Goal: Task Accomplishment & Management: Manage account settings

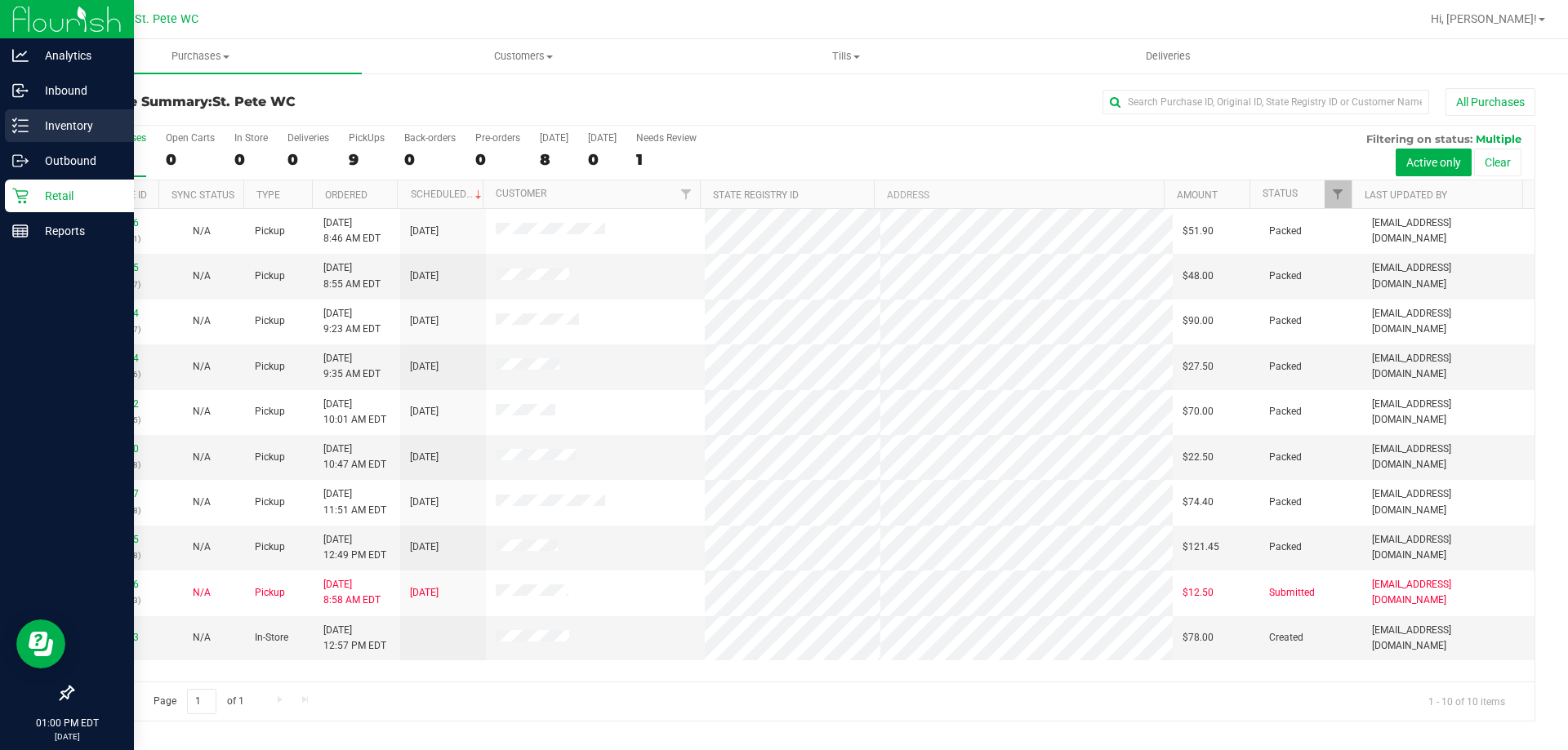
click at [28, 129] on div "Inventory" at bounding box center [69, 126] width 129 height 33
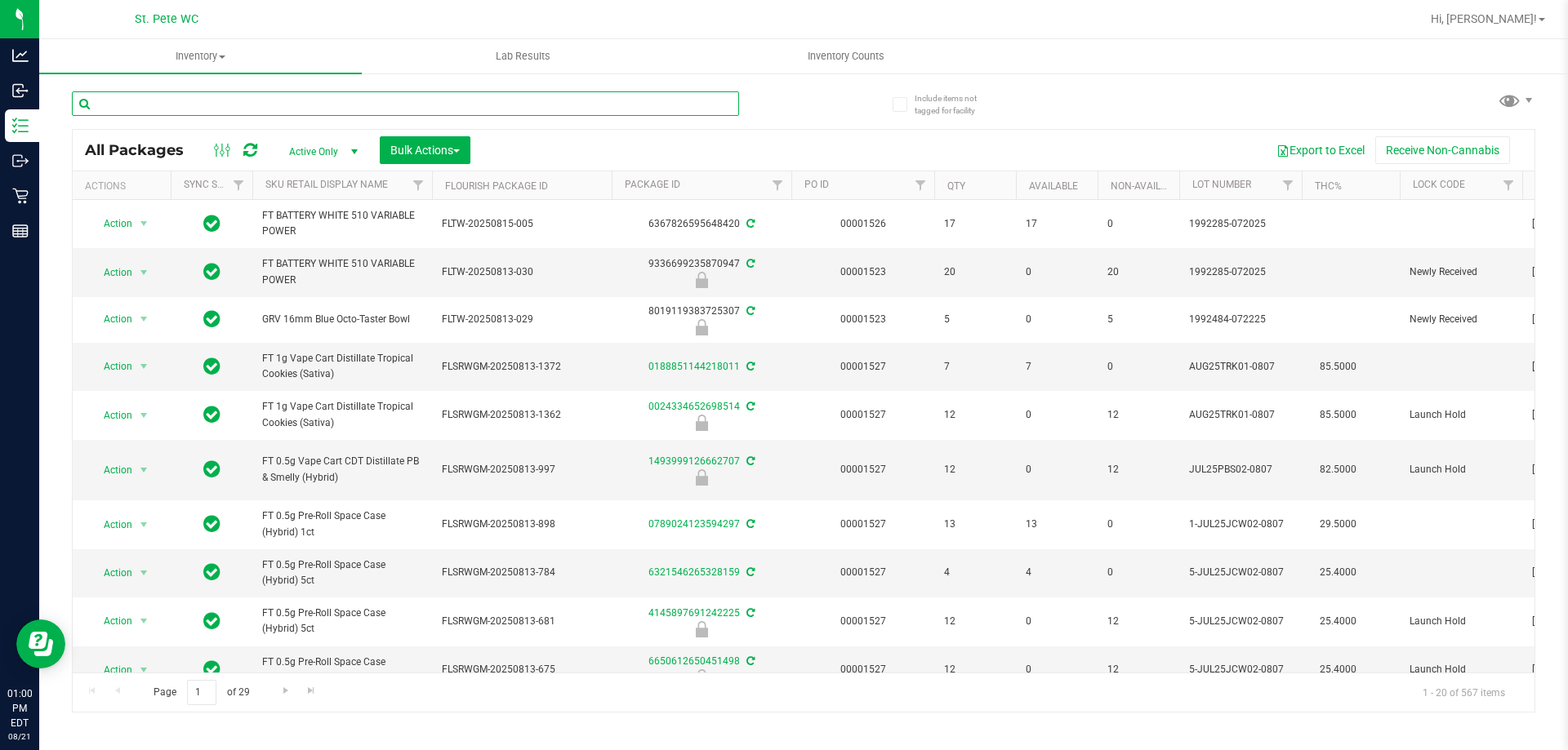
click at [231, 103] on input "text" at bounding box center [405, 103] width 667 height 25
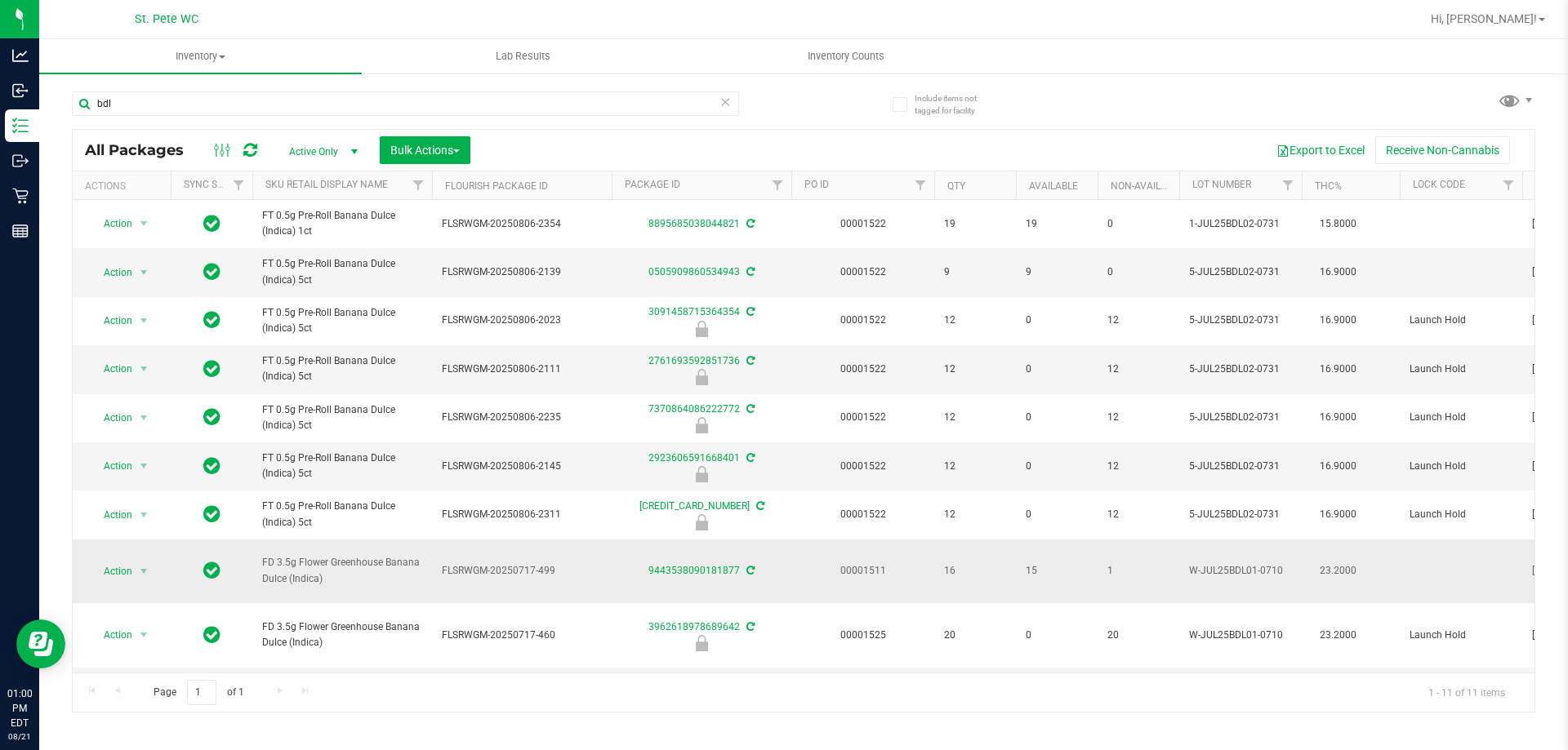
drag, startPoint x: 327, startPoint y: 569, endPoint x: 261, endPoint y: 560, distance: 66.6
click at [261, 560] on td "FD 3.5g Flower Greenhouse Banana Dulce (Indica)" at bounding box center [341, 572] width 180 height 65
copy span "FD 3.5g Flower Greenhouse Banana Dulce (Indica)"
click at [130, 107] on input "bdl" at bounding box center [405, 103] width 667 height 25
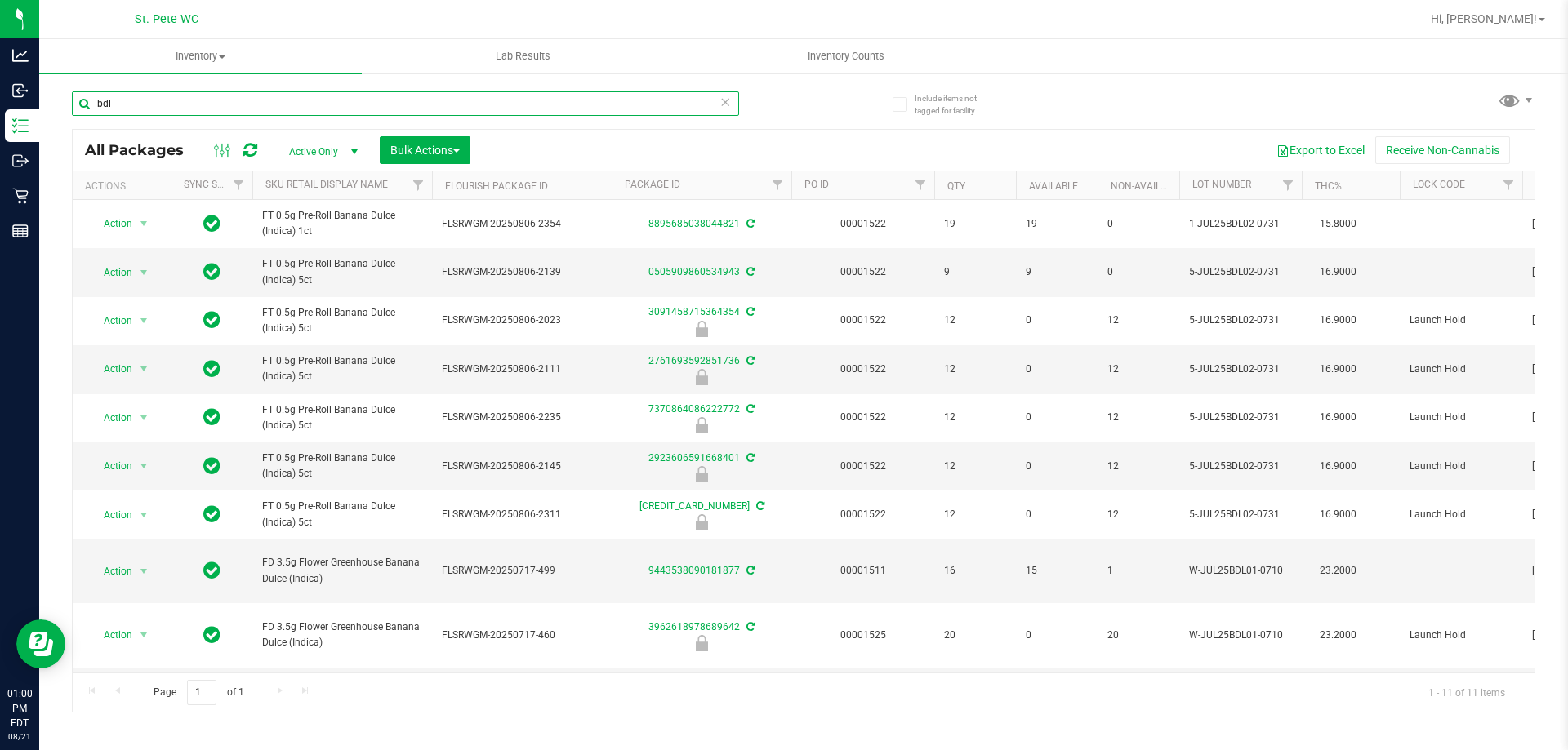
paste input "FD 3.5g Flower Greenhouse Banana Dulce (Indica)"
type input "FD 3.5g Flower Greenhouse Banana Dulce (Indica)"
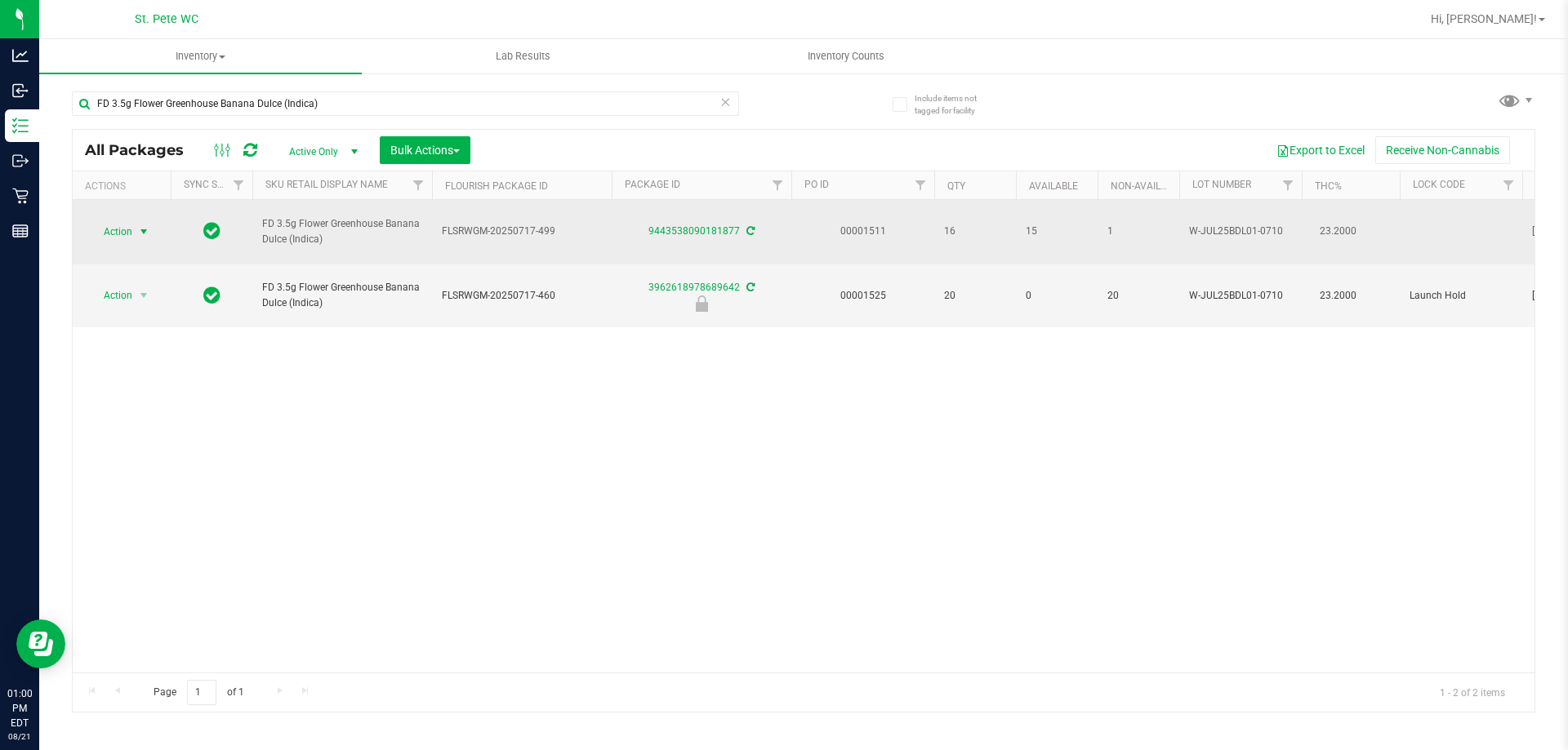
click at [128, 226] on span "Action" at bounding box center [111, 232] width 44 height 23
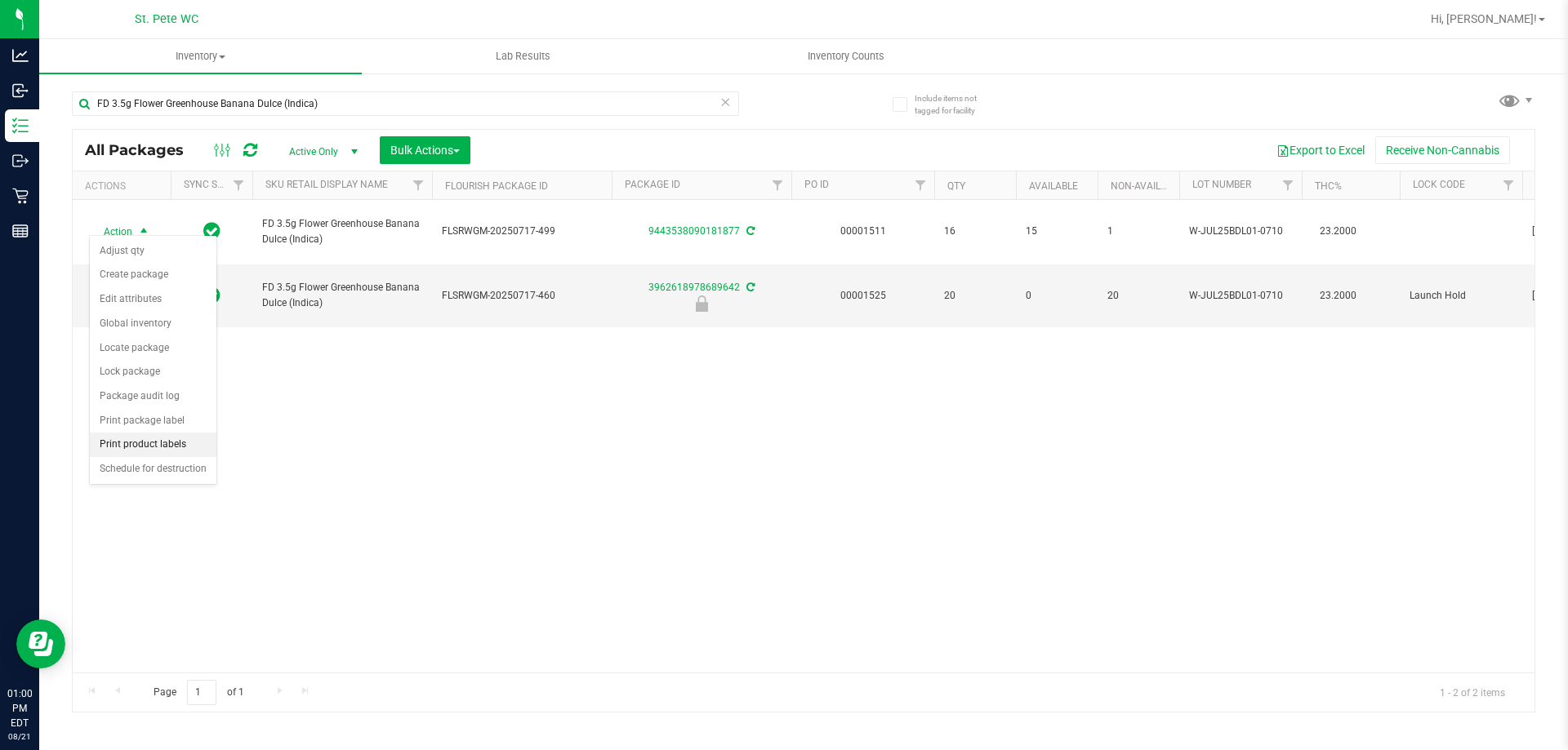
click at [115, 441] on li "Print product labels" at bounding box center [153, 445] width 126 height 25
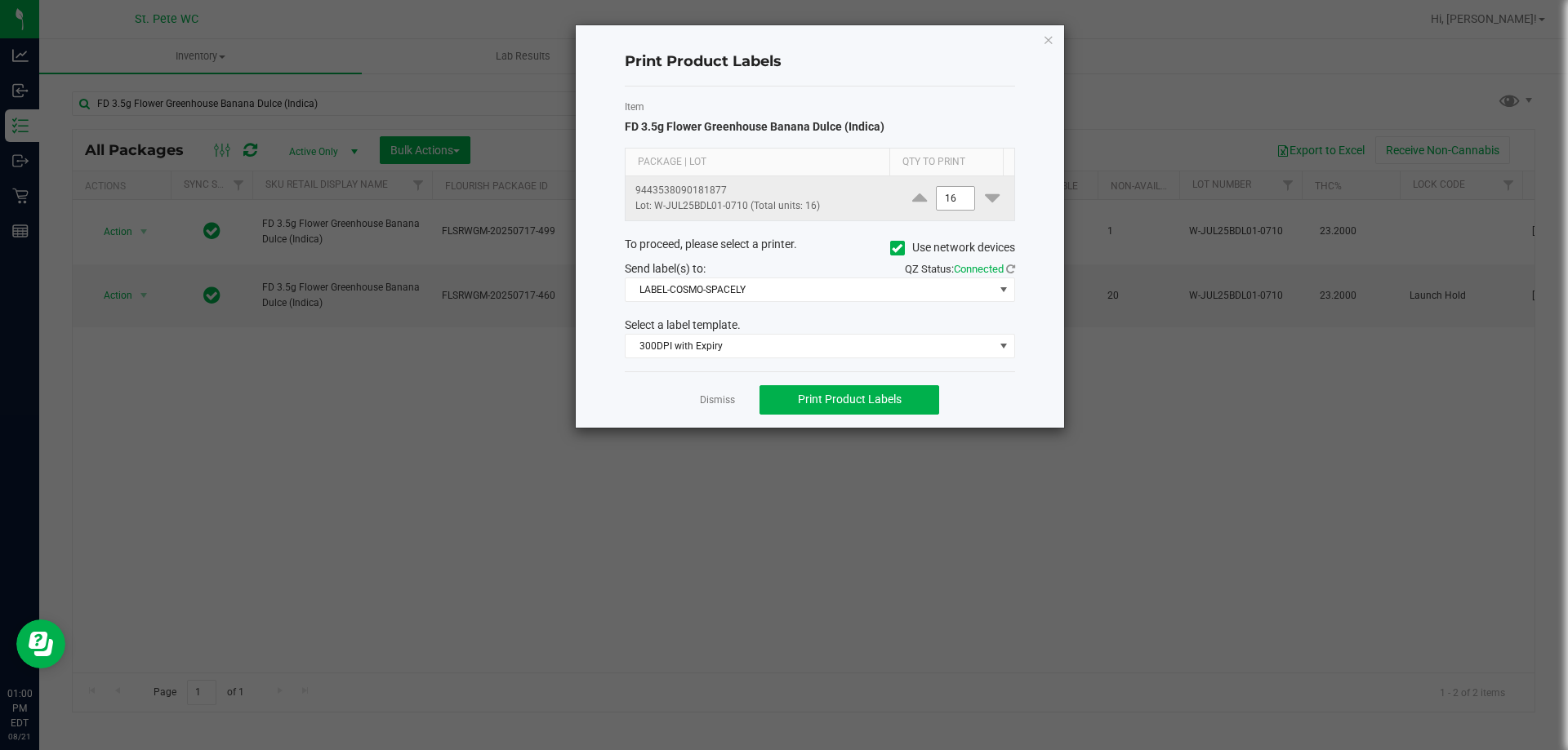
click at [940, 199] on input "16" at bounding box center [955, 199] width 38 height 23
type input "1"
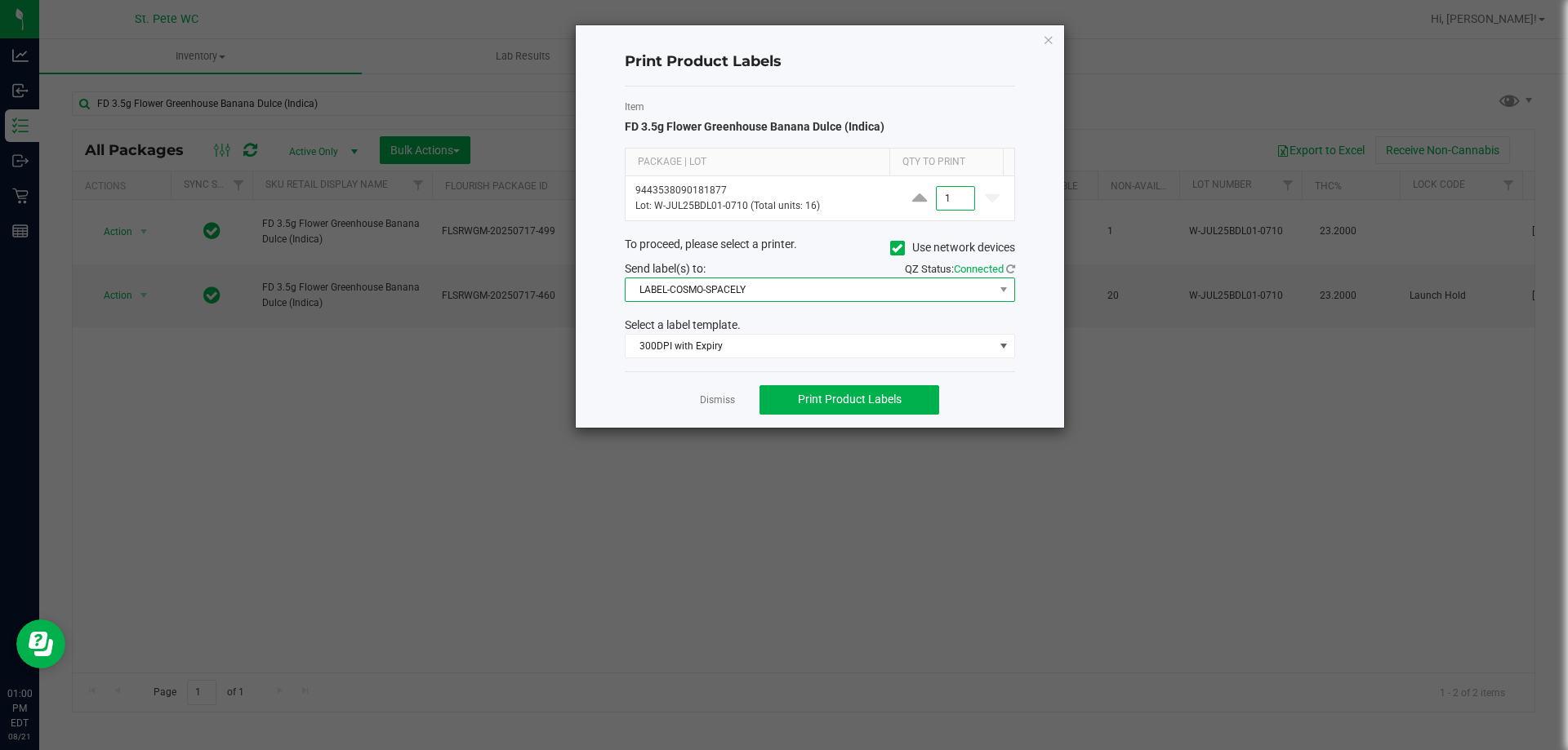
click at [713, 289] on span "LABEL-COSMO-SPACELY" at bounding box center [809, 290] width 368 height 23
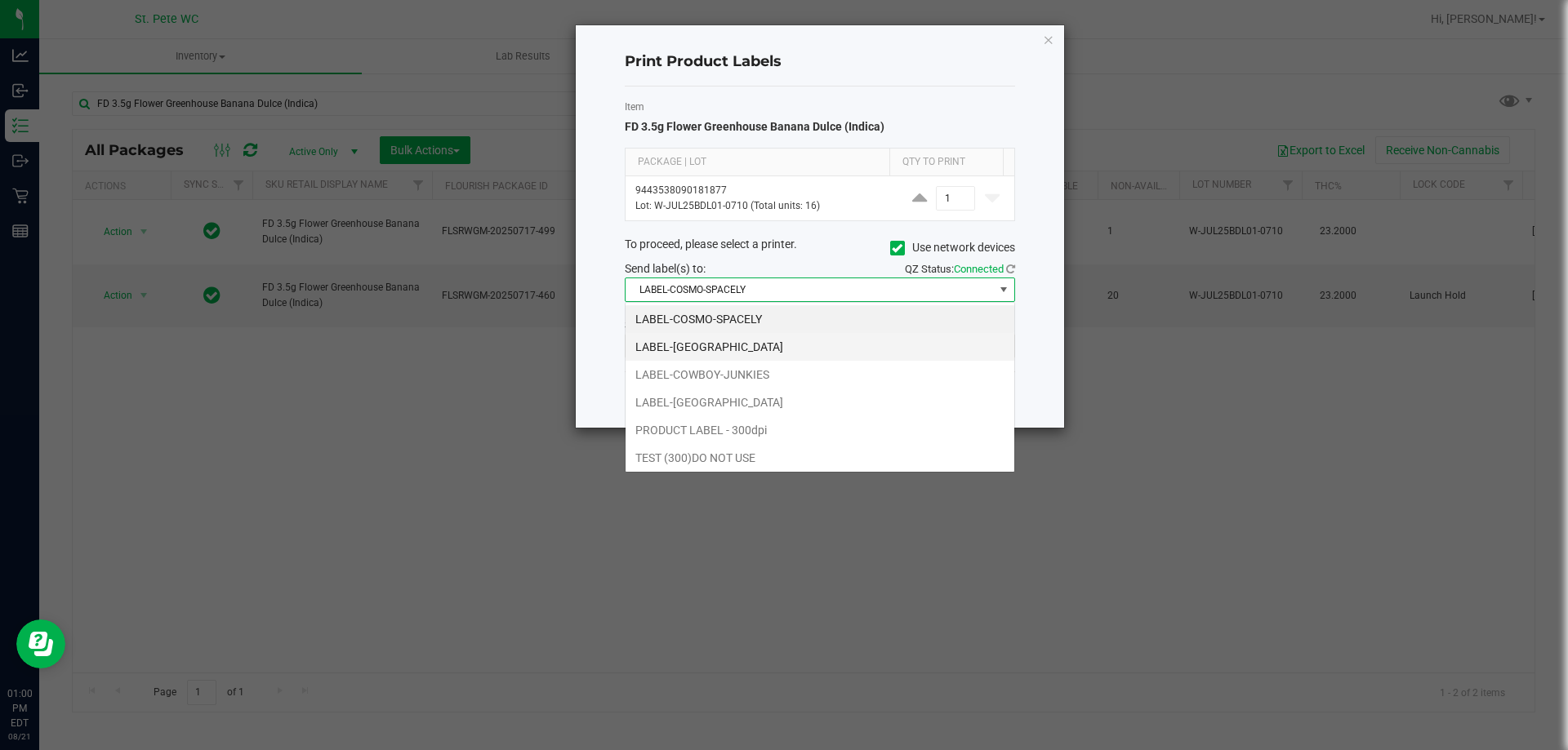
scroll to position [25, 391]
click at [746, 405] on li "LABEL-[GEOGRAPHIC_DATA]" at bounding box center [820, 403] width 389 height 28
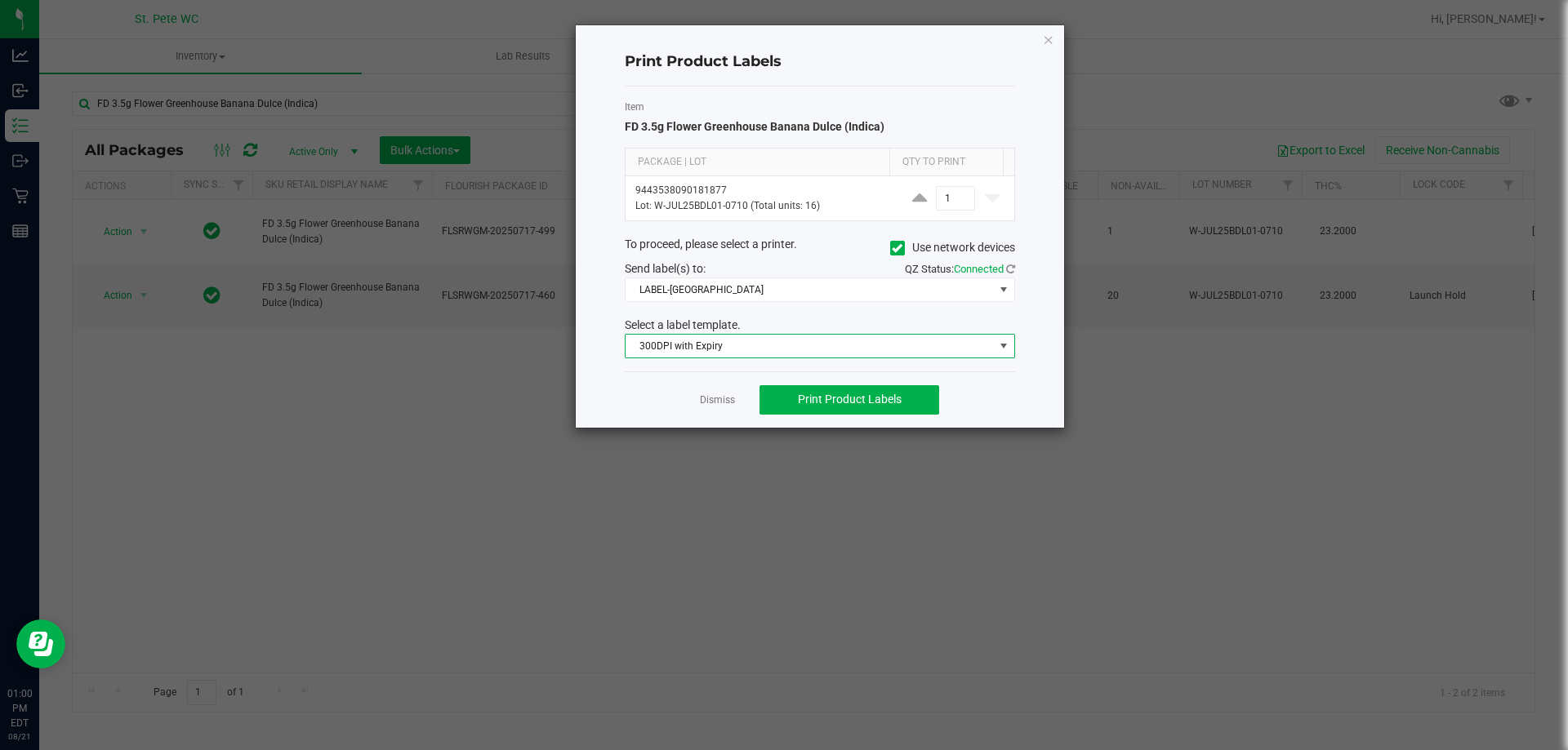
click at [745, 350] on span "300DPI with Expiry" at bounding box center [809, 346] width 368 height 23
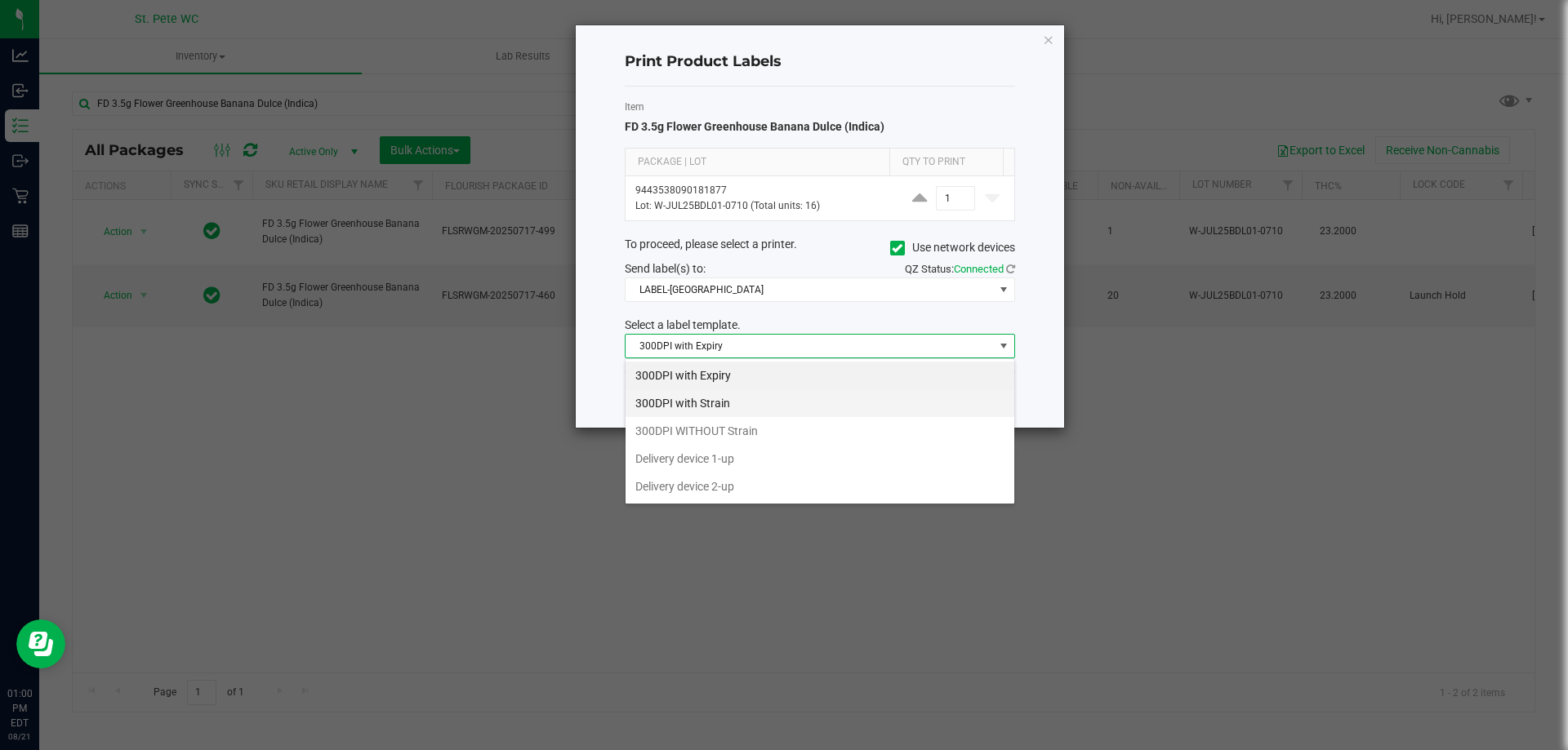
click at [740, 397] on li "300DPI with Strain" at bounding box center [820, 404] width 389 height 28
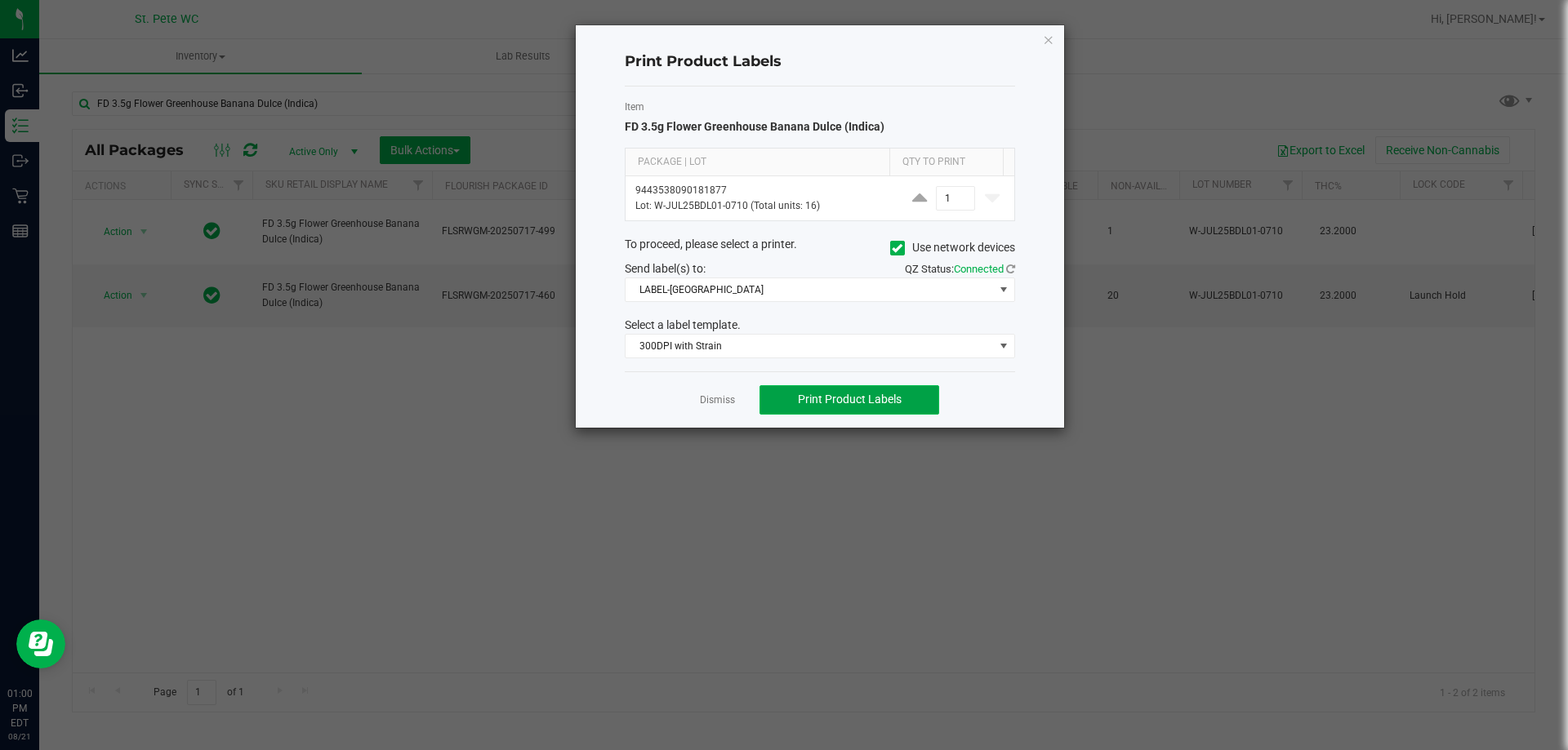
click at [818, 386] on button "Print Product Labels" at bounding box center [848, 400] width 180 height 30
click at [703, 410] on div "Dismiss Print Product Labels" at bounding box center [820, 400] width 391 height 57
click at [703, 406] on link "Dismiss" at bounding box center [717, 400] width 35 height 14
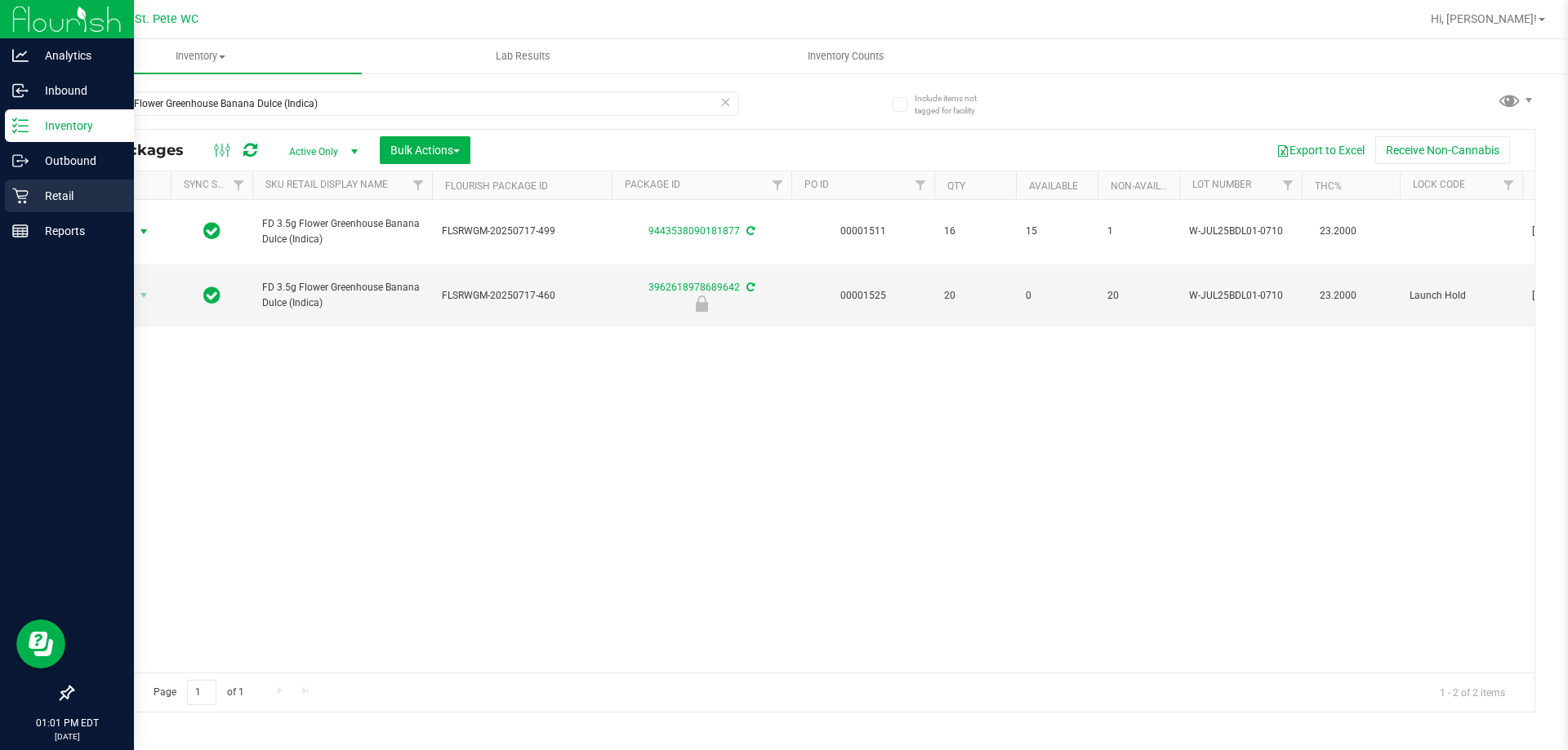
click at [69, 192] on p "Retail" at bounding box center [77, 196] width 98 height 20
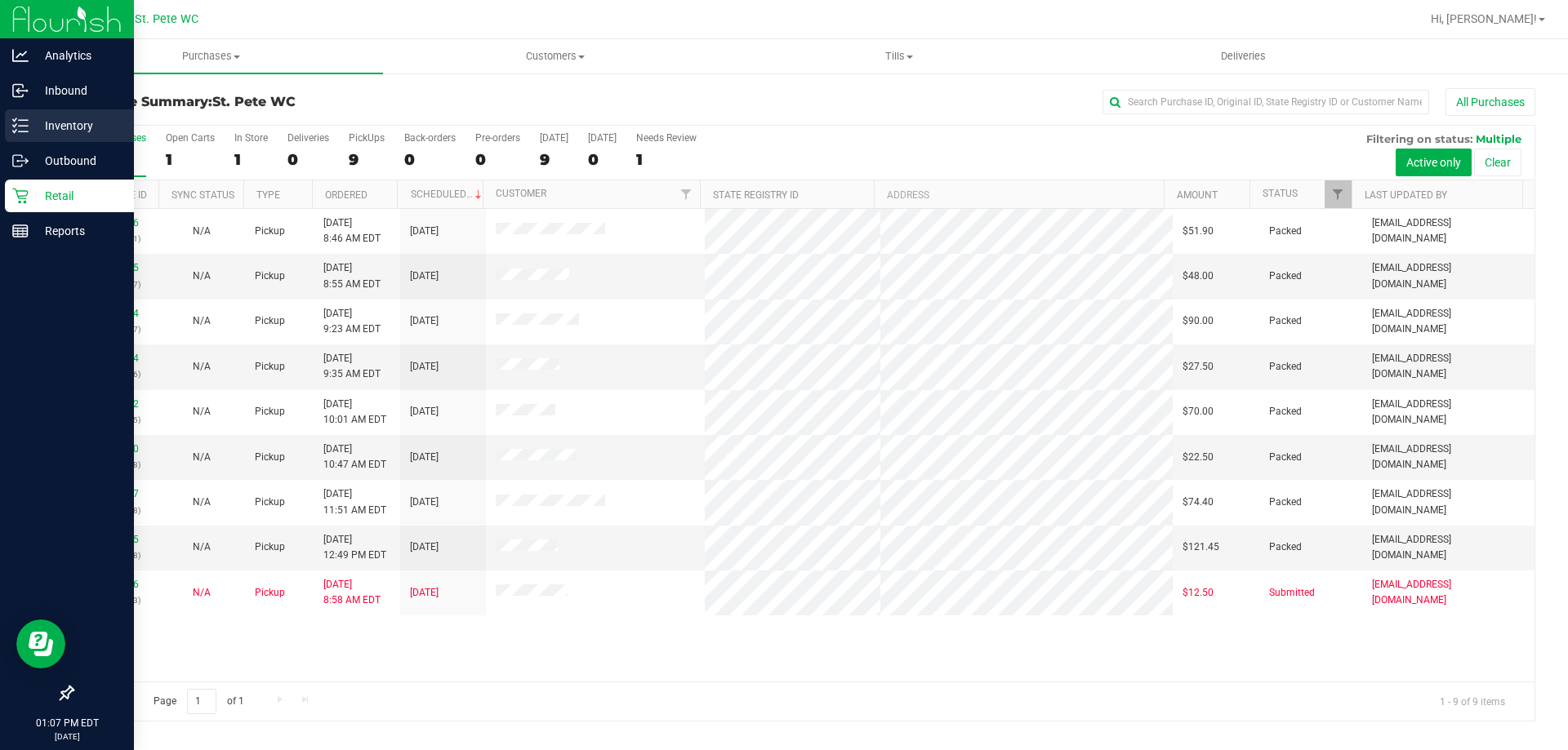
click at [27, 130] on icon at bounding box center [21, 126] width 16 height 16
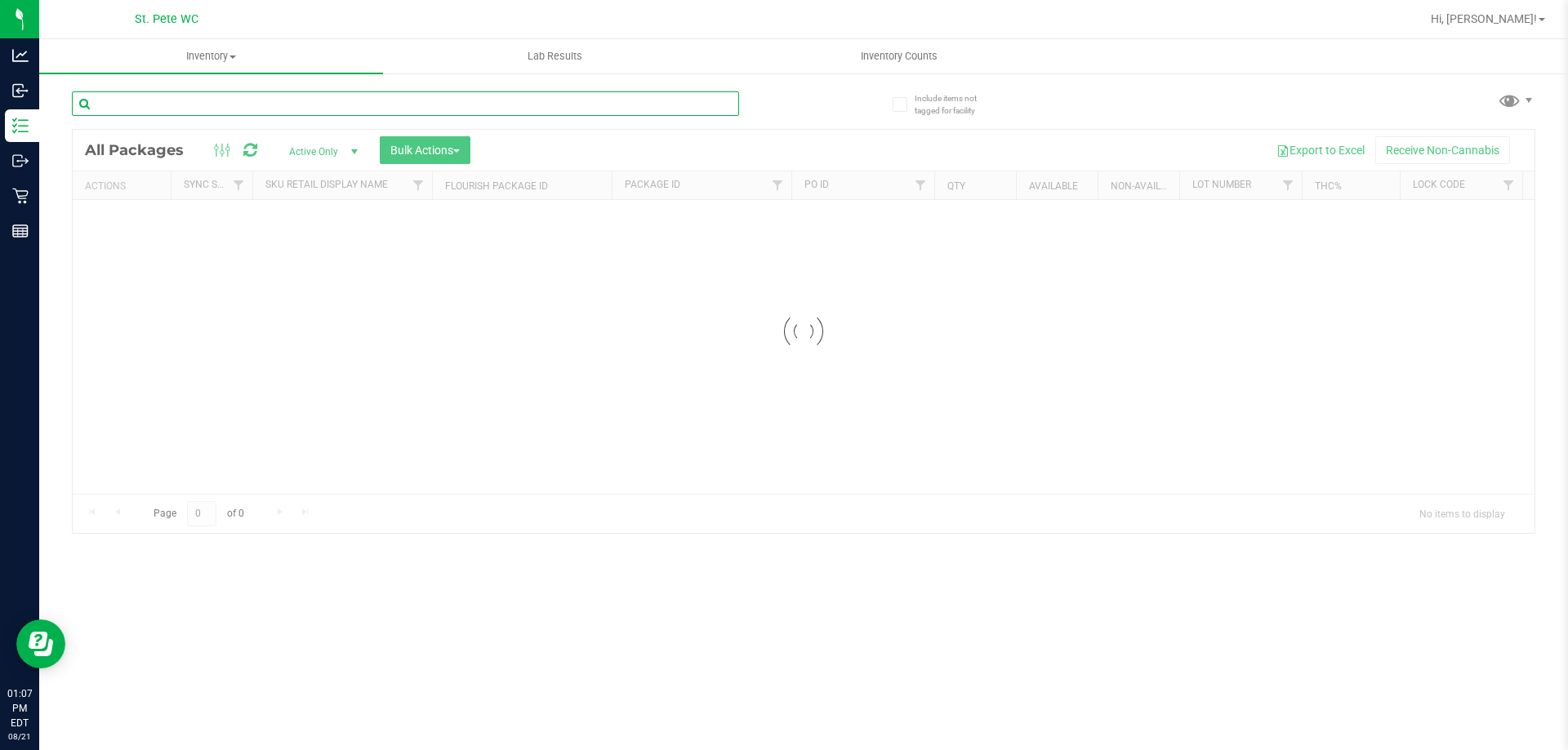
click at [414, 111] on input "text" at bounding box center [405, 103] width 667 height 25
type input "s"
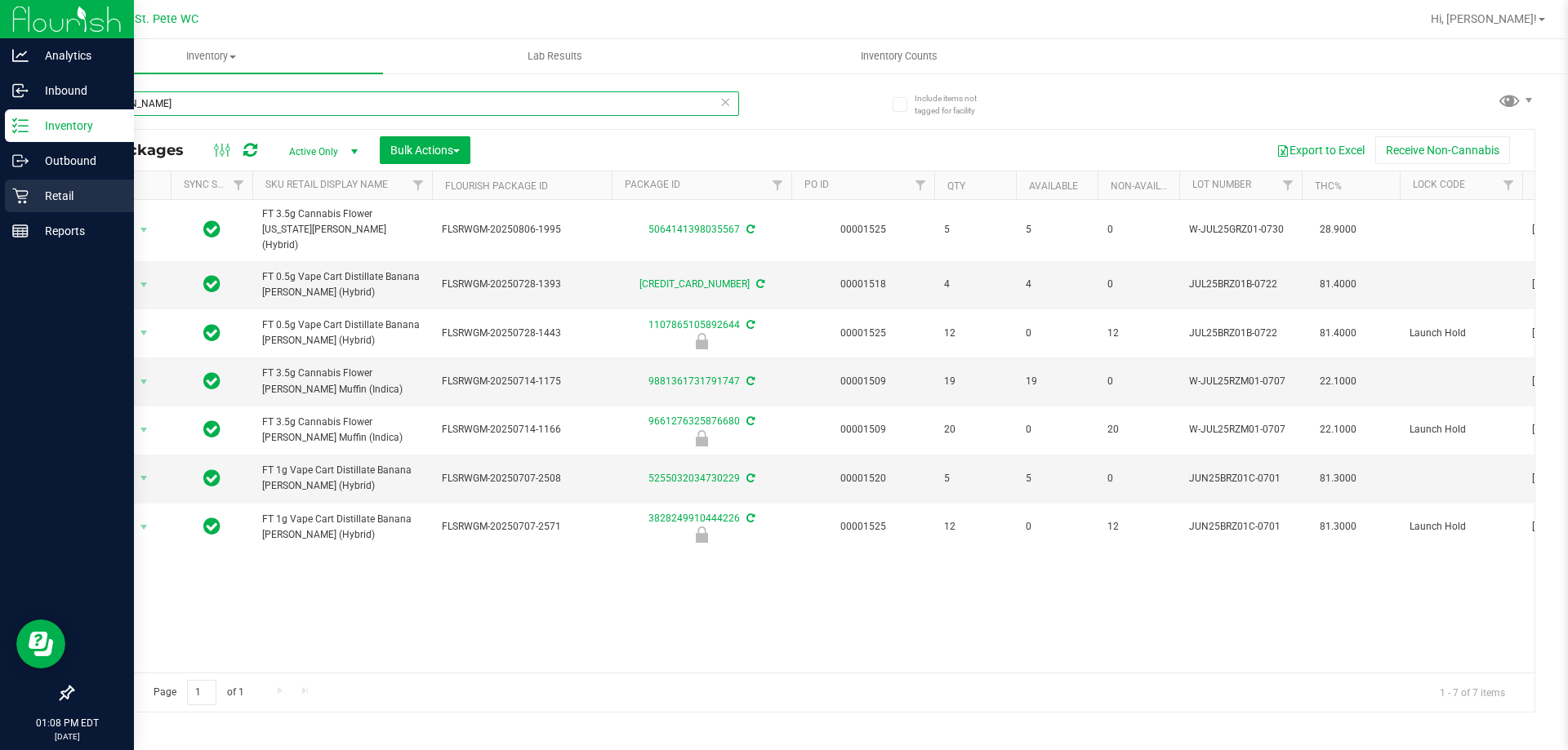
type input "[PERSON_NAME]"
click at [15, 204] on icon at bounding box center [21, 196] width 16 height 16
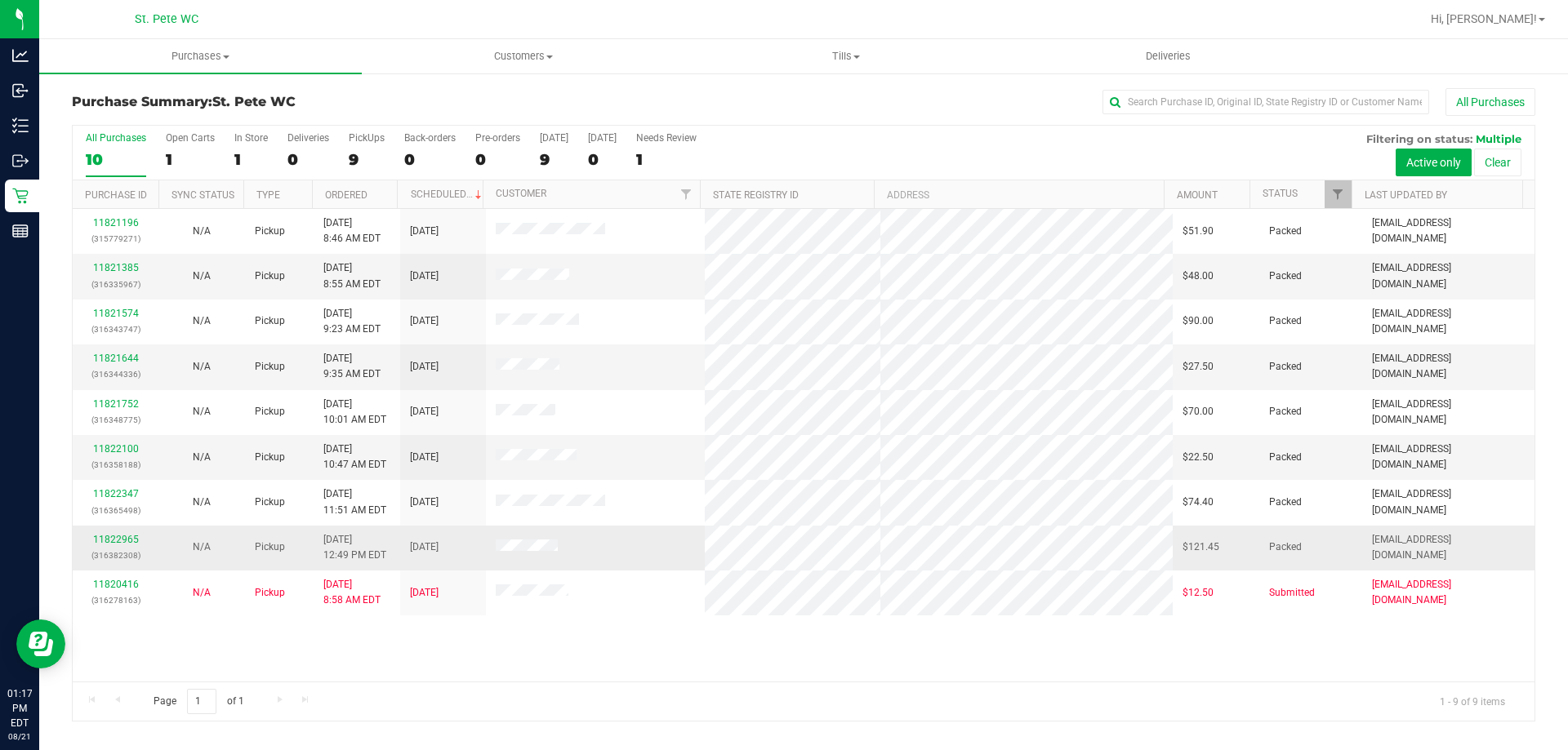
click at [98, 563] on p "(316382308)" at bounding box center [116, 556] width 66 height 16
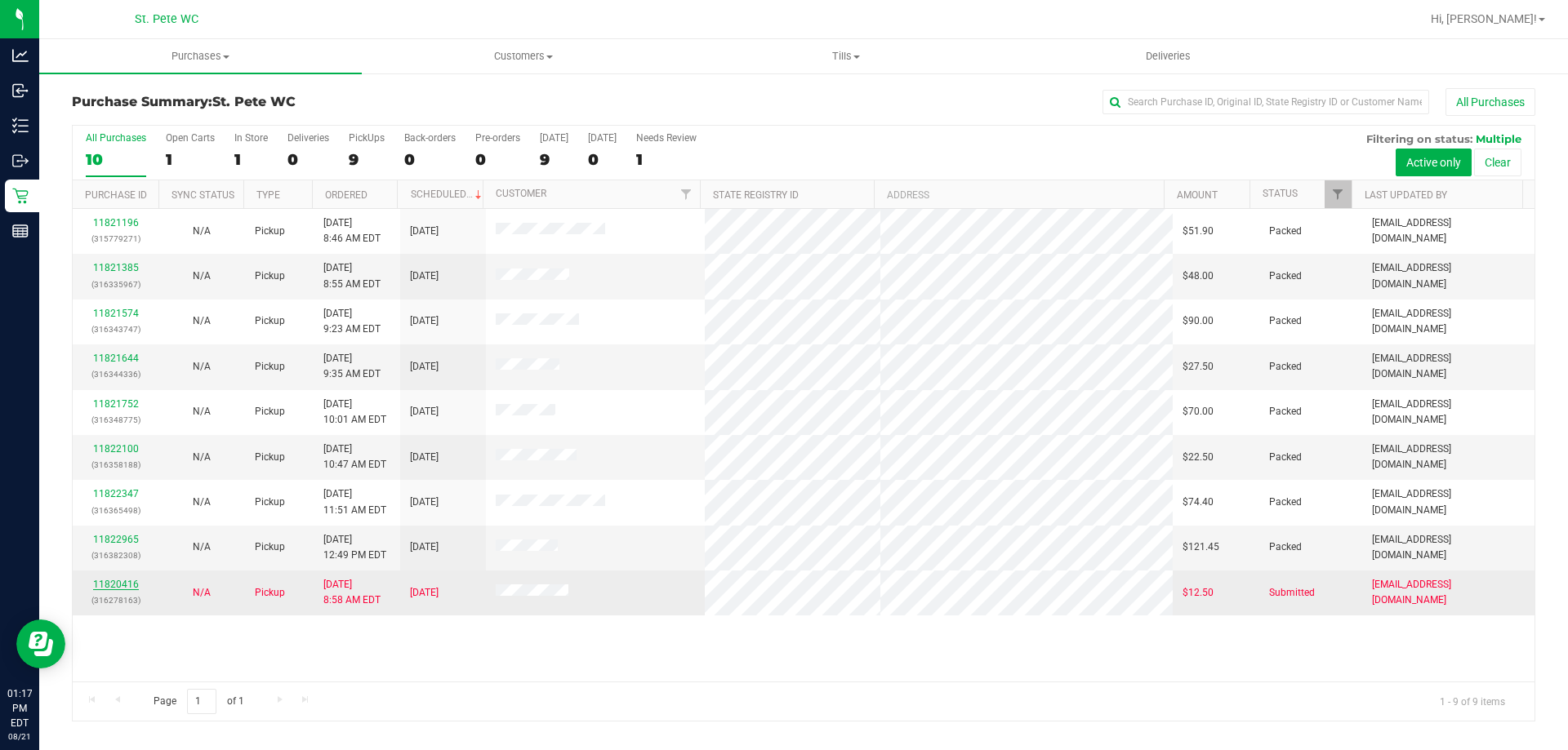
click at [117, 582] on link "11820416" at bounding box center [116, 585] width 46 height 11
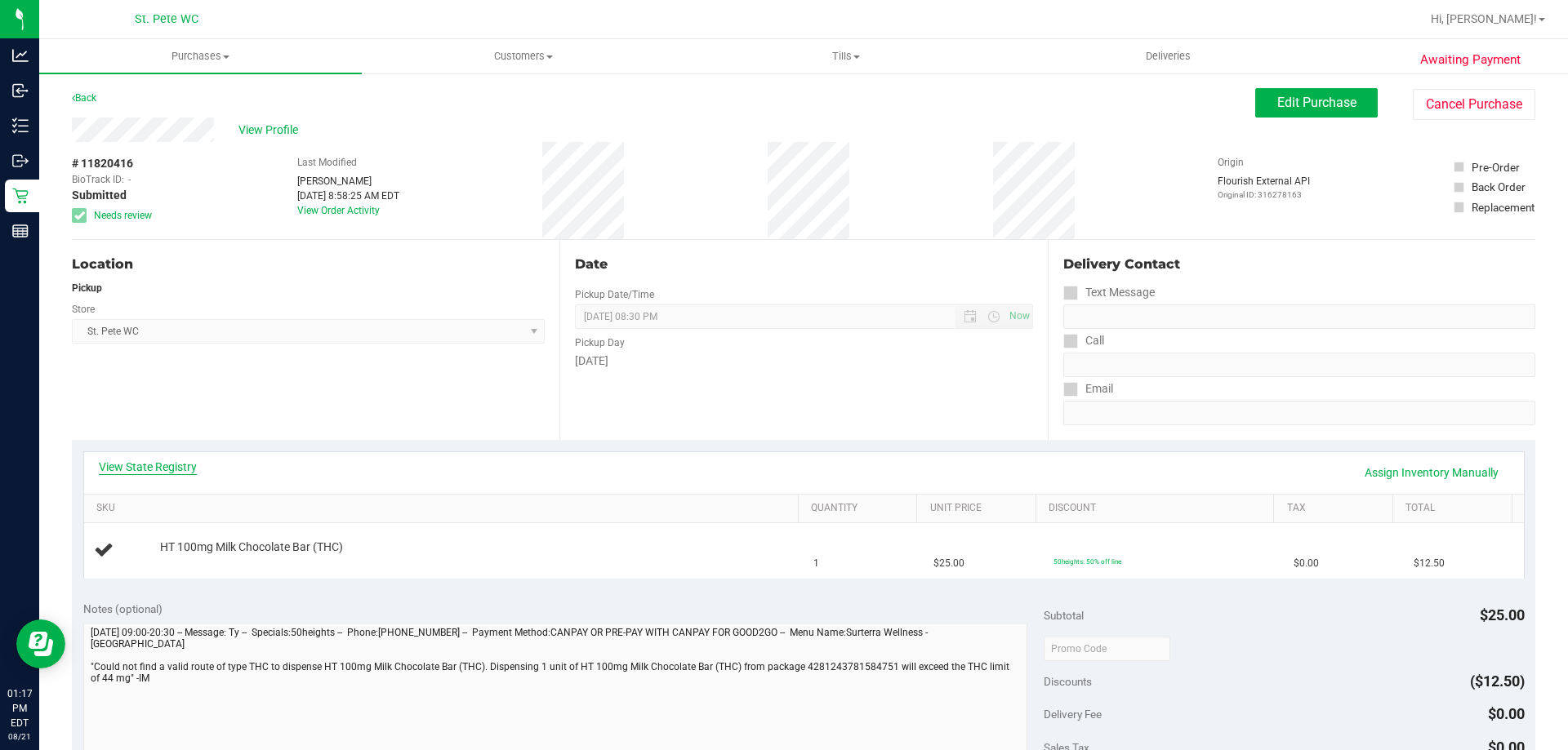
click at [157, 463] on link "View State Registry" at bounding box center [147, 467] width 98 height 16
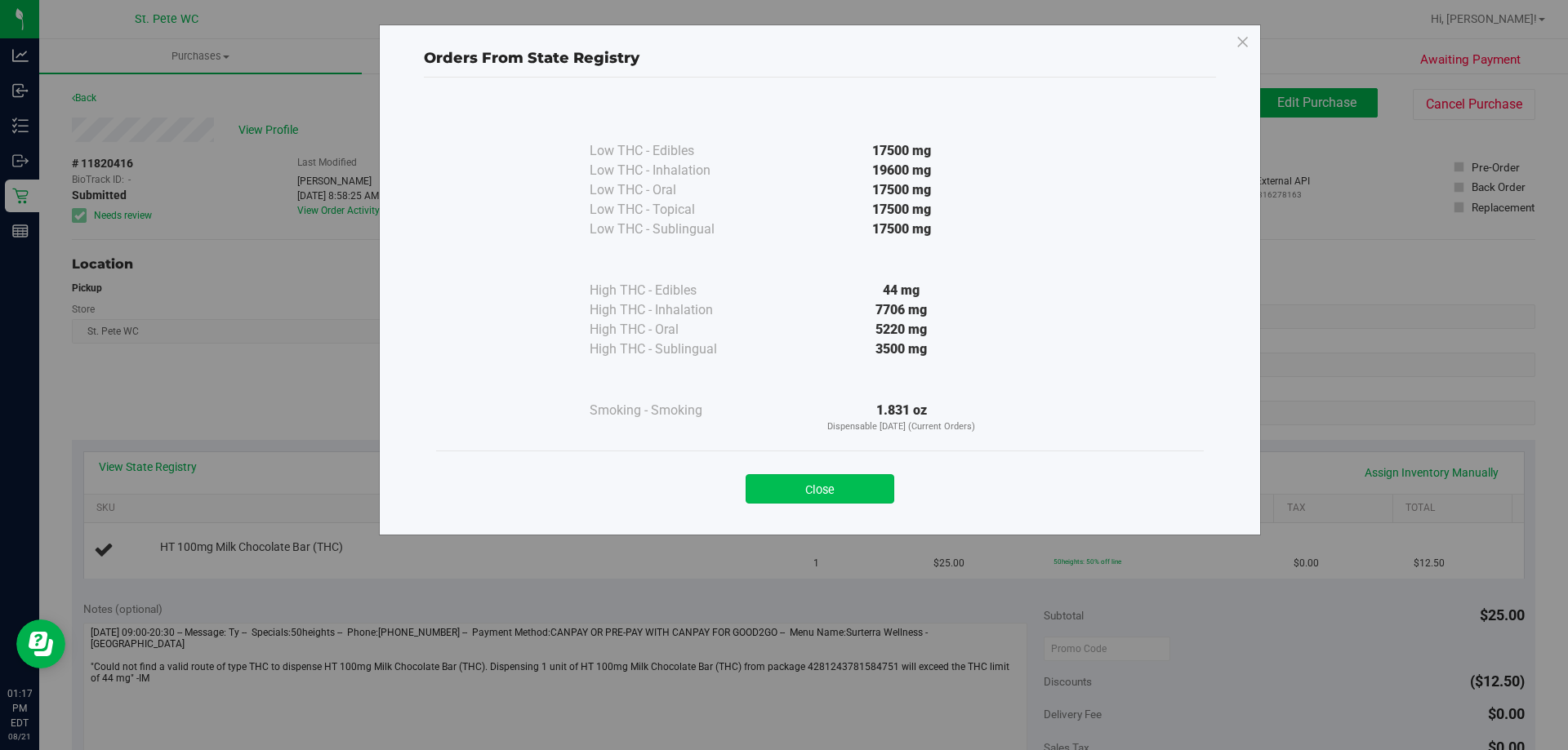
click at [812, 496] on button "Close" at bounding box center [820, 489] width 149 height 30
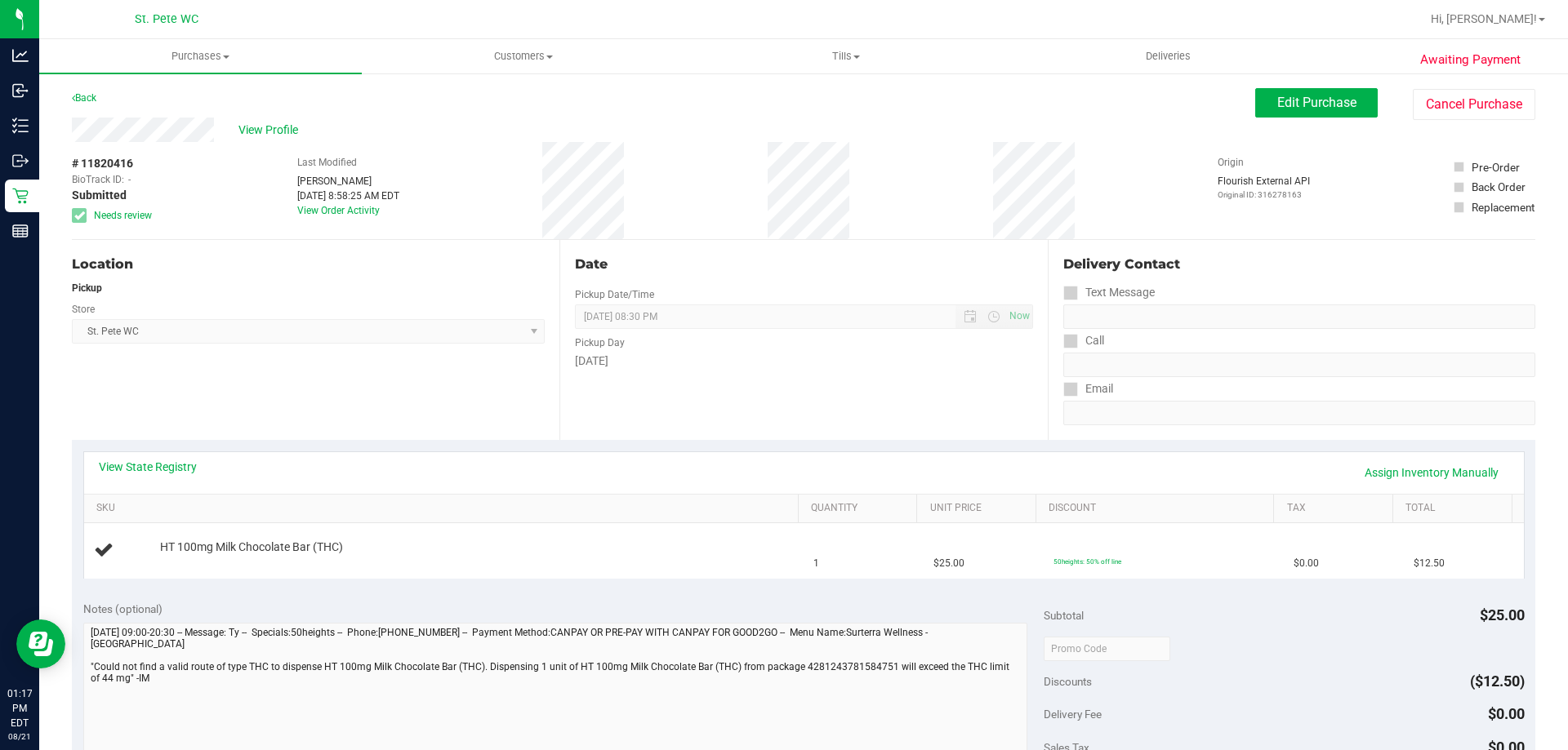
click at [192, 366] on div "Location Pickup Store [GEOGRAPHIC_DATA][PERSON_NAME] WC Select Store [PERSON_NA…" at bounding box center [316, 341] width 487 height 200
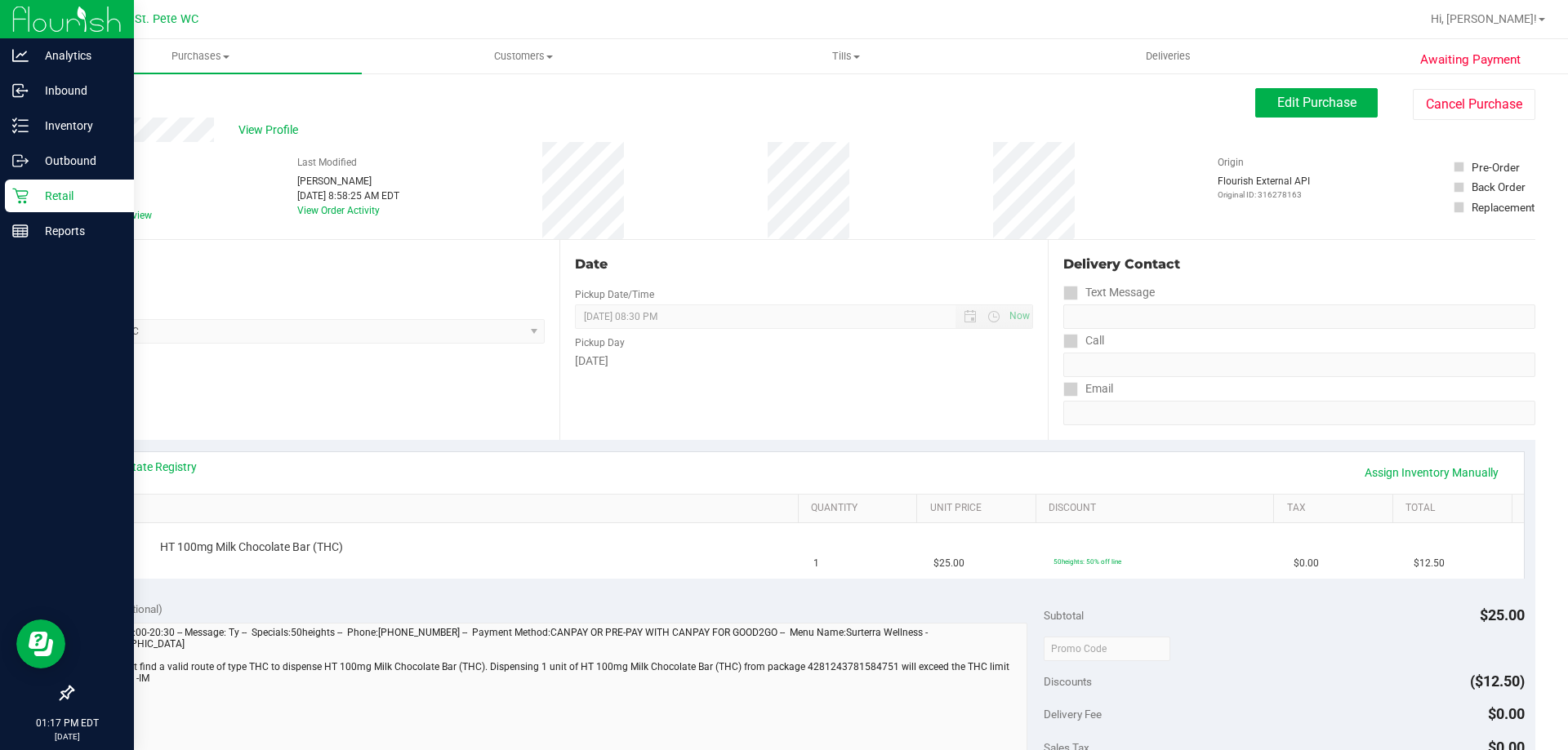
click at [32, 196] on p "Retail" at bounding box center [77, 196] width 98 height 20
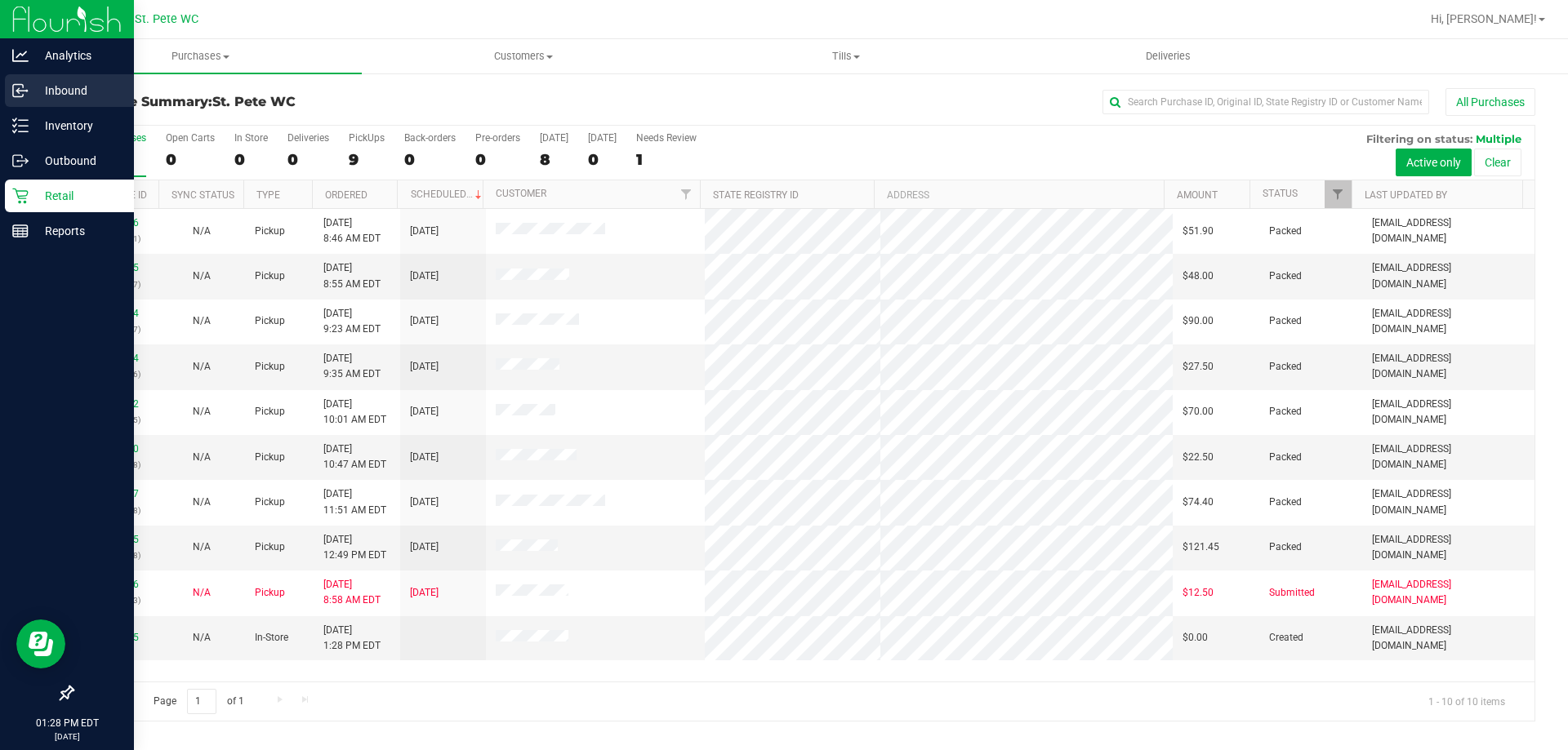
click at [87, 83] on p "Inbound" at bounding box center [77, 91] width 98 height 20
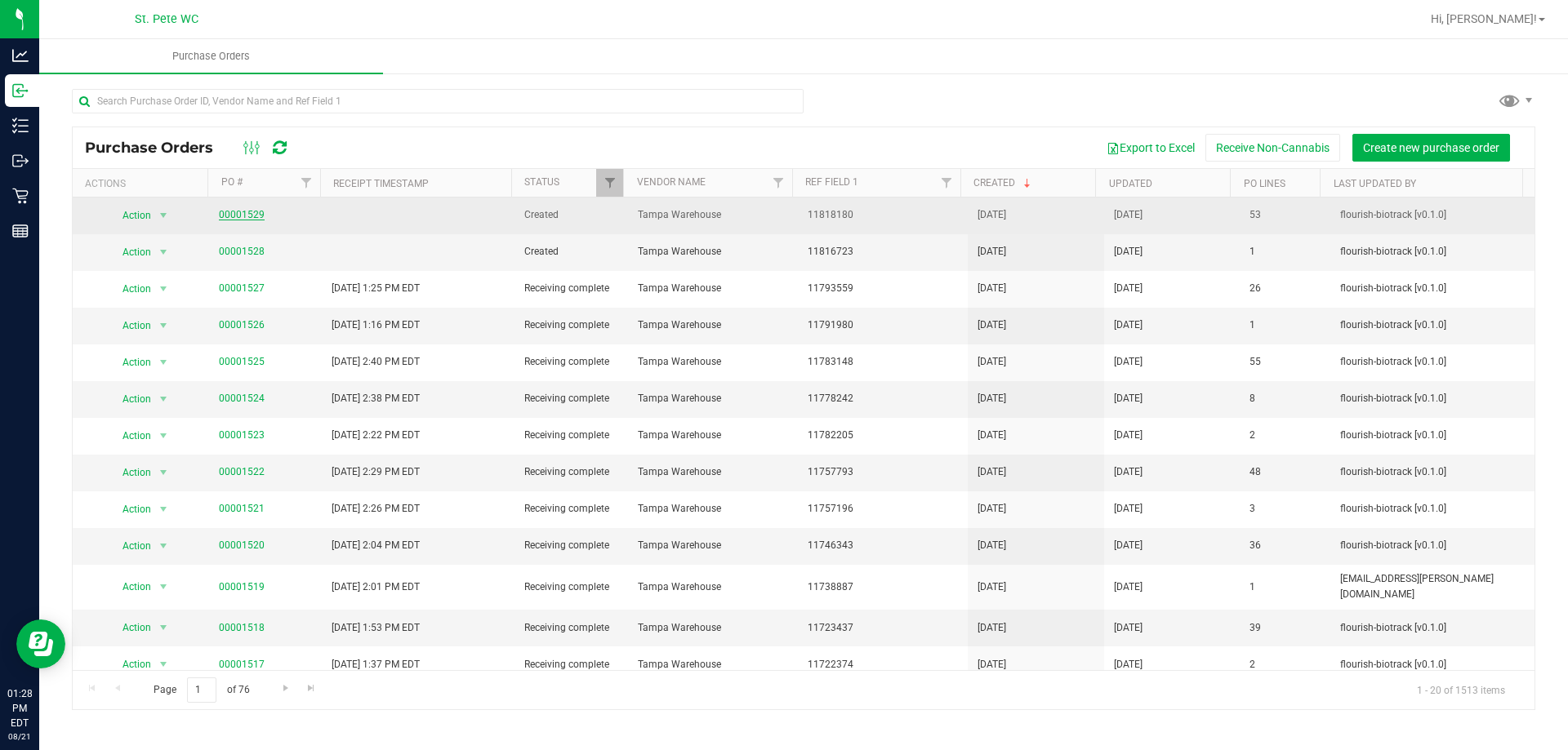
click at [257, 214] on link "00001529" at bounding box center [242, 215] width 46 height 11
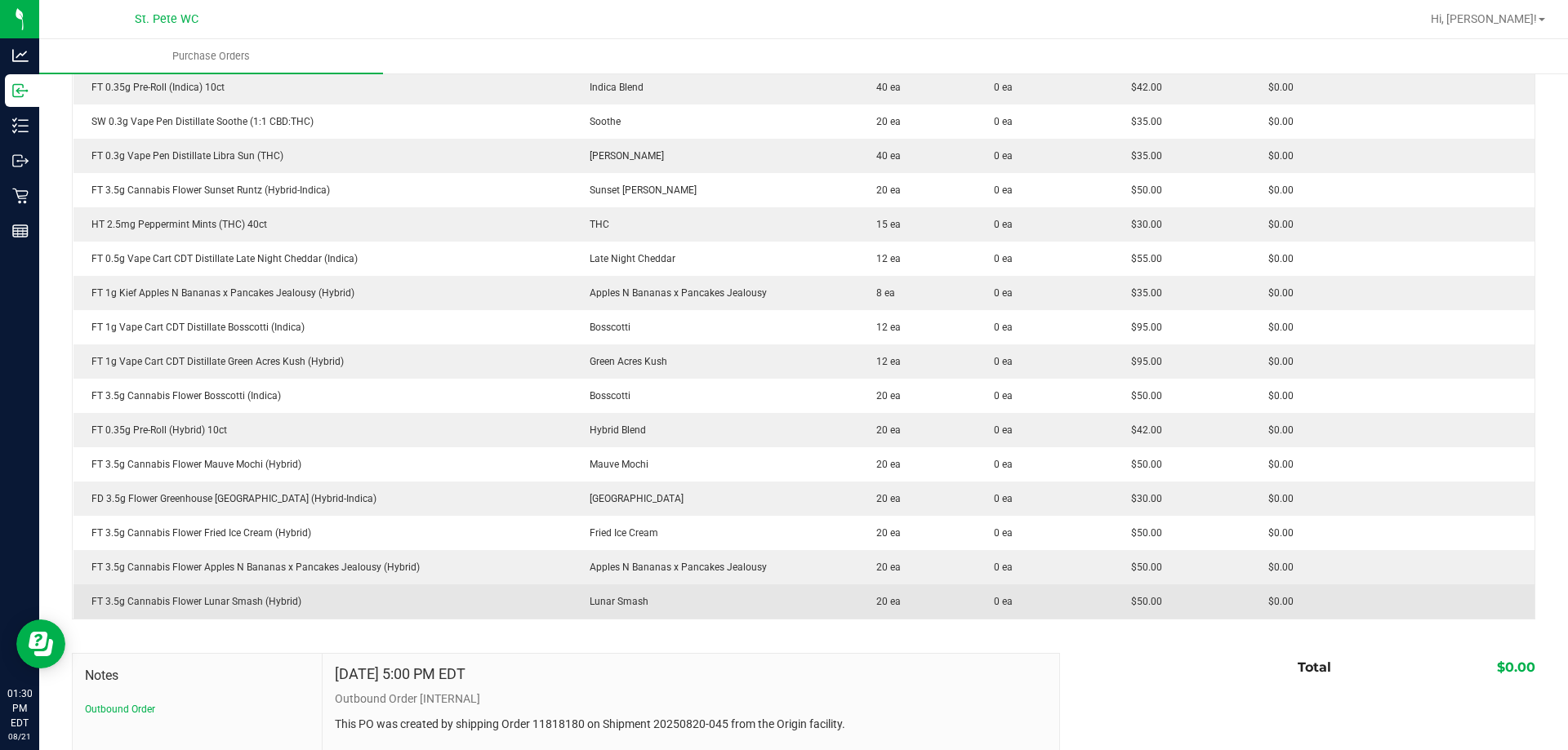
scroll to position [1546, 0]
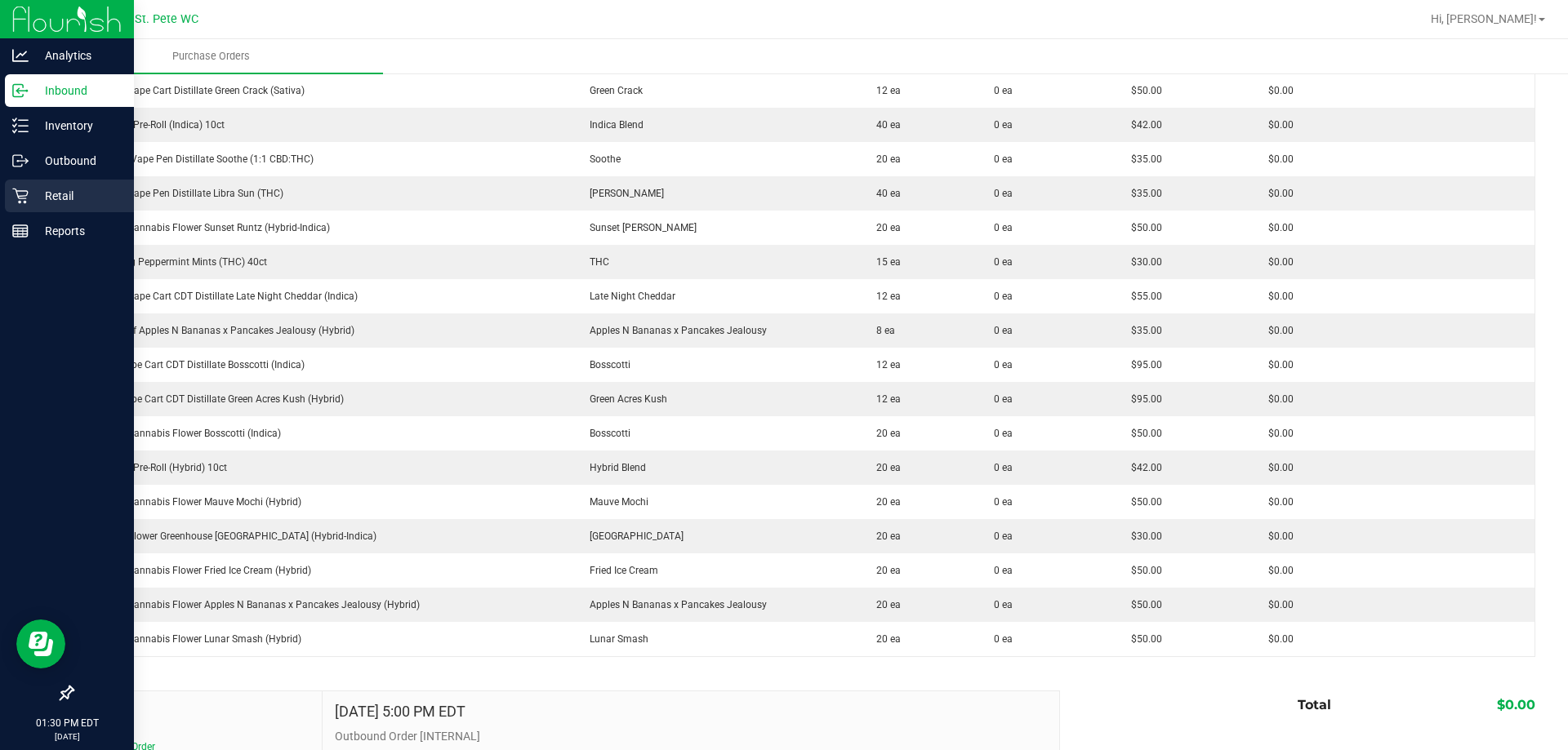
click at [0, 201] on link "Retail" at bounding box center [66, 197] width 134 height 35
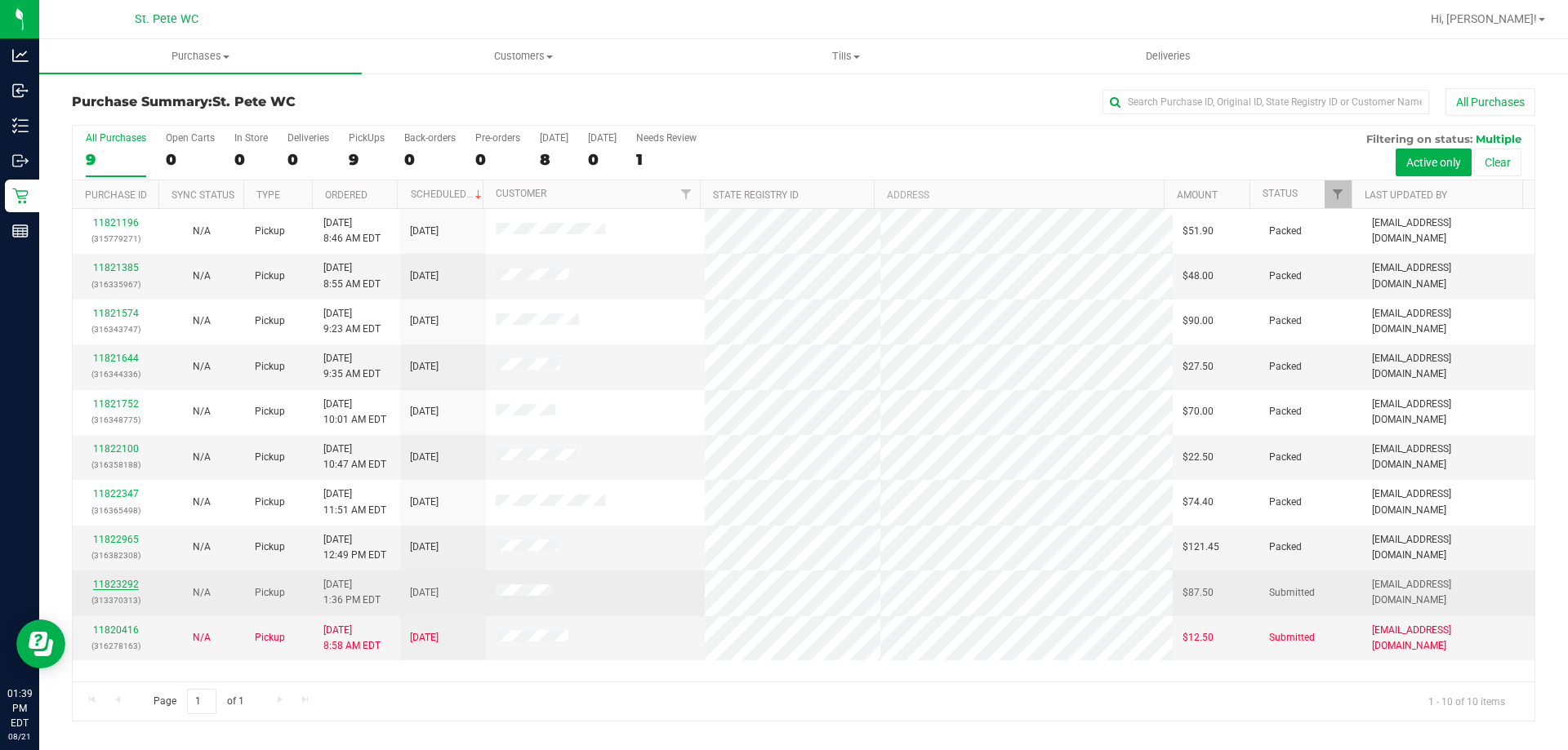
click at [126, 584] on link "11823292" at bounding box center [116, 585] width 46 height 11
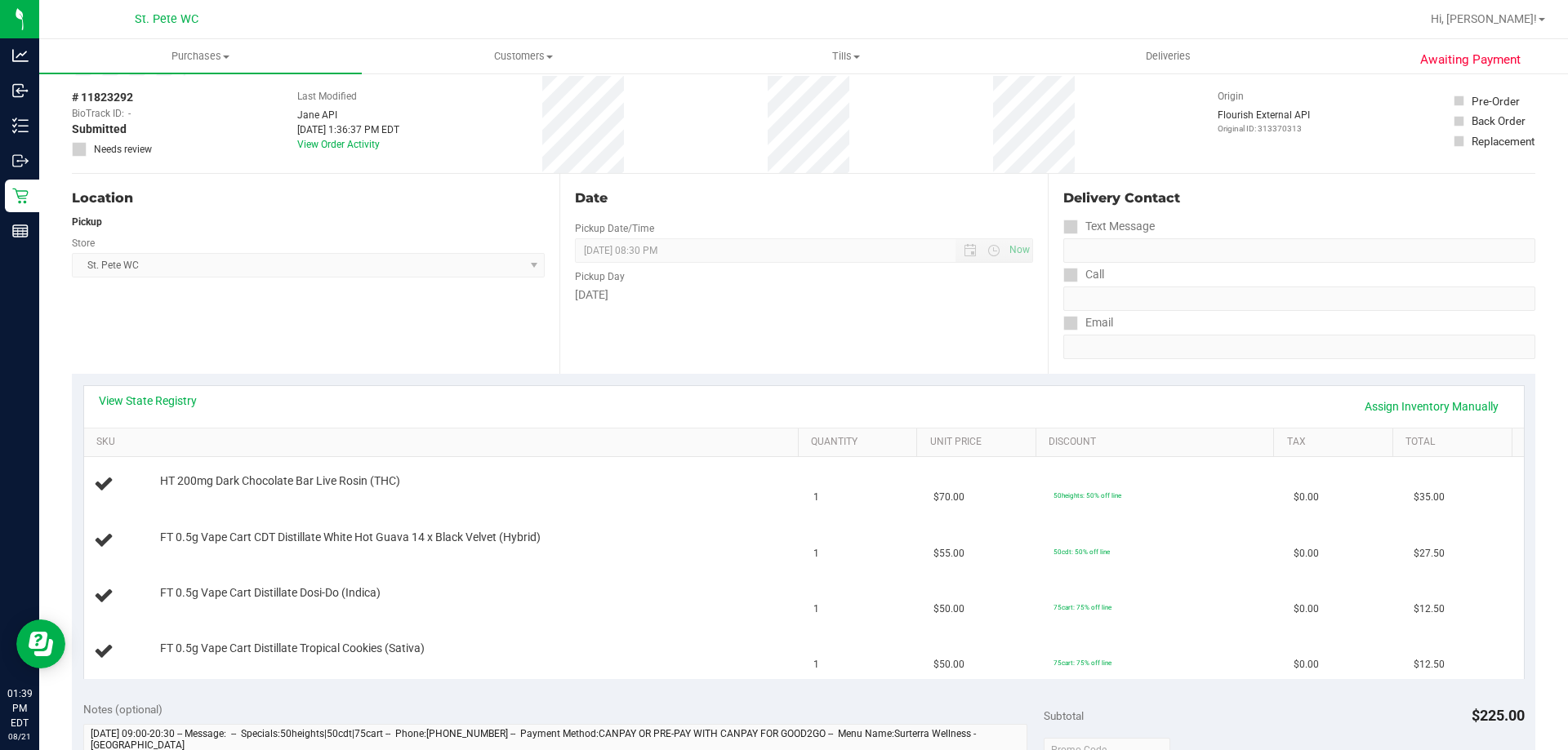
scroll to position [163, 0]
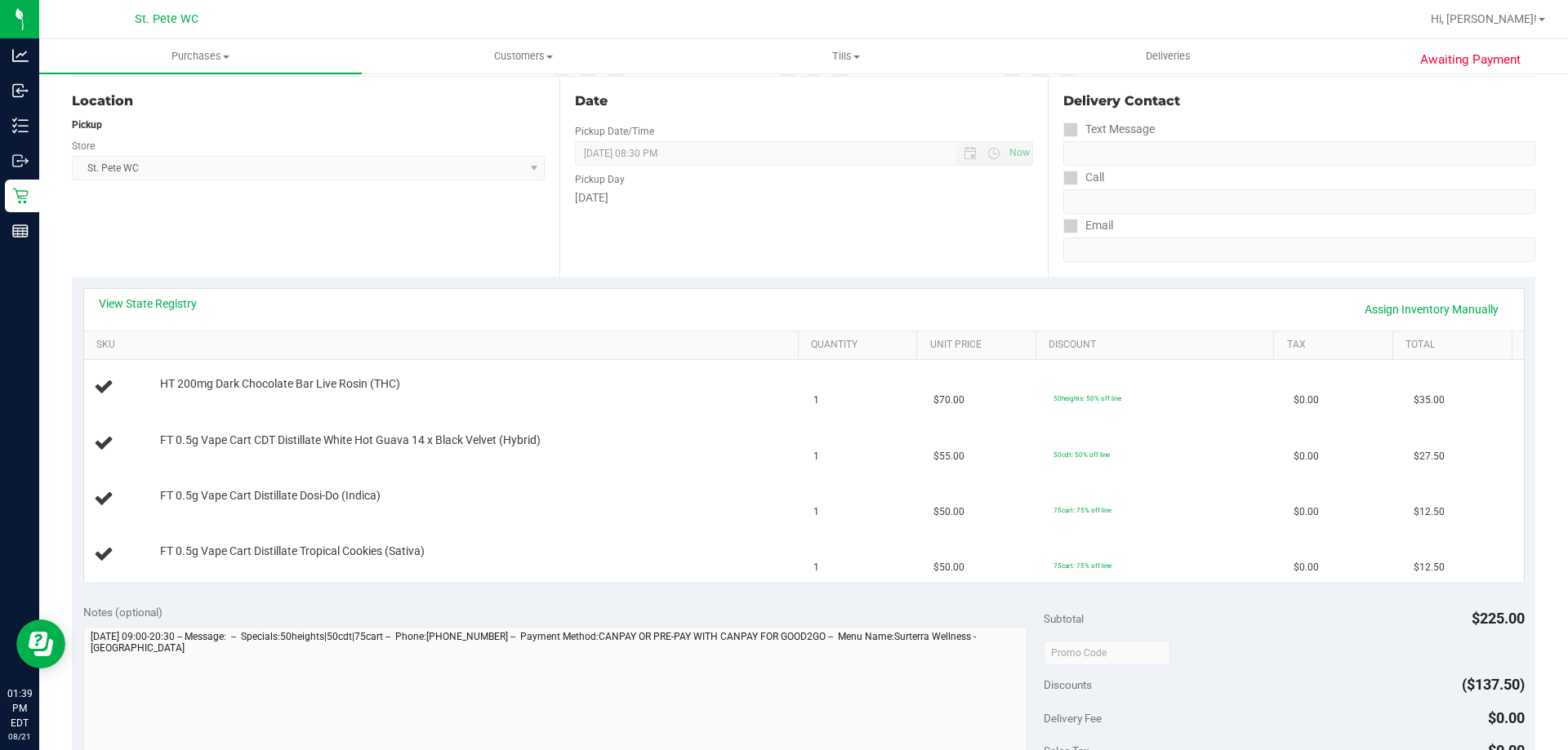
click at [442, 611] on div "Notes (optional)" at bounding box center [563, 612] width 961 height 16
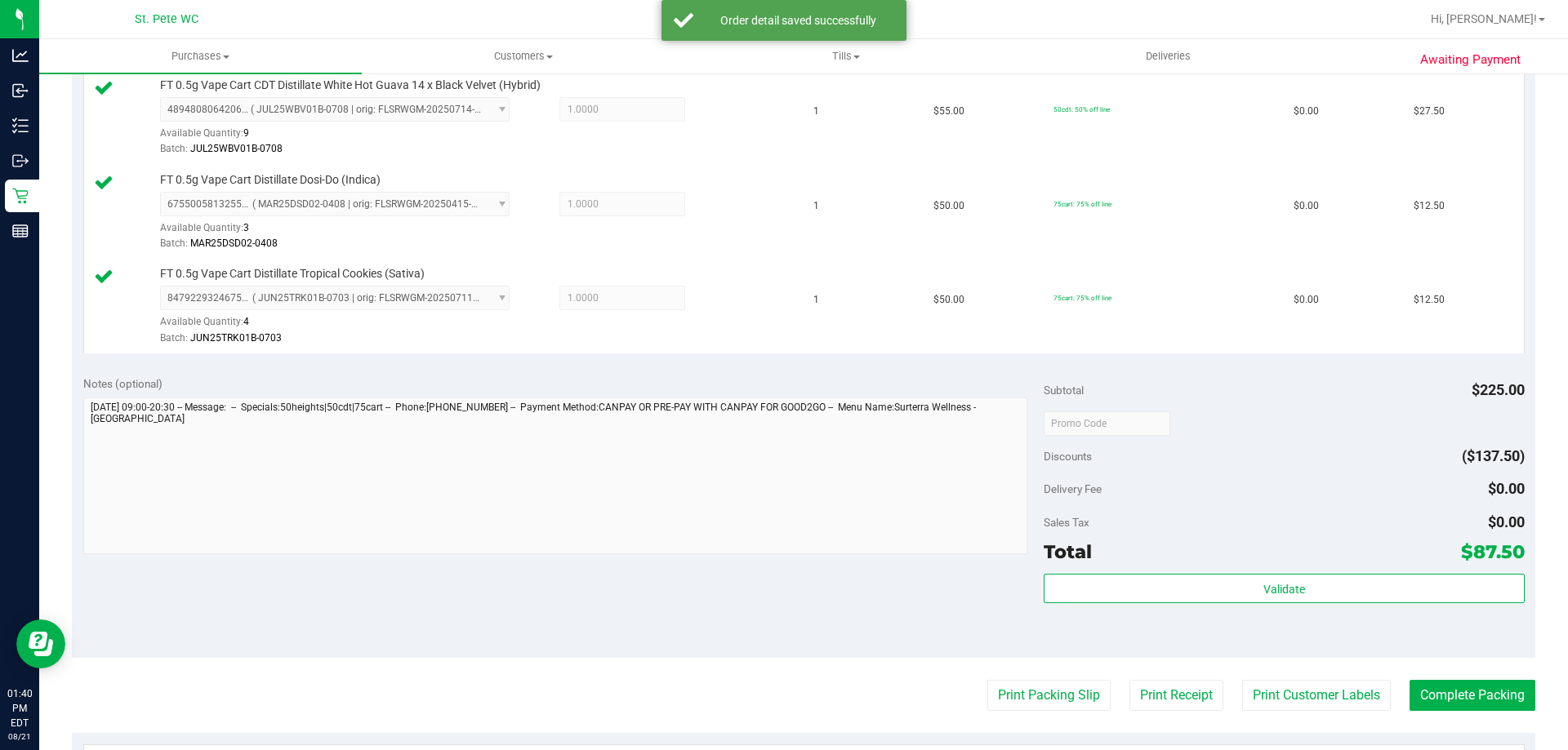
scroll to position [565, 0]
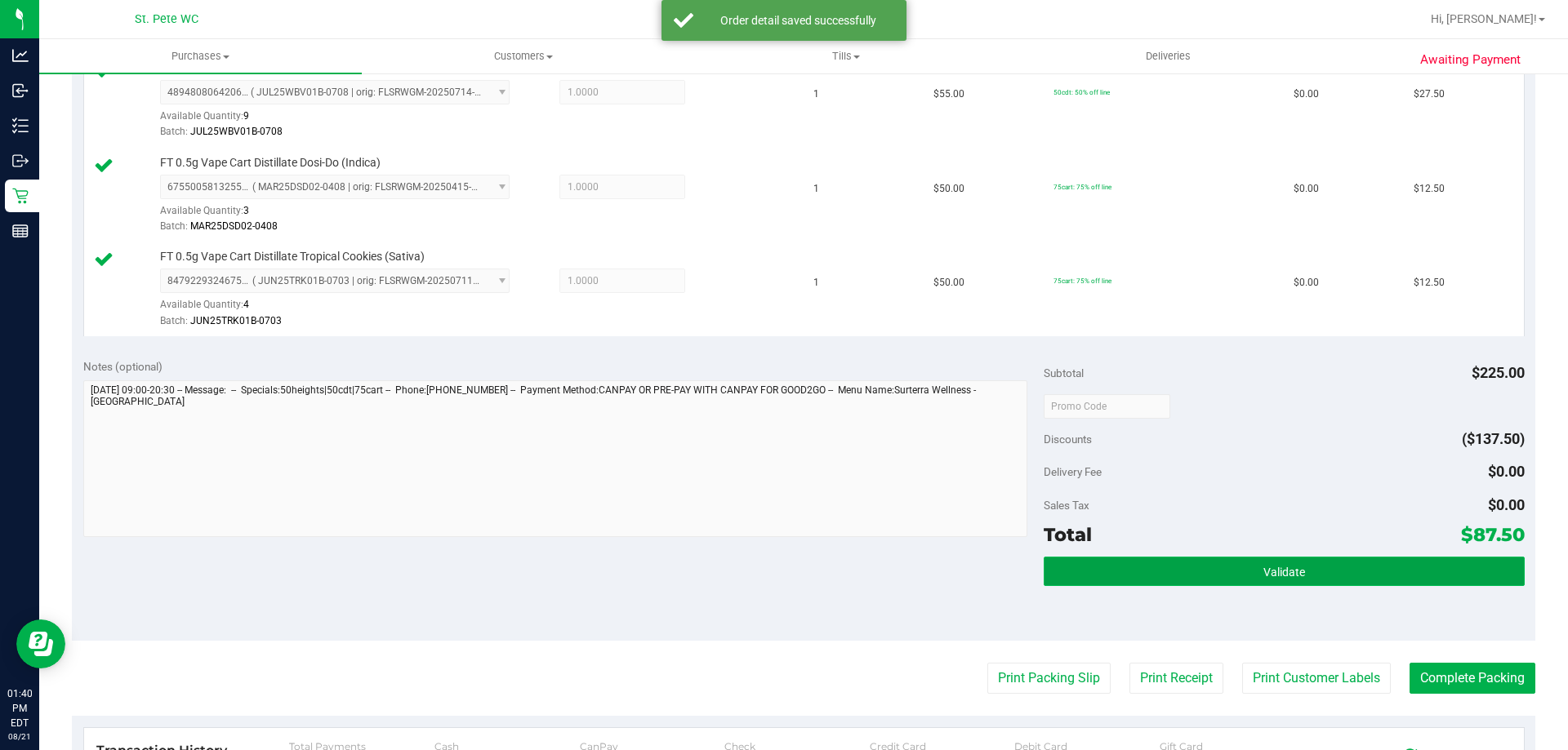
click at [1284, 582] on button "Validate" at bounding box center [1283, 572] width 480 height 30
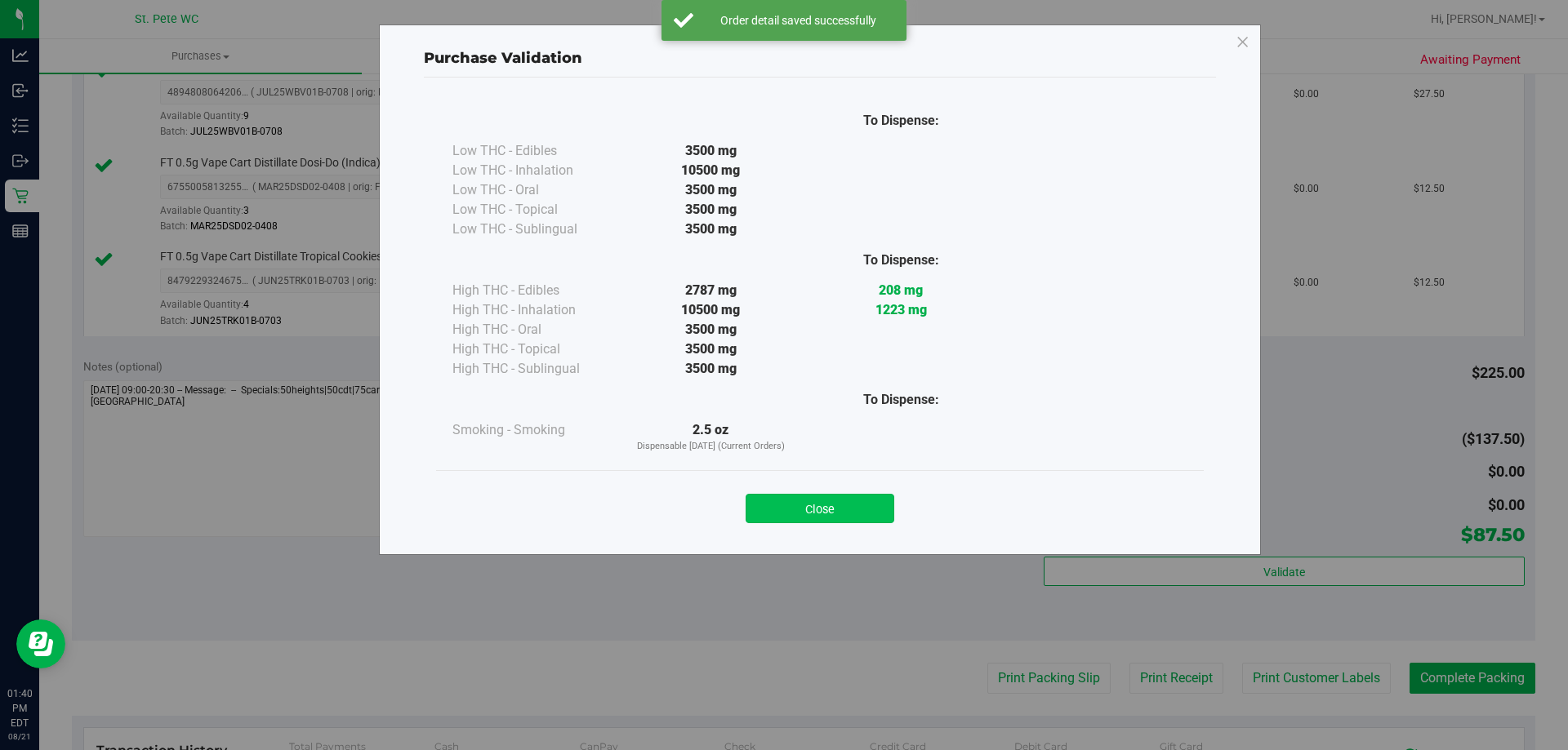
click at [816, 510] on button "Close" at bounding box center [820, 509] width 149 height 30
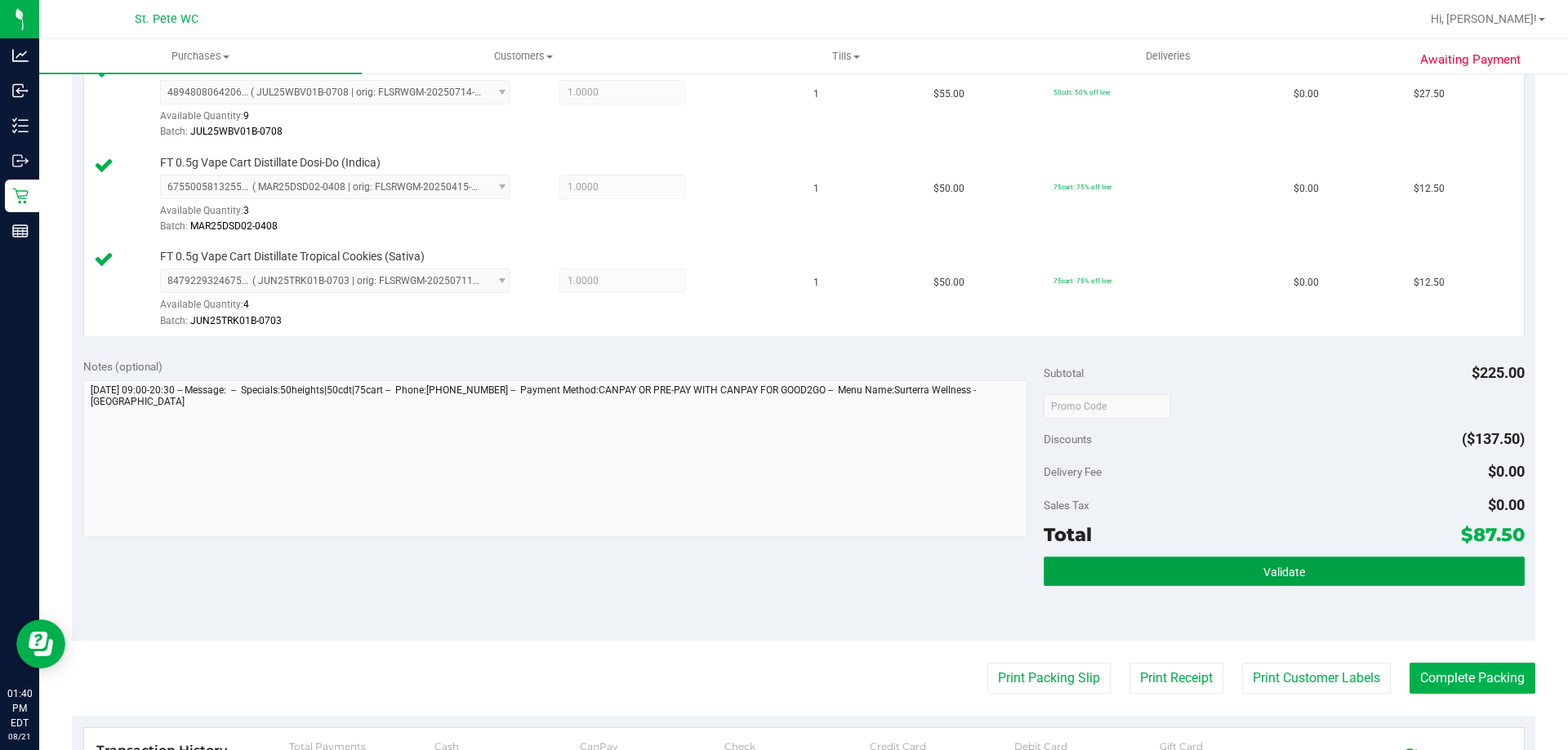
click at [1103, 573] on button "Validate" at bounding box center [1283, 572] width 480 height 30
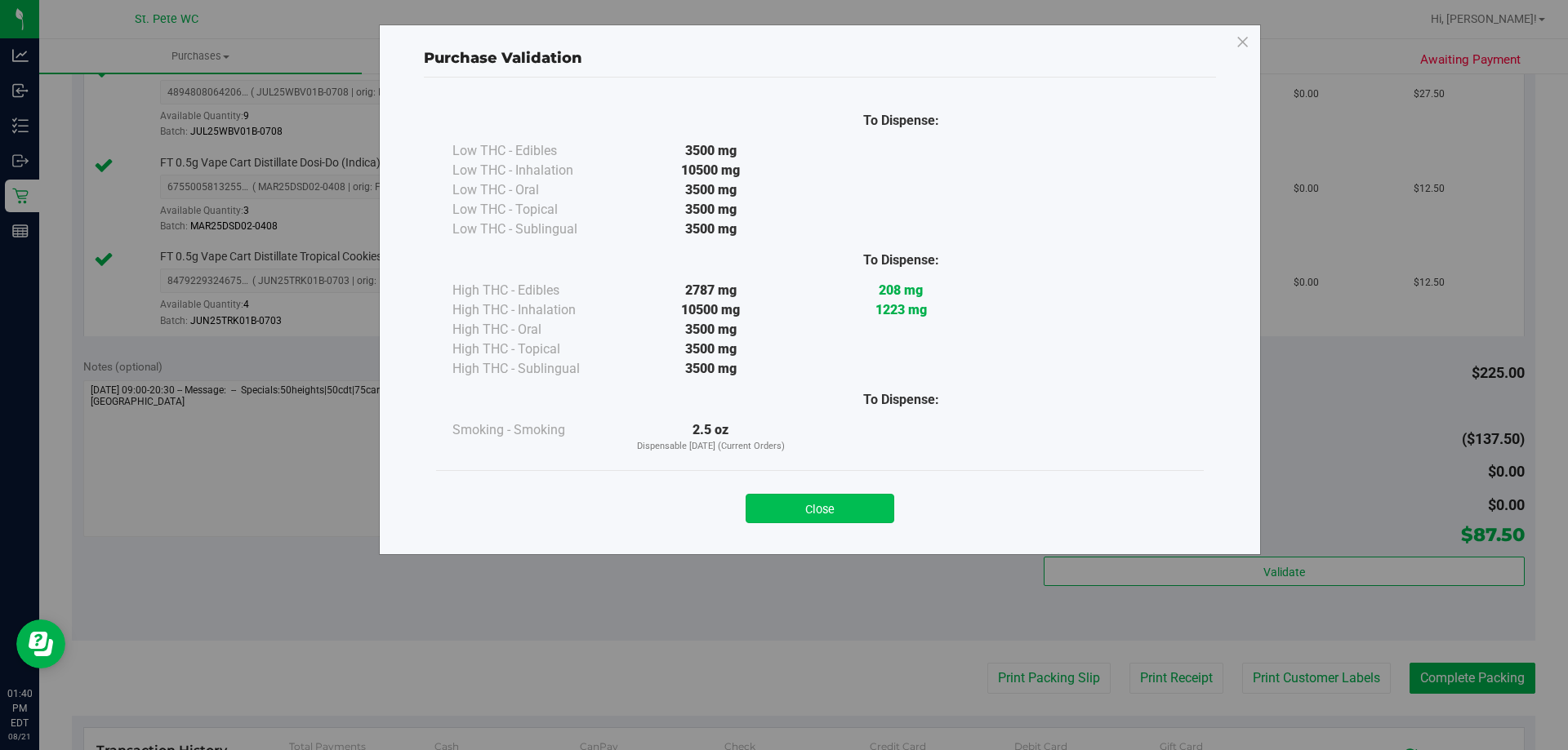
click at [818, 496] on button "Close" at bounding box center [820, 509] width 149 height 30
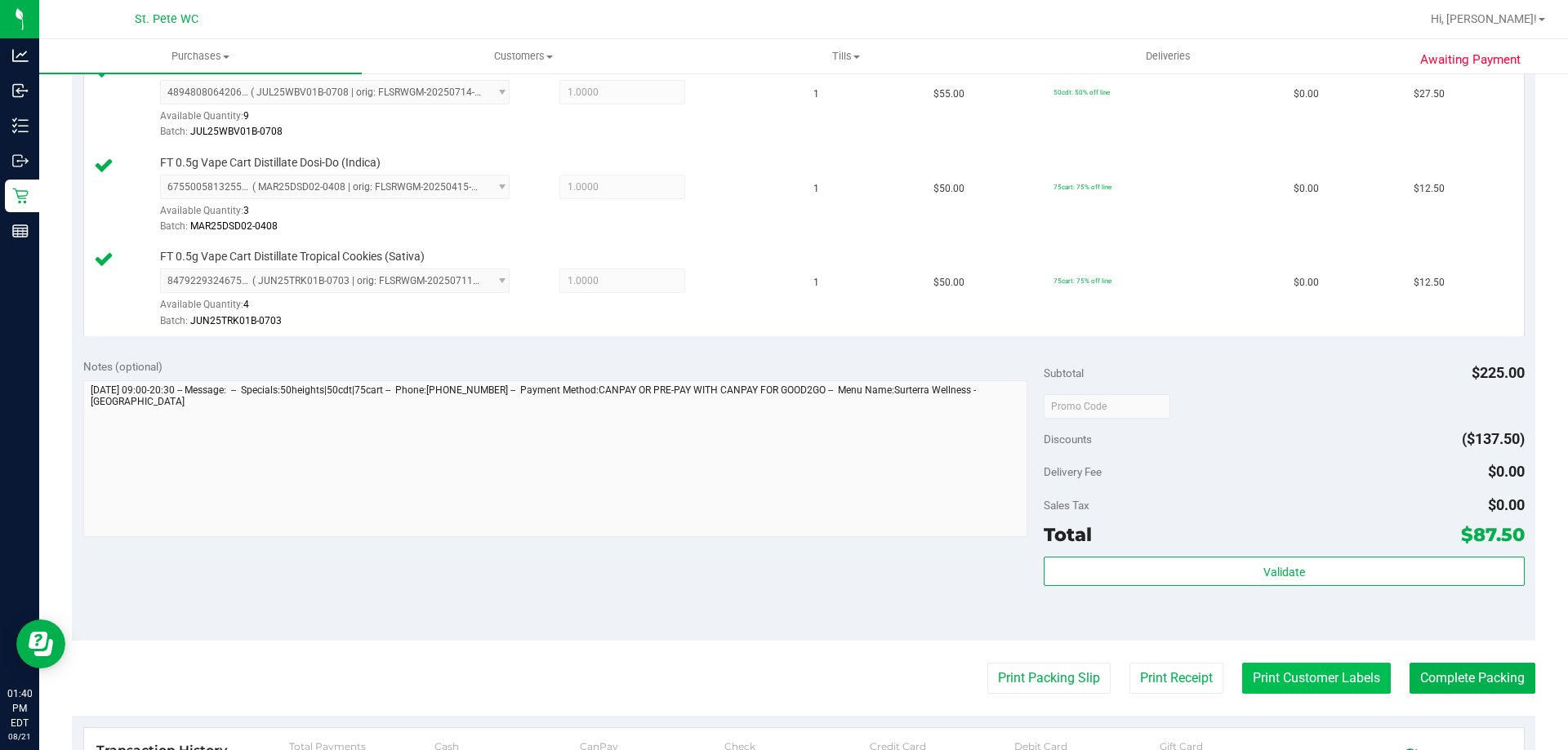
click at [1348, 674] on button "Print Customer Labels" at bounding box center [1316, 679] width 149 height 31
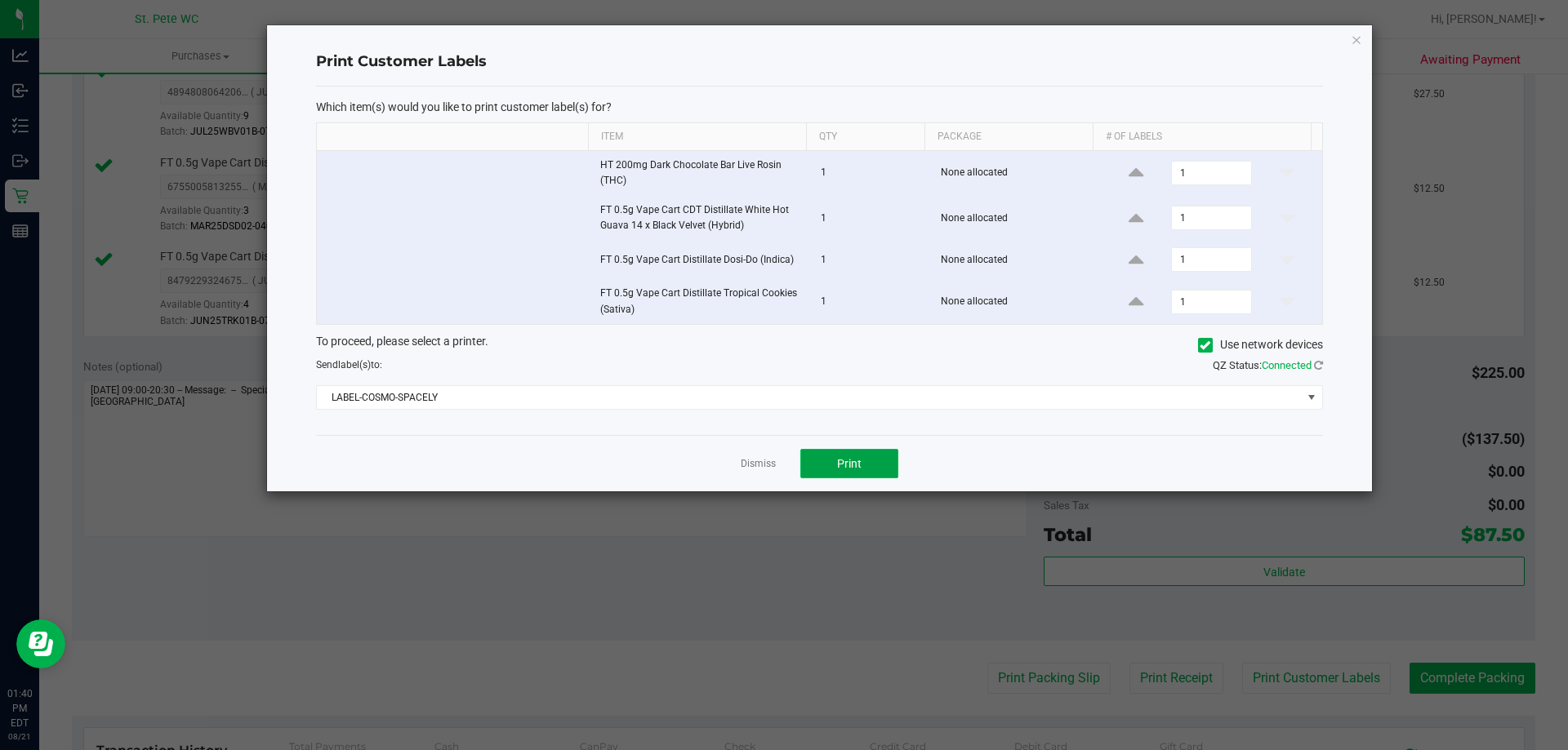
click at [861, 468] on span "Print" at bounding box center [849, 464] width 25 height 13
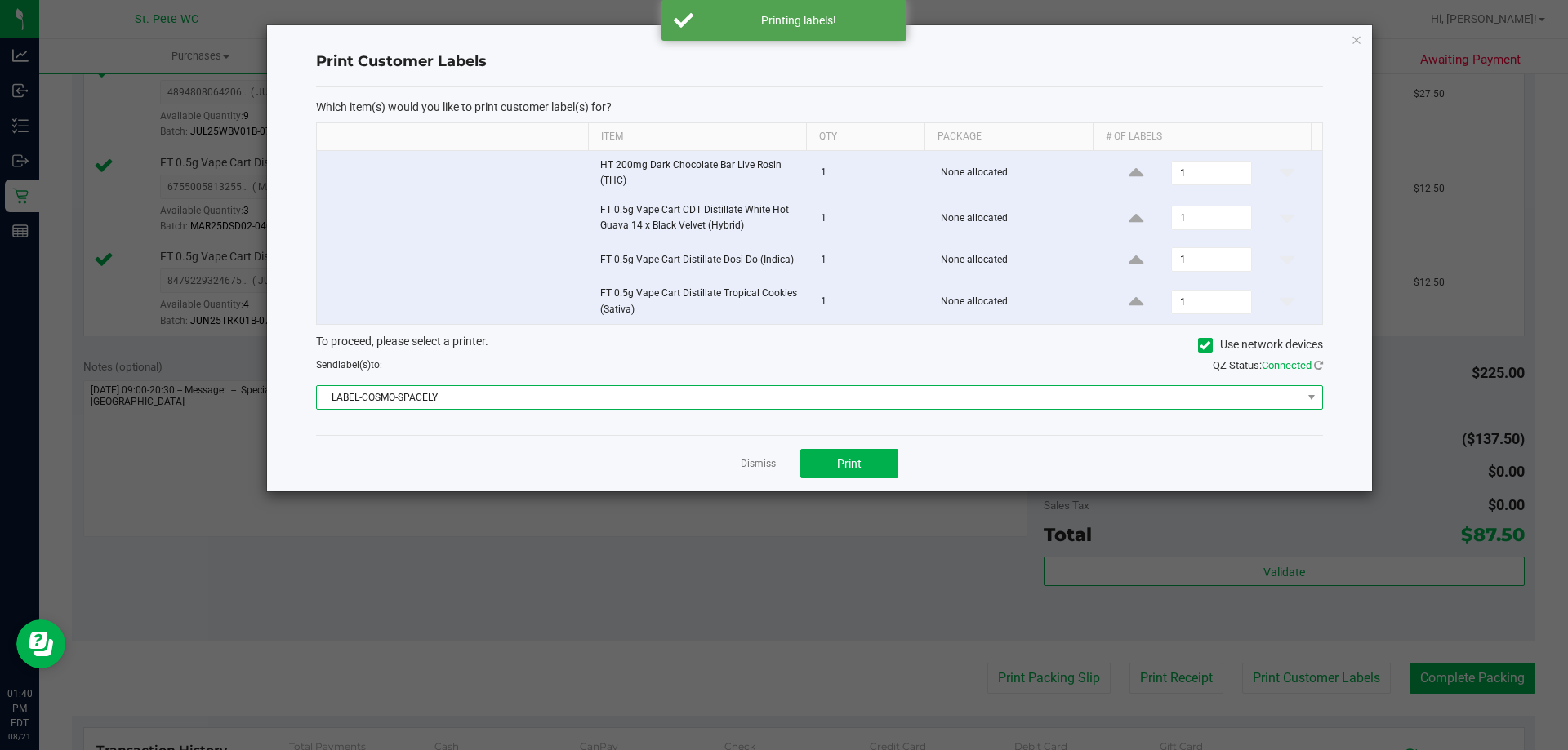
click at [342, 386] on span "LABEL-COSMO-SPACELY" at bounding box center [819, 398] width 1007 height 25
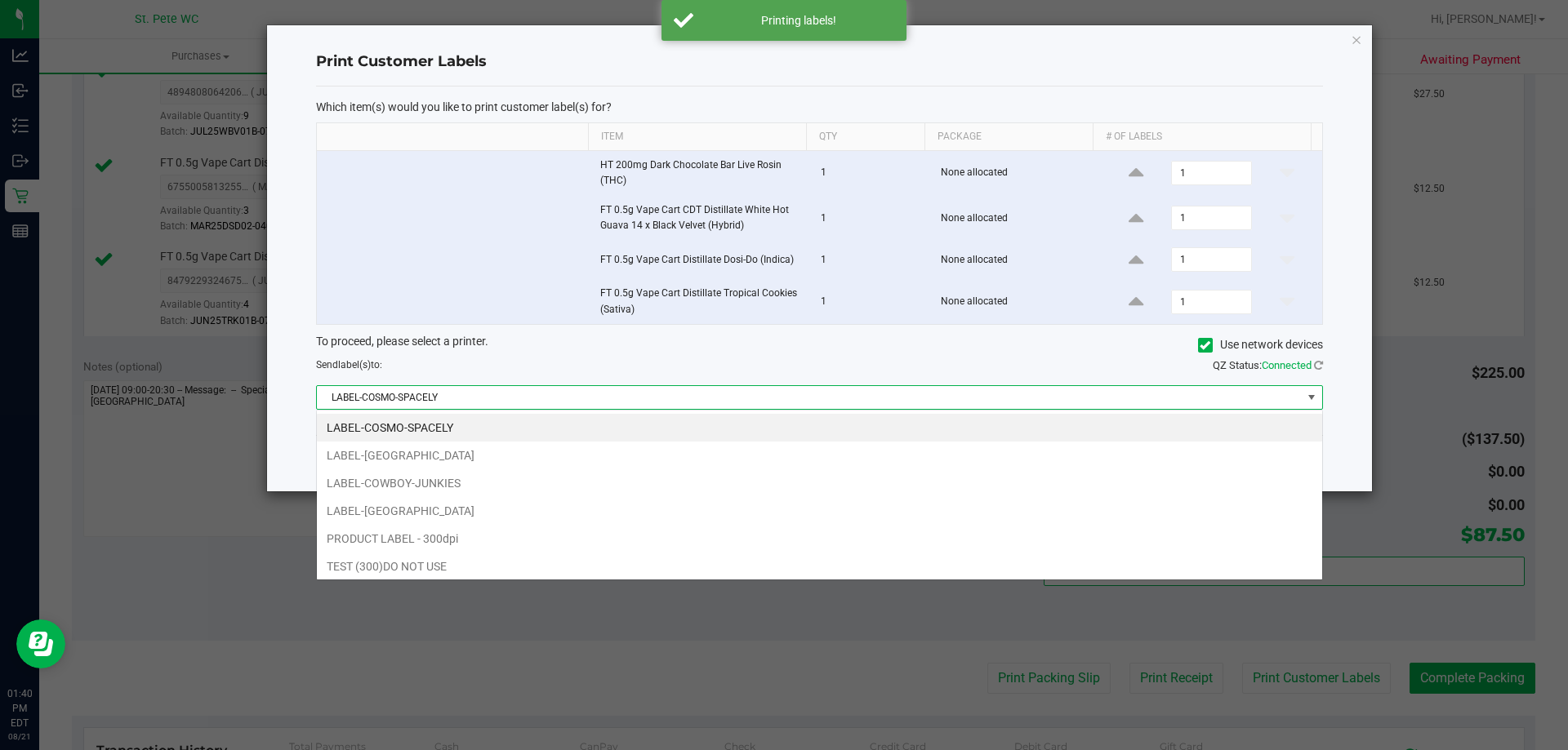
scroll to position [25, 1006]
click at [351, 514] on li "LABEL-[GEOGRAPHIC_DATA]" at bounding box center [819, 511] width 1005 height 28
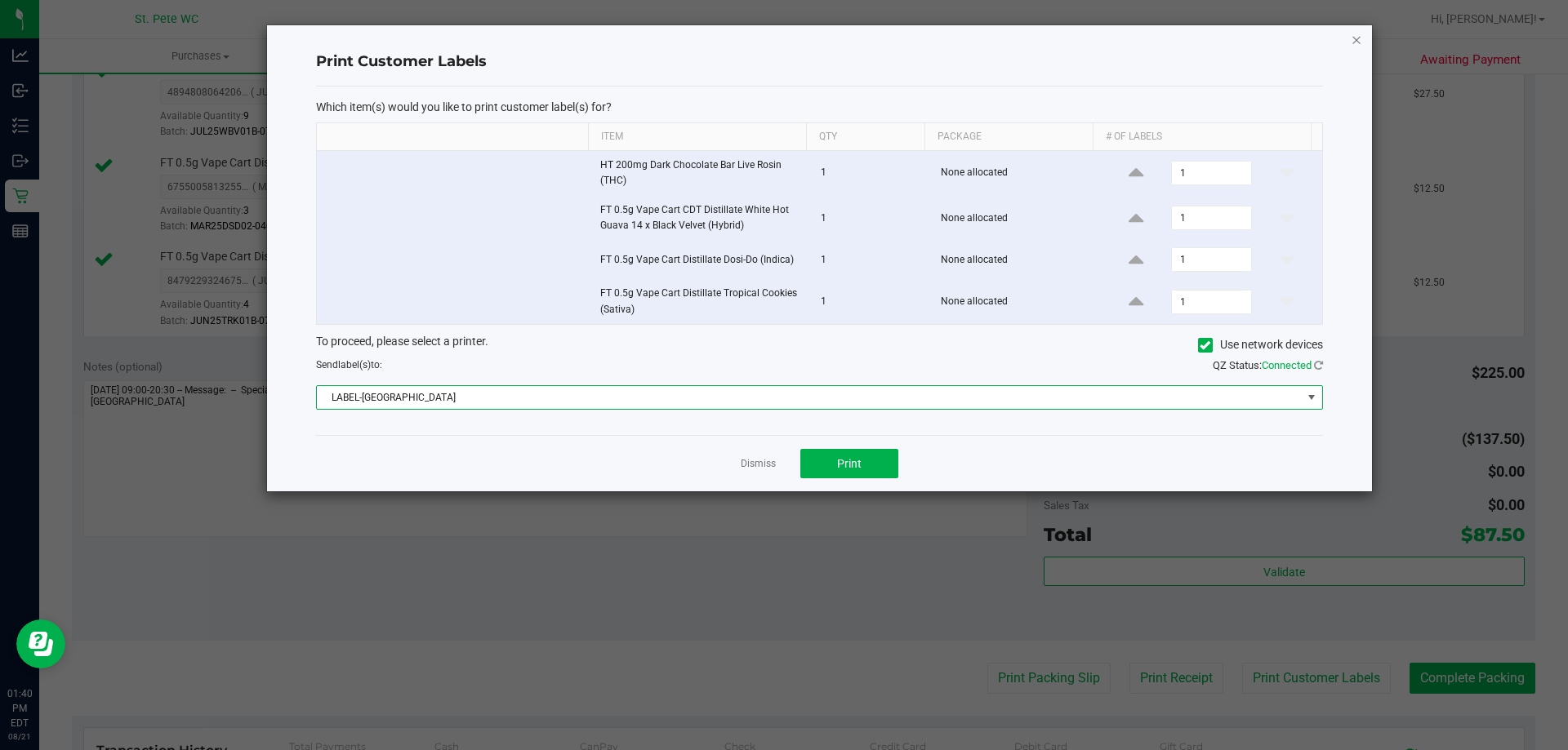
click at [1361, 39] on icon "button" at bounding box center [1356, 39] width 11 height 20
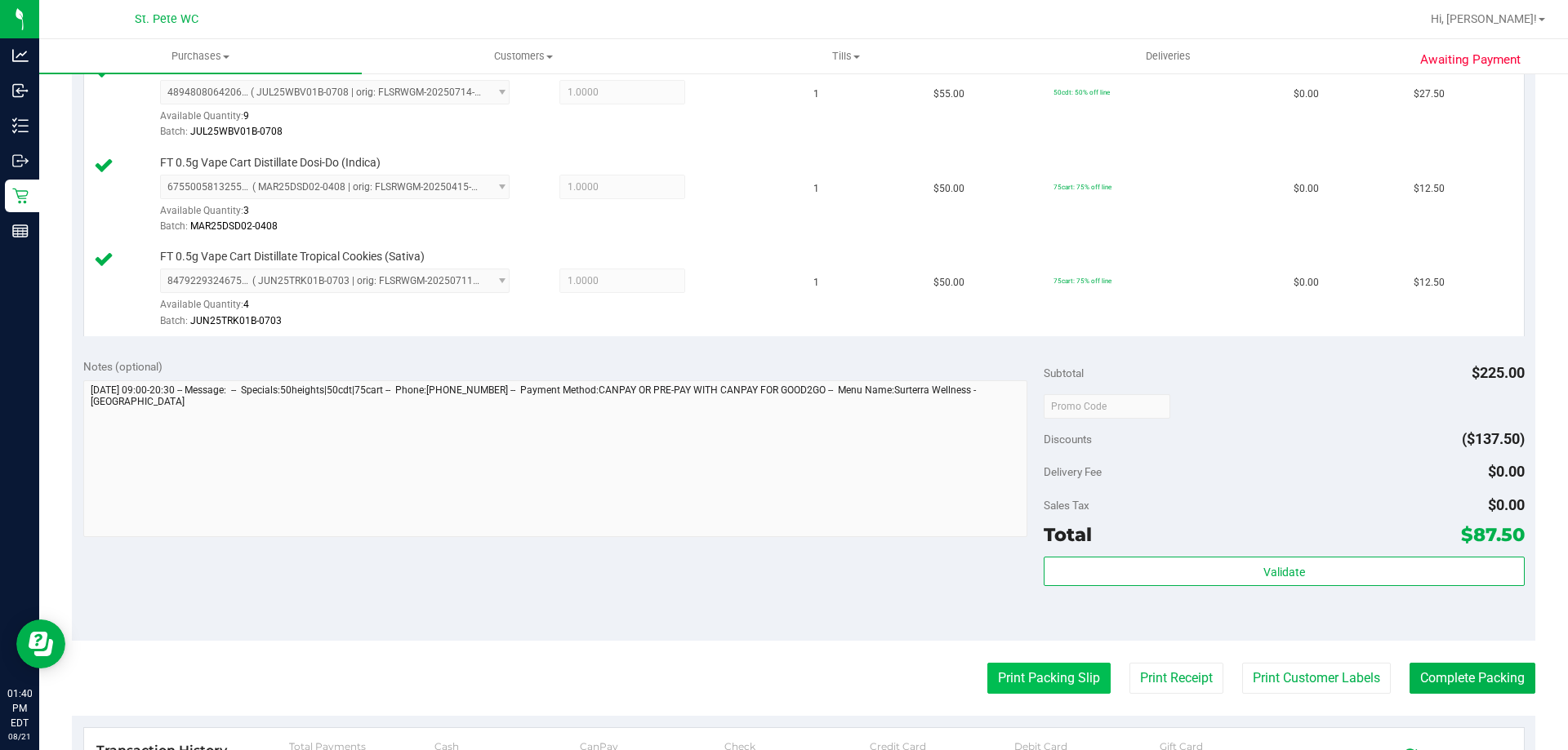
click at [998, 680] on button "Print Packing Slip" at bounding box center [1049, 679] width 123 height 31
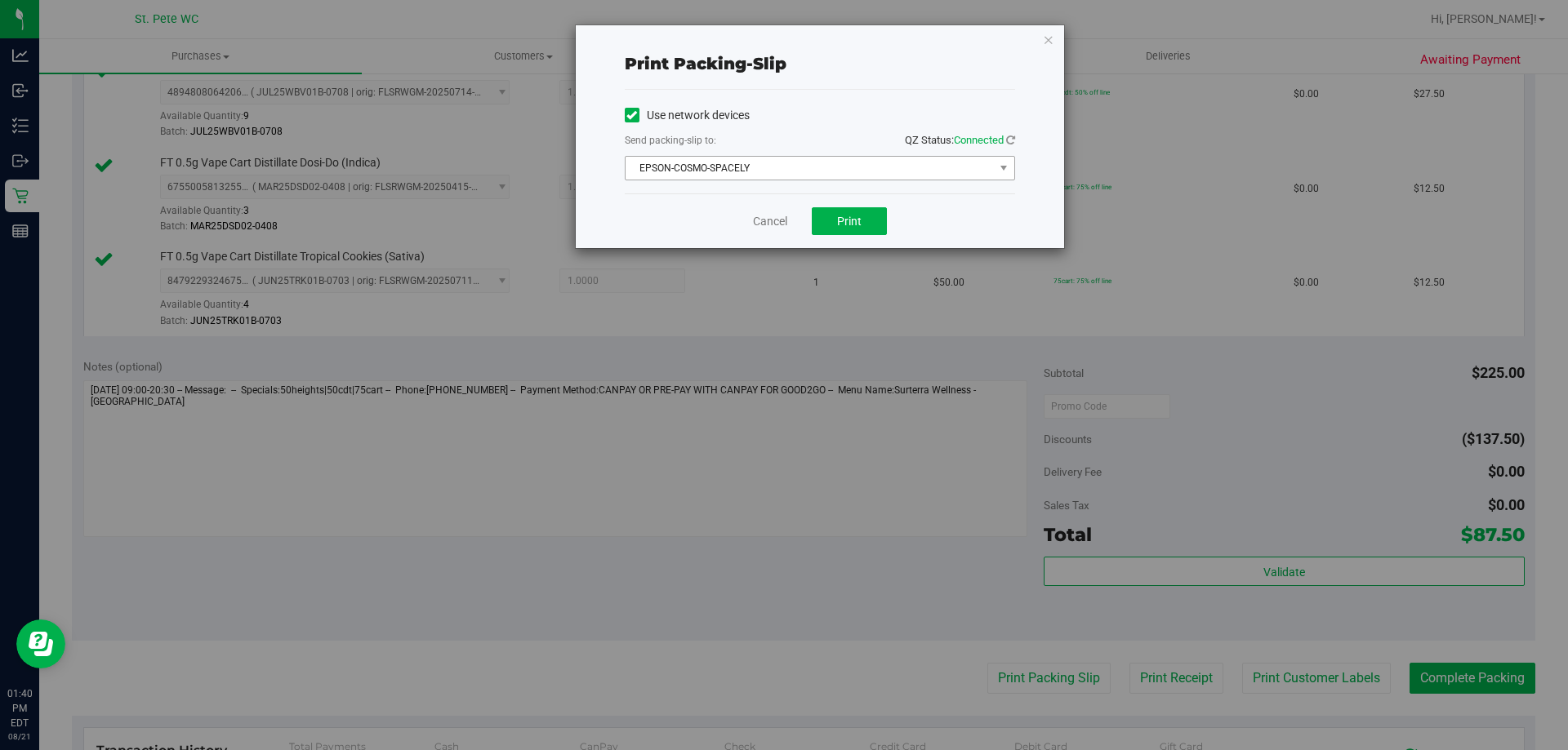
click at [652, 168] on span "EPSON-COSMO-SPACELY" at bounding box center [809, 168] width 368 height 23
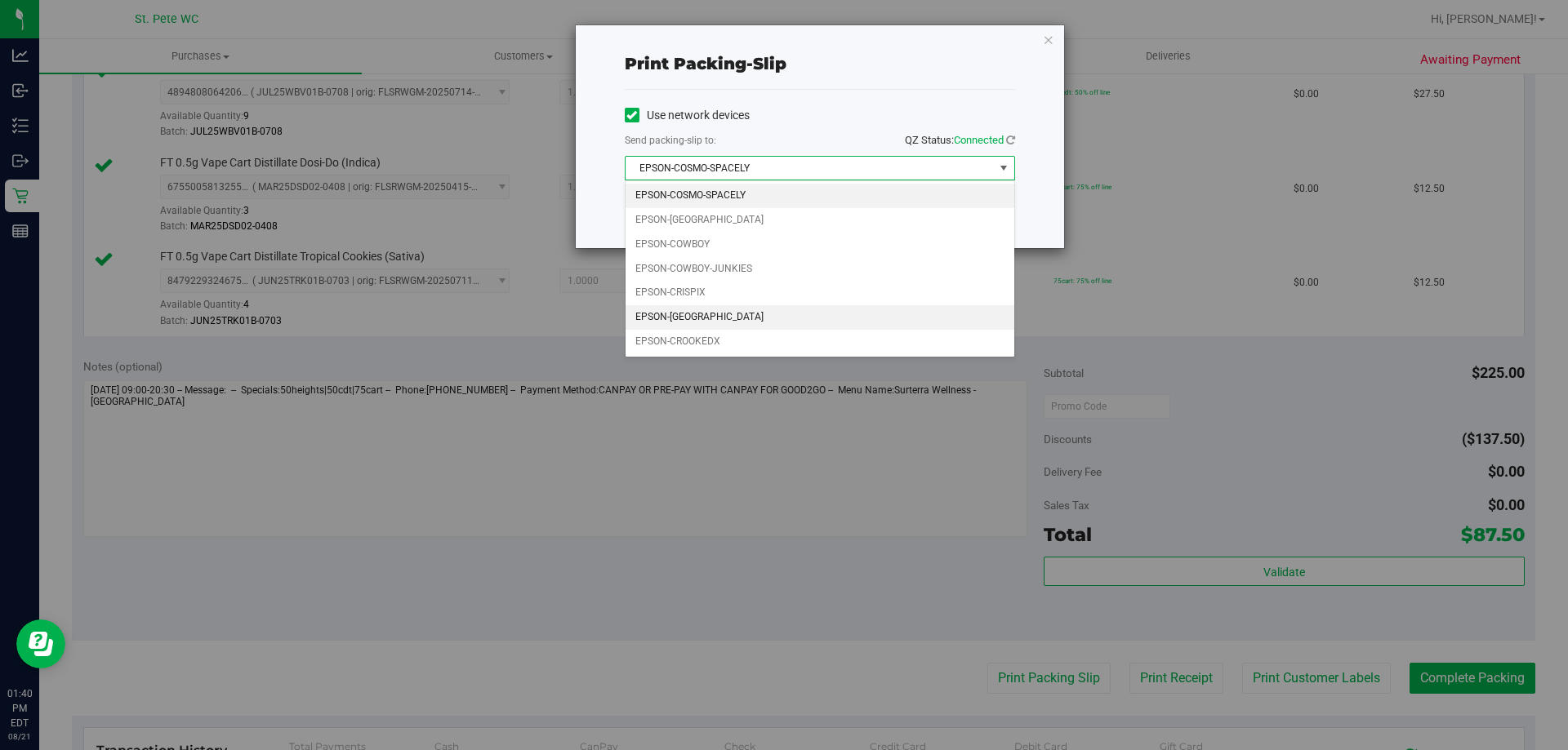
click at [664, 313] on li "EPSON-[GEOGRAPHIC_DATA]" at bounding box center [820, 318] width 389 height 25
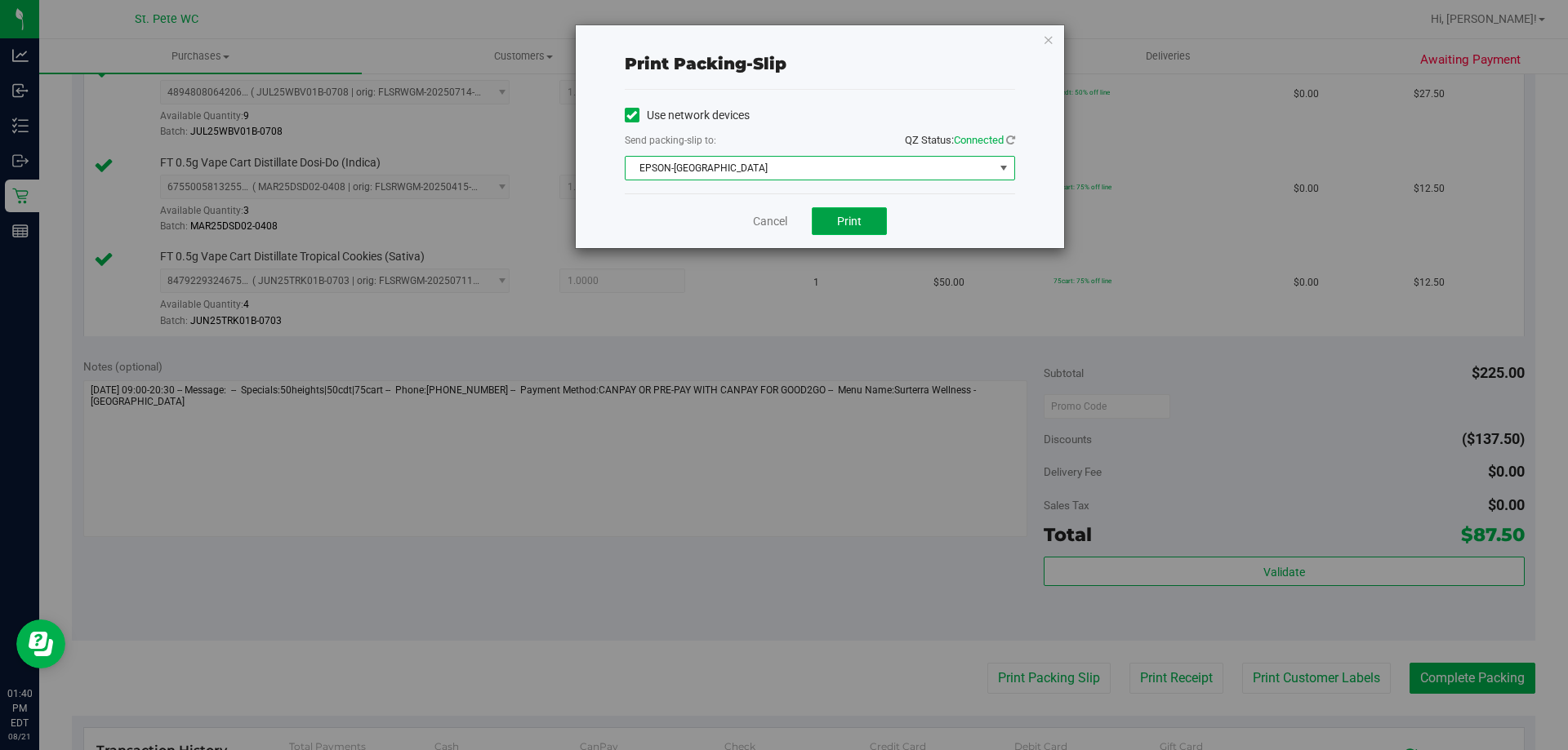
click at [839, 224] on span "Print" at bounding box center [849, 222] width 25 height 13
click at [1046, 38] on icon "button" at bounding box center [1049, 39] width 11 height 20
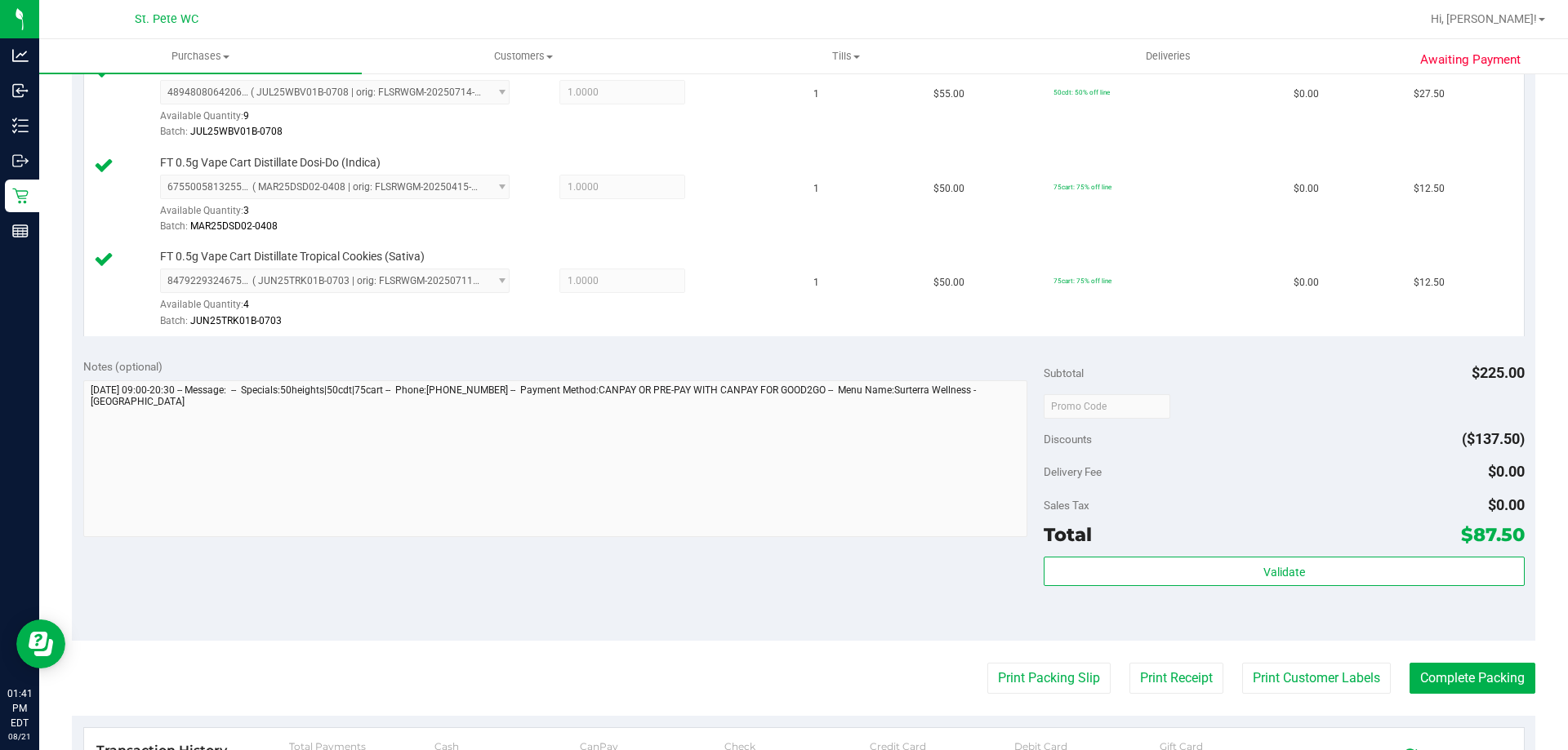
click at [1197, 535] on div "Total $87.50" at bounding box center [1283, 535] width 480 height 30
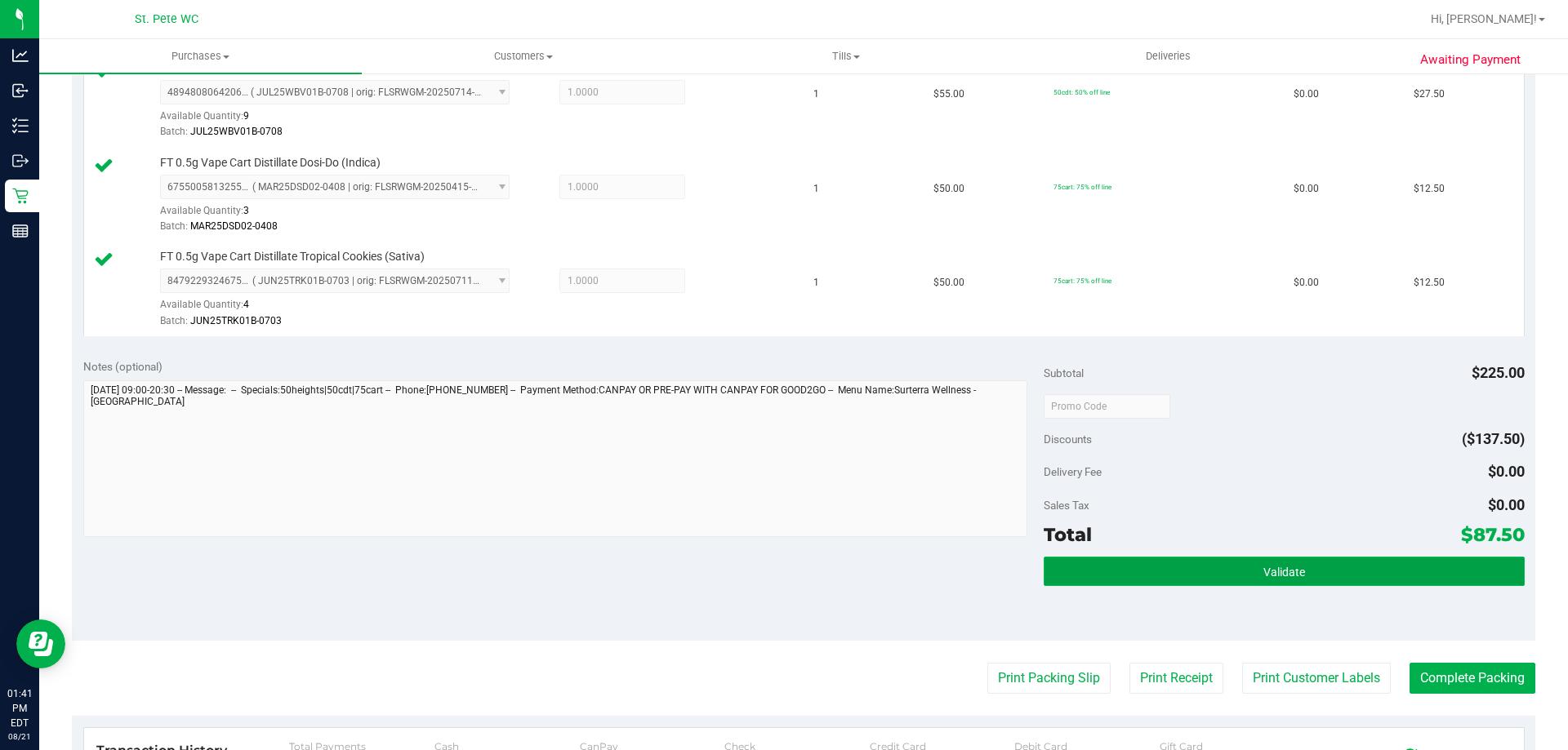
click at [1132, 569] on button "Validate" at bounding box center [1283, 572] width 480 height 30
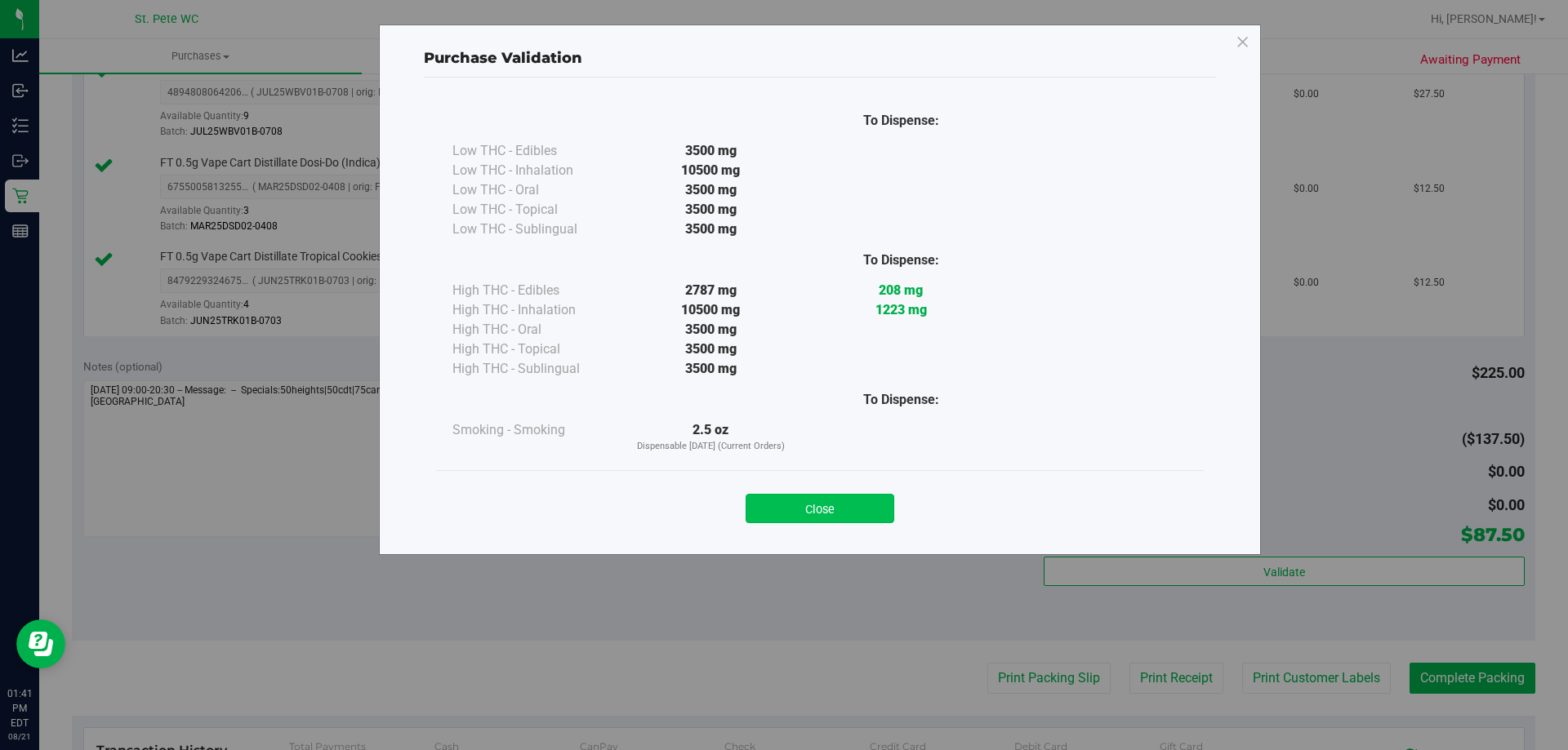
click at [780, 515] on button "Close" at bounding box center [820, 509] width 149 height 30
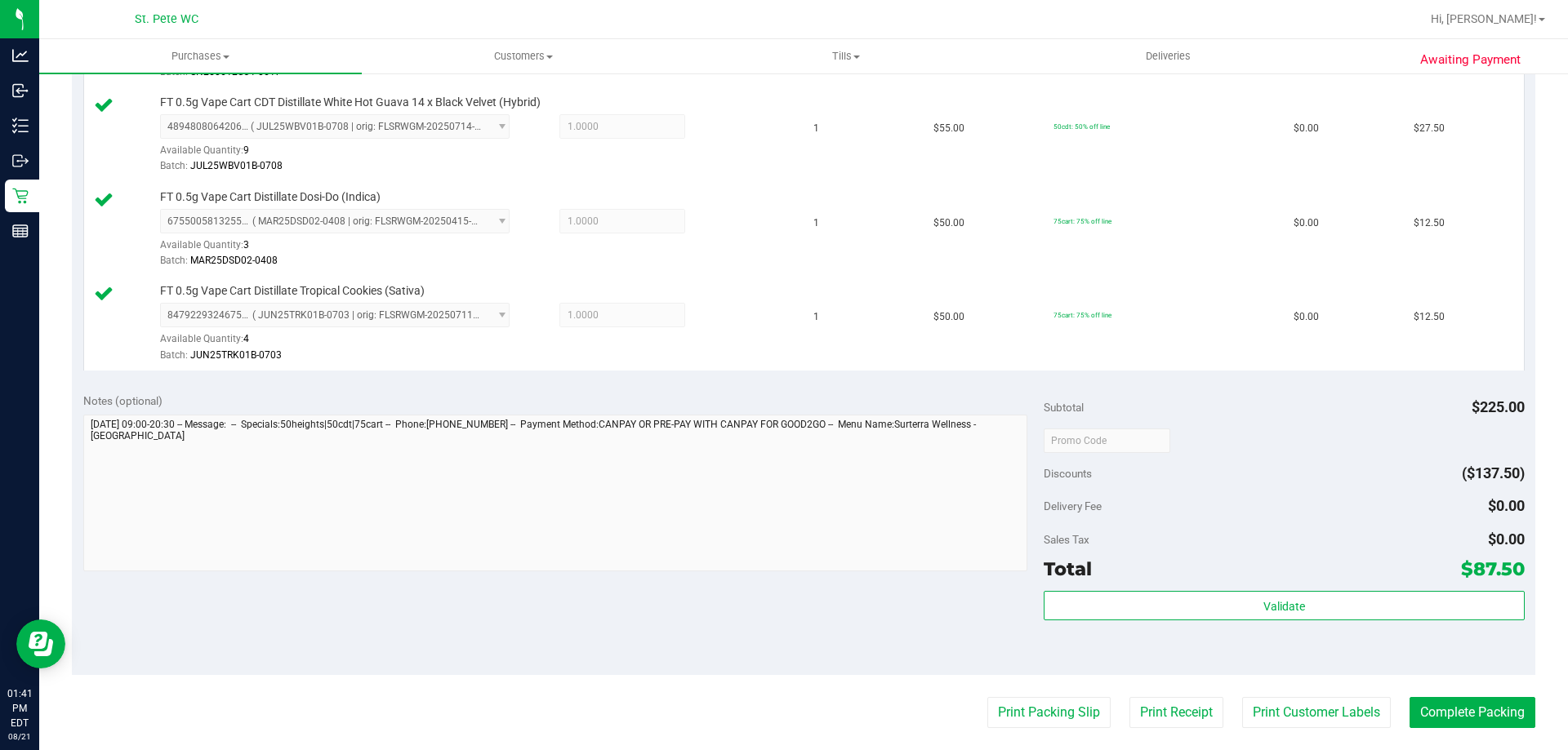
scroll to position [527, 0]
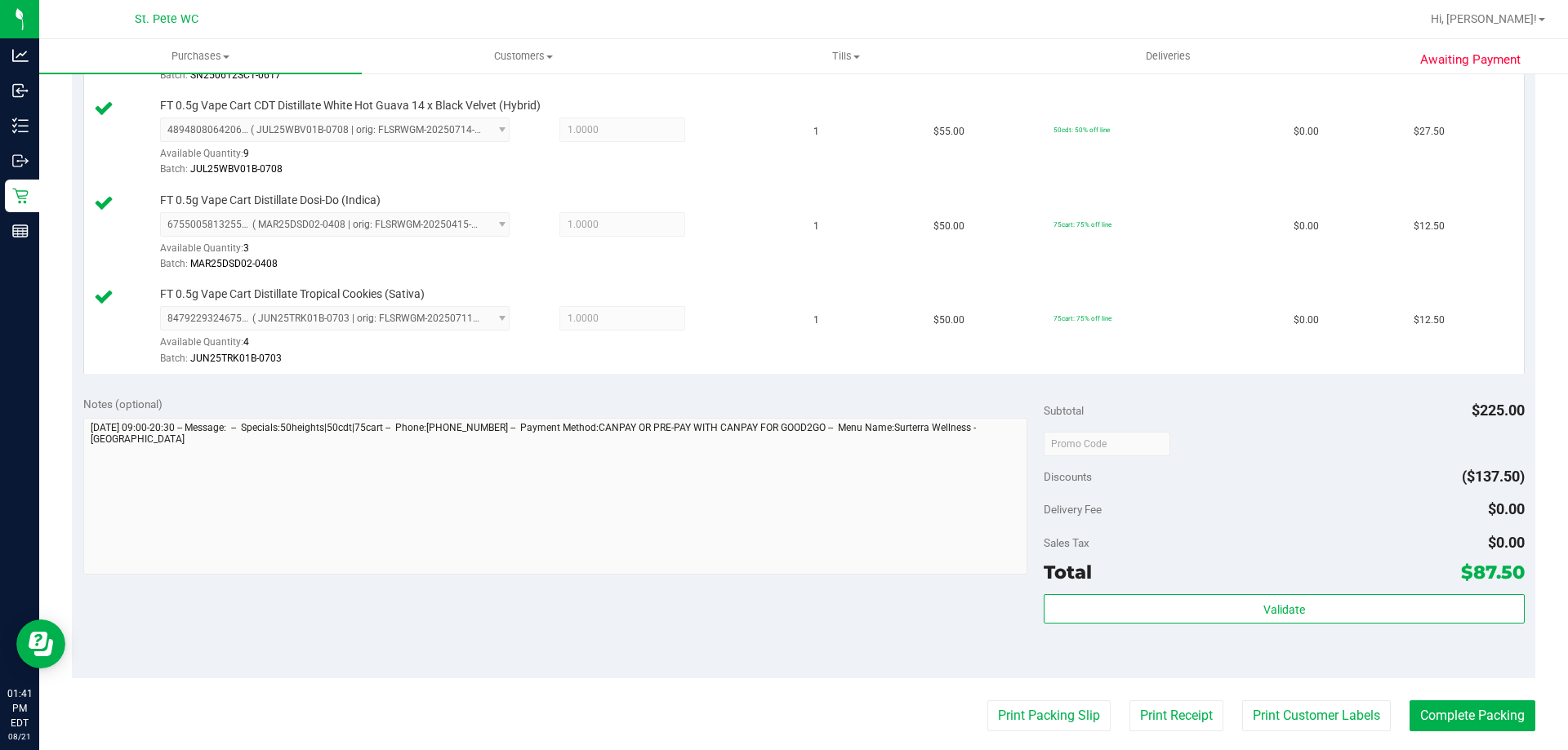
click at [1208, 574] on div "Total $87.50" at bounding box center [1283, 573] width 480 height 30
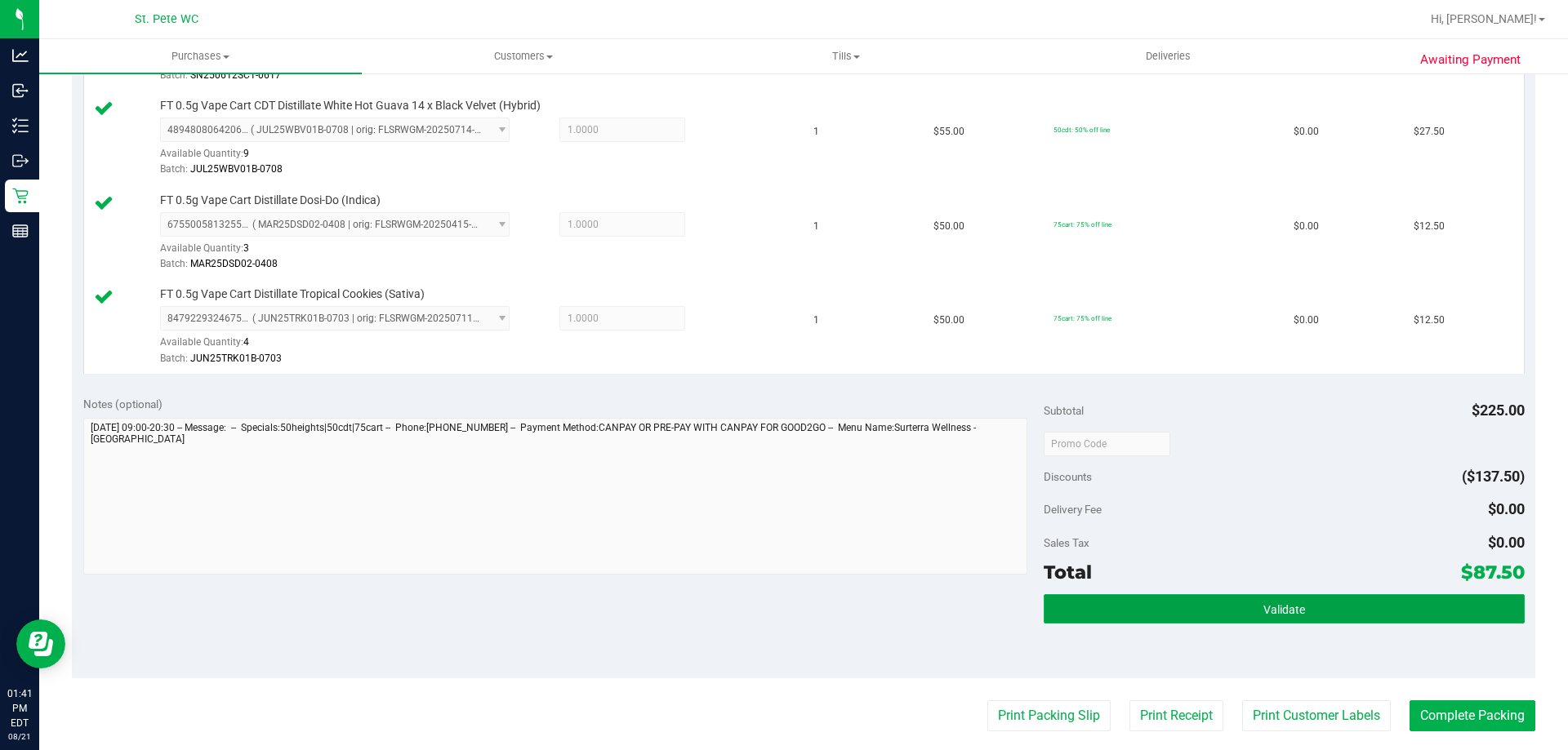
click at [1064, 617] on button "Validate" at bounding box center [1283, 609] width 480 height 30
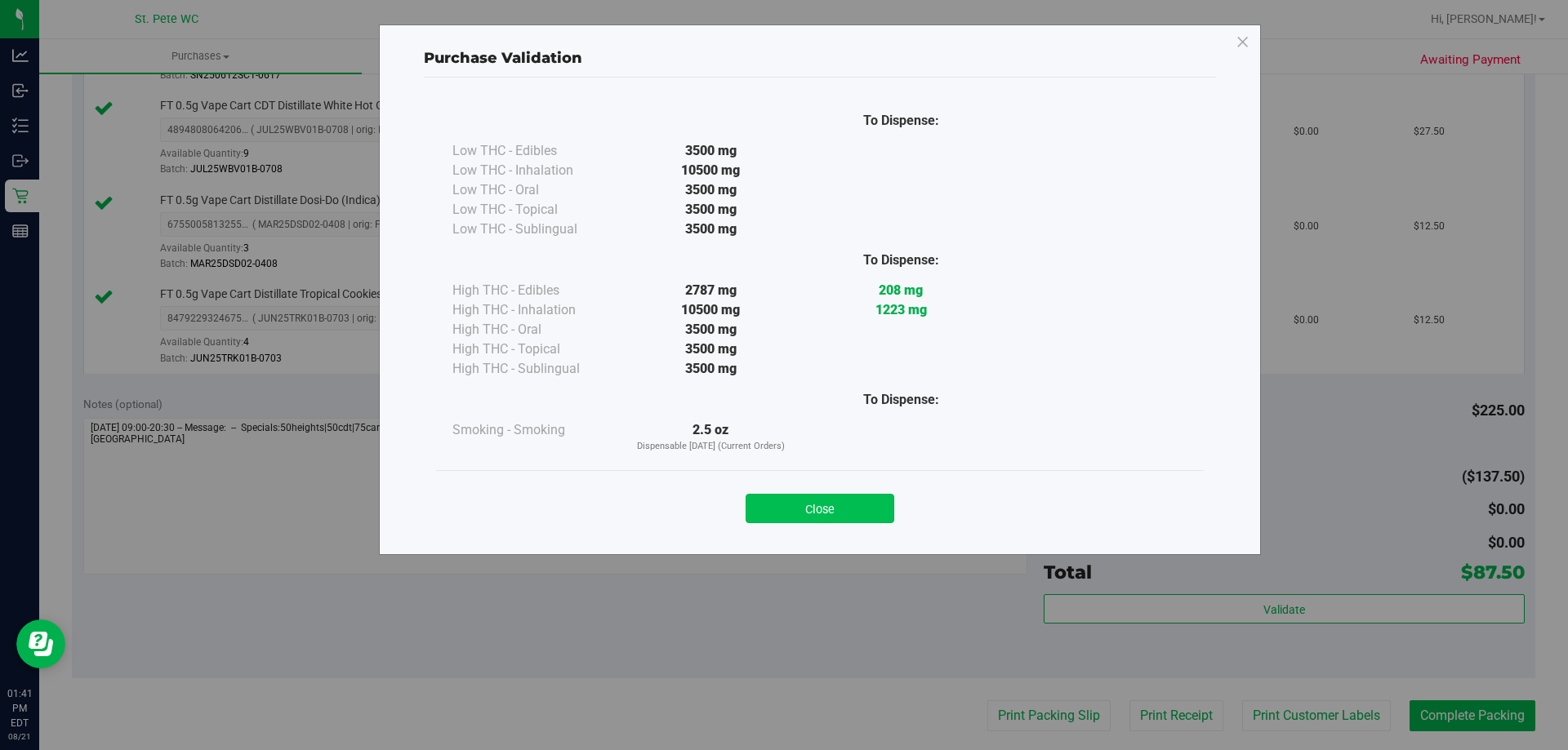
click at [812, 519] on button "Close" at bounding box center [820, 509] width 149 height 30
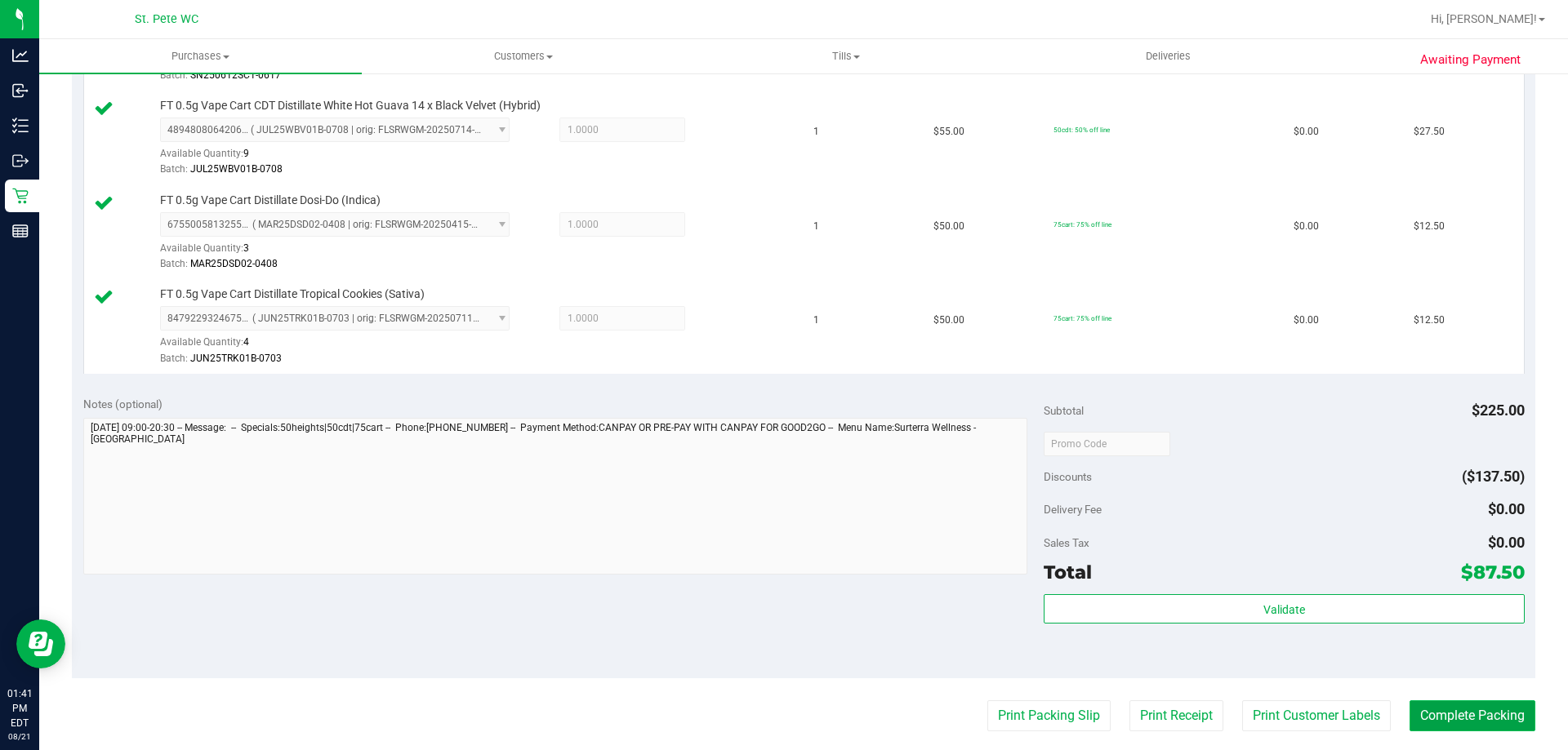
click at [1434, 712] on button "Complete Packing" at bounding box center [1472, 716] width 126 height 31
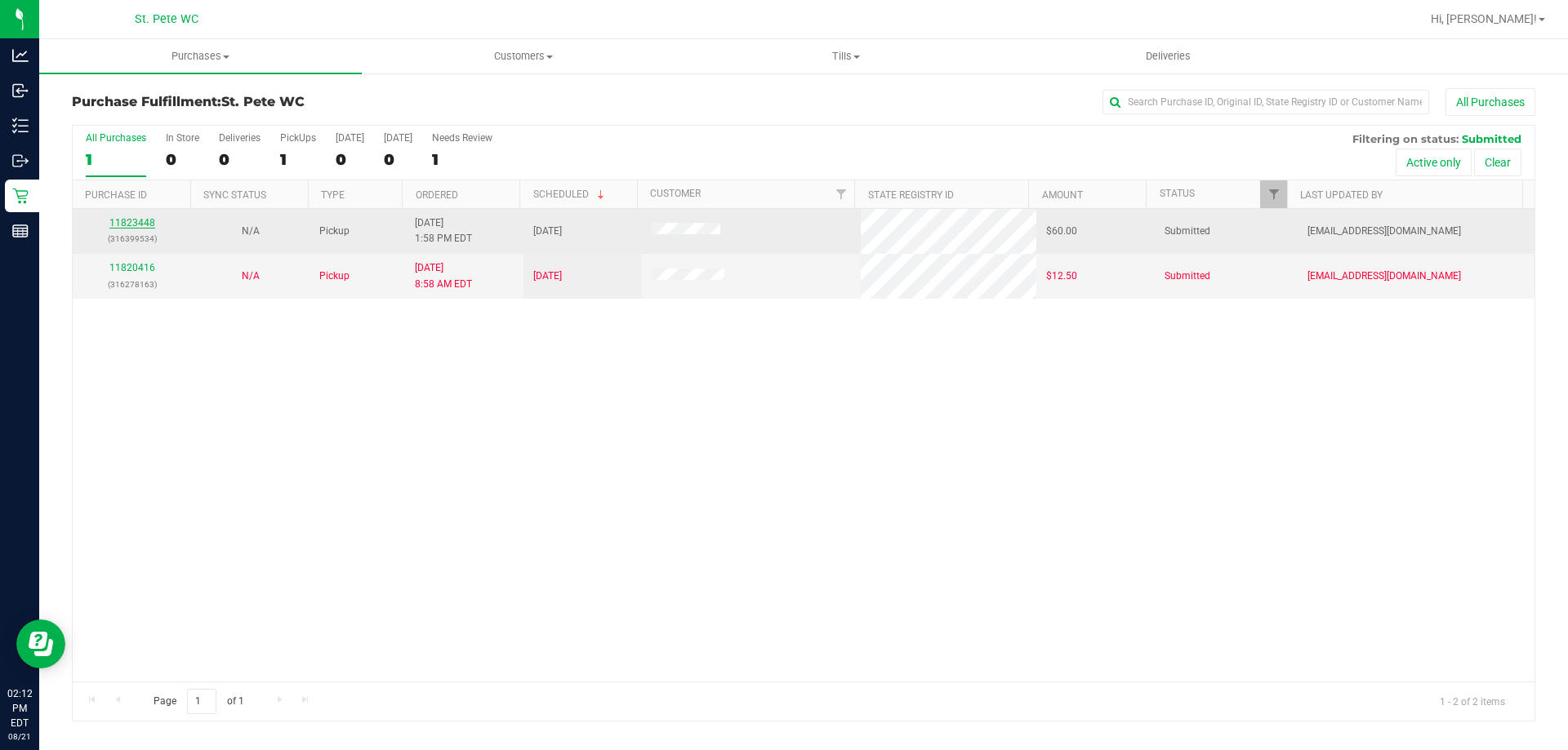
click at [125, 221] on link "11823448" at bounding box center [132, 223] width 46 height 11
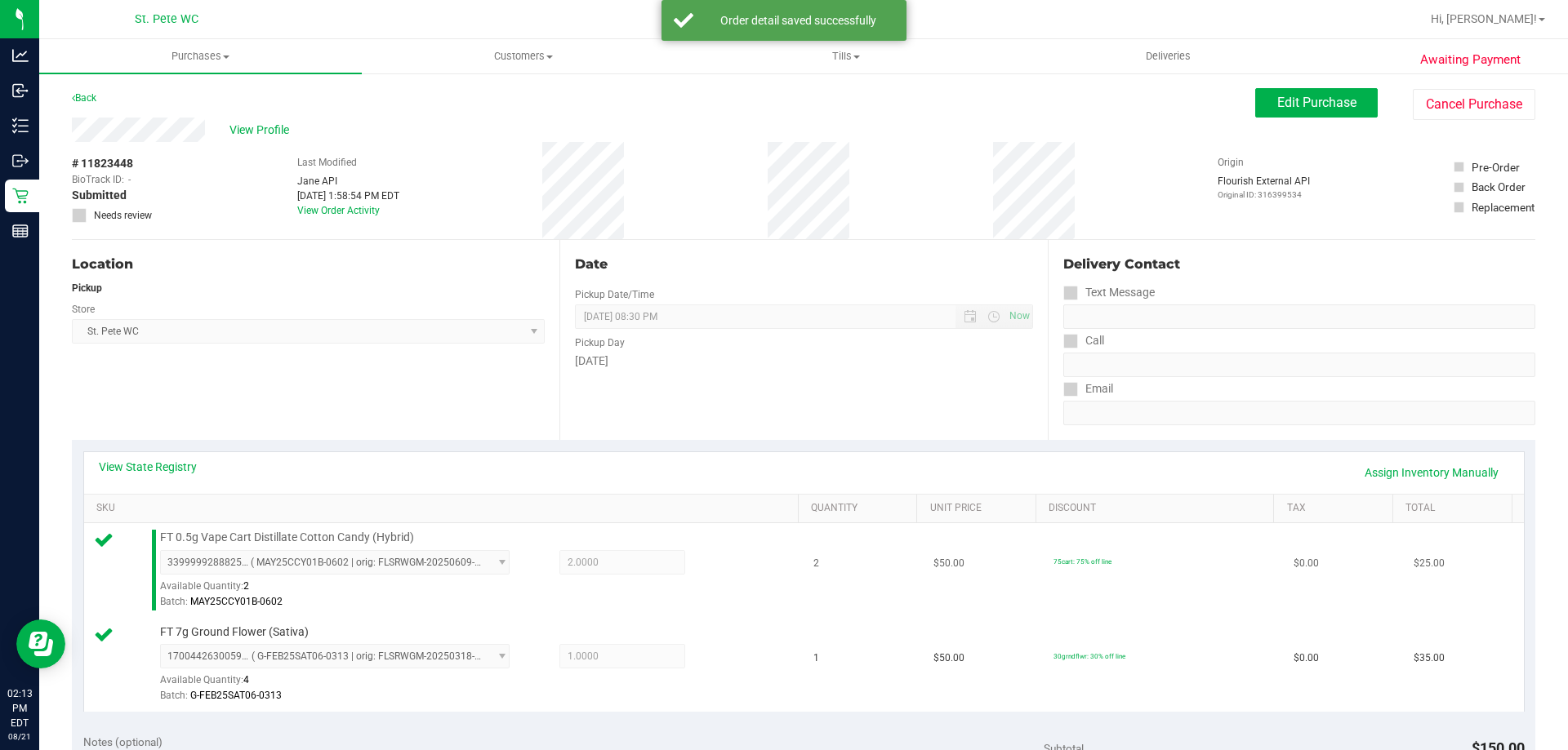
click at [1044, 593] on td "75cart: 75% off line" at bounding box center [1163, 570] width 240 height 94
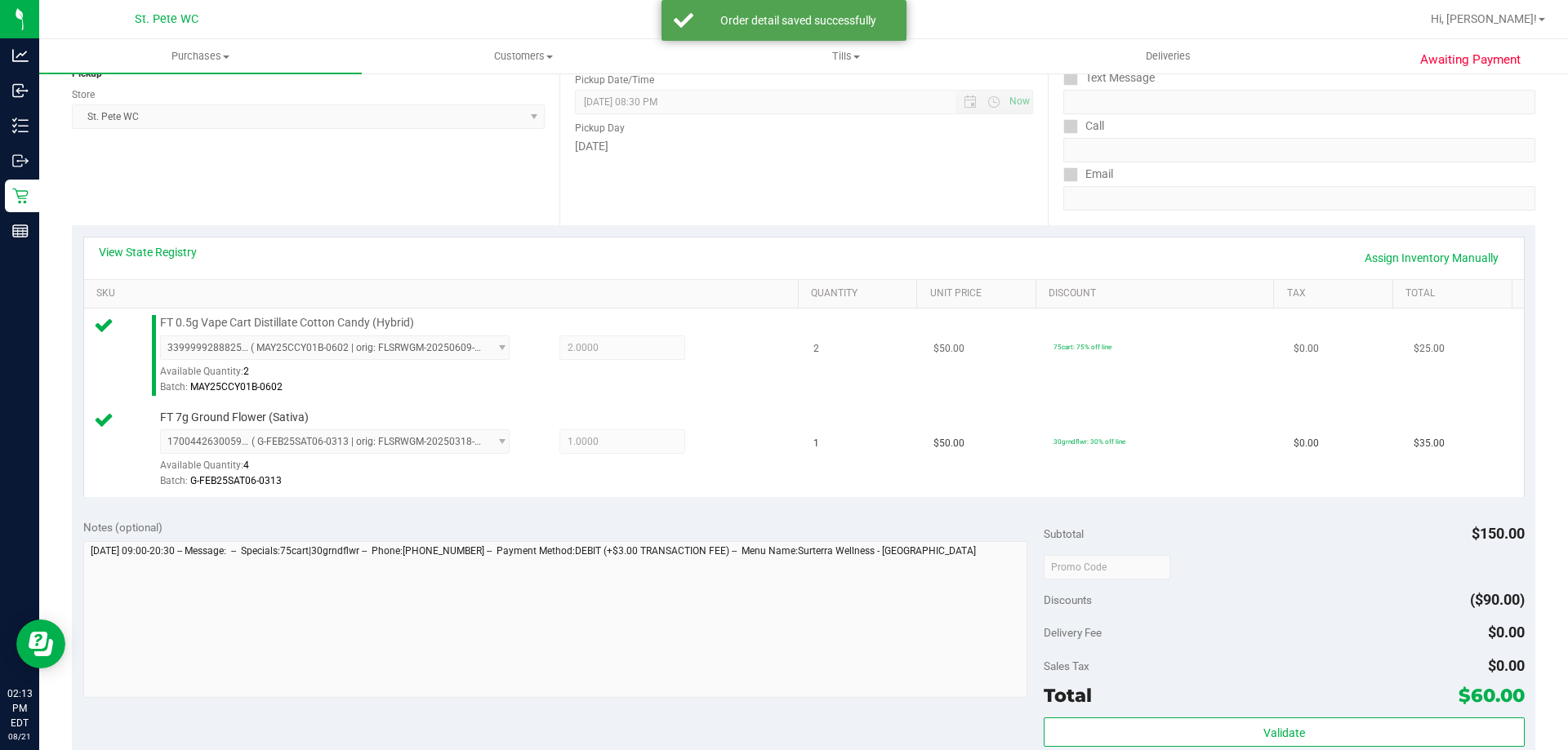
scroll to position [245, 0]
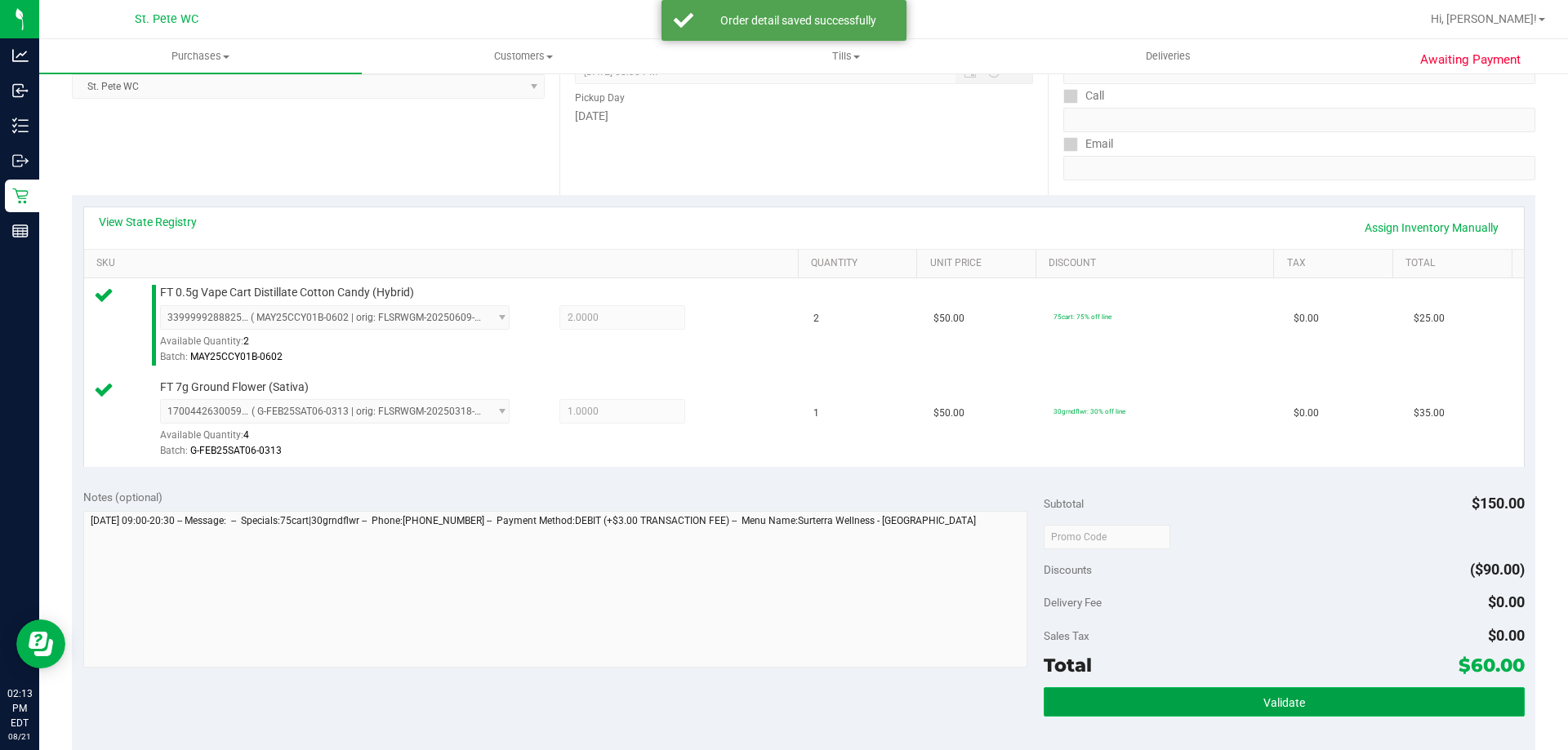
click at [1355, 709] on button "Validate" at bounding box center [1283, 702] width 480 height 30
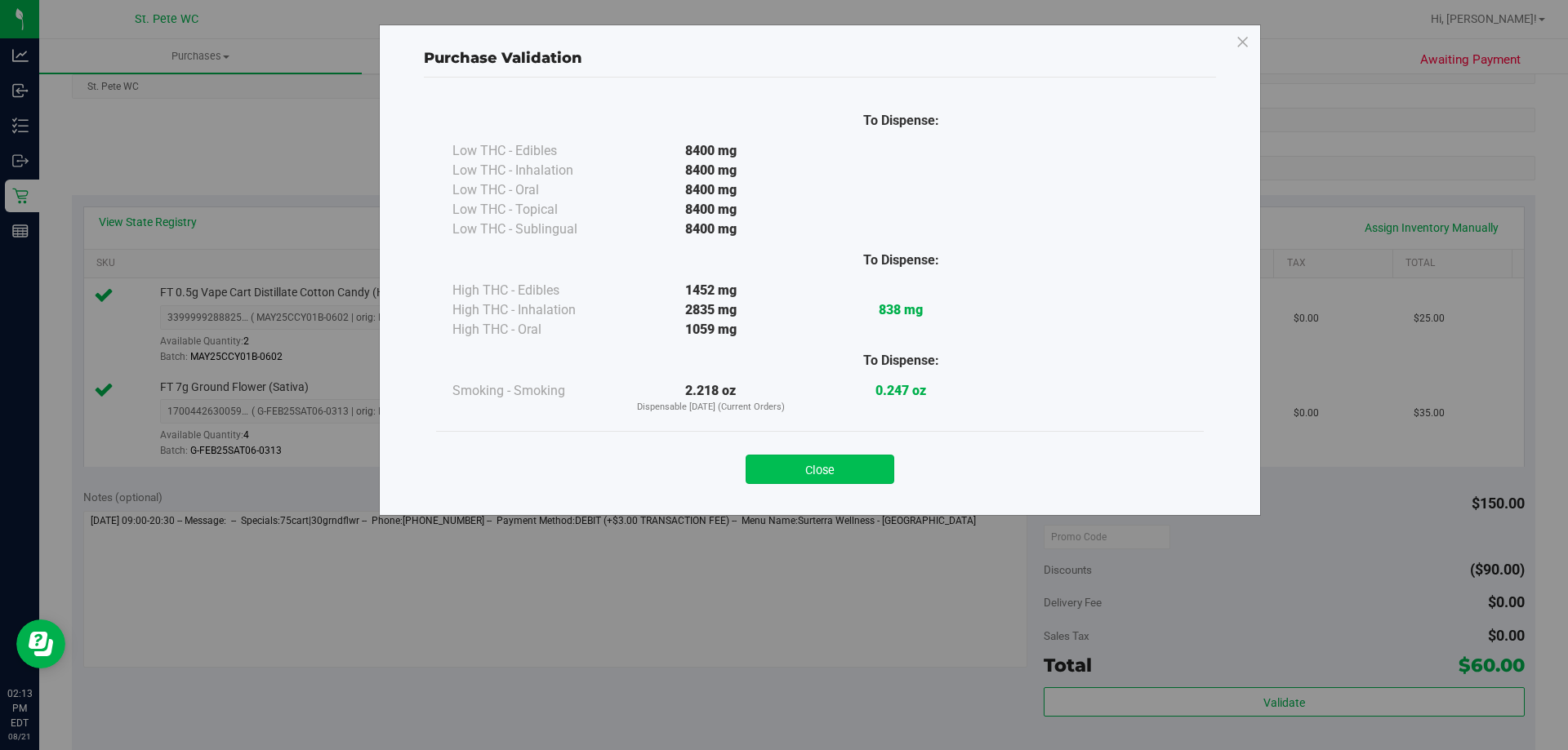
click at [872, 474] on button "Close" at bounding box center [820, 469] width 149 height 30
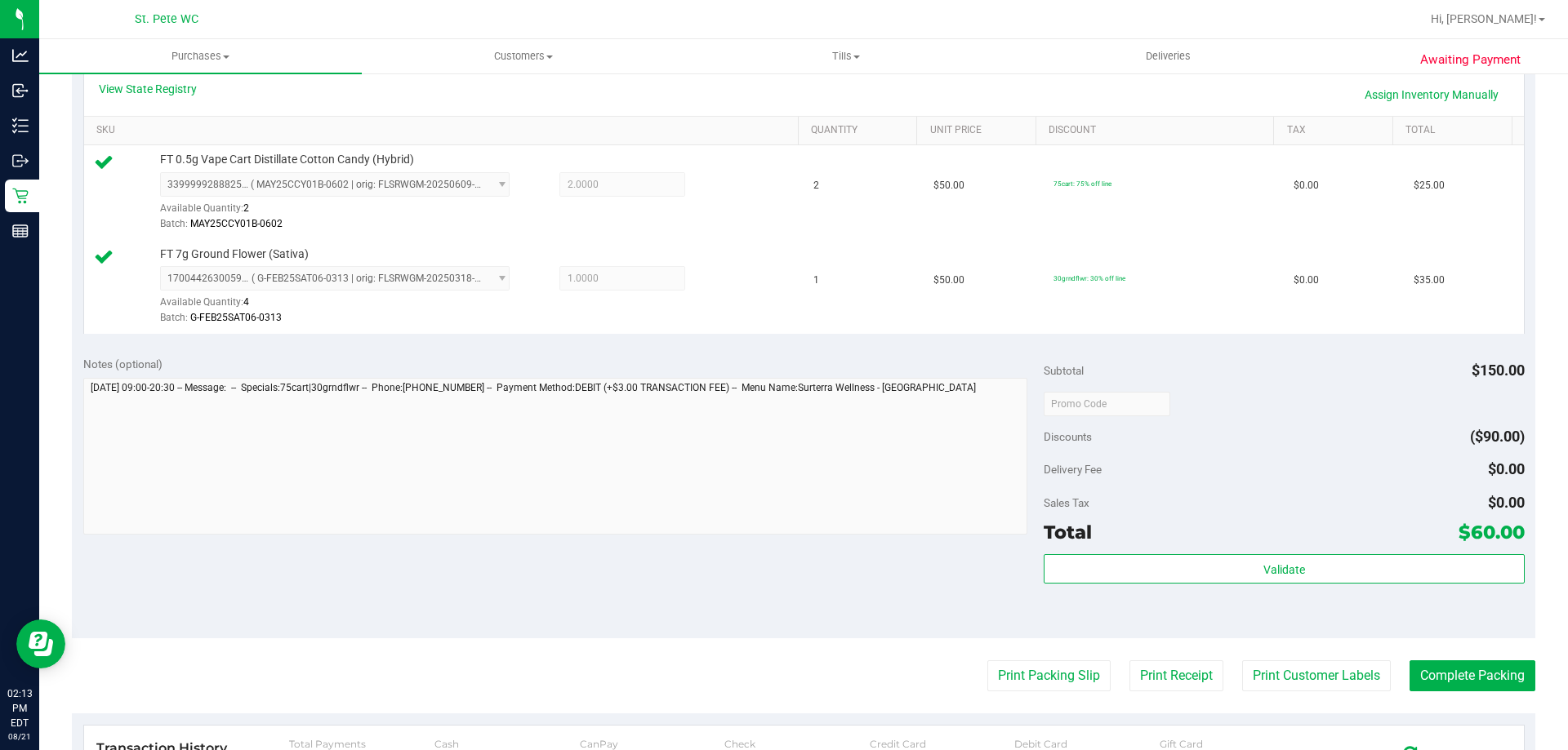
scroll to position [431, 0]
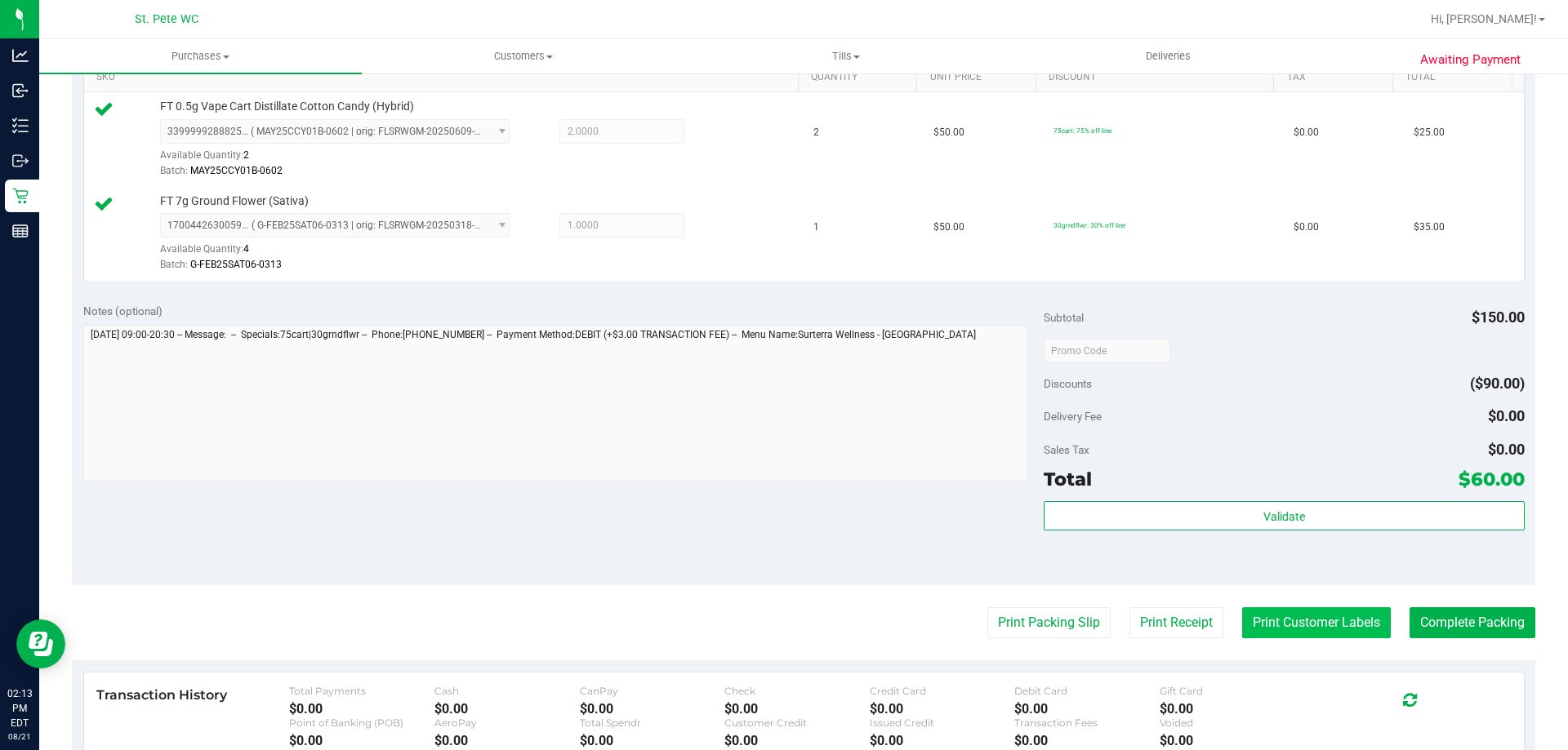
click at [1335, 629] on button "Print Customer Labels" at bounding box center [1316, 623] width 149 height 31
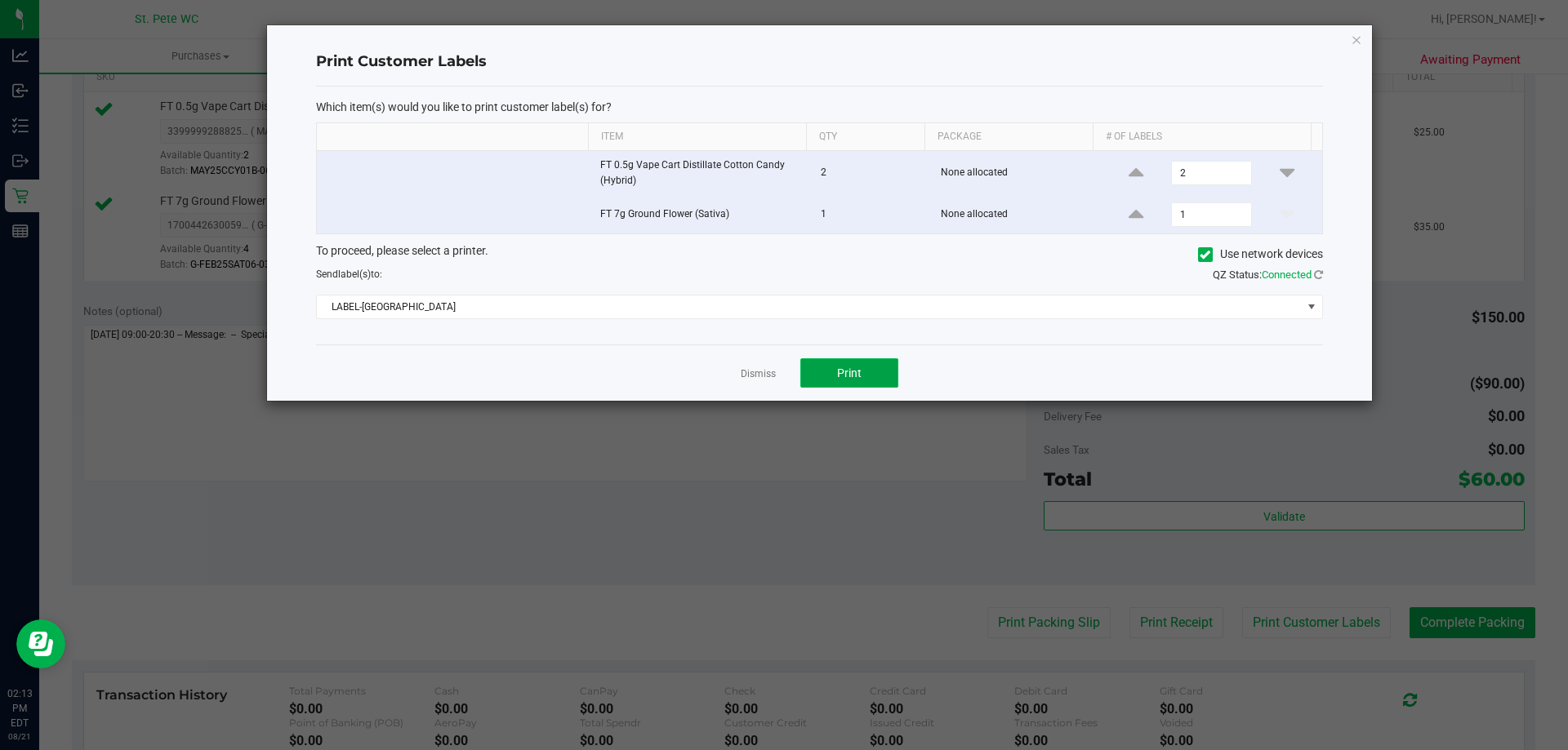
click at [878, 381] on button "Print" at bounding box center [848, 373] width 98 height 30
click at [1357, 39] on icon "button" at bounding box center [1356, 39] width 11 height 20
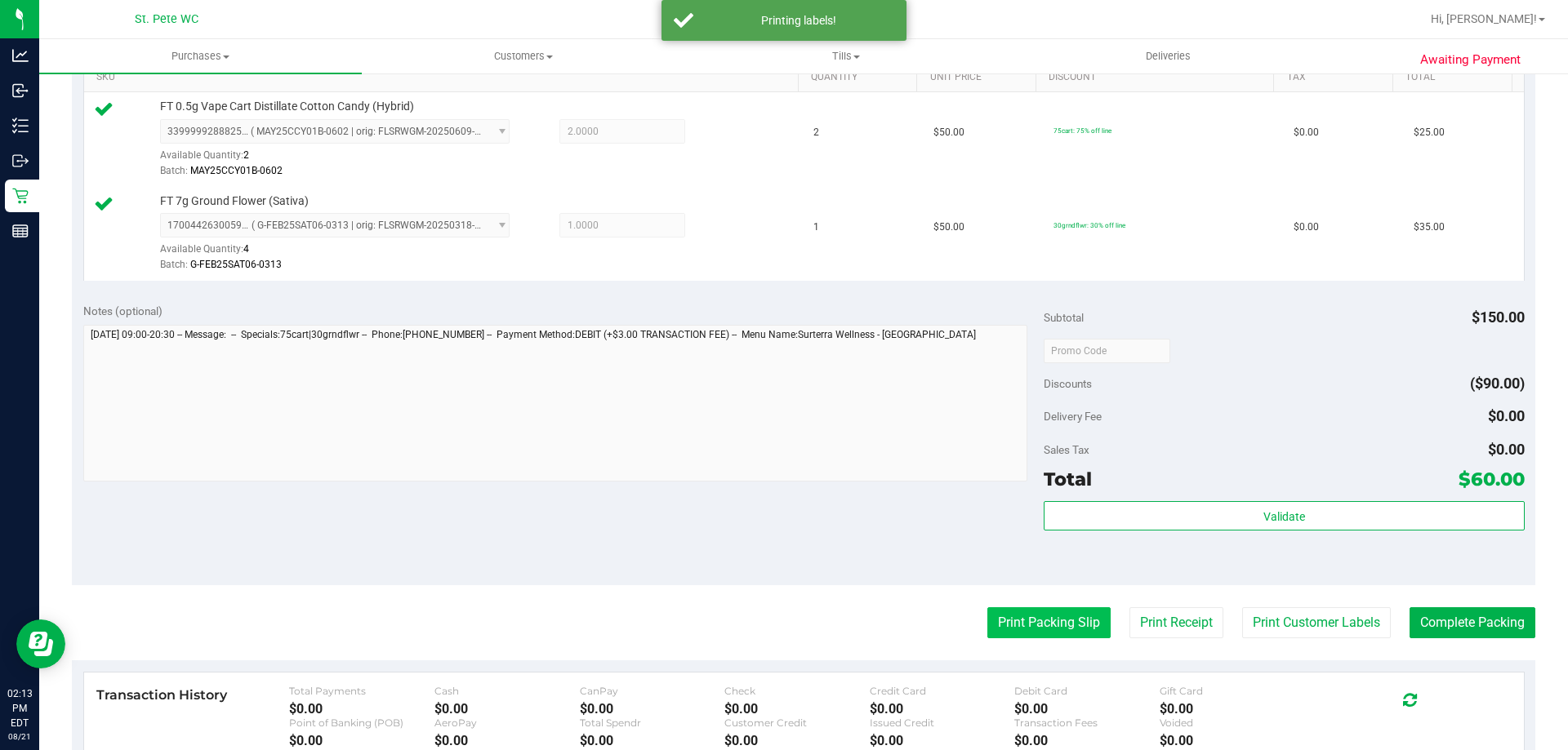
click at [1054, 630] on button "Print Packing Slip" at bounding box center [1049, 623] width 123 height 31
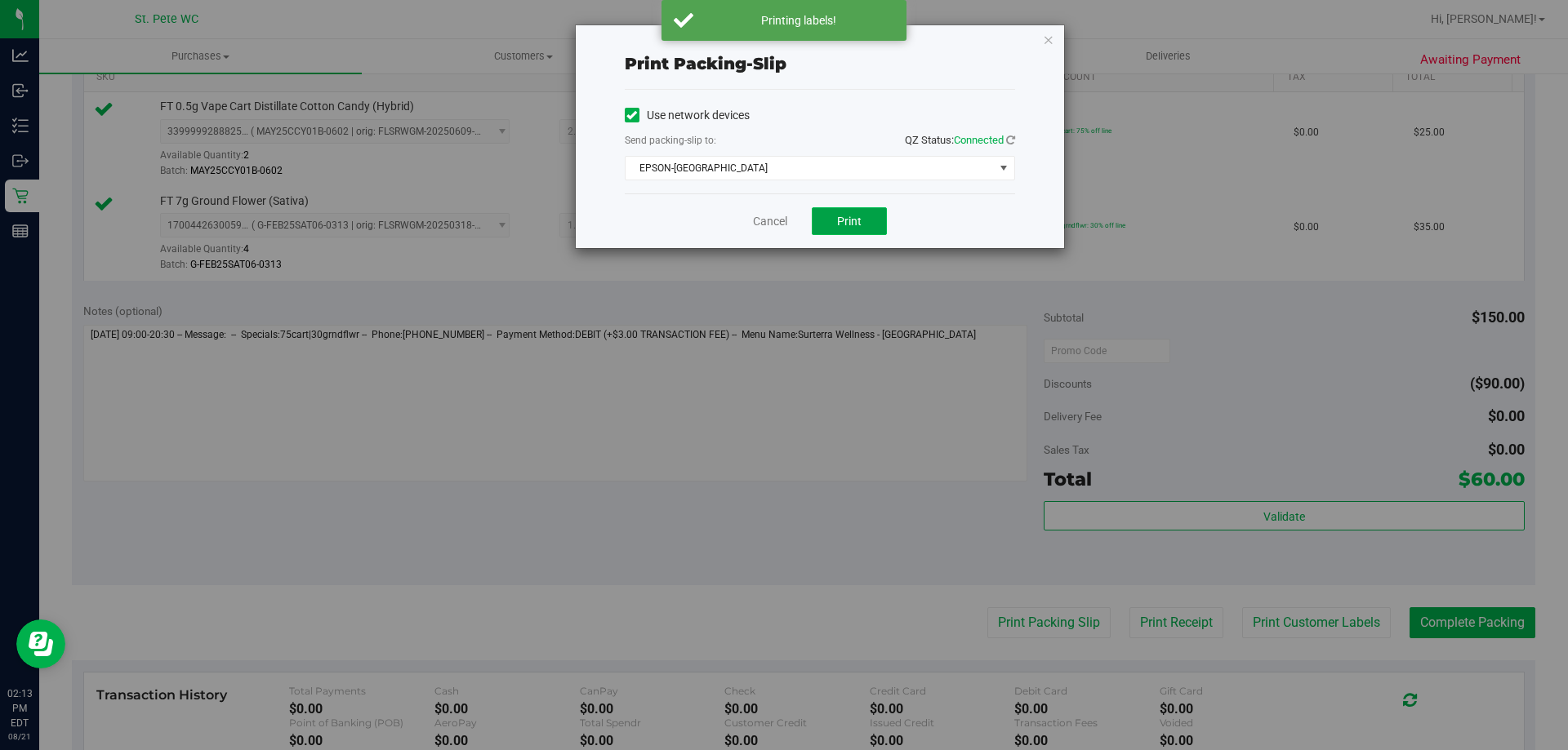
click at [873, 230] on button "Print" at bounding box center [849, 222] width 75 height 28
click at [1051, 43] on icon "button" at bounding box center [1049, 39] width 11 height 20
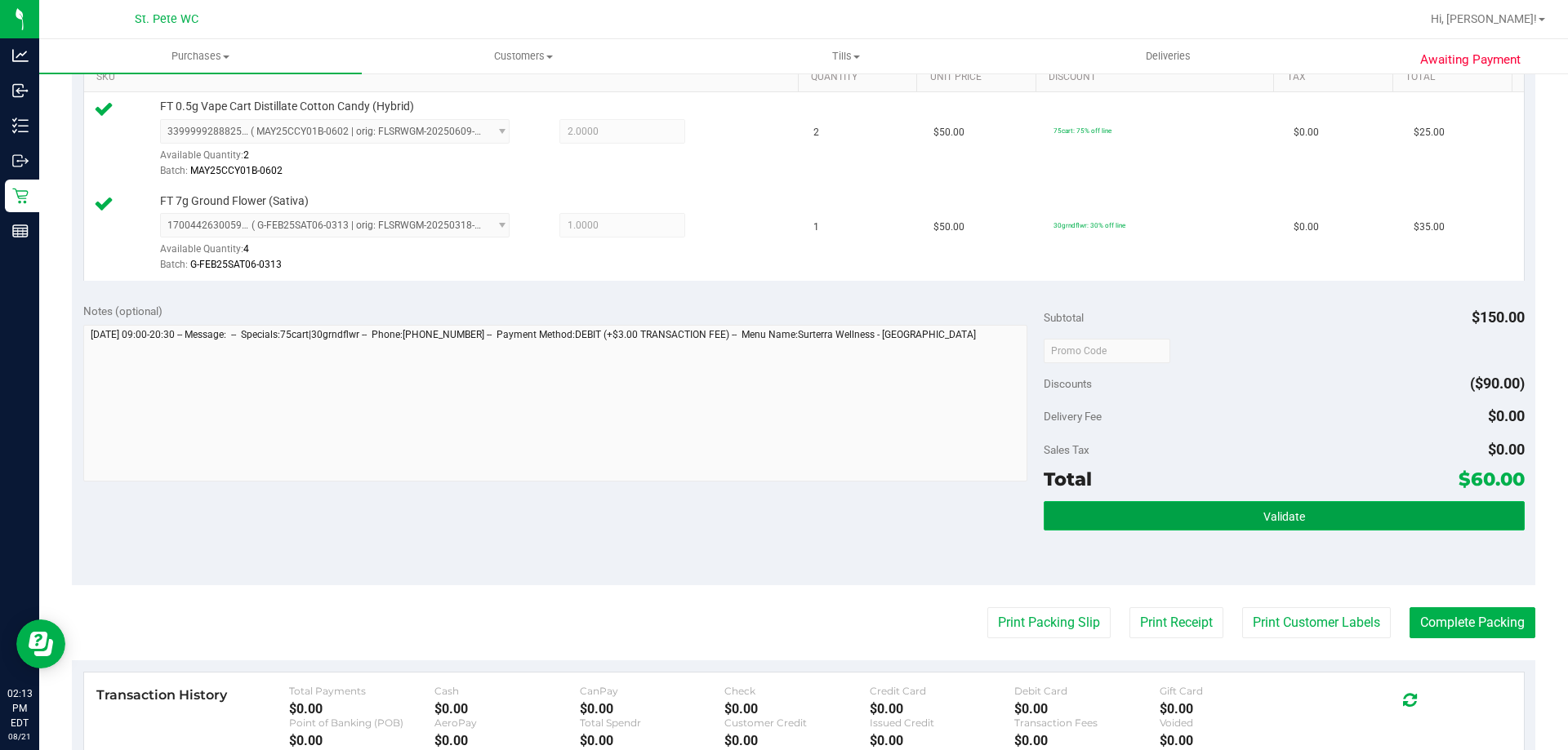
click at [1224, 530] on button "Validate" at bounding box center [1283, 516] width 480 height 30
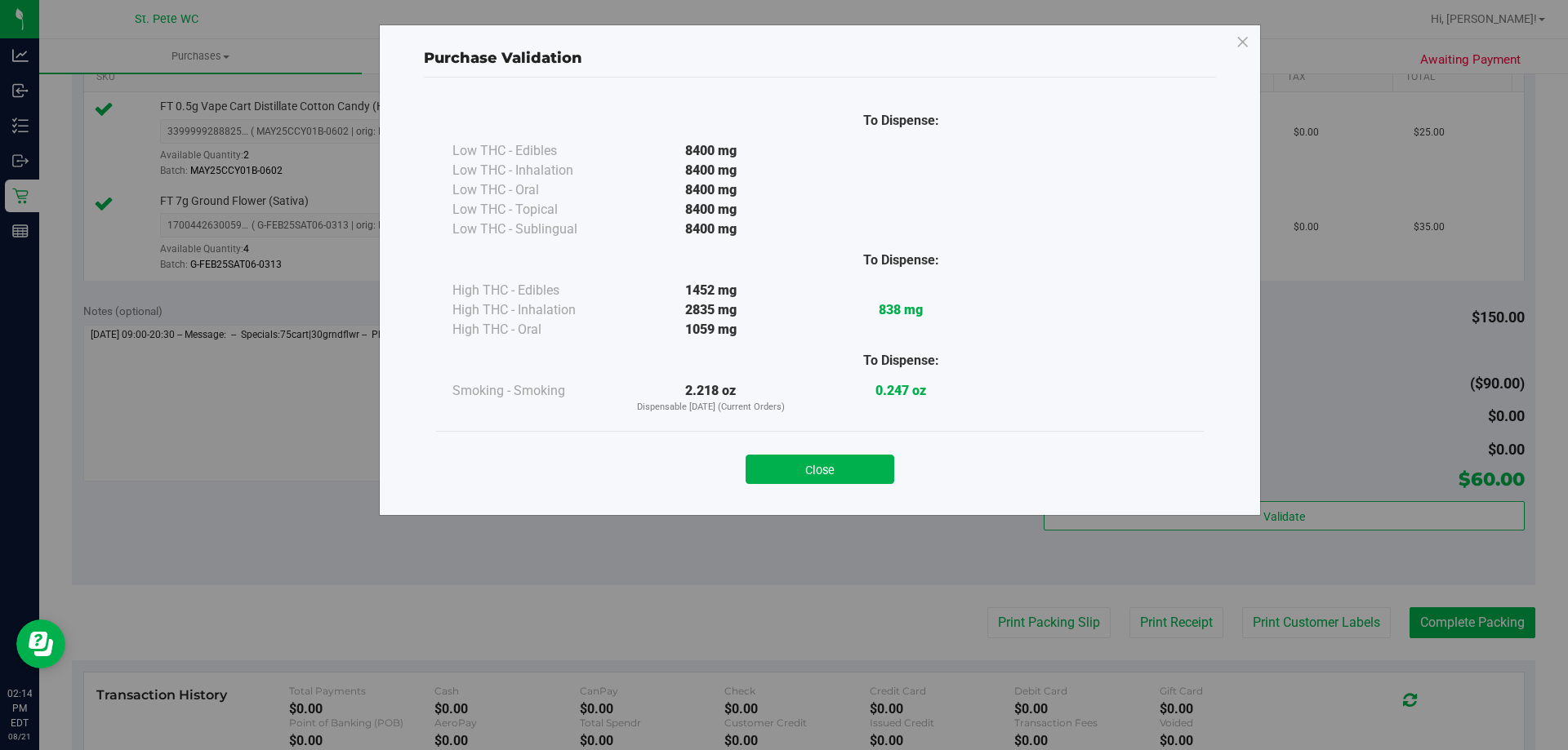
click at [807, 428] on div "To Dispense: Low THC - Edibles 8400 mg" at bounding box center [819, 265] width 767 height 332
click at [844, 460] on button "Close" at bounding box center [820, 469] width 149 height 30
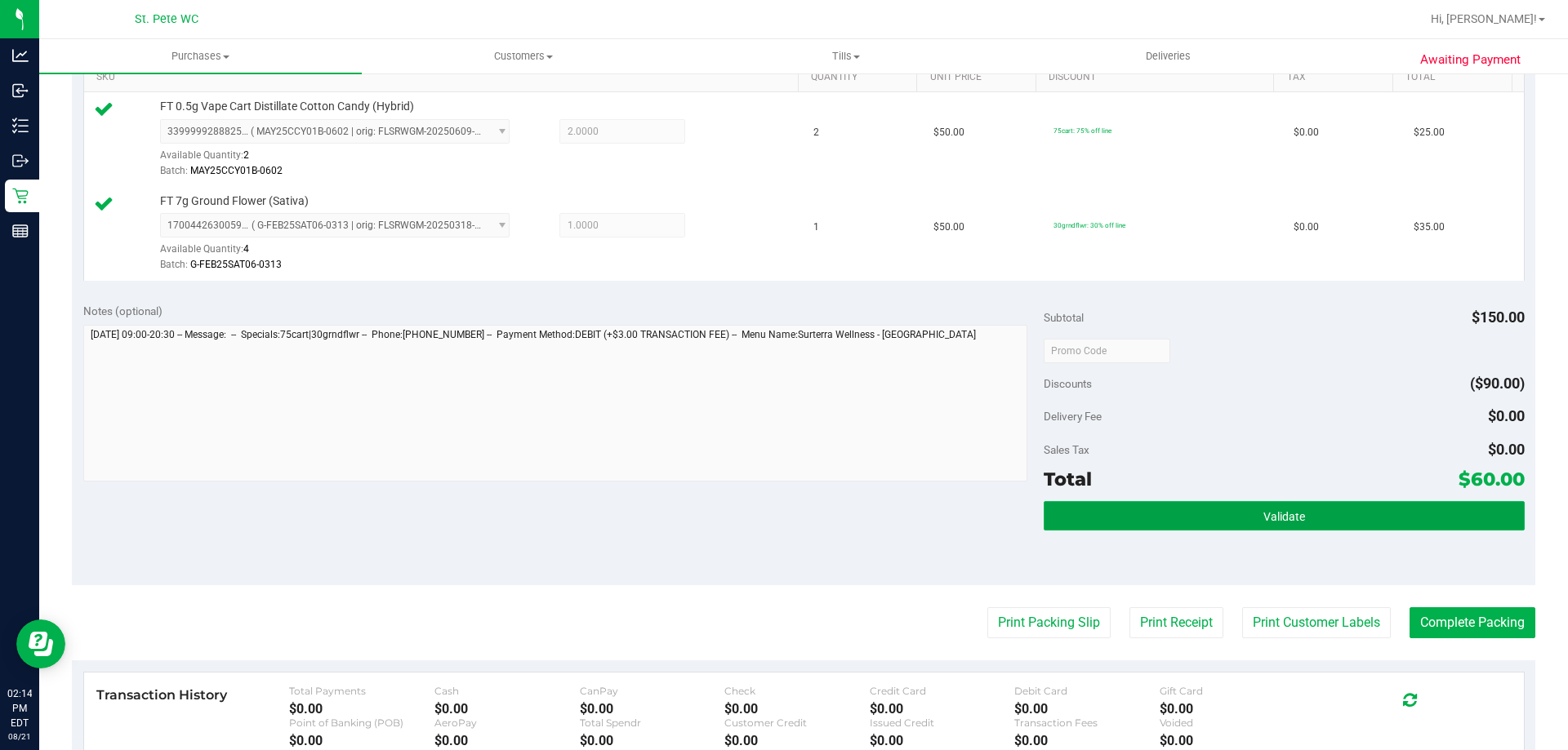
click at [1083, 506] on button "Validate" at bounding box center [1283, 516] width 480 height 30
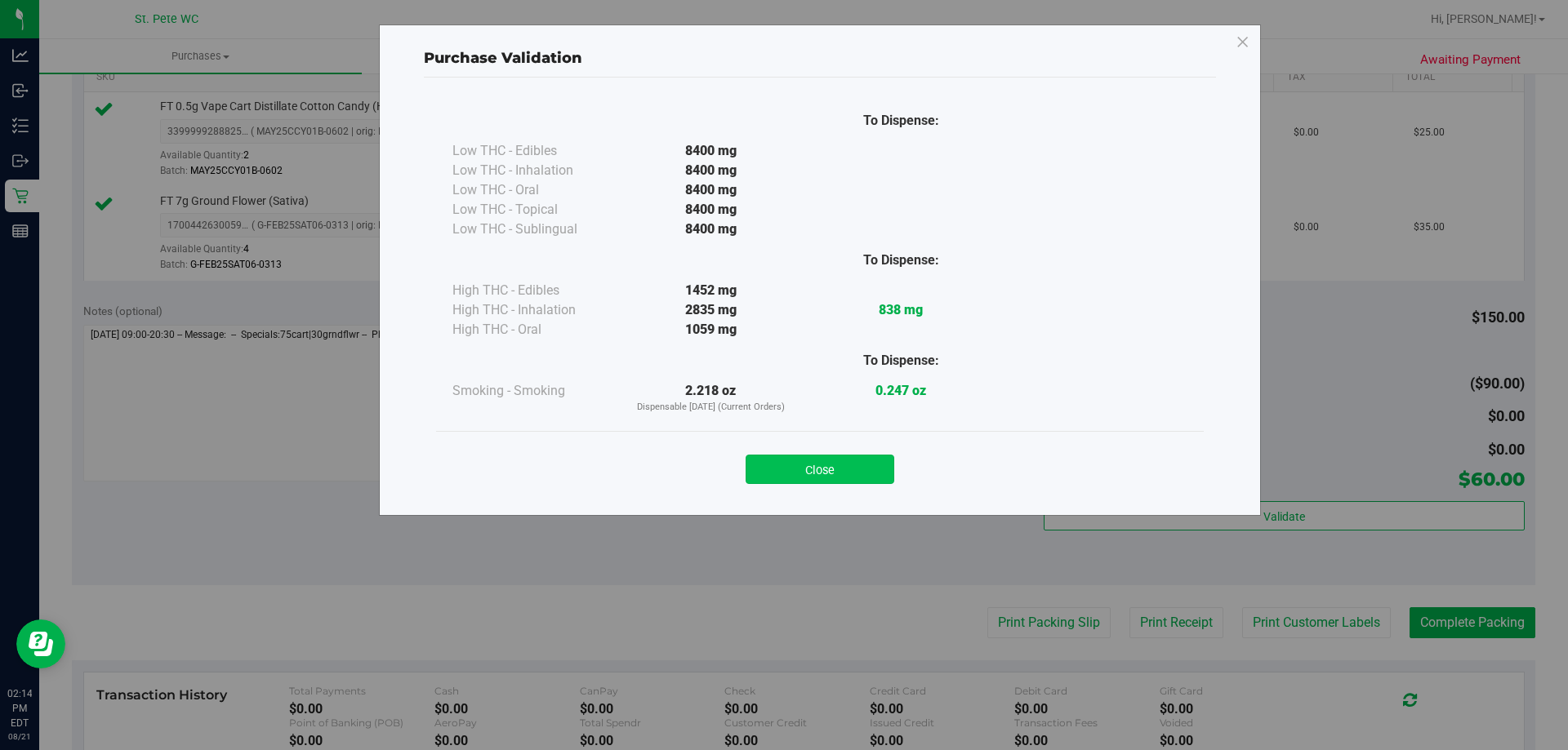
click at [828, 476] on button "Close" at bounding box center [820, 469] width 149 height 30
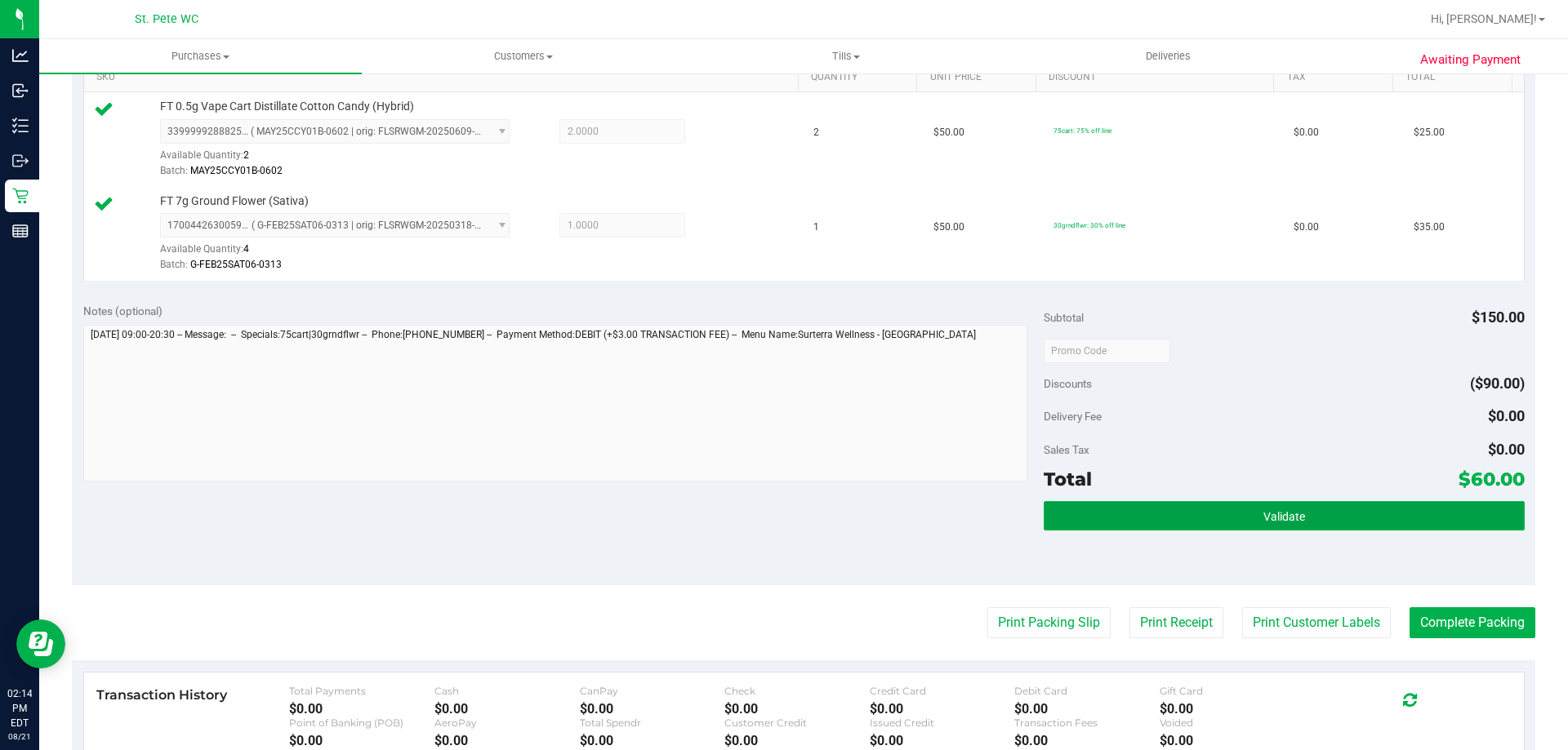
click at [1065, 519] on button "Validate" at bounding box center [1283, 516] width 480 height 30
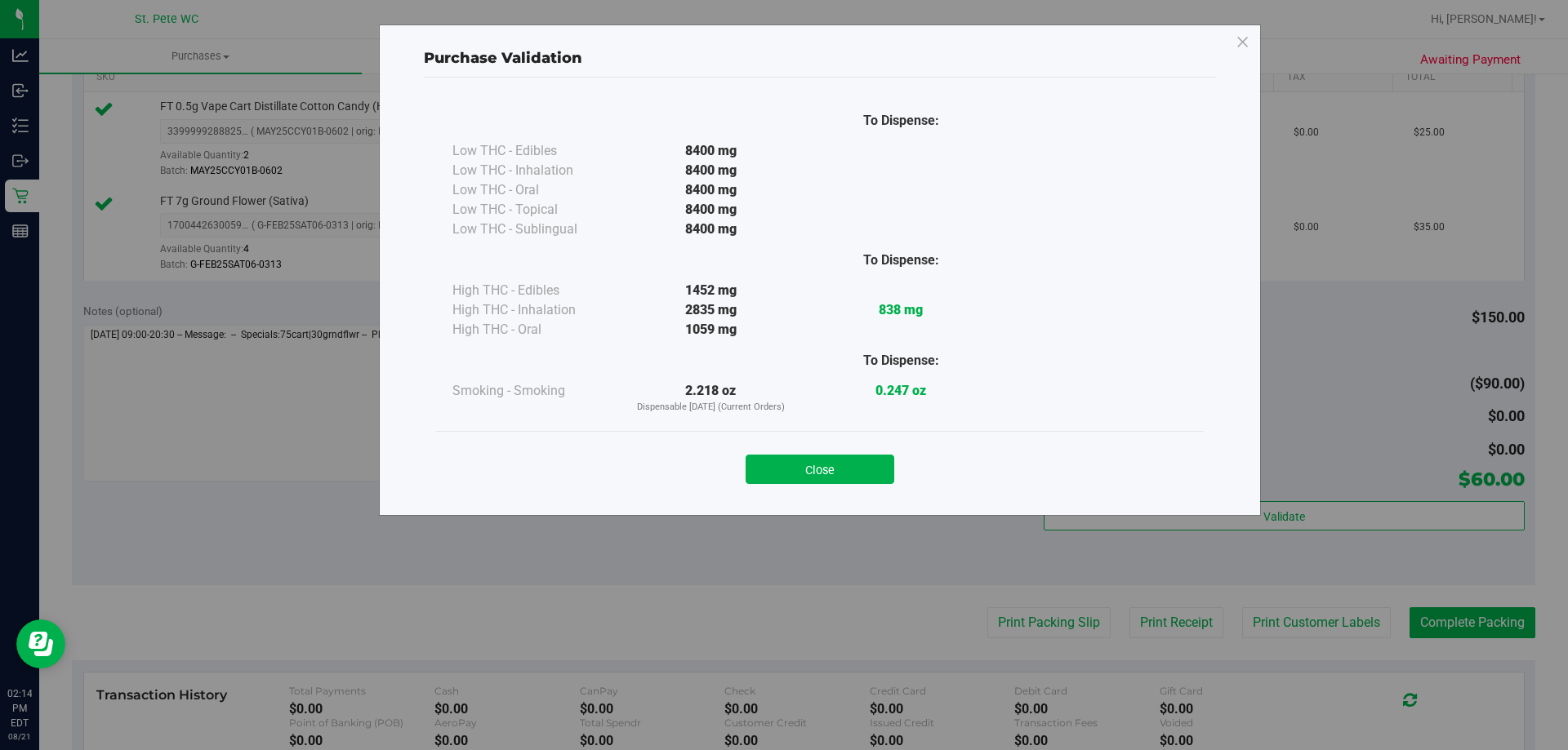
click at [798, 501] on div "Purchase Validation To Dispense: Low THC - Edibles 8400 mg" at bounding box center [820, 270] width 882 height 492
click at [837, 460] on button "Close" at bounding box center [820, 469] width 149 height 30
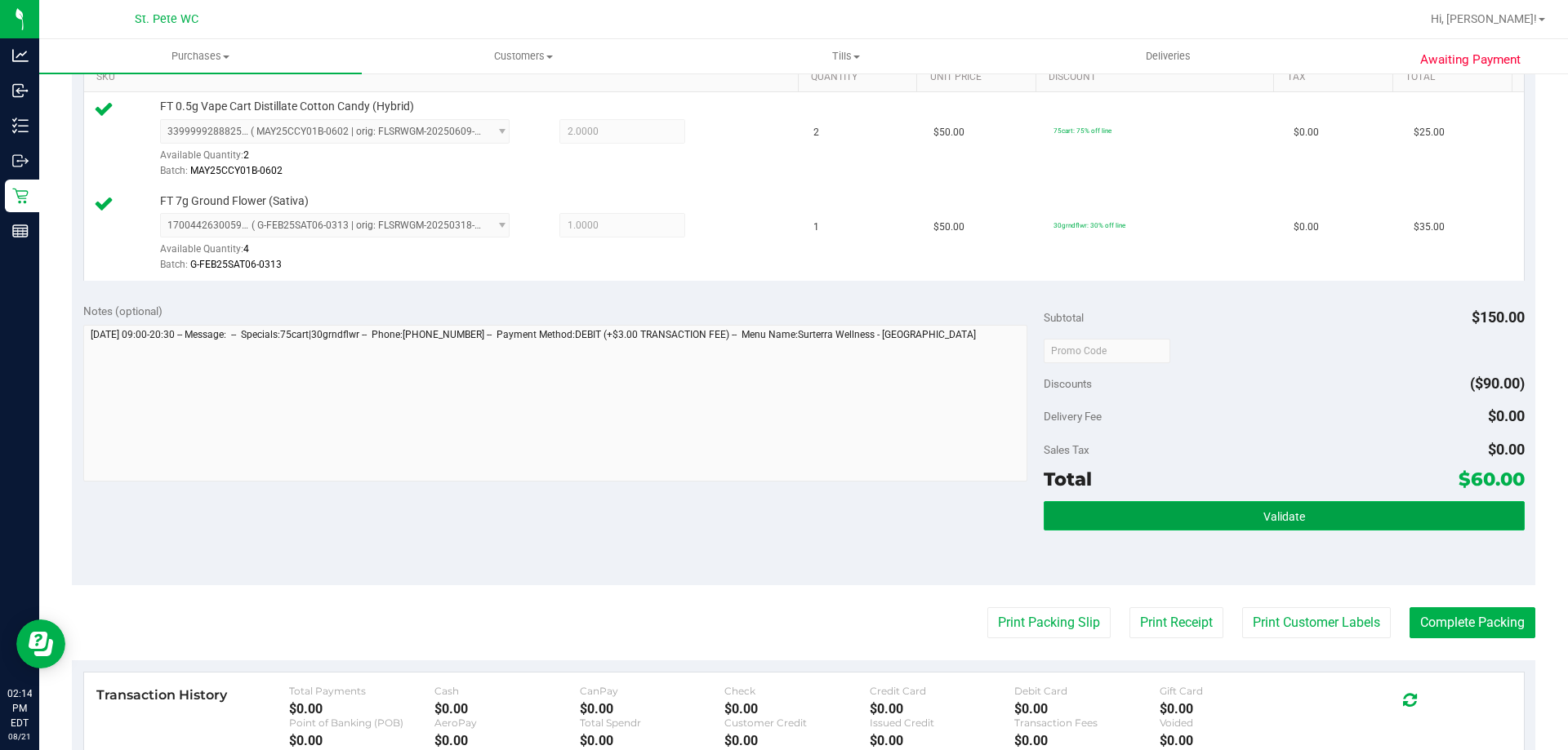
click at [1099, 510] on button "Validate" at bounding box center [1283, 516] width 480 height 30
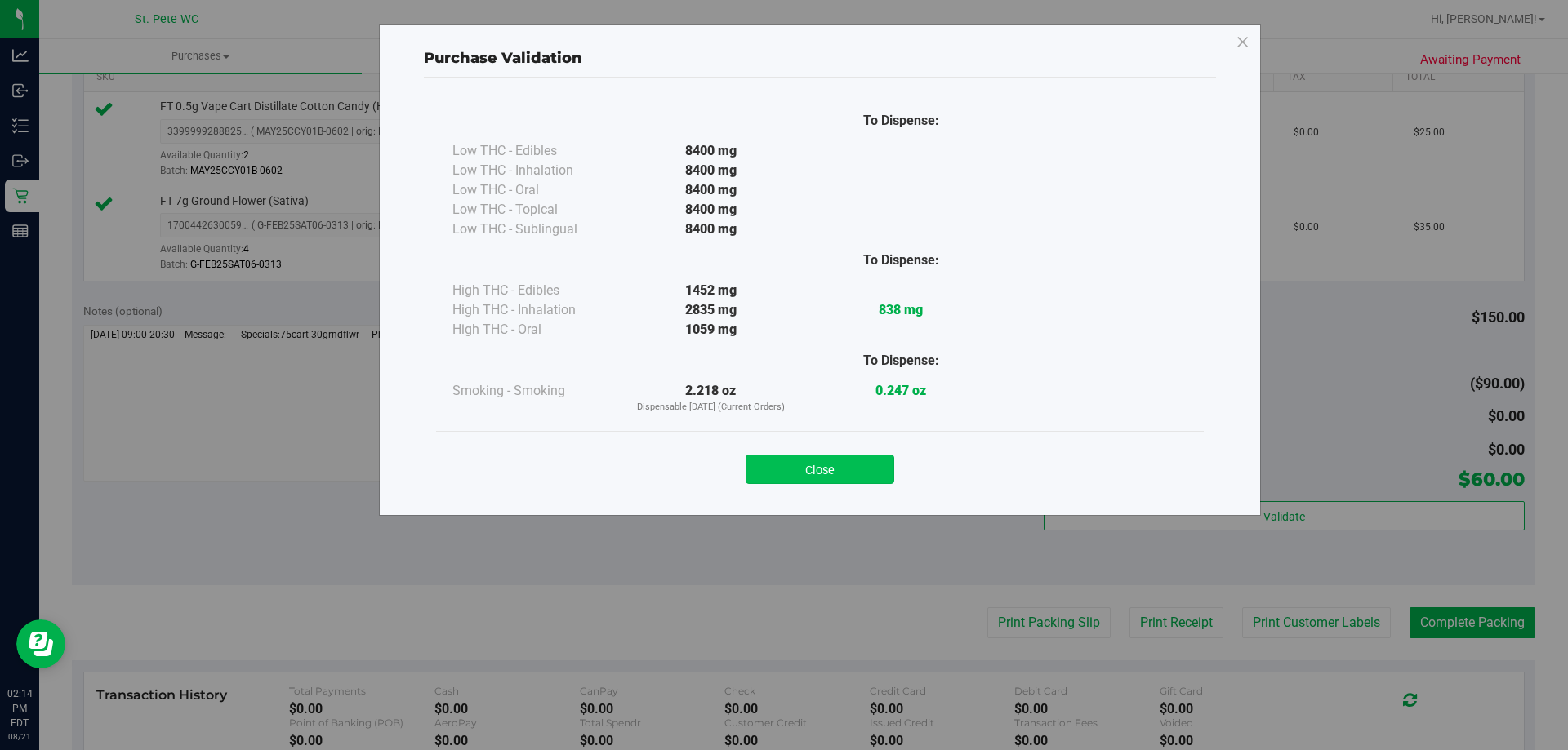
click at [790, 460] on button "Close" at bounding box center [820, 469] width 149 height 30
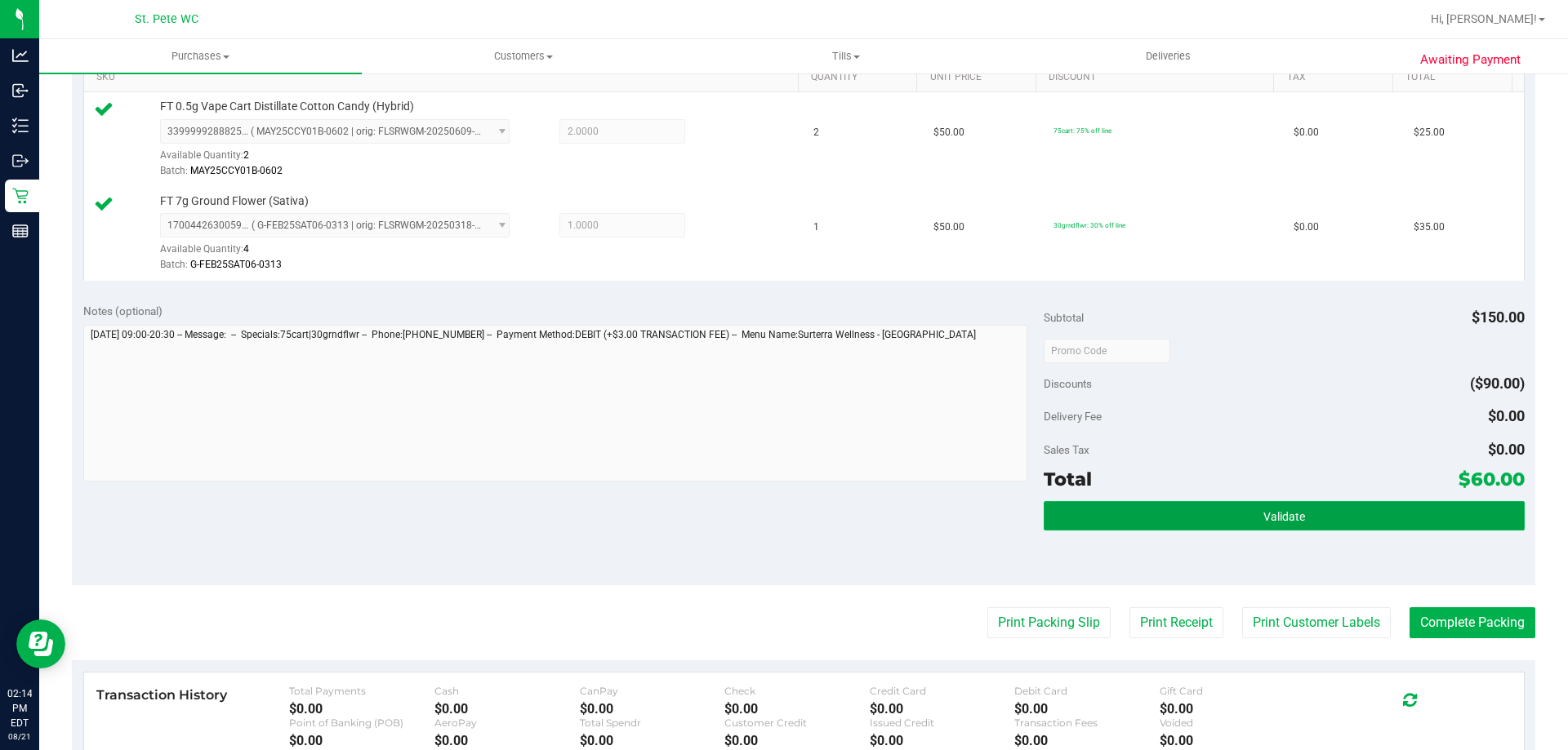
click at [1126, 518] on button "Validate" at bounding box center [1283, 516] width 480 height 30
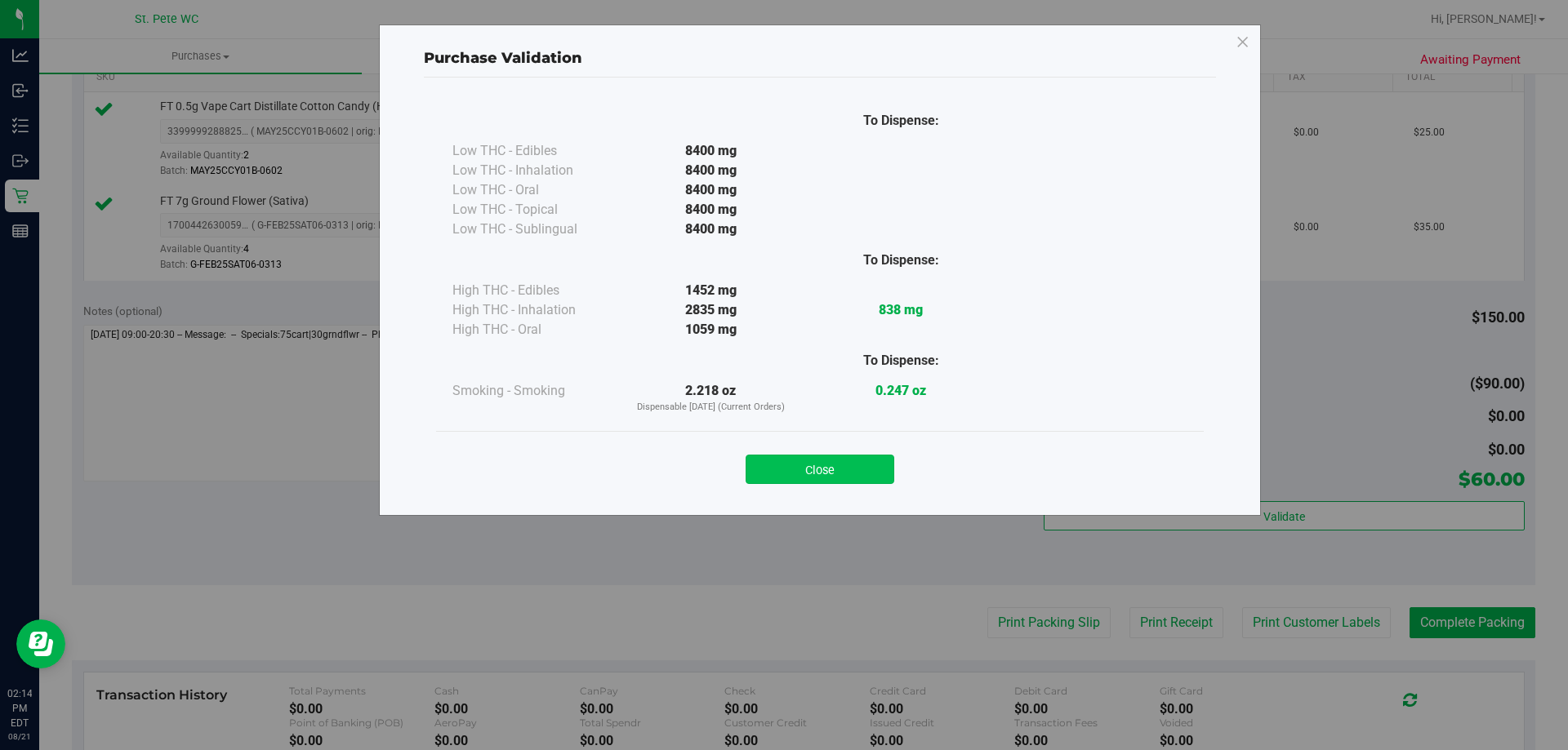
click at [796, 482] on button "Close" at bounding box center [820, 469] width 149 height 30
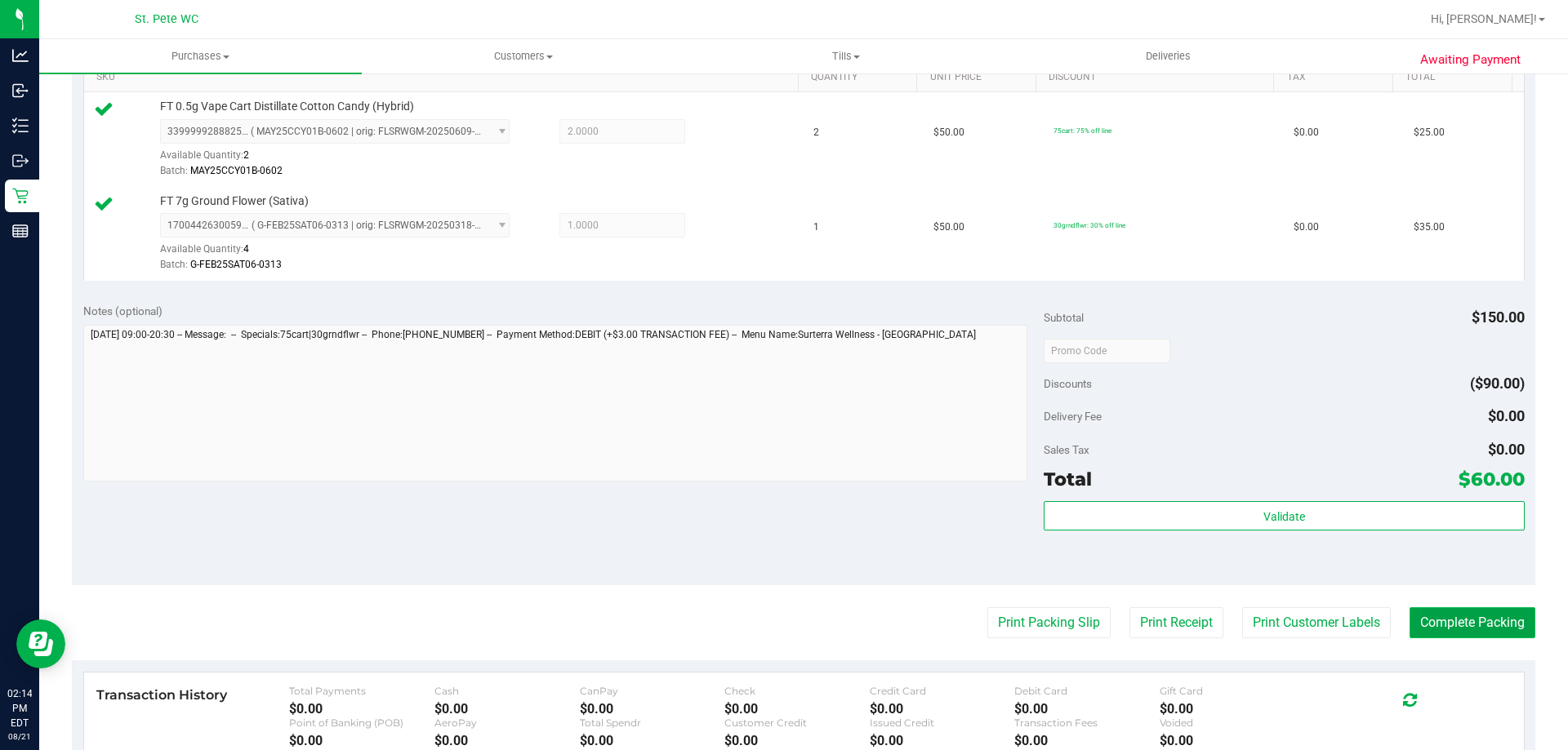
click at [1456, 633] on button "Complete Packing" at bounding box center [1472, 623] width 126 height 31
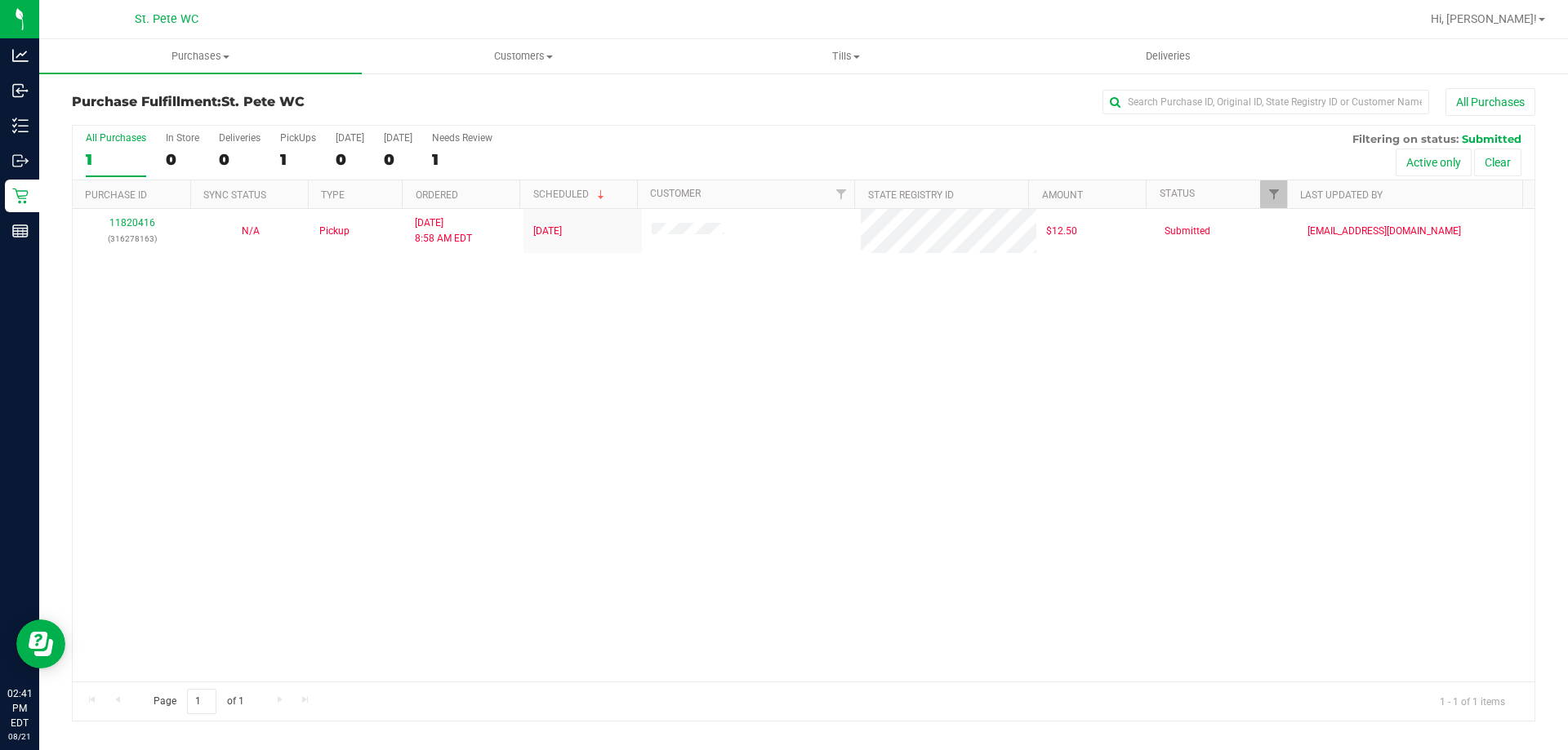
click at [40, 126] on div "Purchase Fulfillment: St. [PERSON_NAME] WC All Purchases All Purchases 1 In Sto…" at bounding box center [803, 405] width 1529 height 666
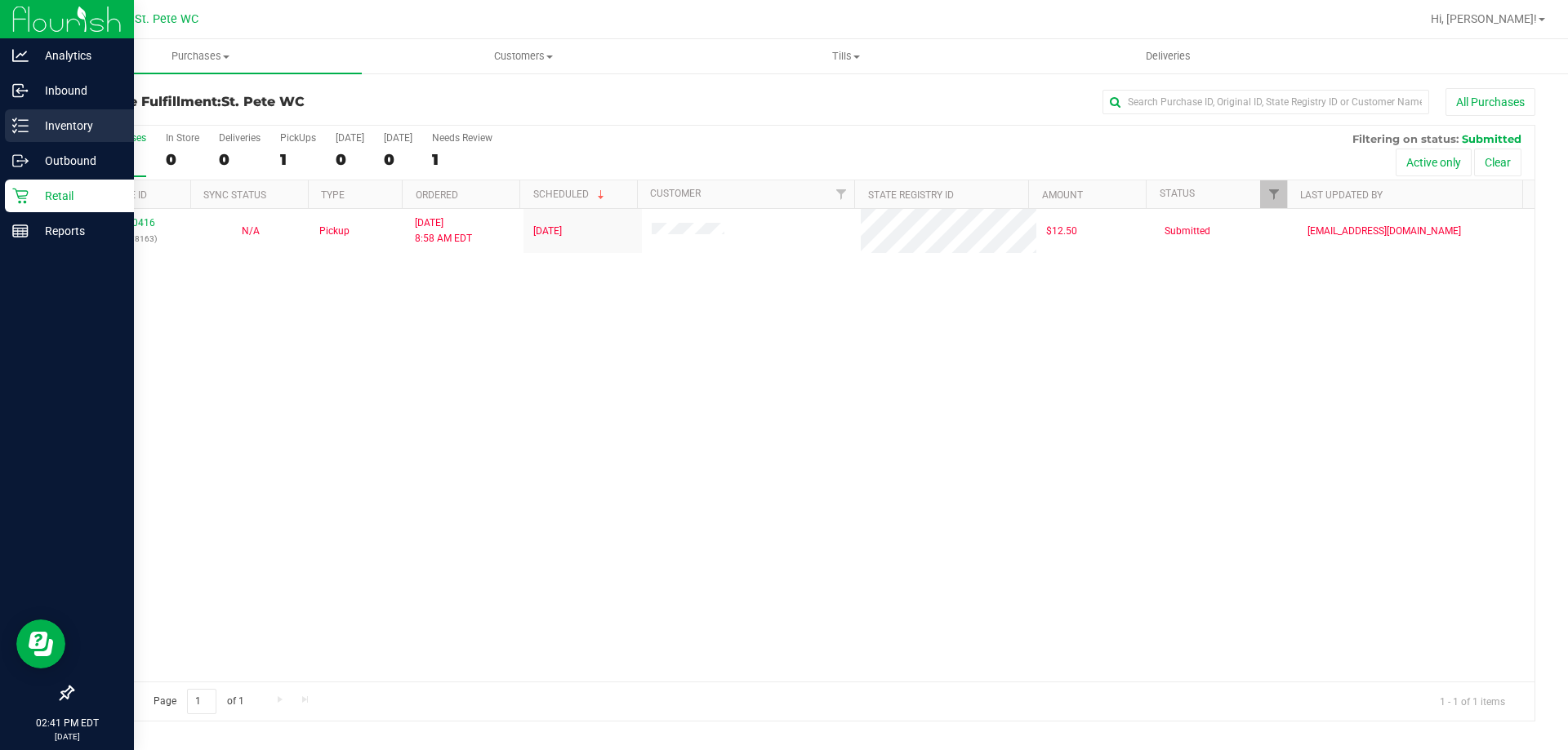
click at [29, 126] on p "Inventory" at bounding box center [77, 126] width 98 height 20
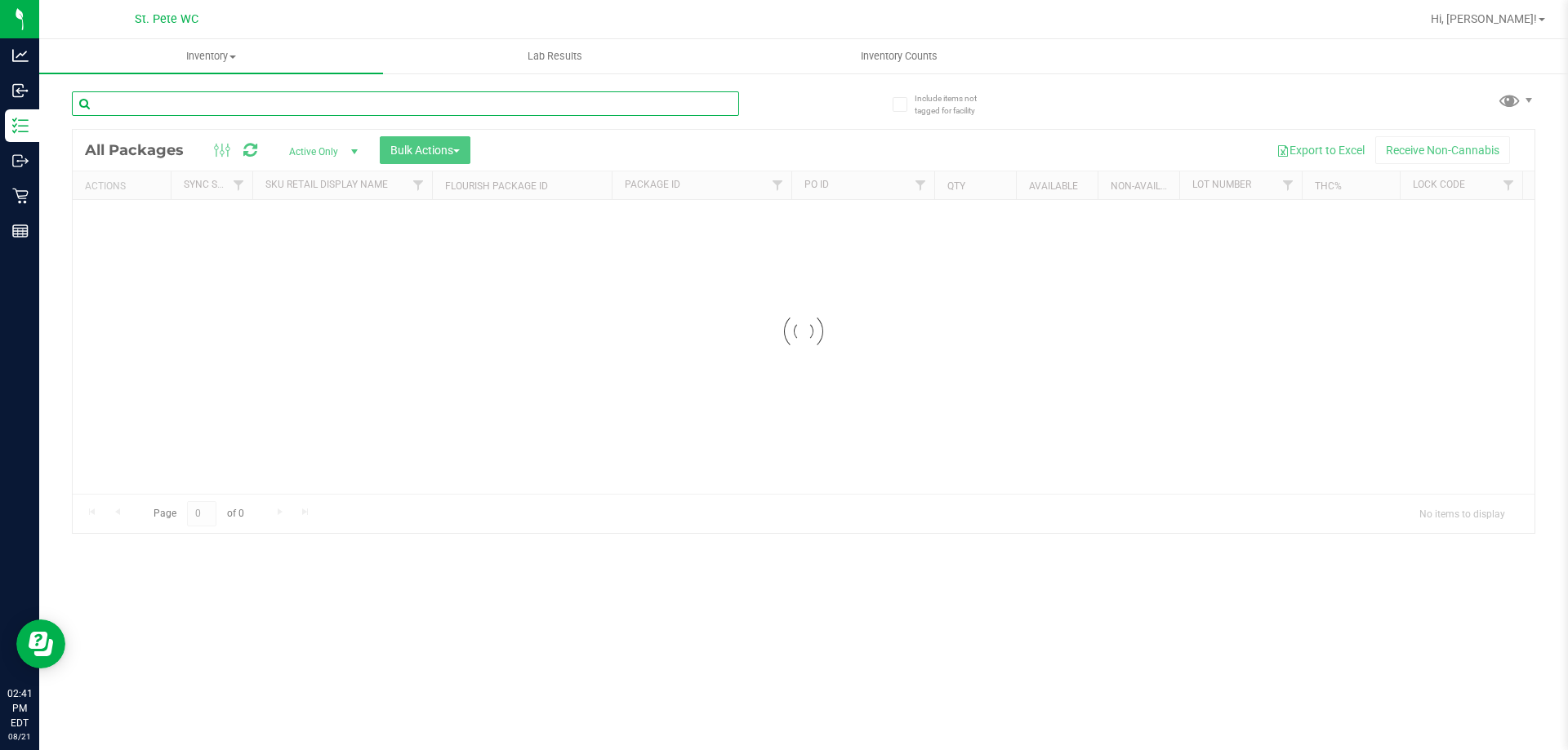
click at [409, 99] on input "text" at bounding box center [405, 103] width 667 height 25
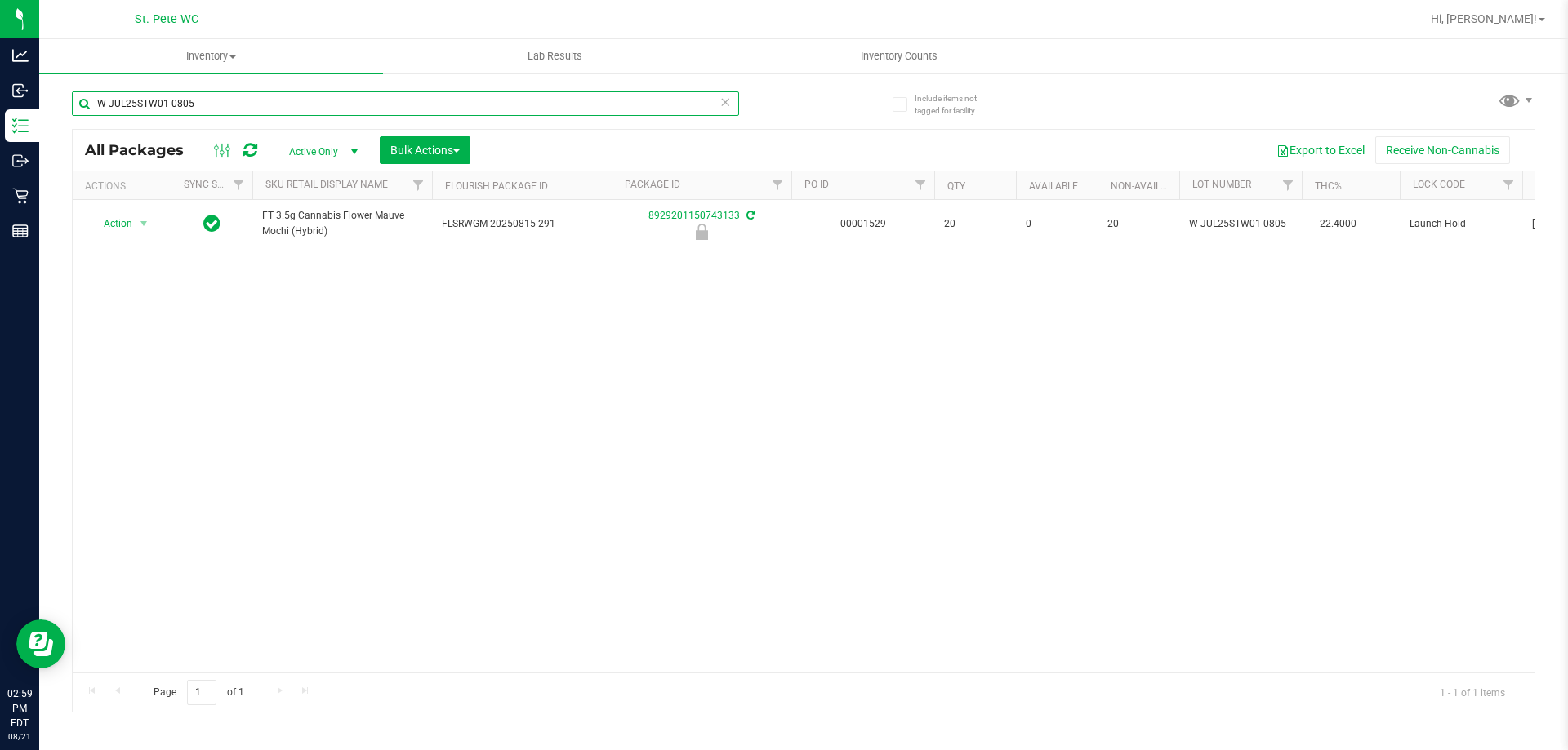
click at [292, 98] on input "W-JUL25STW01-0805" at bounding box center [405, 103] width 667 height 25
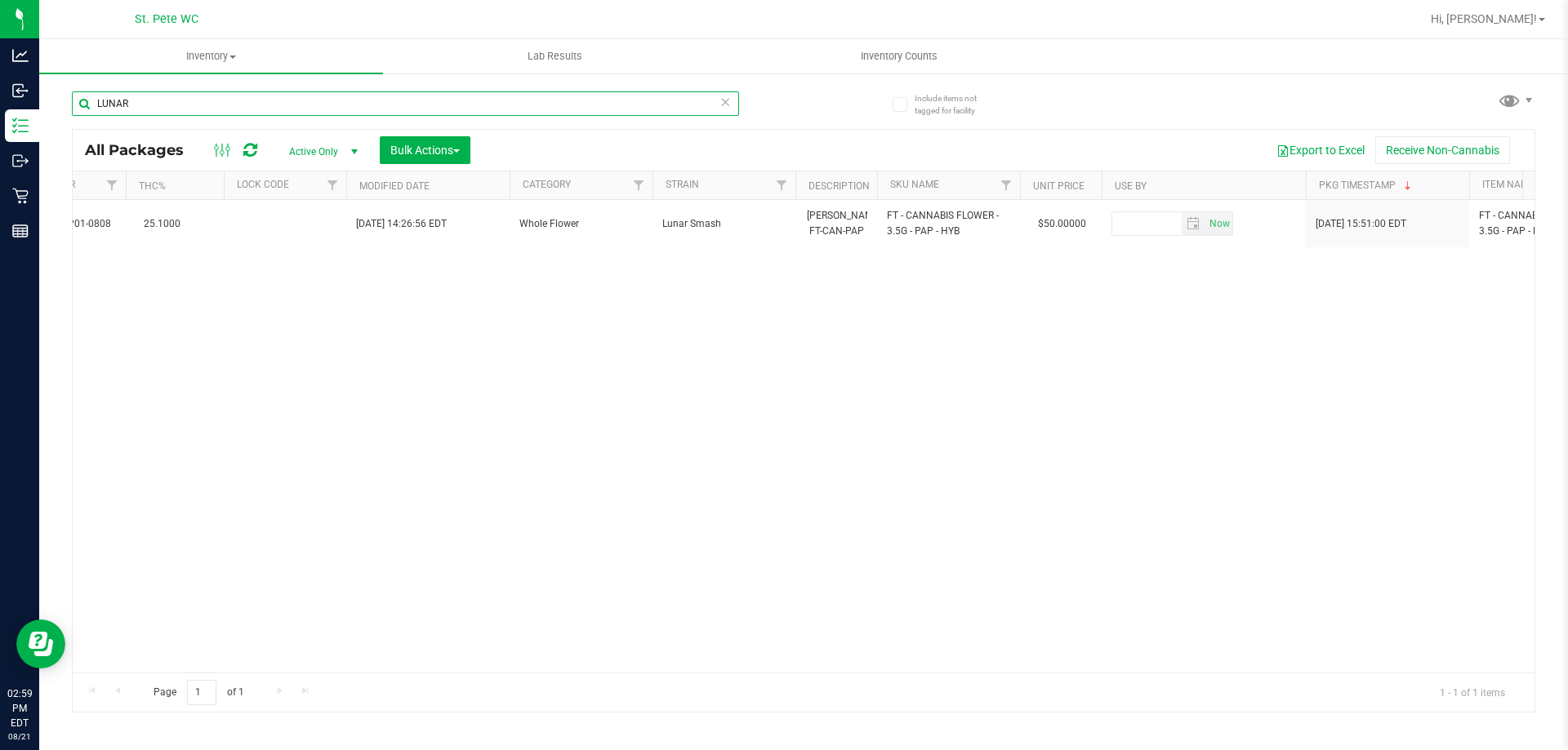
scroll to position [0, 1079]
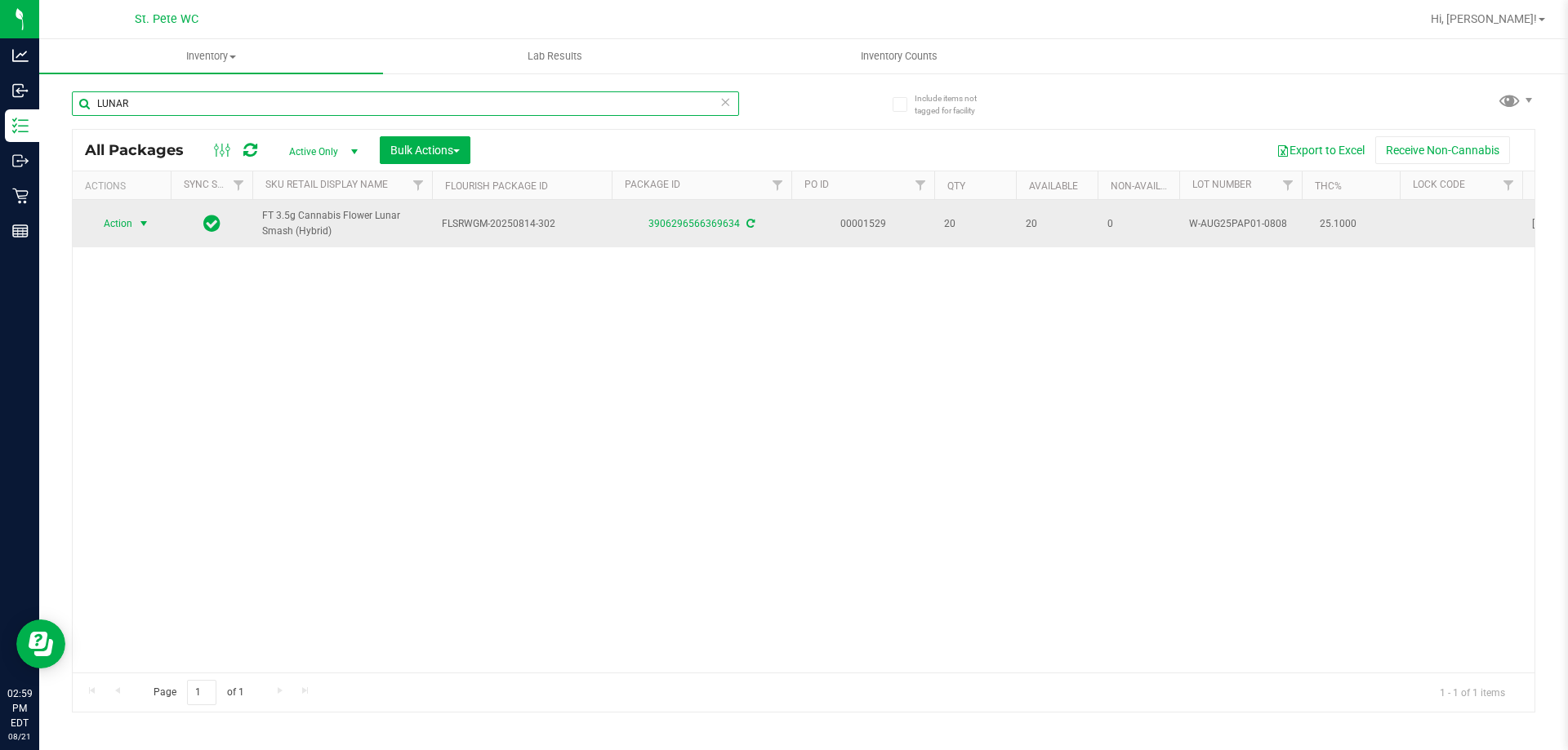
type input "LUNAR"
click at [139, 223] on span "select" at bounding box center [144, 224] width 13 height 13
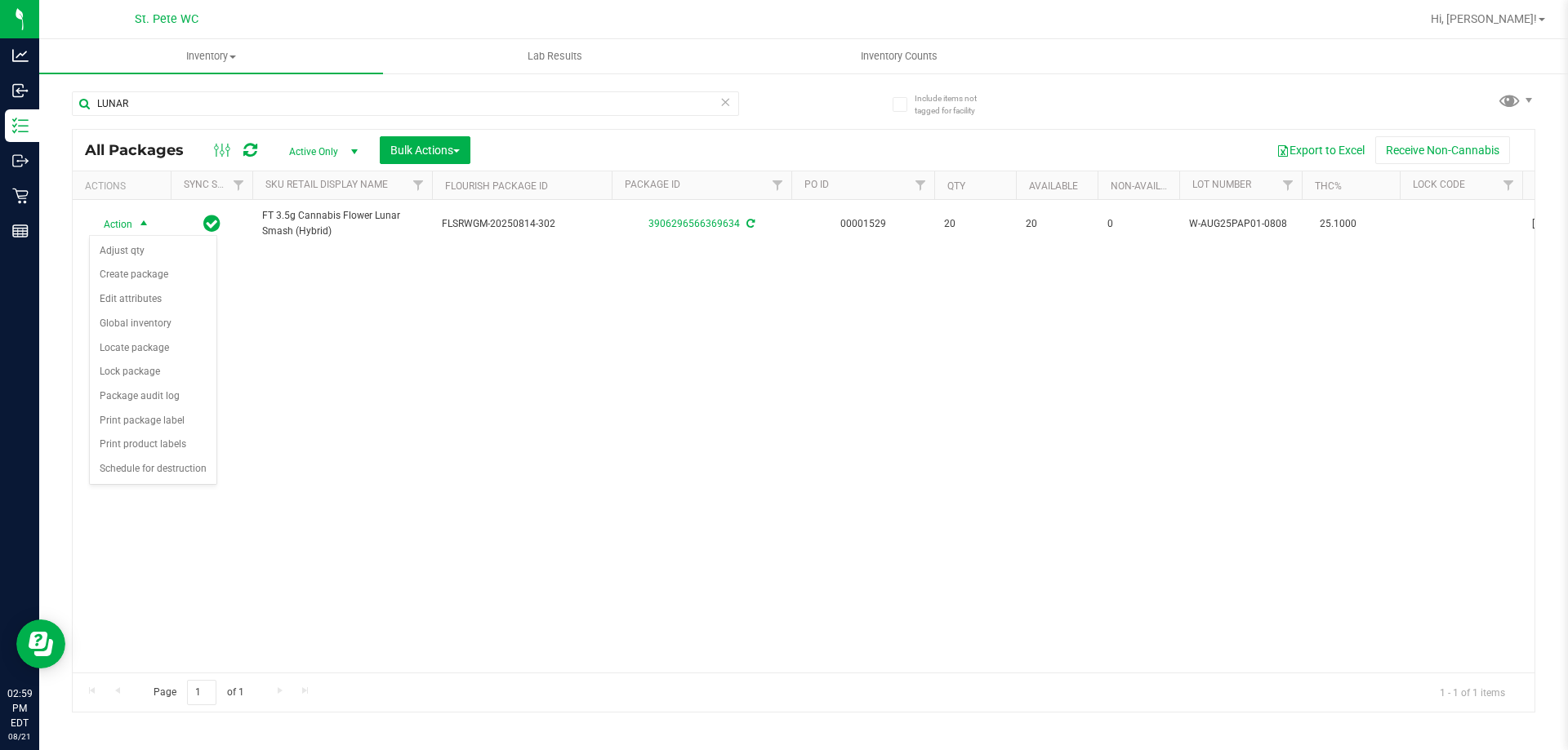
click at [276, 432] on div "Action Action Adjust qty Create package Edit attributes Global inventory Locate…" at bounding box center [803, 437] width 1461 height 473
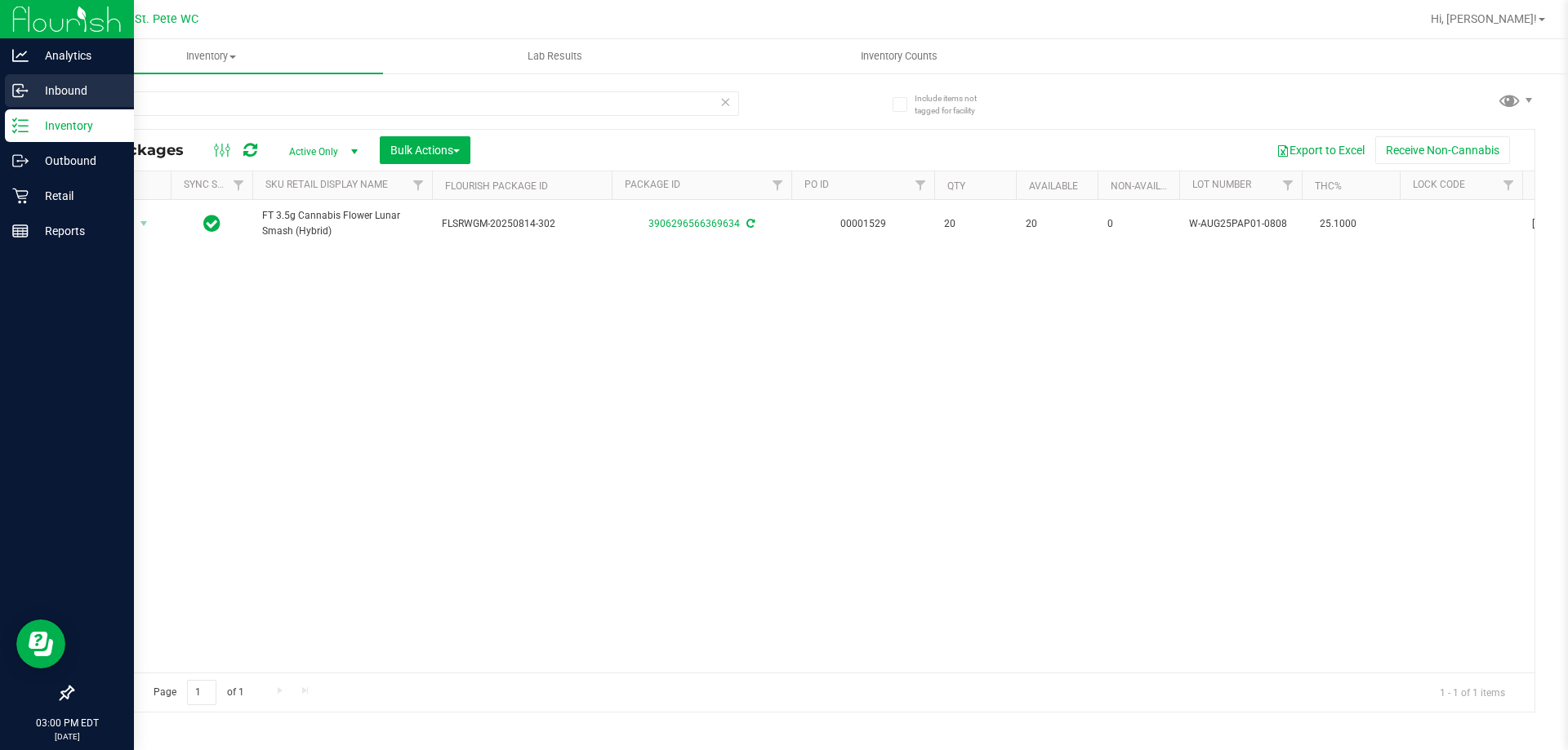
click at [60, 92] on p "Inbound" at bounding box center [77, 91] width 98 height 20
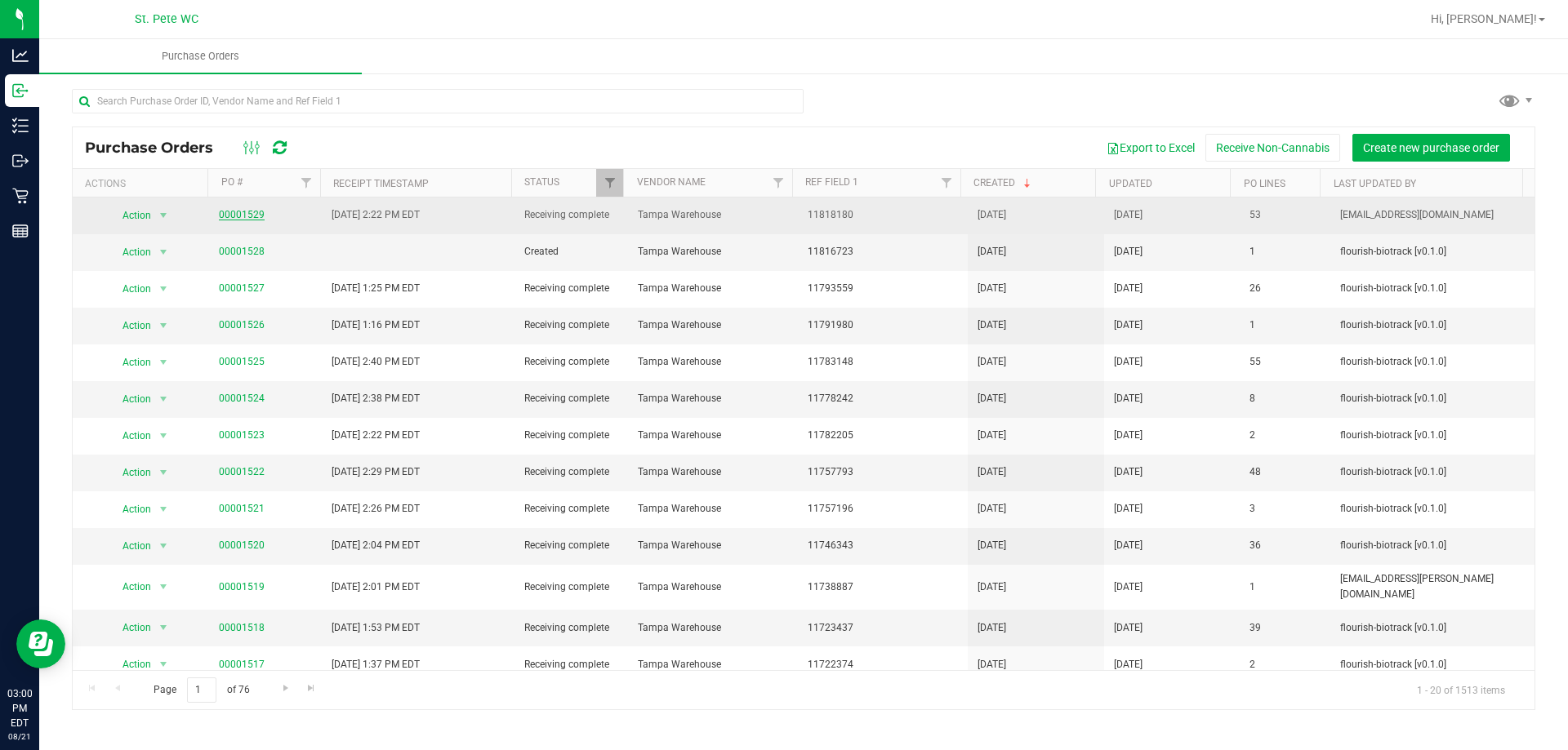
click at [232, 215] on link "00001529" at bounding box center [242, 215] width 46 height 11
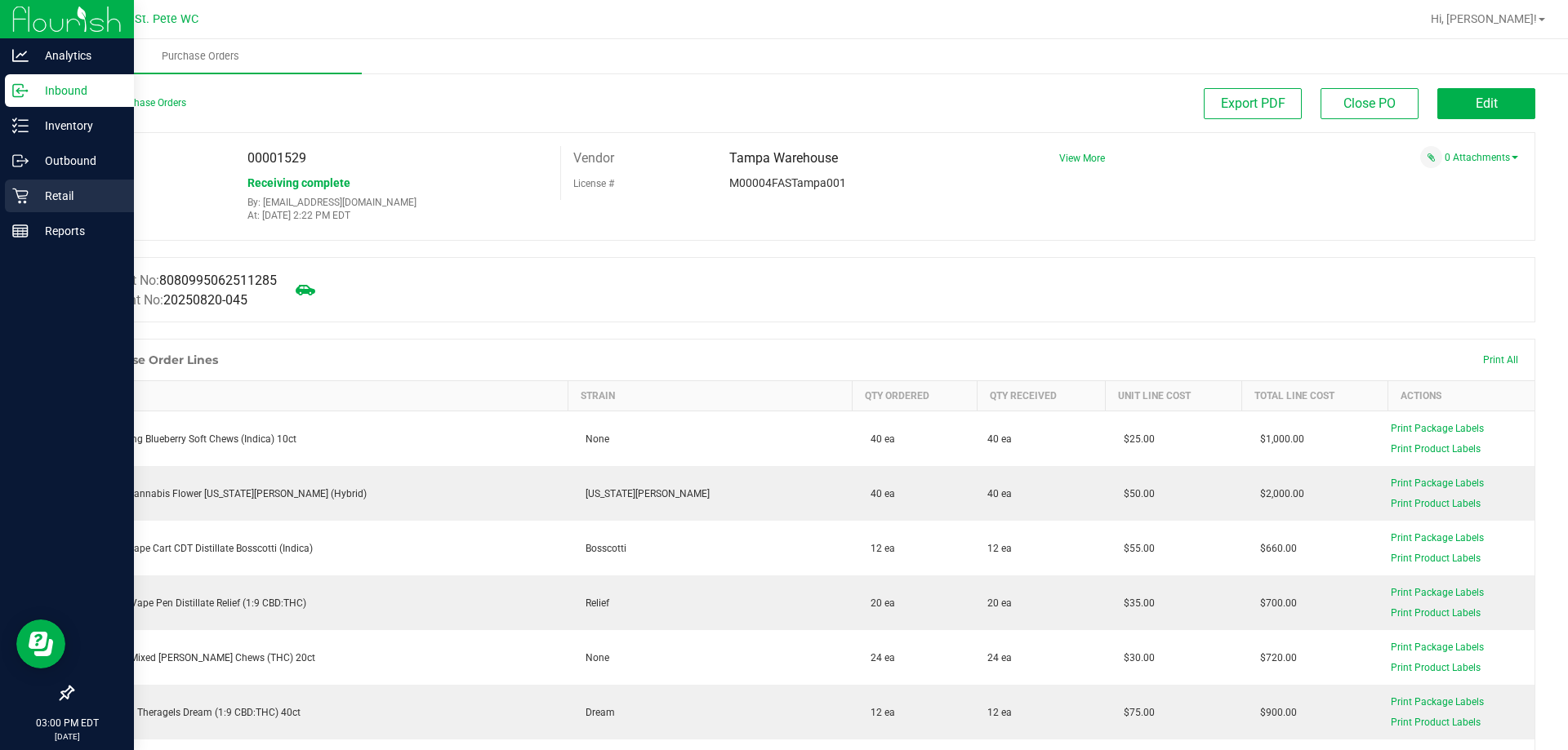
click at [70, 198] on p "Retail" at bounding box center [77, 196] width 98 height 20
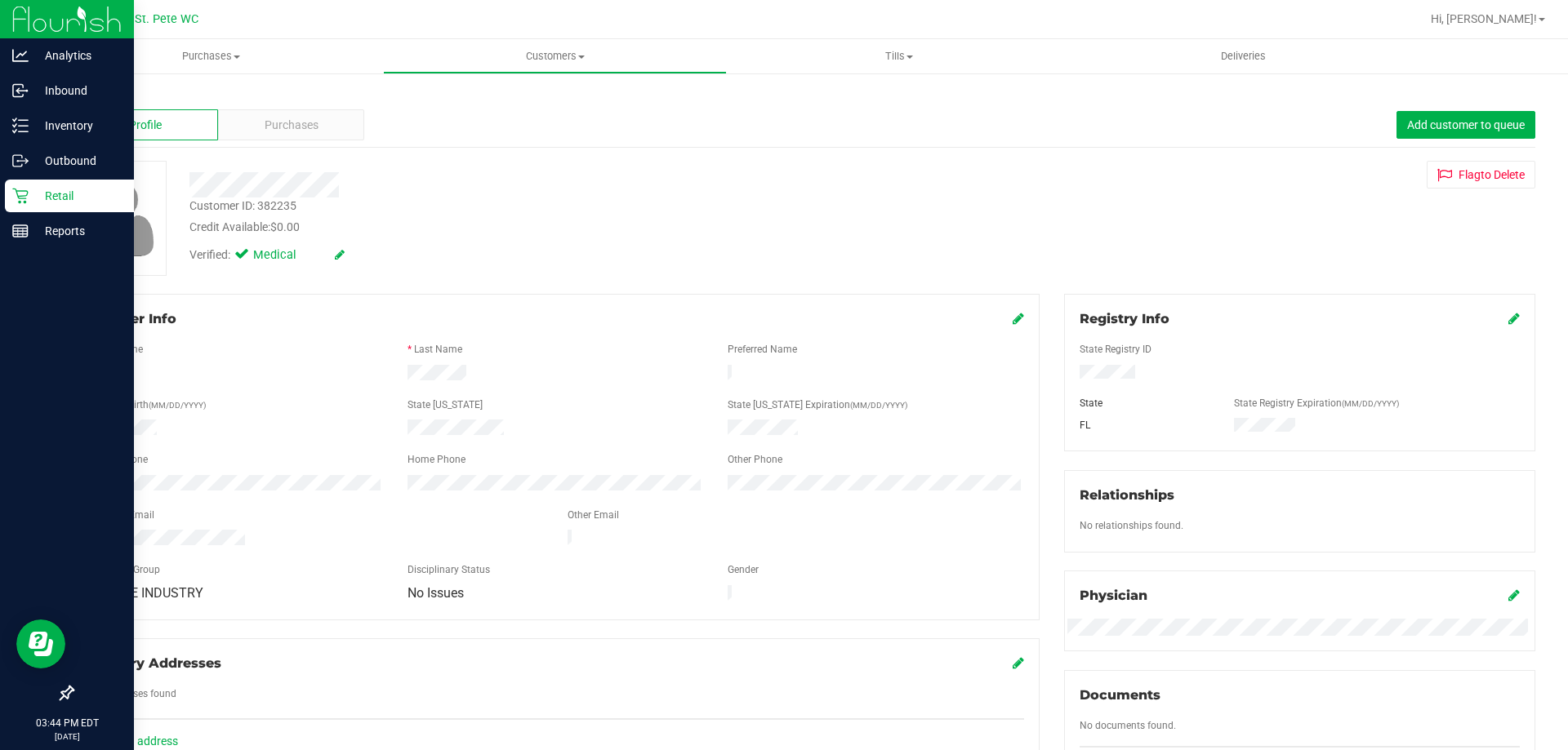
click at [62, 200] on p "Retail" at bounding box center [77, 196] width 98 height 20
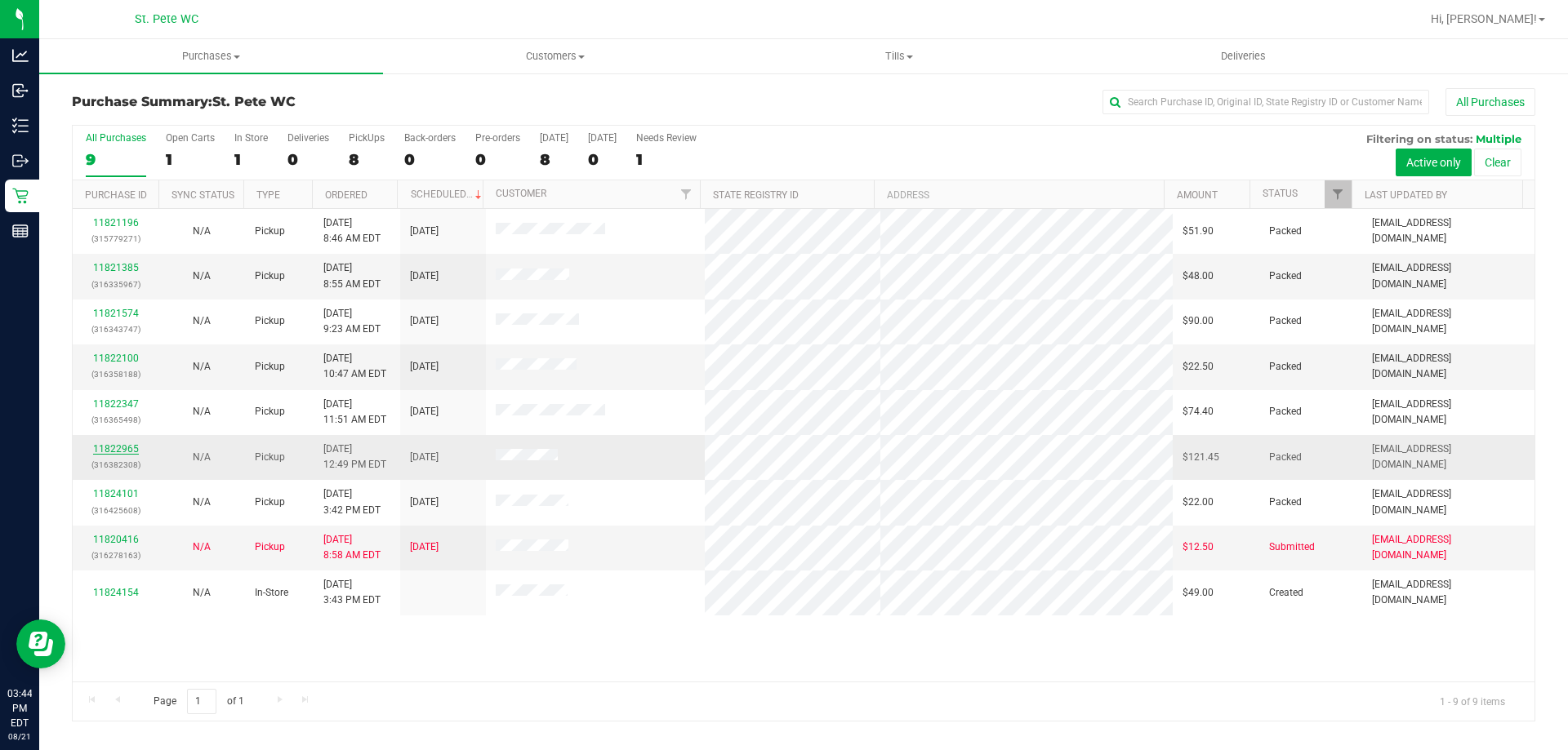
click at [119, 449] on link "11822965" at bounding box center [116, 449] width 46 height 11
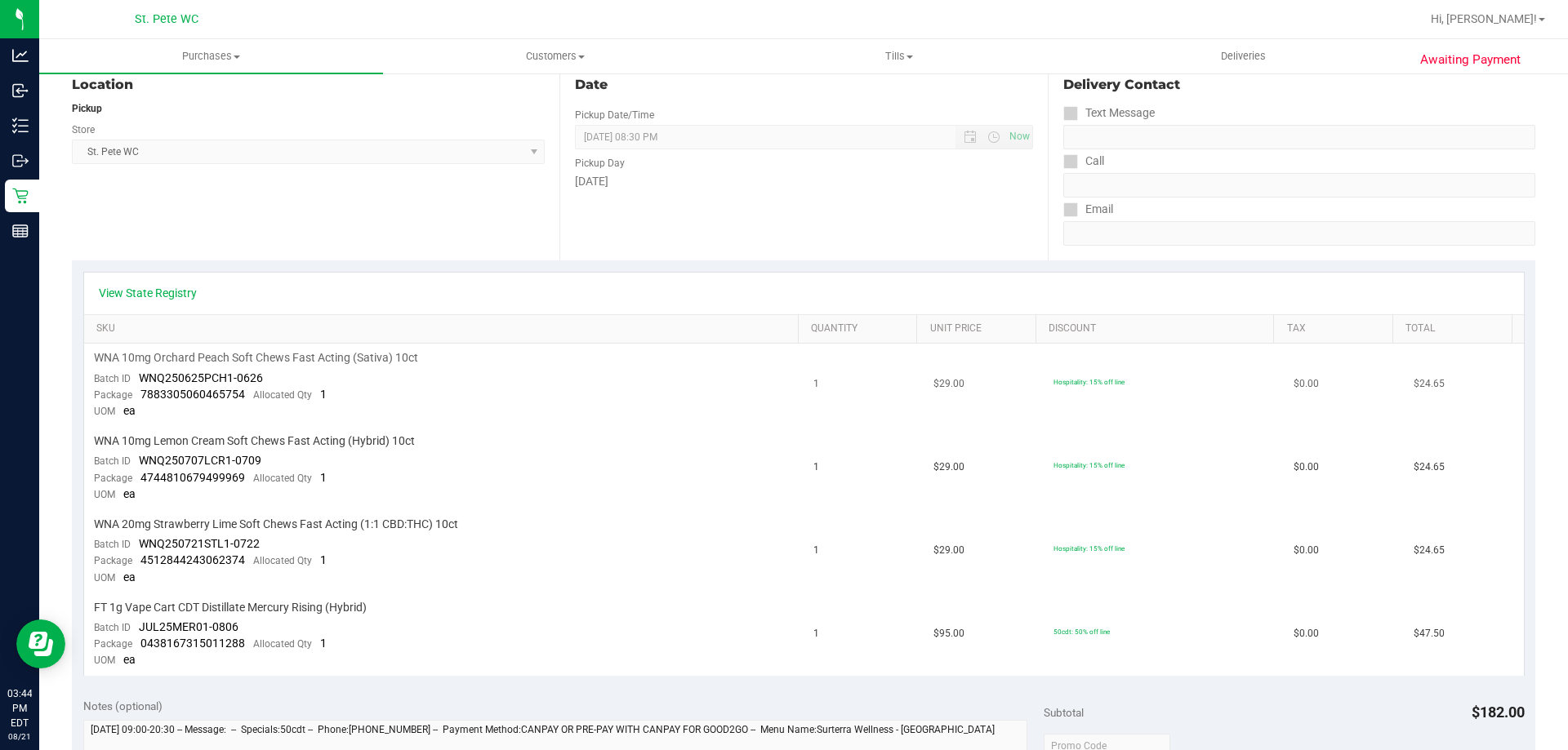
scroll to position [163, 0]
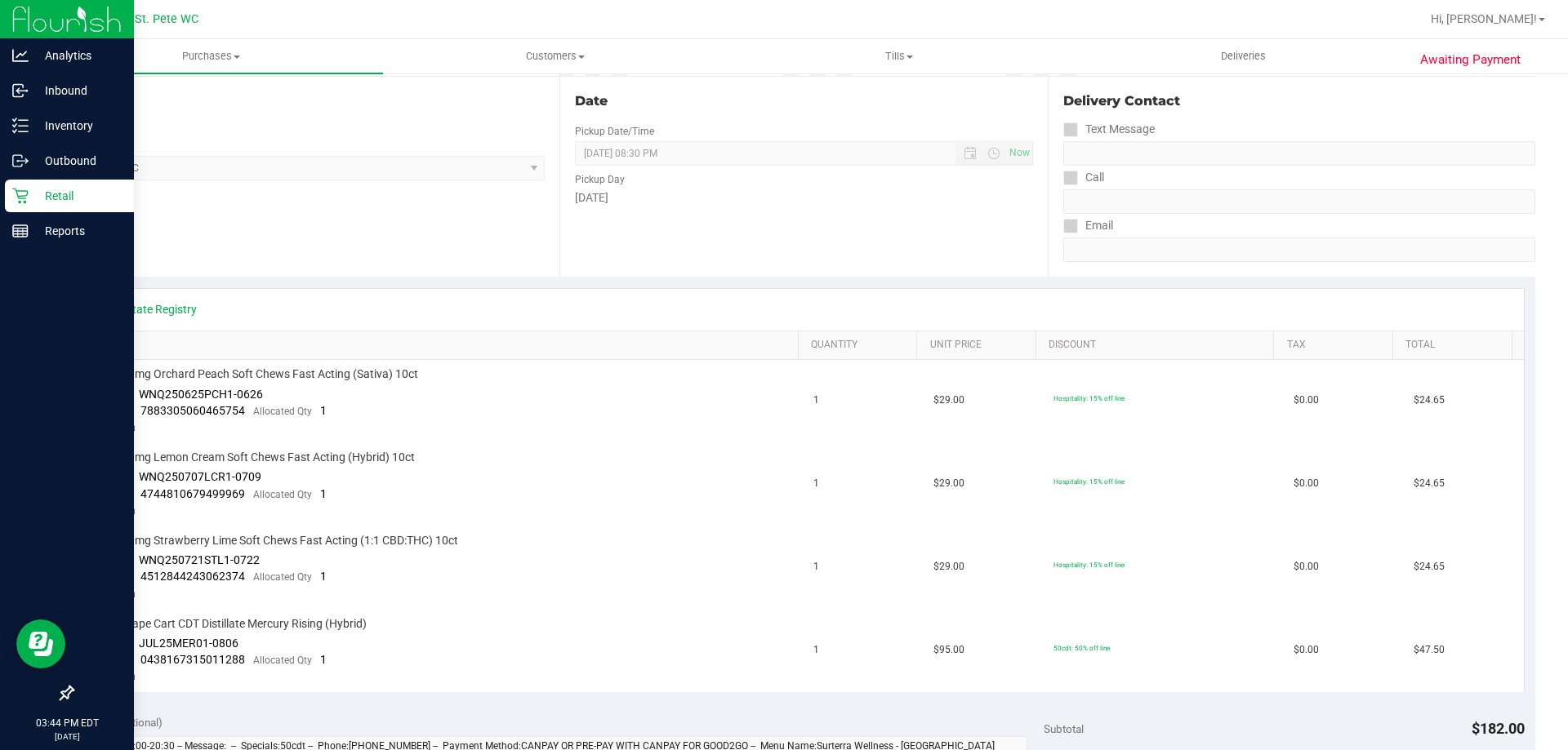
click at [20, 196] on icon at bounding box center [20, 196] width 16 height 16
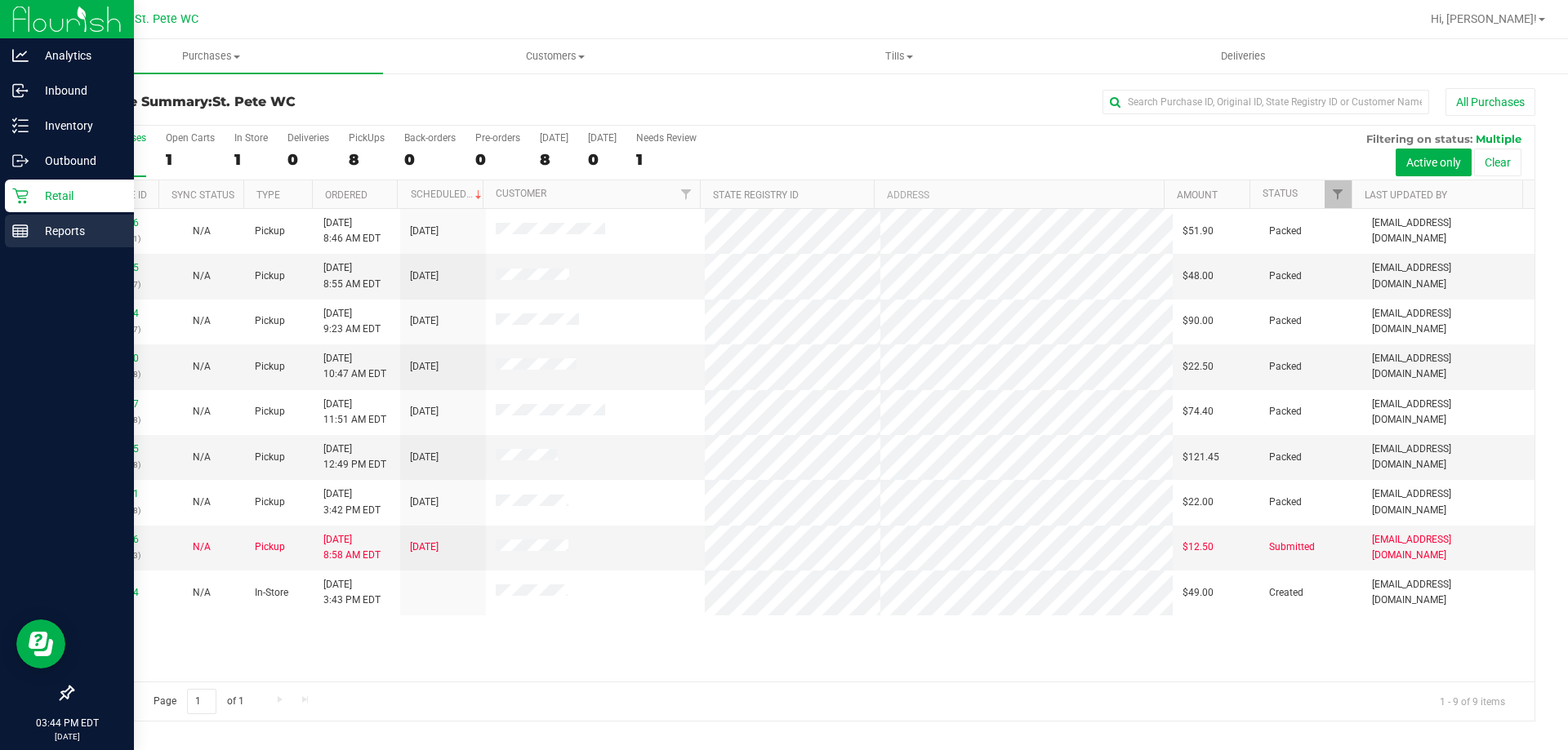
click at [43, 231] on p "Reports" at bounding box center [77, 231] width 98 height 20
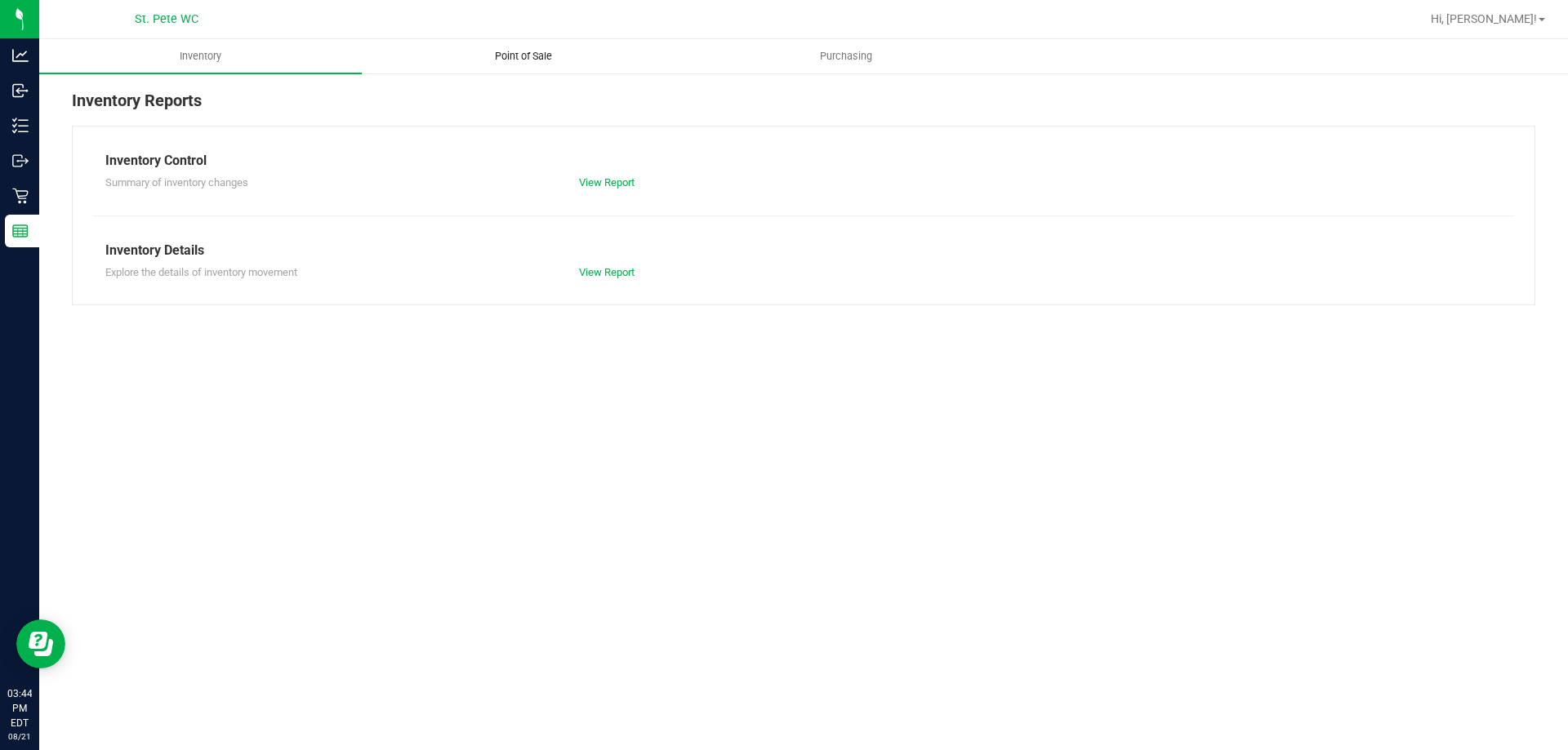
click at [542, 61] on span "Point of Sale" at bounding box center [523, 57] width 101 height 15
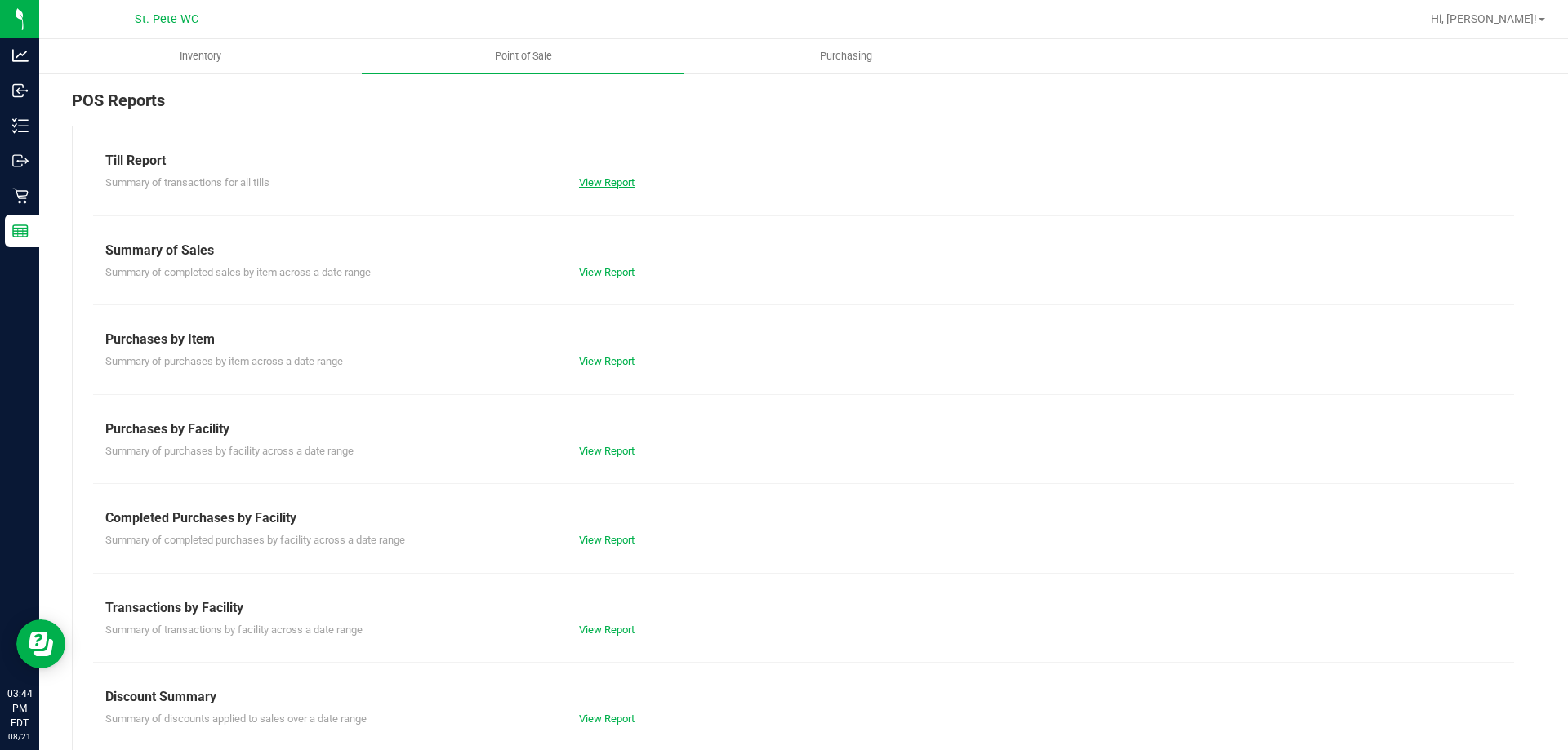
click at [608, 183] on link "View Report" at bounding box center [607, 182] width 56 height 12
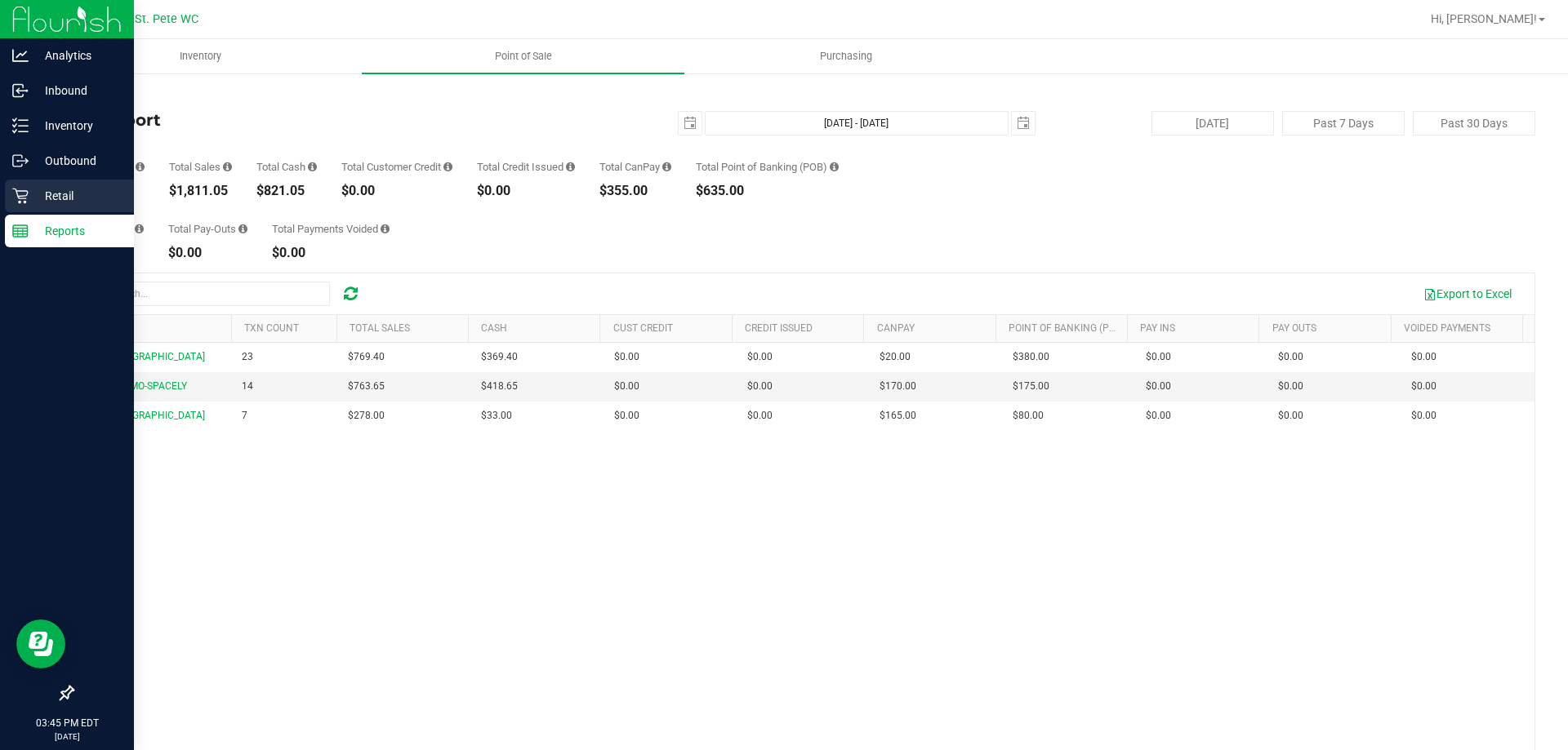
click at [26, 190] on icon at bounding box center [21, 196] width 16 height 16
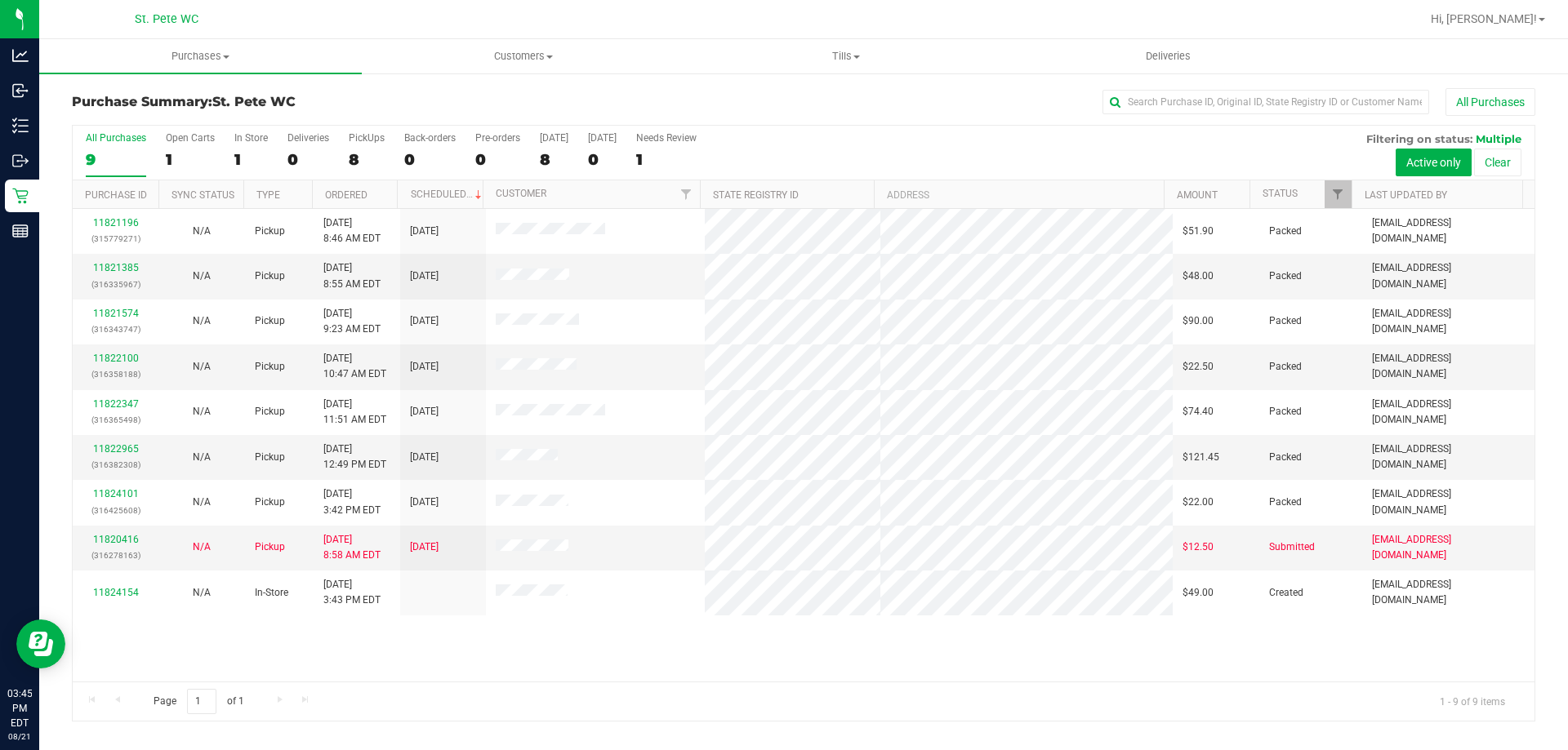
click at [777, 144] on div "All Purchases 9 Open Carts 1 In Store 1 Deliveries 0 PickUps 8 Back-orders 0 Pr…" at bounding box center [803, 153] width 1461 height 55
click at [409, 97] on h3 "Purchase Summary: St. [PERSON_NAME] WC" at bounding box center [316, 102] width 487 height 15
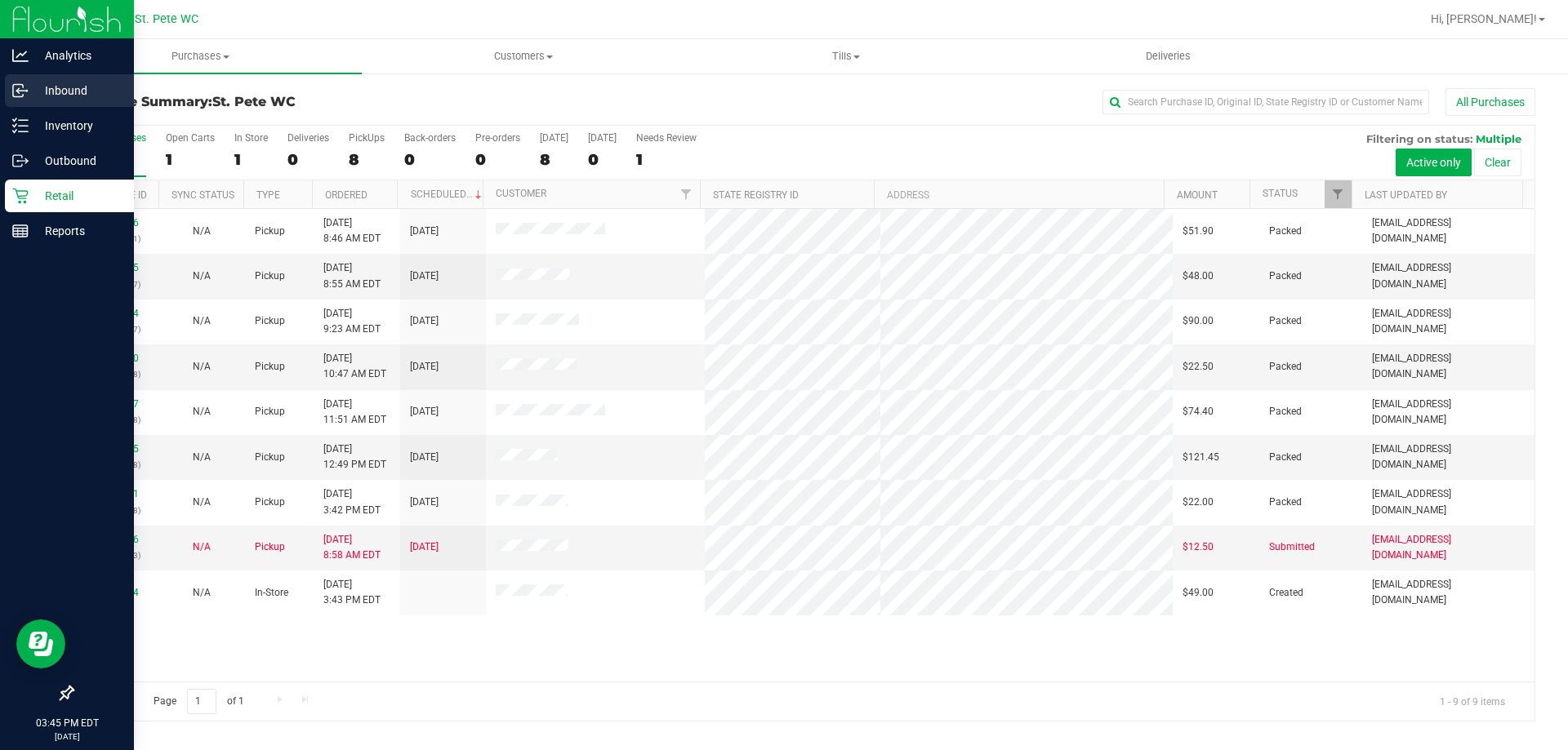
click at [47, 89] on p "Inbound" at bounding box center [77, 91] width 98 height 20
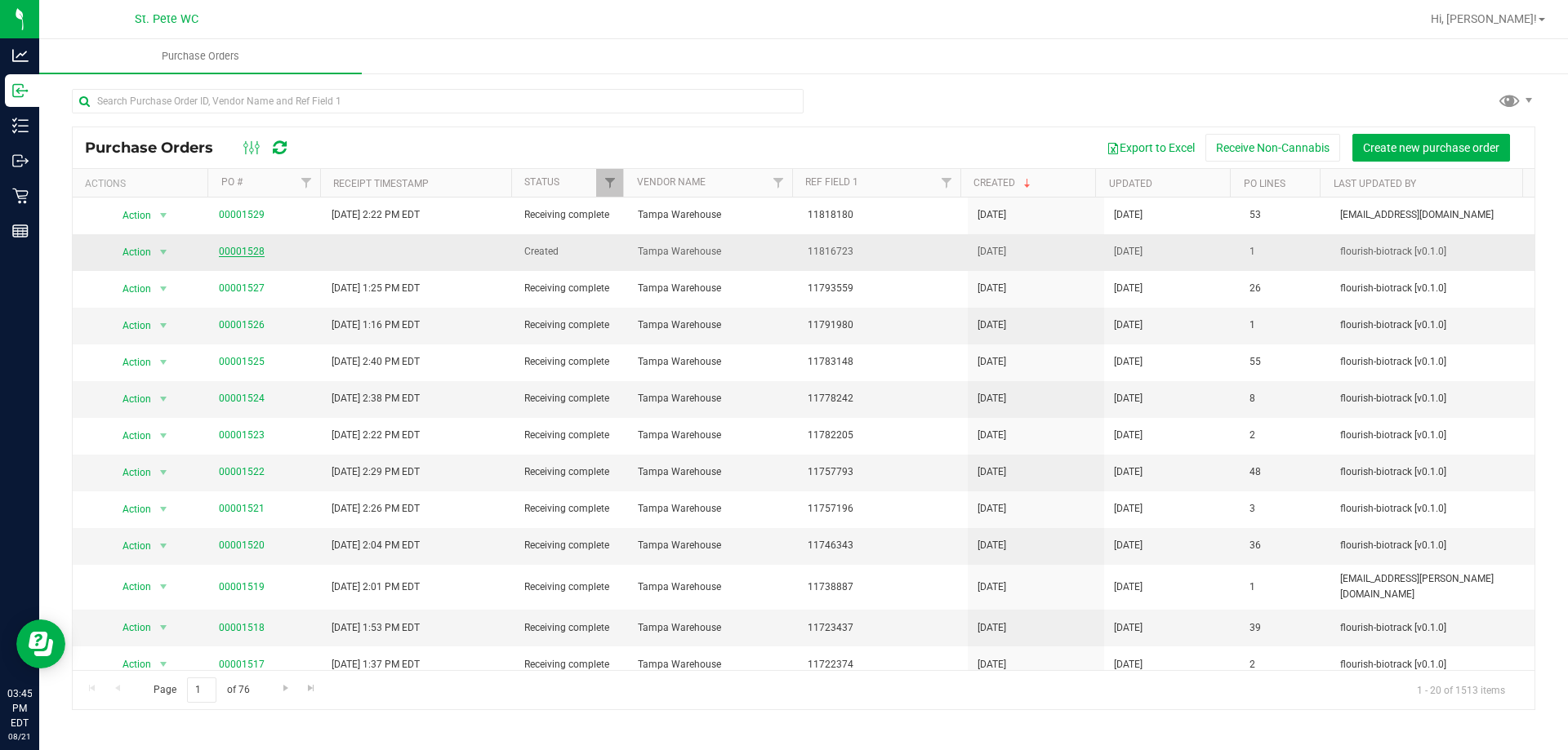
click at [247, 250] on link "00001528" at bounding box center [242, 252] width 46 height 11
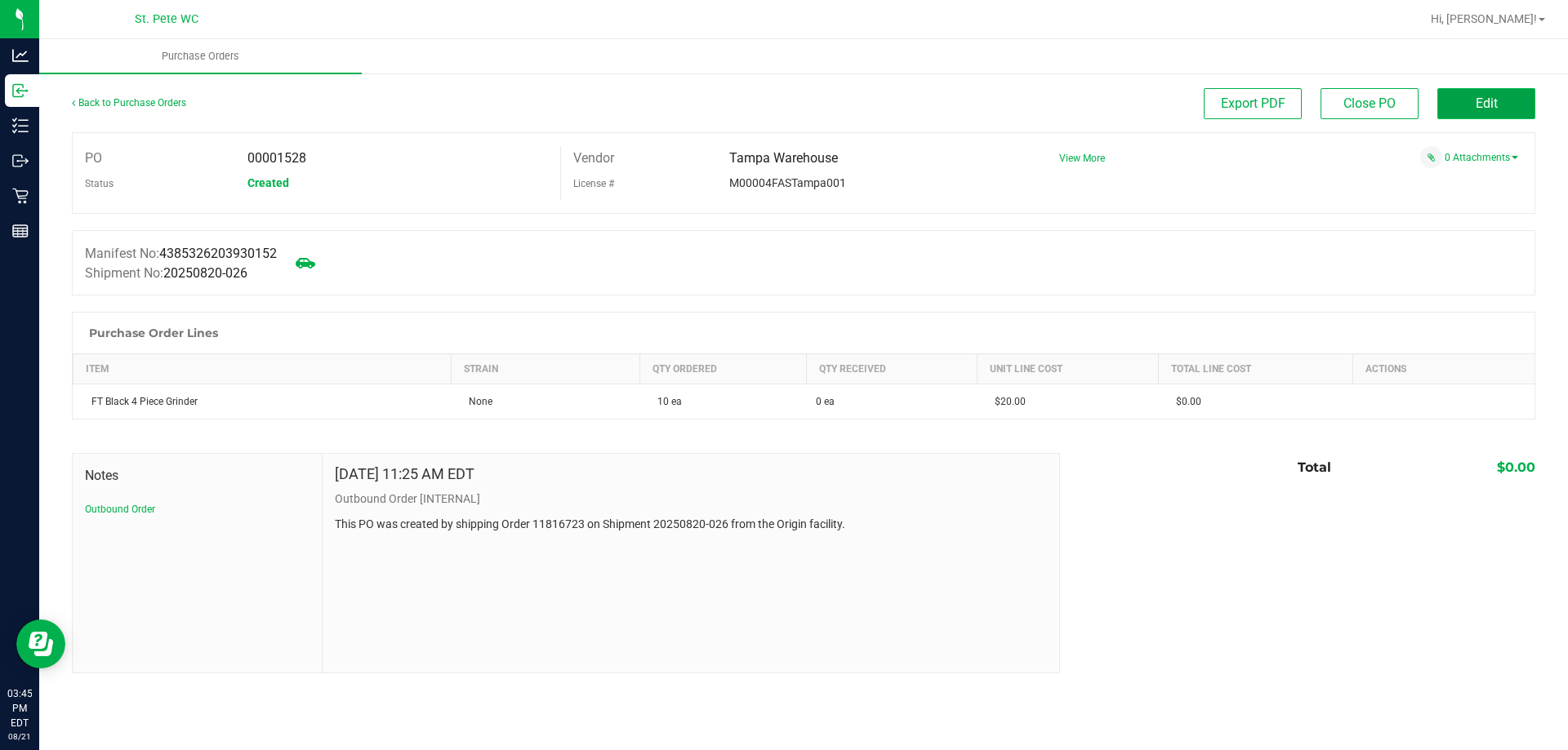
click at [1513, 107] on button "Edit" at bounding box center [1485, 103] width 98 height 31
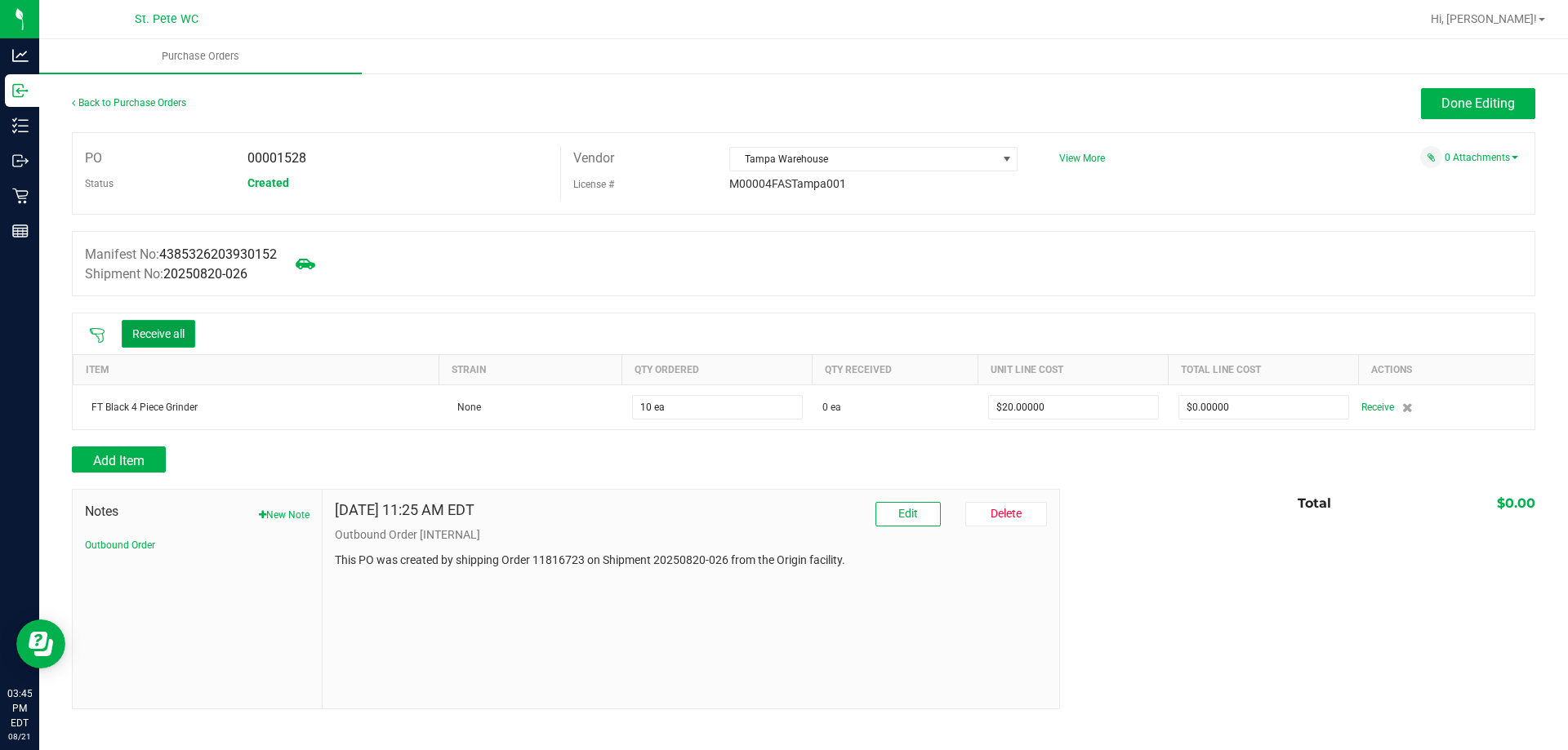
click at [165, 333] on button "Receive all" at bounding box center [158, 334] width 74 height 28
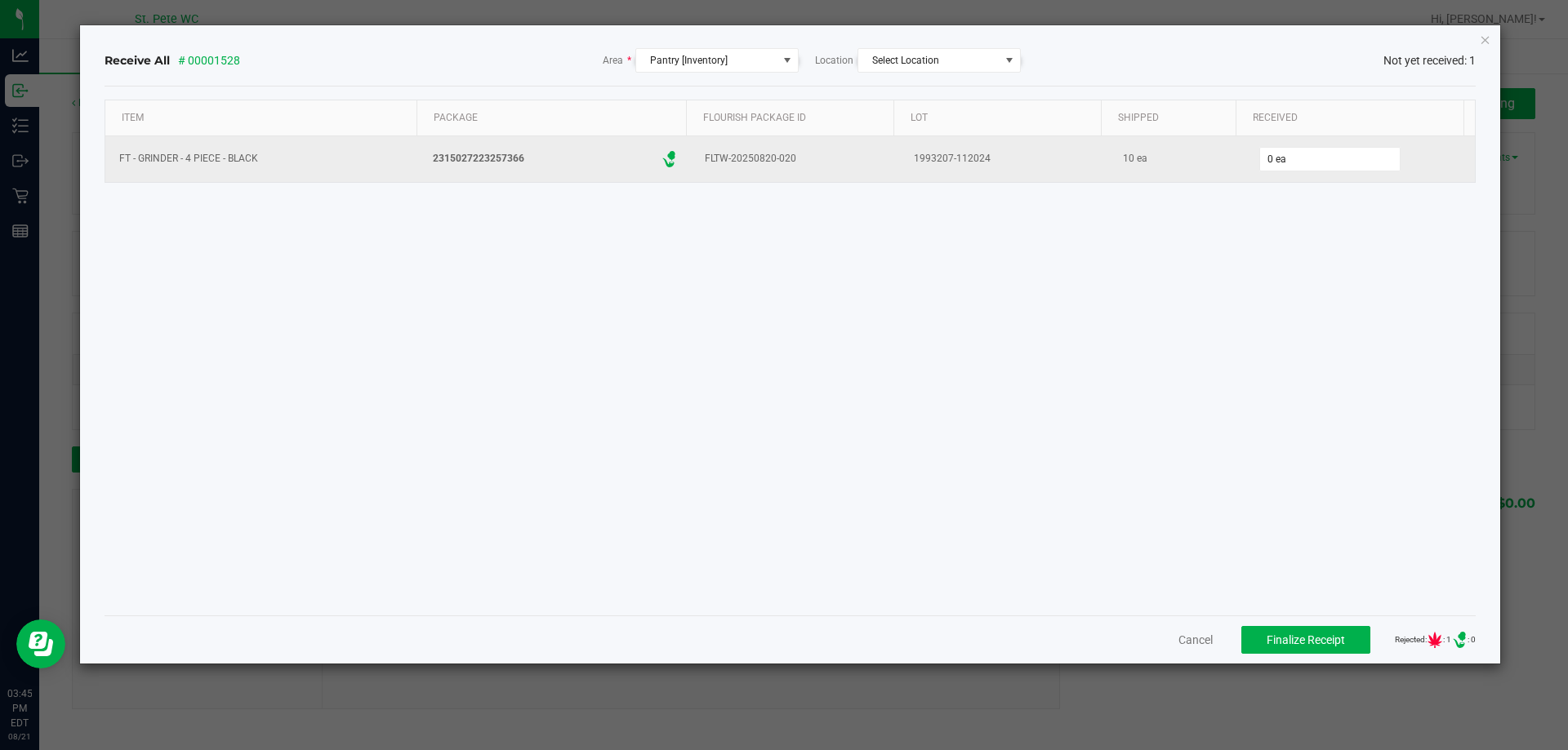
click at [1298, 137] on td "0 ea" at bounding box center [1360, 159] width 231 height 46
click at [1301, 164] on input "0" at bounding box center [1329, 159] width 139 height 23
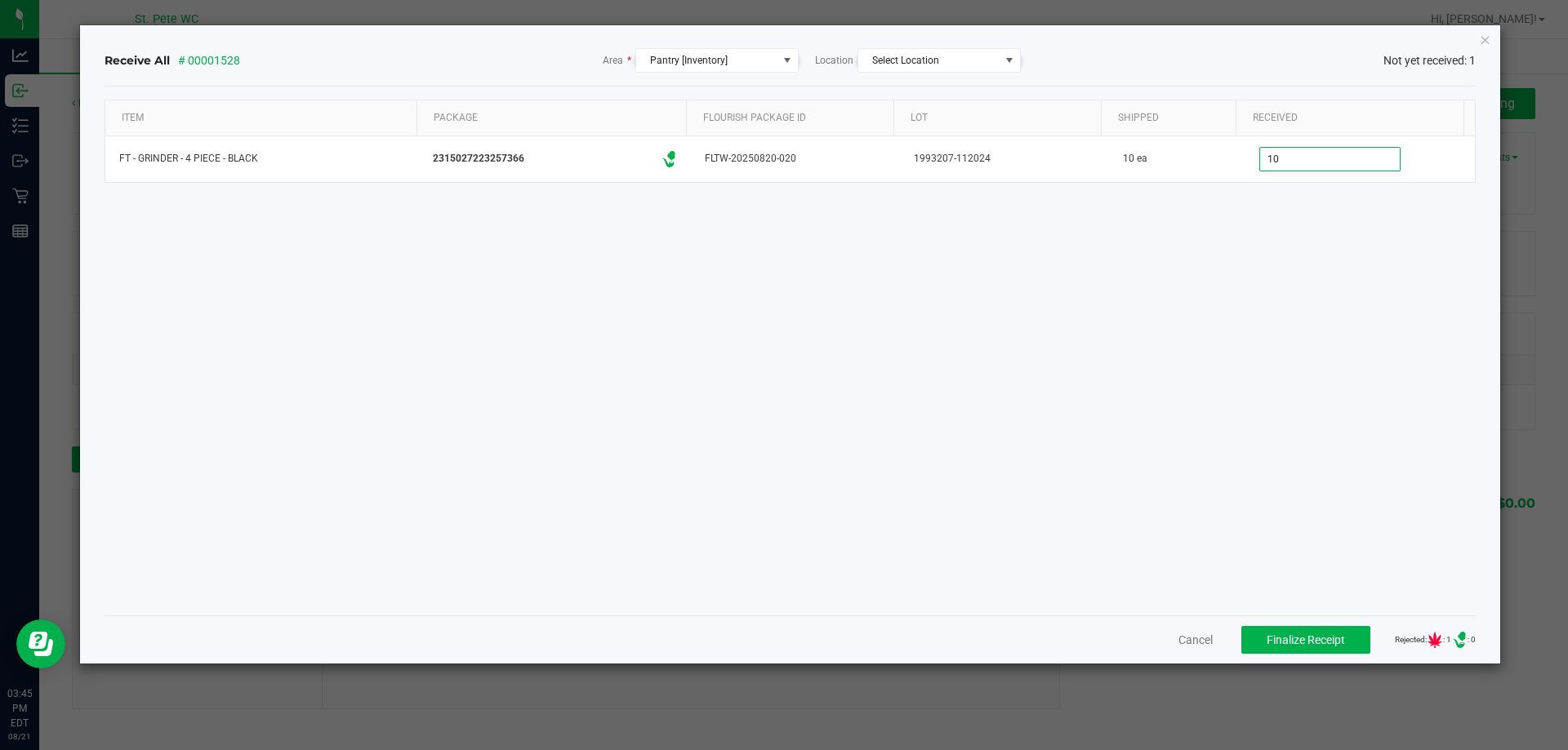
type input "10 ea"
click at [1292, 296] on div "Item Package Flourish Package ID Lot Shipped Received FT - GRINDER - 4 PIECE - …" at bounding box center [790, 350] width 1372 height 503
click at [1292, 301] on div "Item Package Flourish Package ID Lot Shipped Received FT - GRINDER - 4 PIECE - …" at bounding box center [790, 350] width 1372 height 503
click at [1278, 643] on span "Finalize Receipt" at bounding box center [1305, 640] width 79 height 13
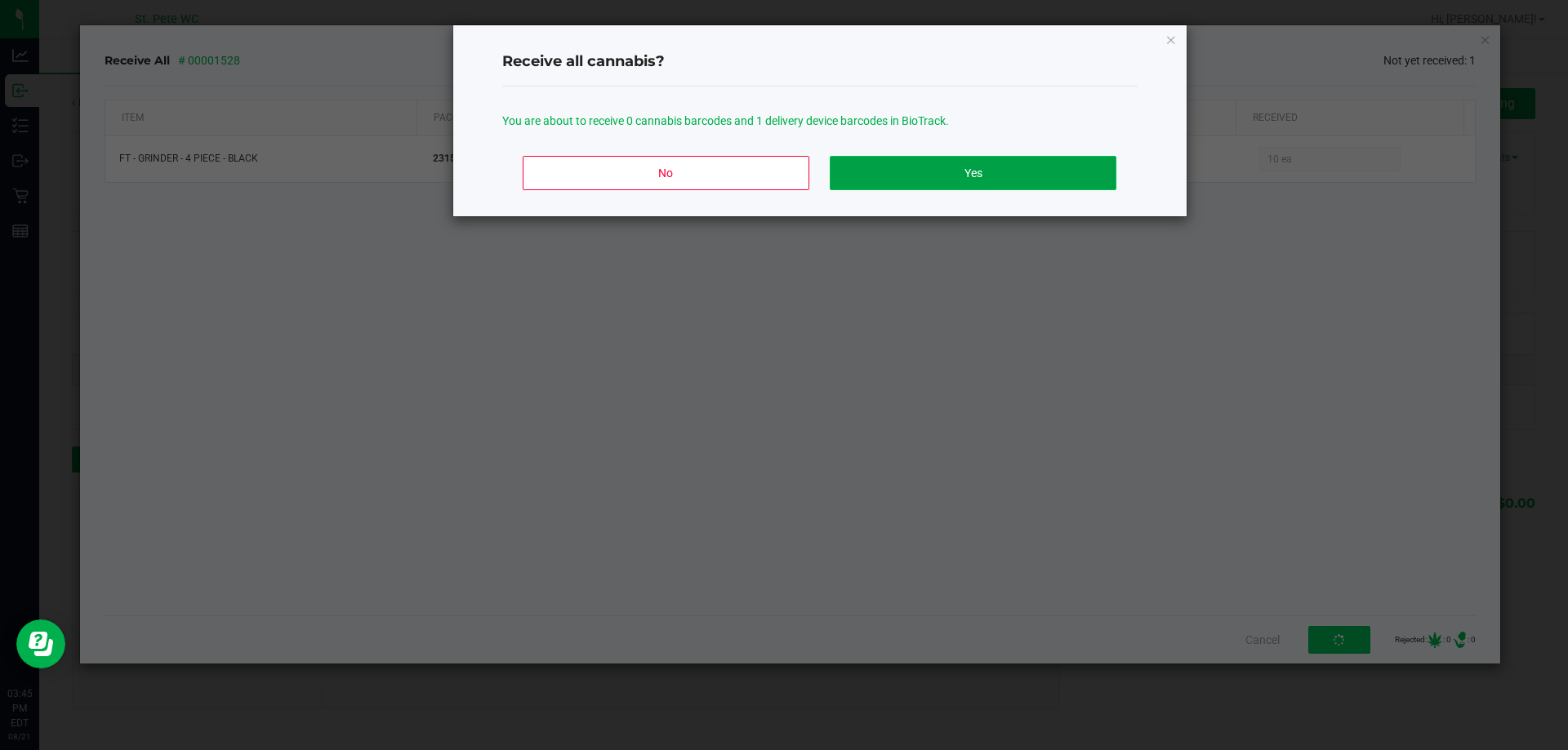
click at [967, 190] on button "Yes" at bounding box center [972, 173] width 286 height 34
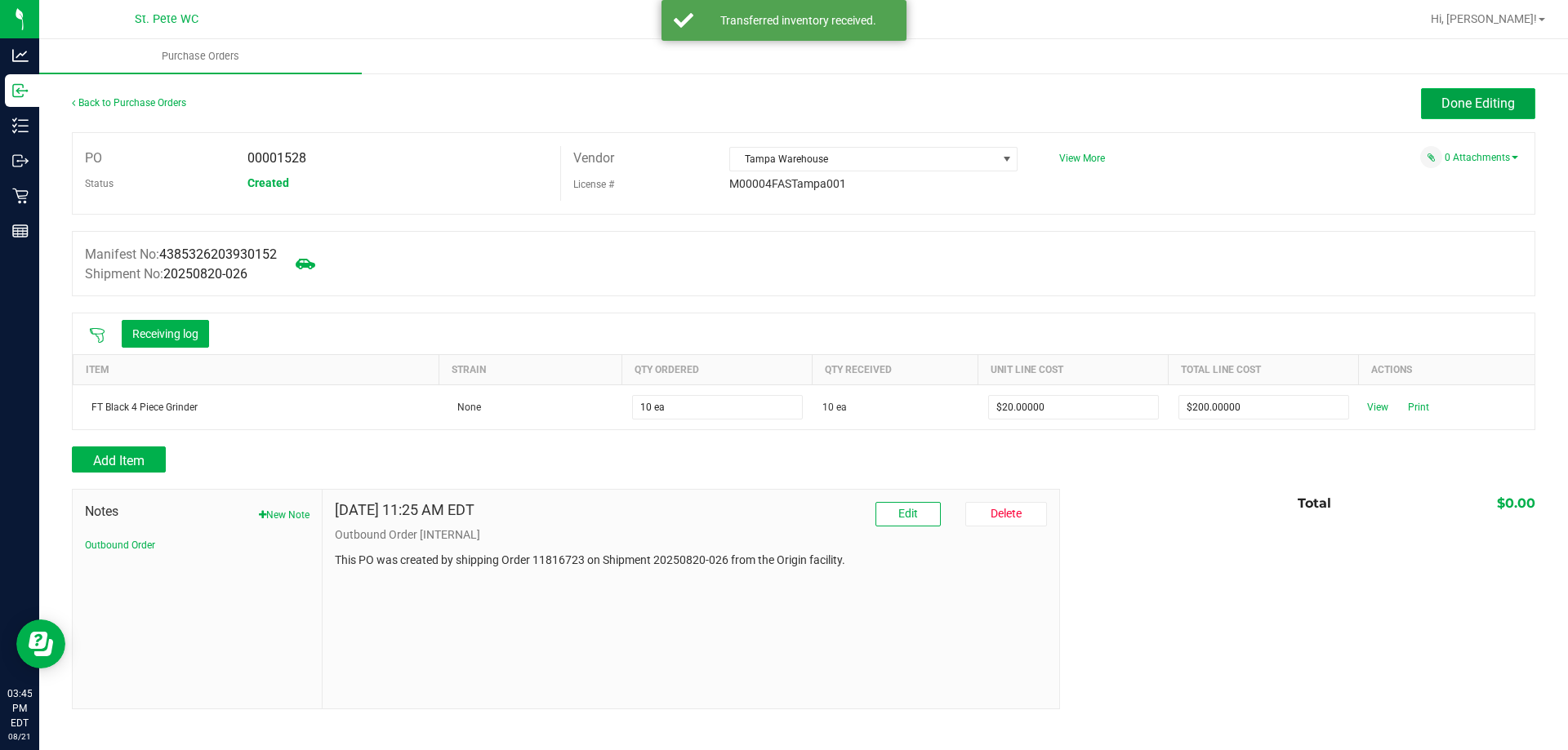
click at [1528, 106] on button "Done Editing" at bounding box center [1477, 103] width 114 height 31
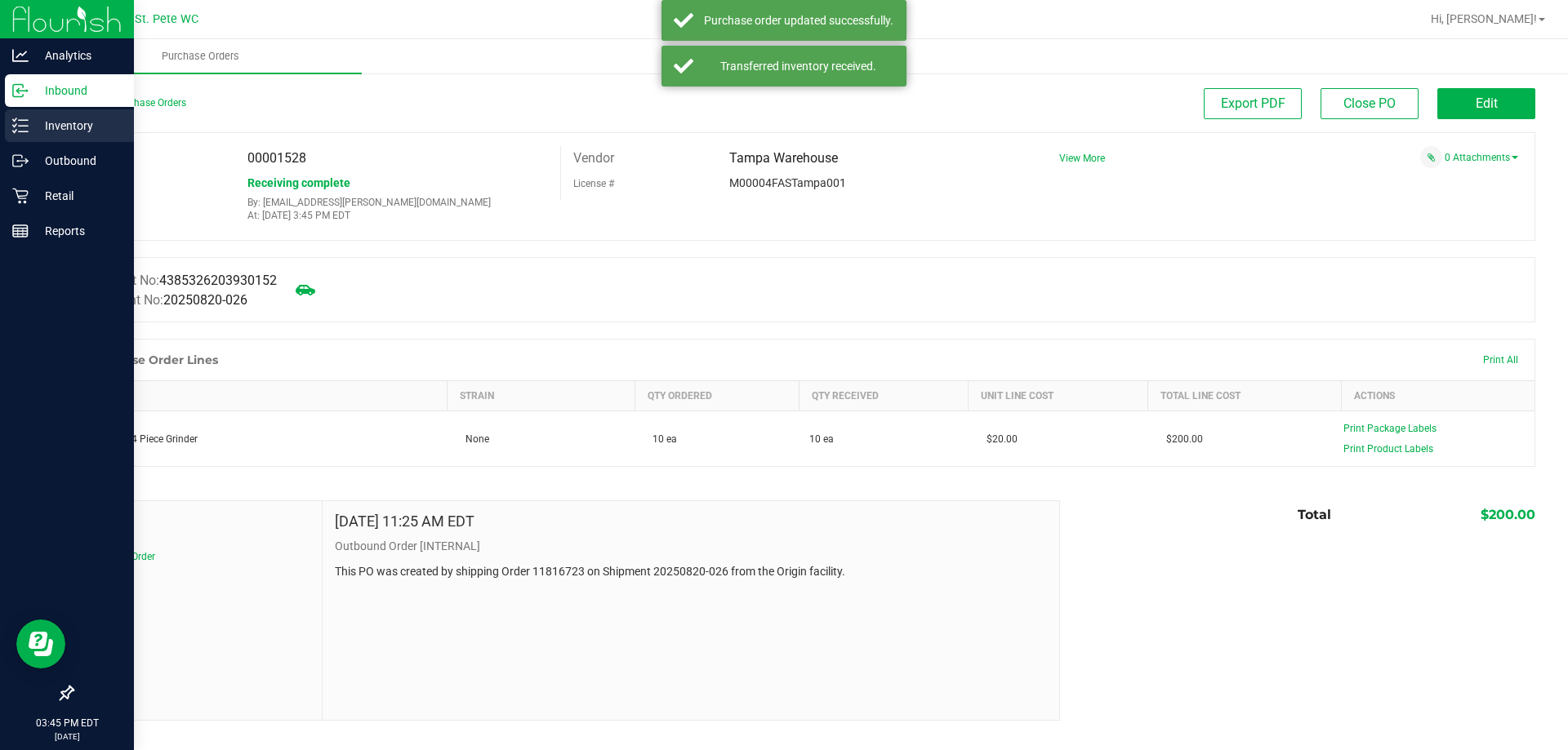
click at [80, 112] on div "Inventory" at bounding box center [69, 126] width 129 height 33
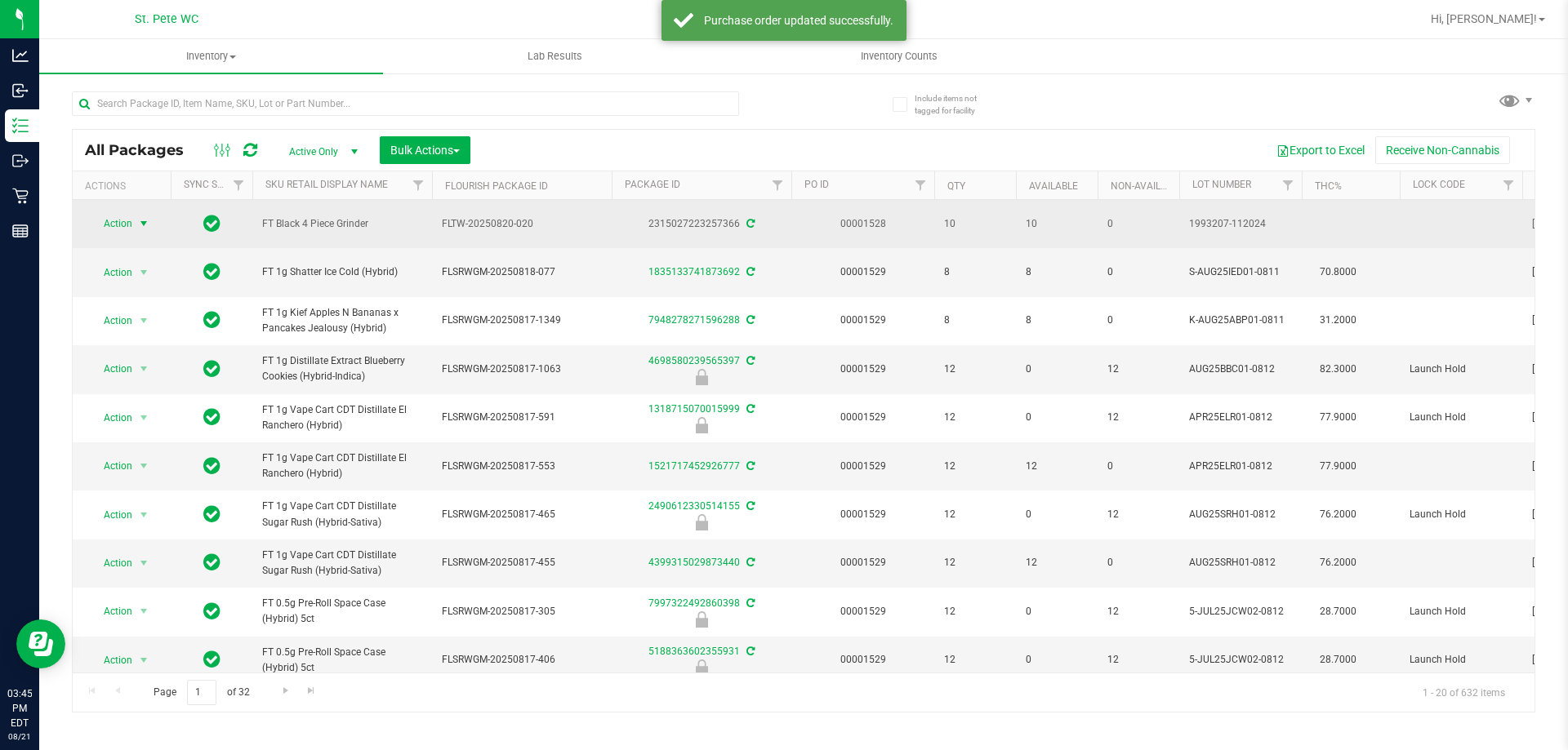
click at [114, 221] on span "Action" at bounding box center [111, 224] width 44 height 23
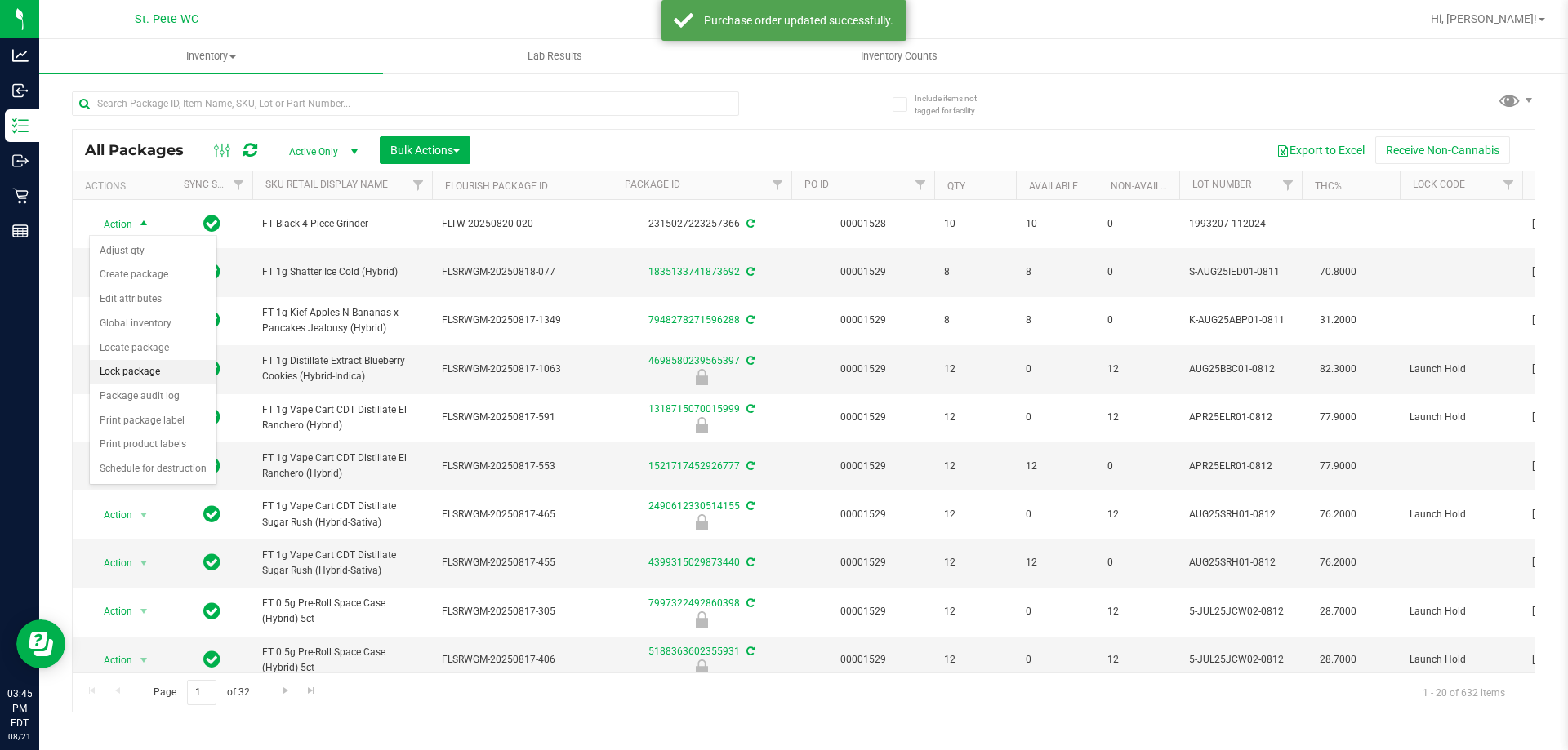
click at [145, 374] on li "Lock package" at bounding box center [153, 373] width 126 height 25
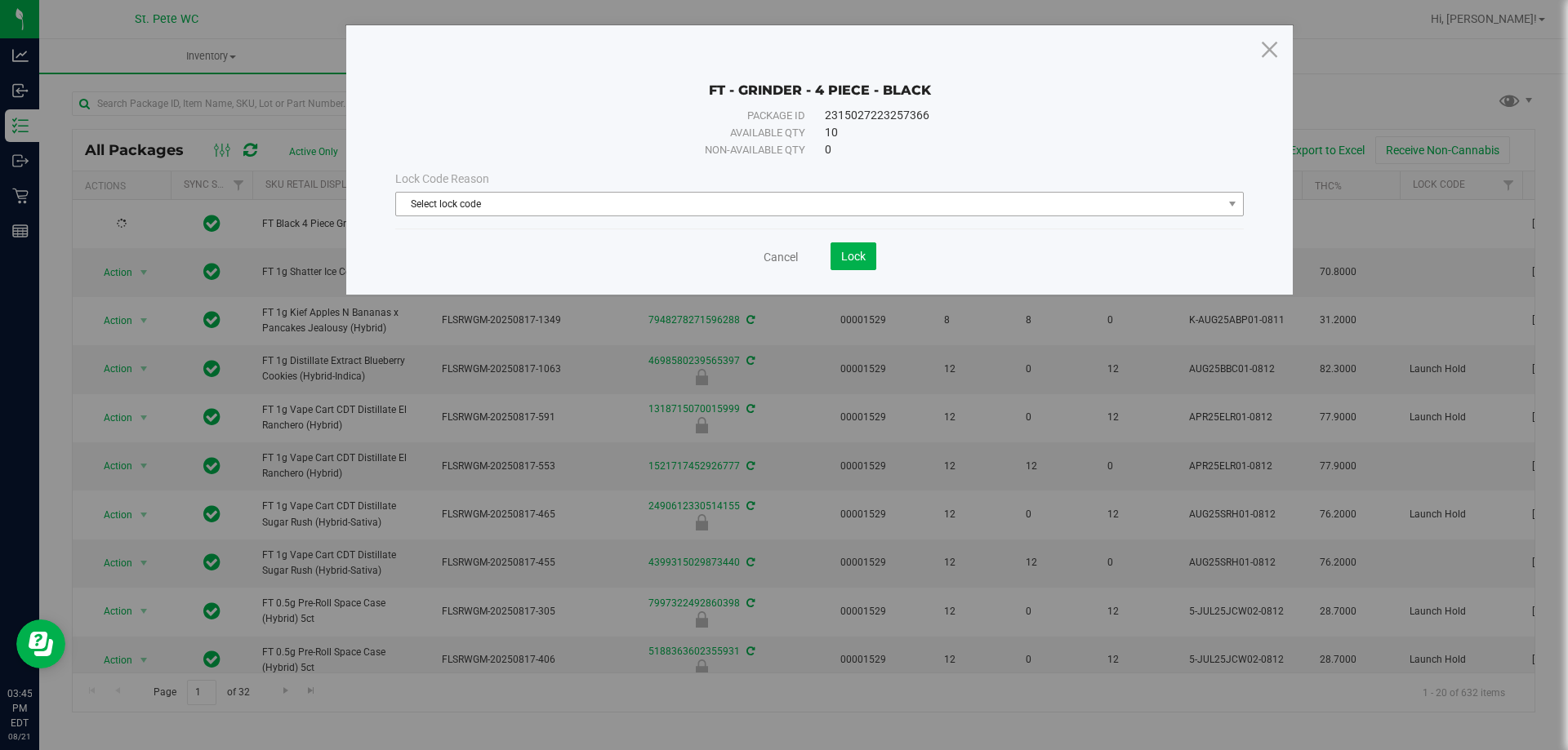
drag, startPoint x: 584, startPoint y: 167, endPoint x: 578, endPoint y: 195, distance: 28.6
click at [583, 172] on div "Lock Code Reason Select lock code Select lock code Newly Received Administrativ…" at bounding box center [820, 194] width 873 height 71
click at [572, 205] on span "Select lock code" at bounding box center [809, 204] width 826 height 23
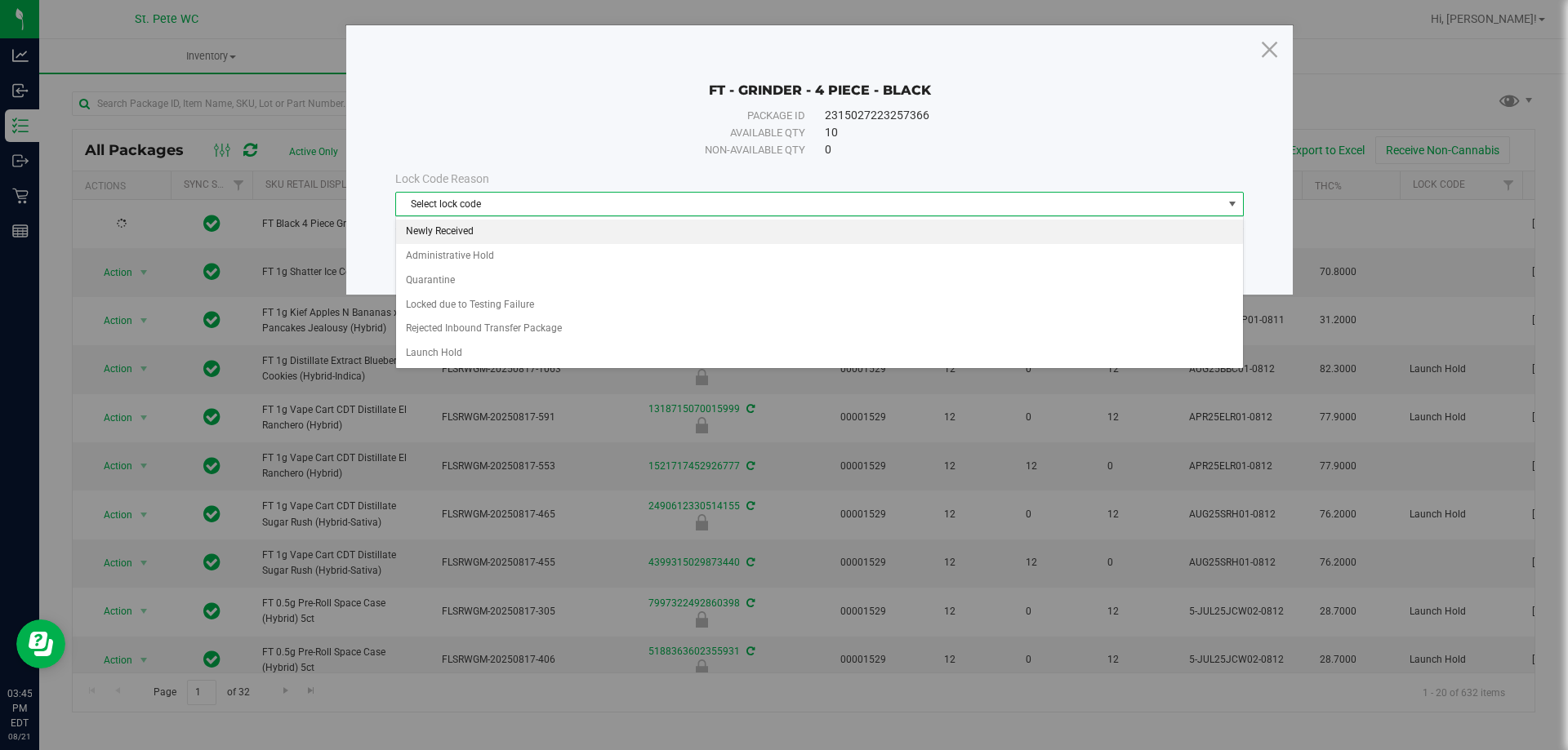
click at [473, 223] on li "Newly Received" at bounding box center [820, 232] width 847 height 25
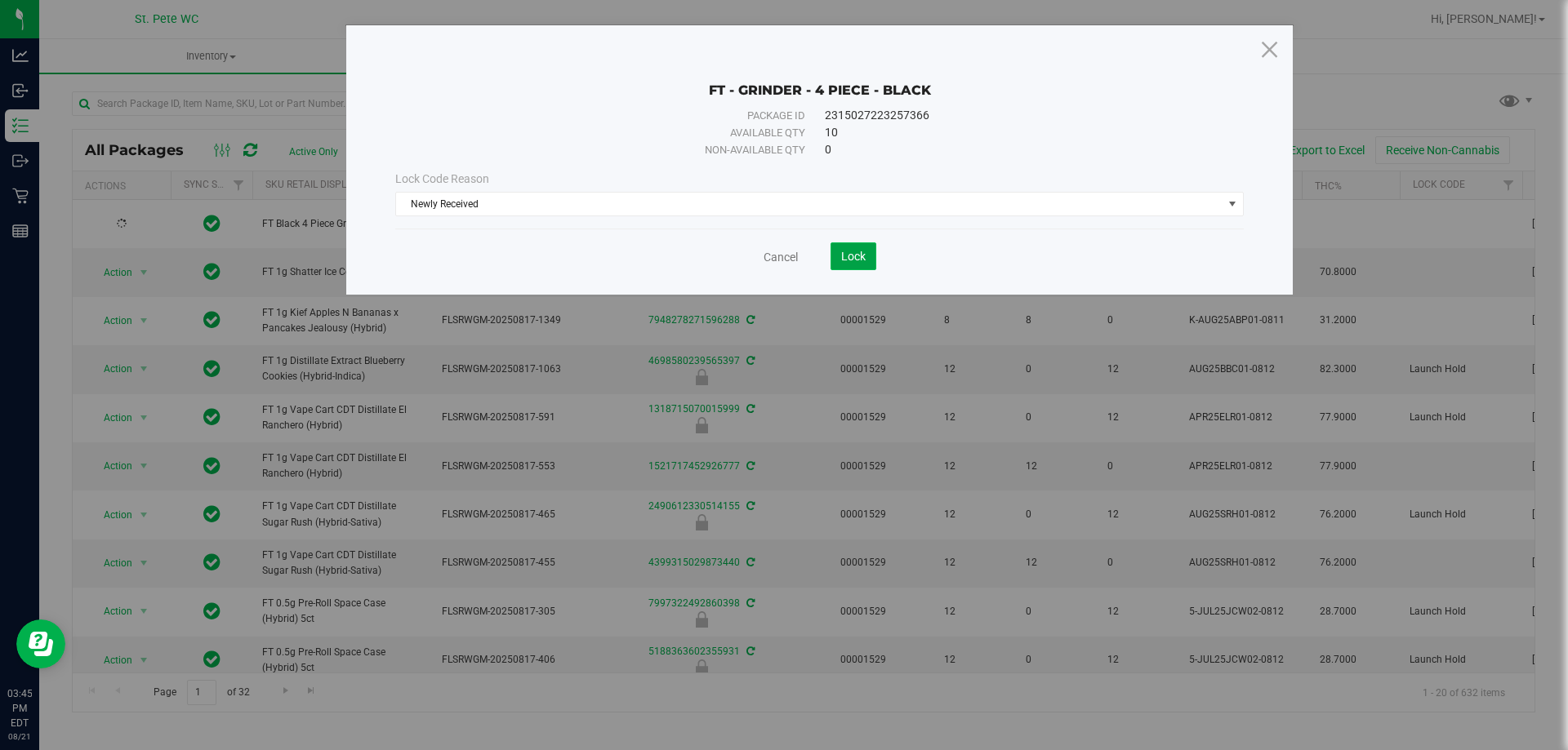
click at [841, 258] on span "Lock" at bounding box center [853, 256] width 25 height 13
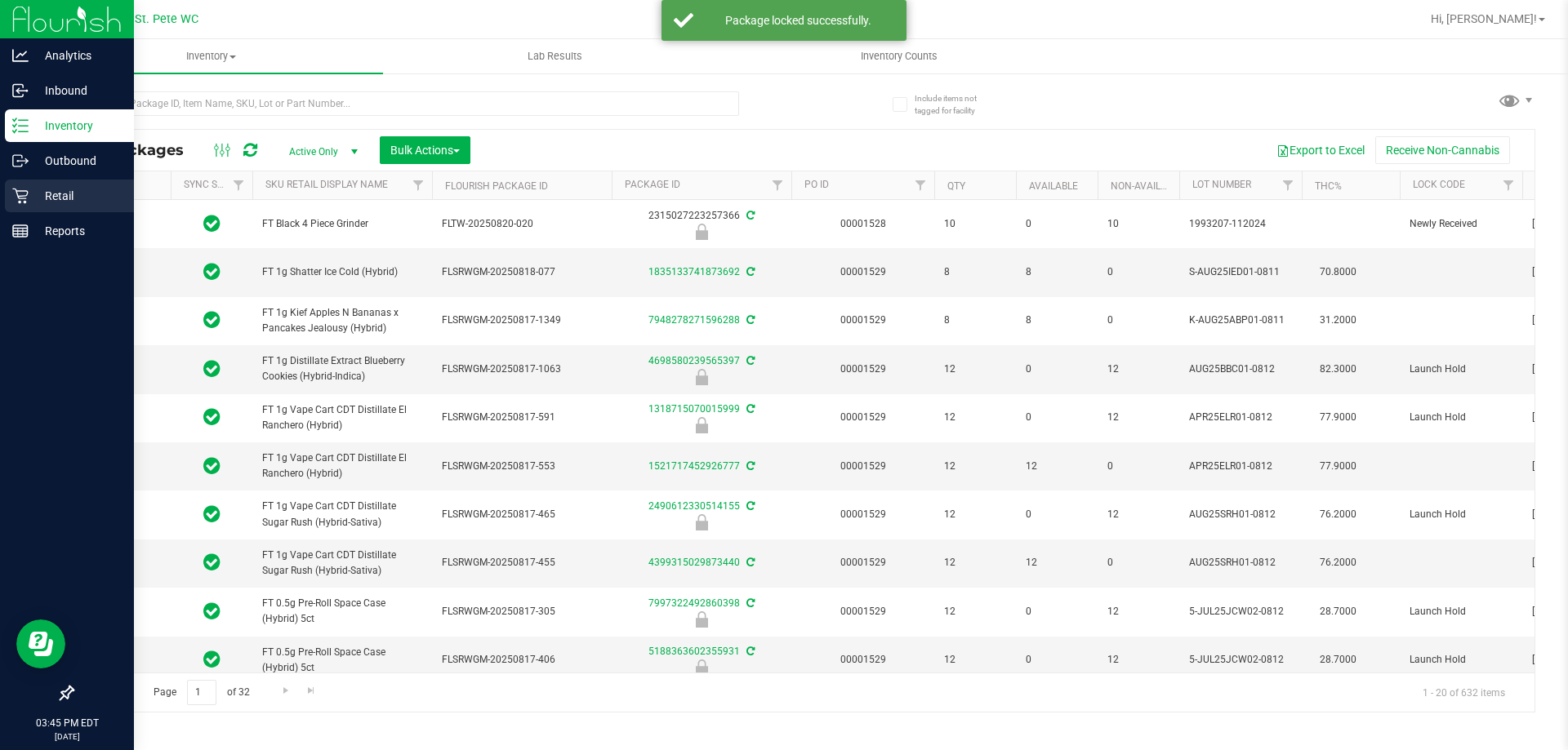
click at [47, 196] on p "Retail" at bounding box center [77, 196] width 98 height 20
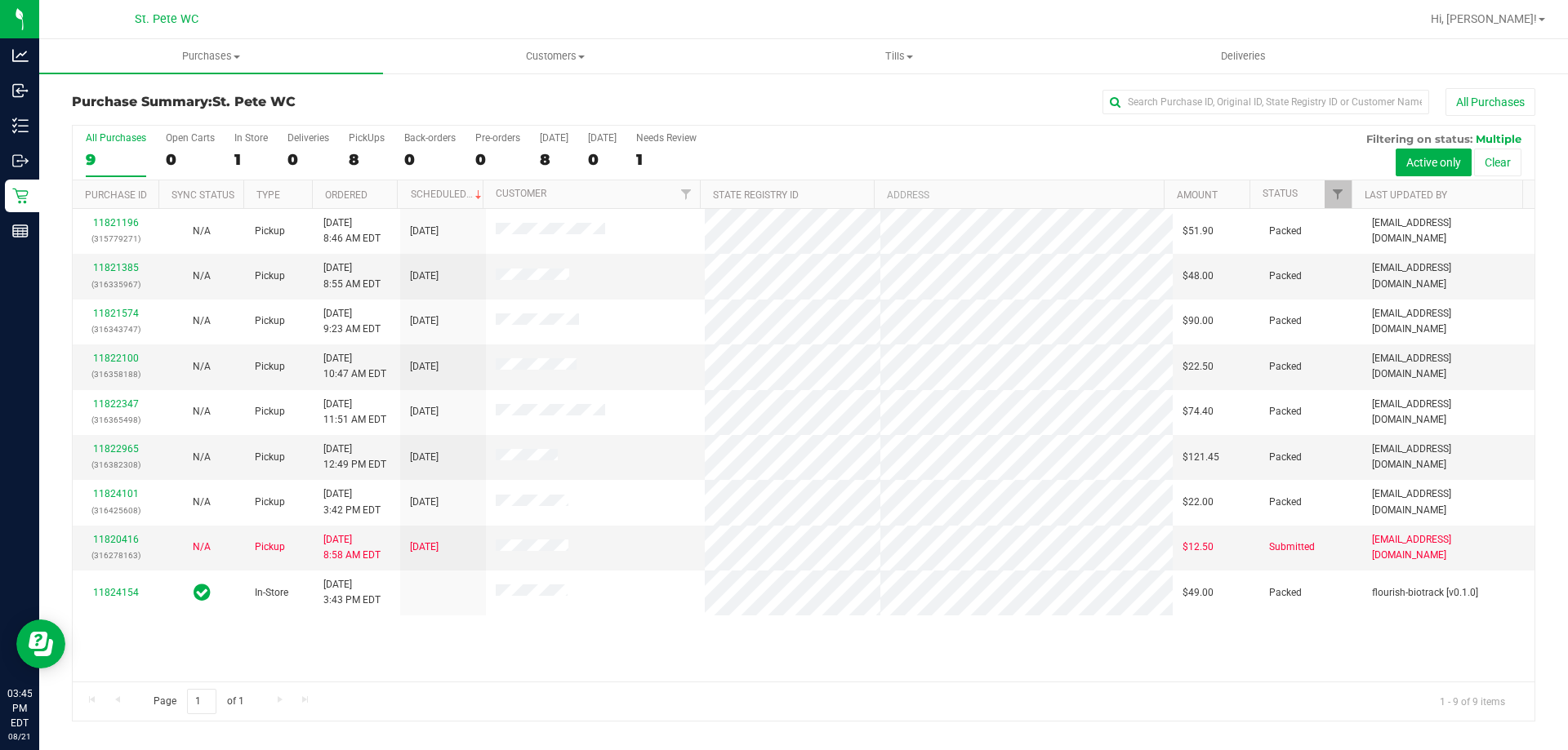
click at [103, 160] on div "9" at bounding box center [116, 159] width 61 height 19
click at [0, 0] on input "All Purchases 9" at bounding box center [0, 0] width 0 height 0
click at [94, 164] on div "9" at bounding box center [116, 159] width 61 height 19
click at [0, 0] on input "All Purchases 9" at bounding box center [0, 0] width 0 height 0
click at [94, 163] on div "9" at bounding box center [116, 159] width 61 height 19
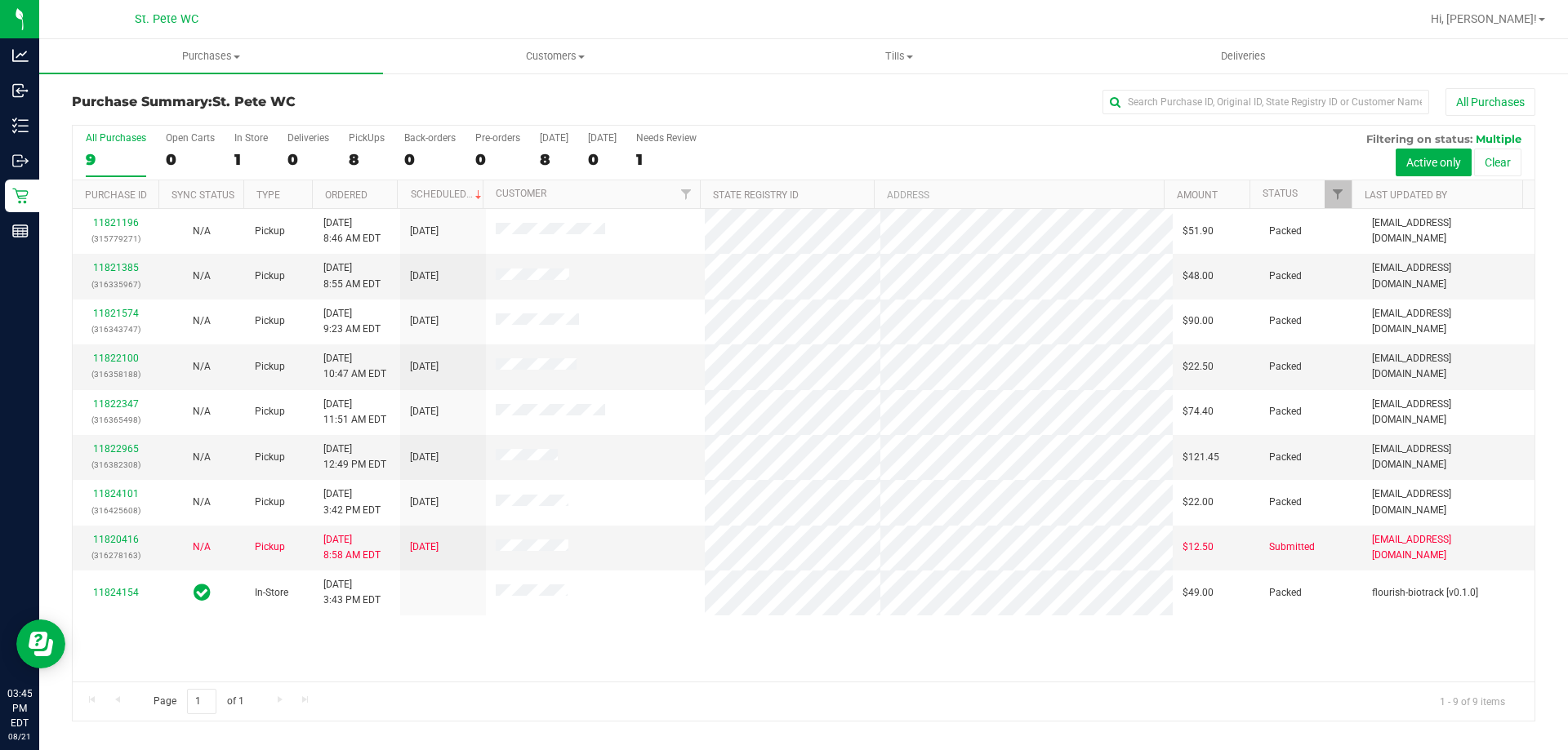
click at [0, 0] on input "All Purchases 9" at bounding box center [0, 0] width 0 height 0
click at [94, 163] on div "9" at bounding box center [116, 159] width 61 height 19
click at [0, 0] on input "All Purchases 9" at bounding box center [0, 0] width 0 height 0
click at [103, 159] on div "9" at bounding box center [116, 159] width 61 height 19
click at [0, 0] on input "All Purchases 9" at bounding box center [0, 0] width 0 height 0
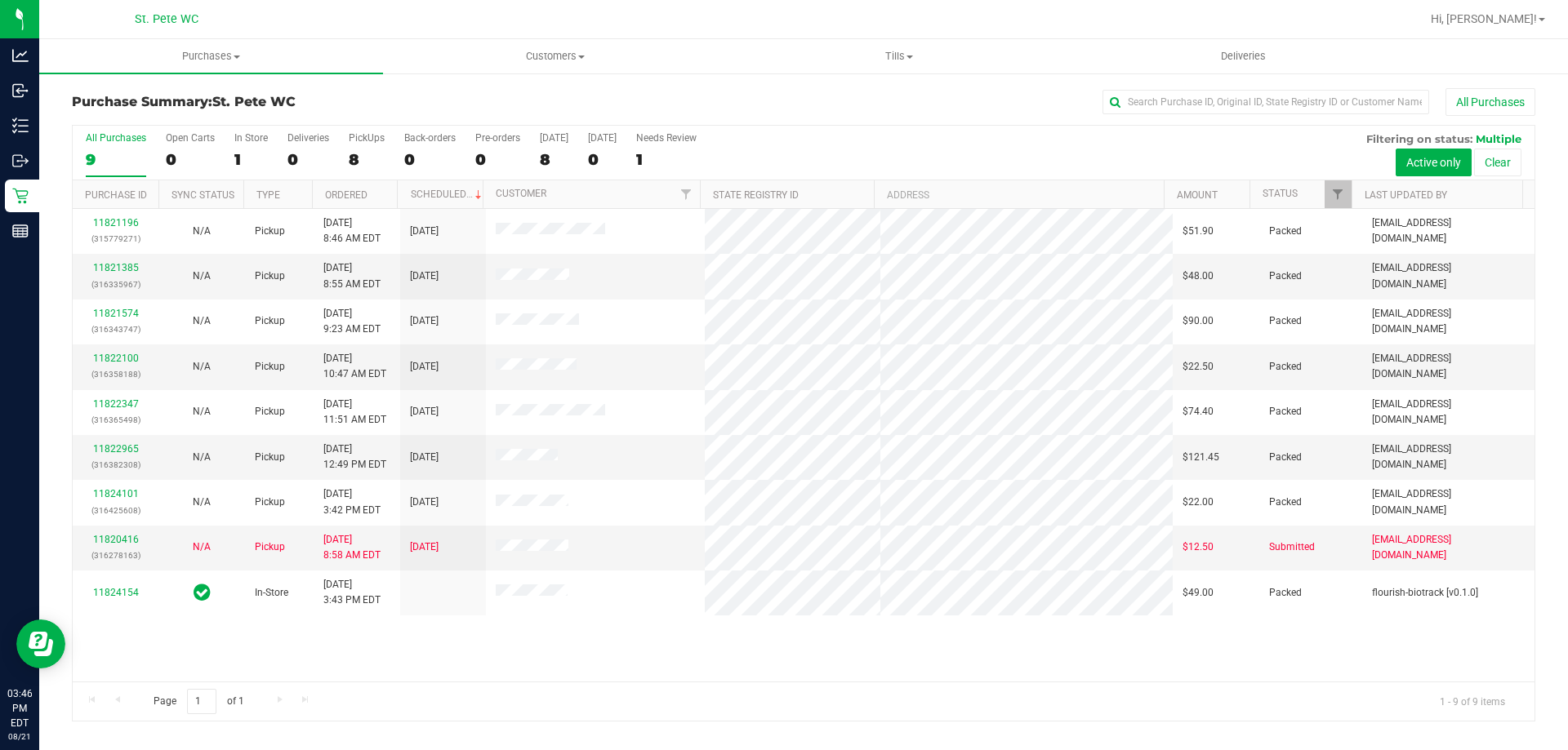
click at [105, 158] on div "9" at bounding box center [116, 159] width 61 height 19
click at [0, 0] on input "All Purchases 9" at bounding box center [0, 0] width 0 height 0
click at [105, 158] on div "9" at bounding box center [116, 159] width 61 height 19
click at [0, 0] on input "All Purchases 9" at bounding box center [0, 0] width 0 height 0
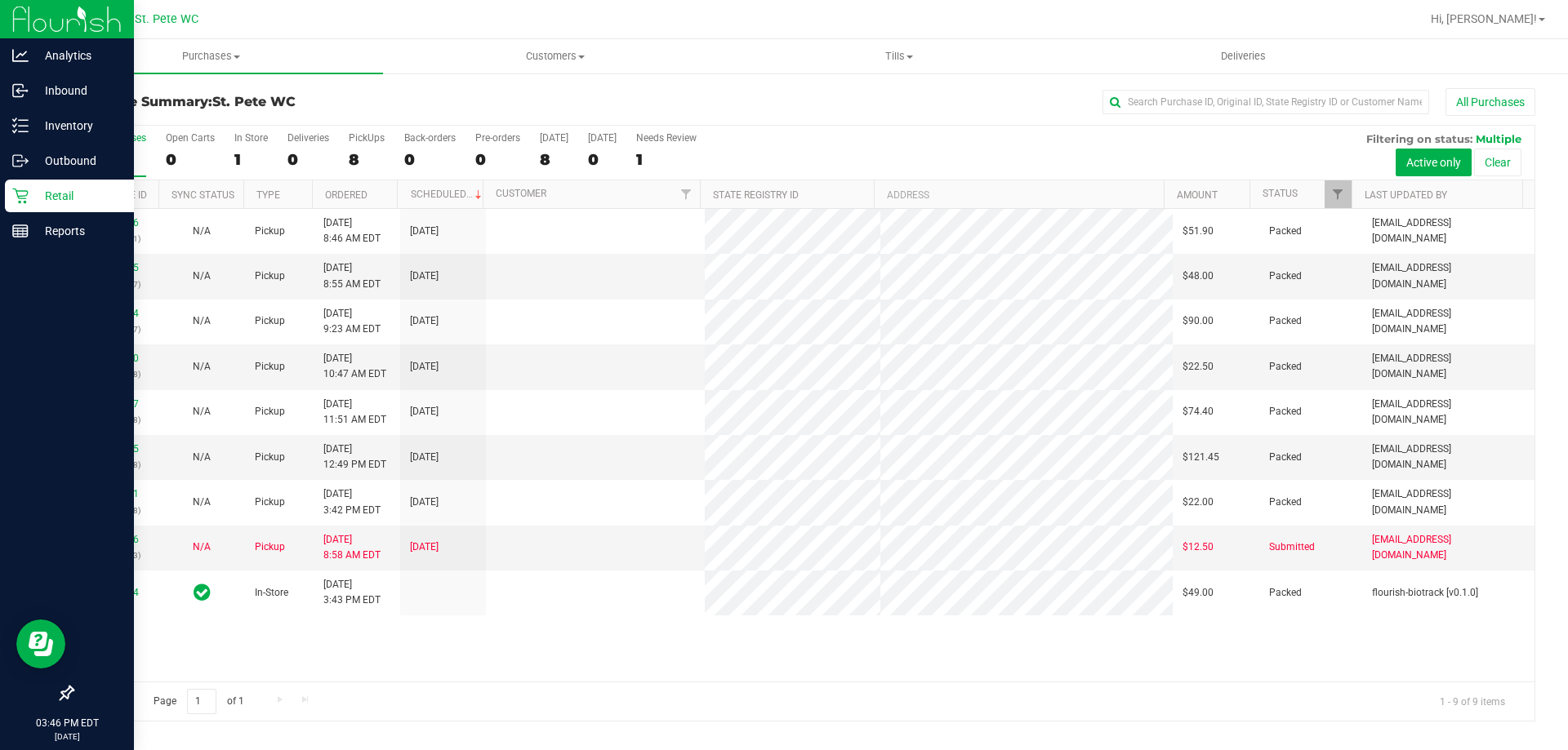
click at [16, 194] on icon at bounding box center [21, 196] width 16 height 16
click at [43, 124] on p "Inventory" at bounding box center [77, 126] width 98 height 20
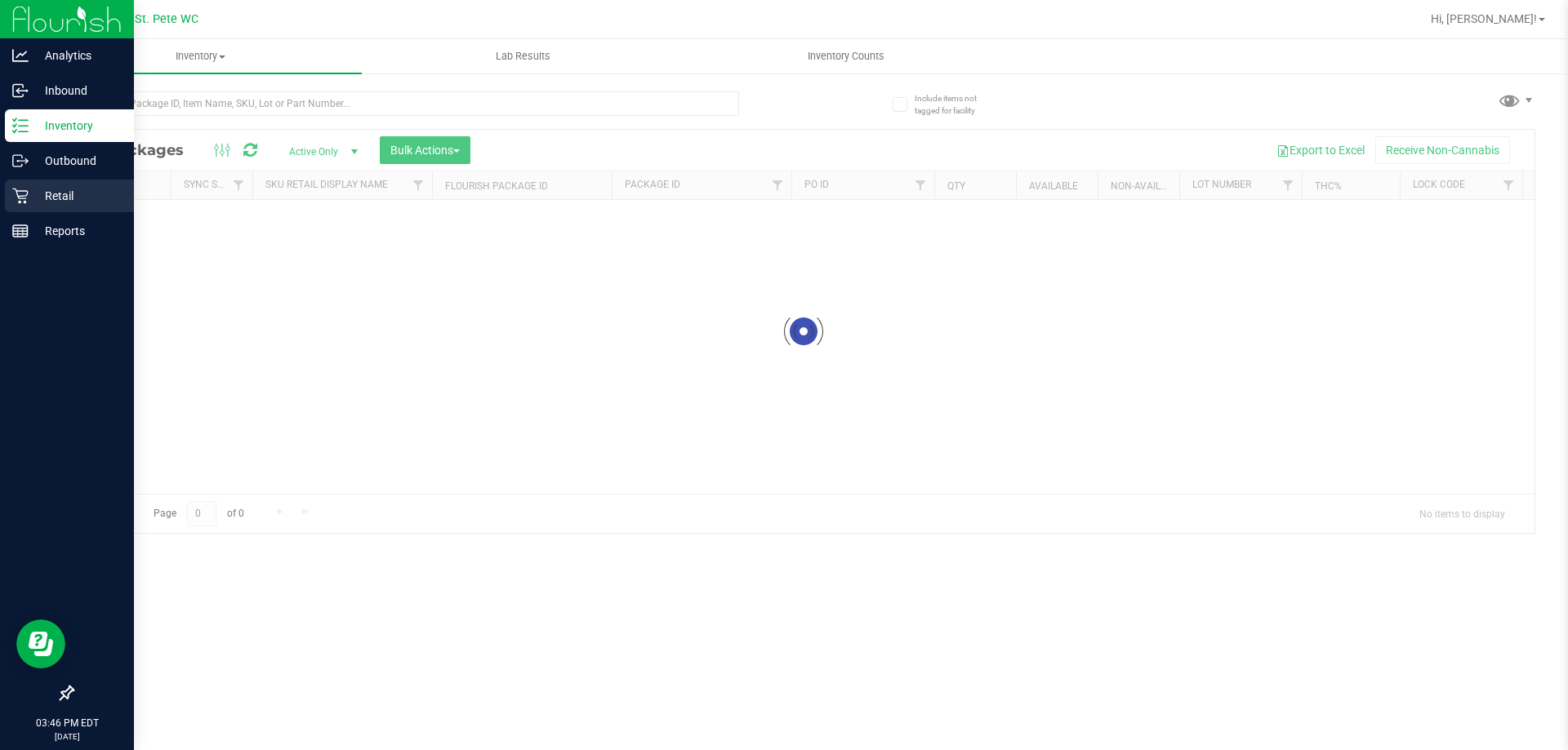
click at [58, 195] on p "Retail" at bounding box center [77, 196] width 98 height 20
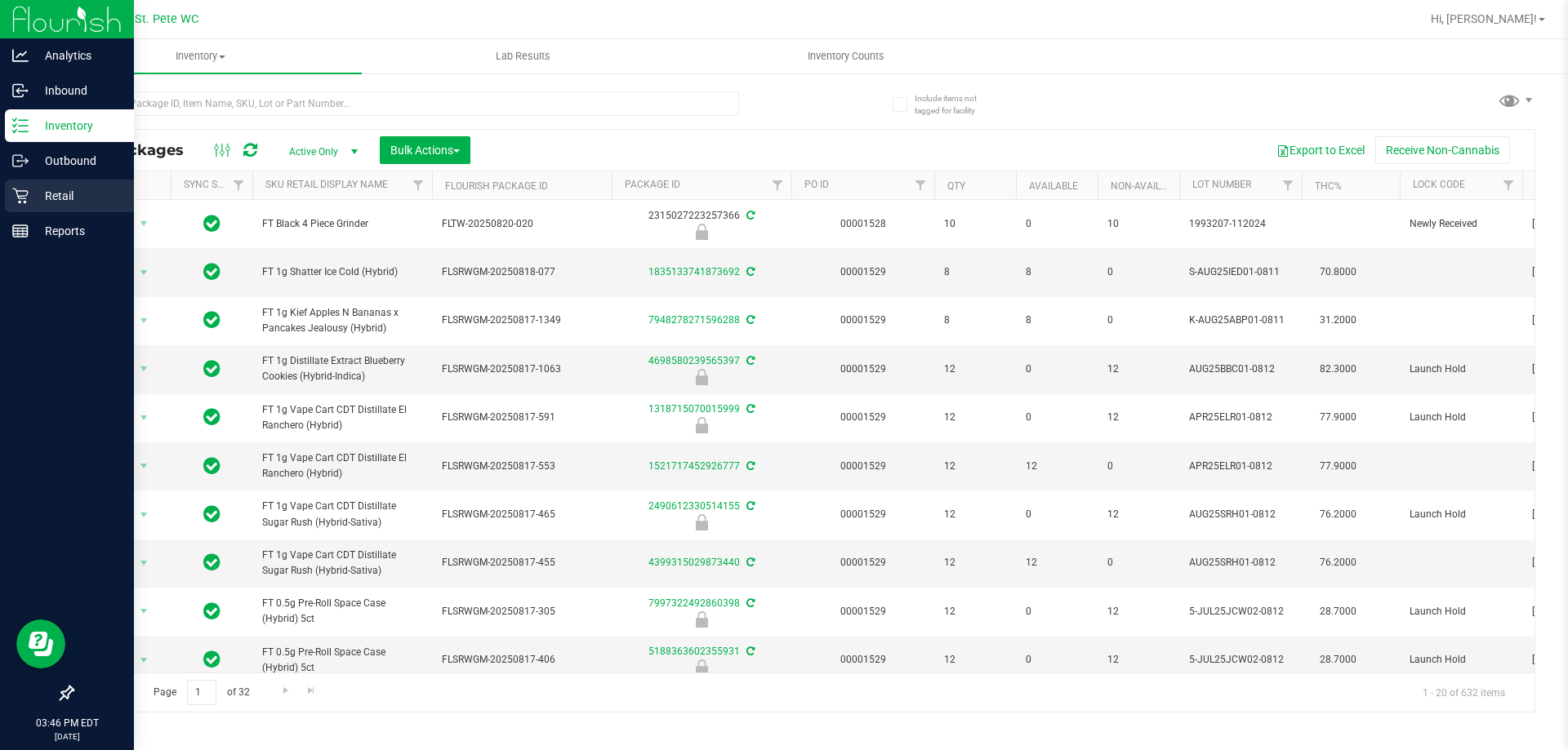
click at [12, 191] on icon at bounding box center [21, 196] width 16 height 16
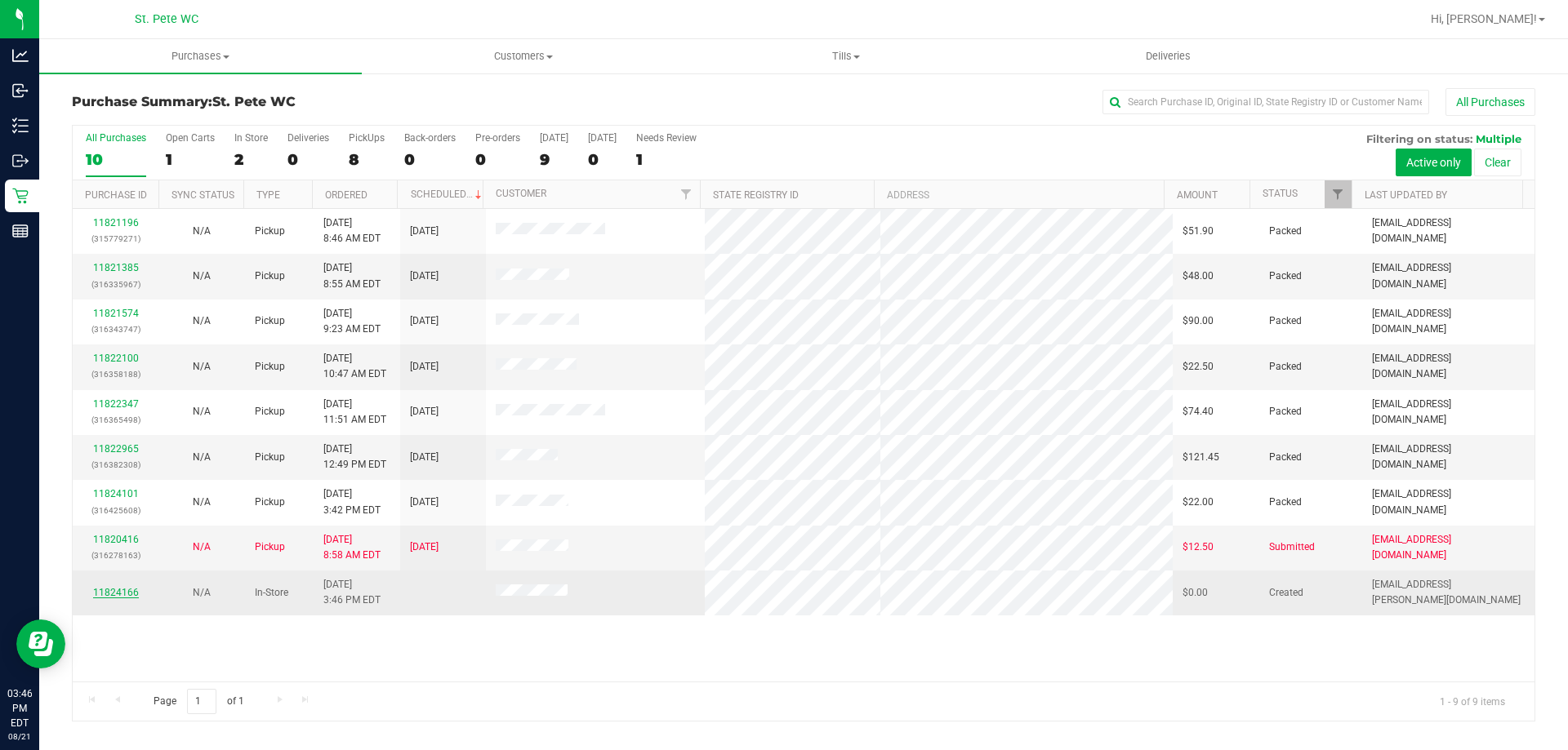
click at [108, 595] on link "11824166" at bounding box center [116, 592] width 46 height 11
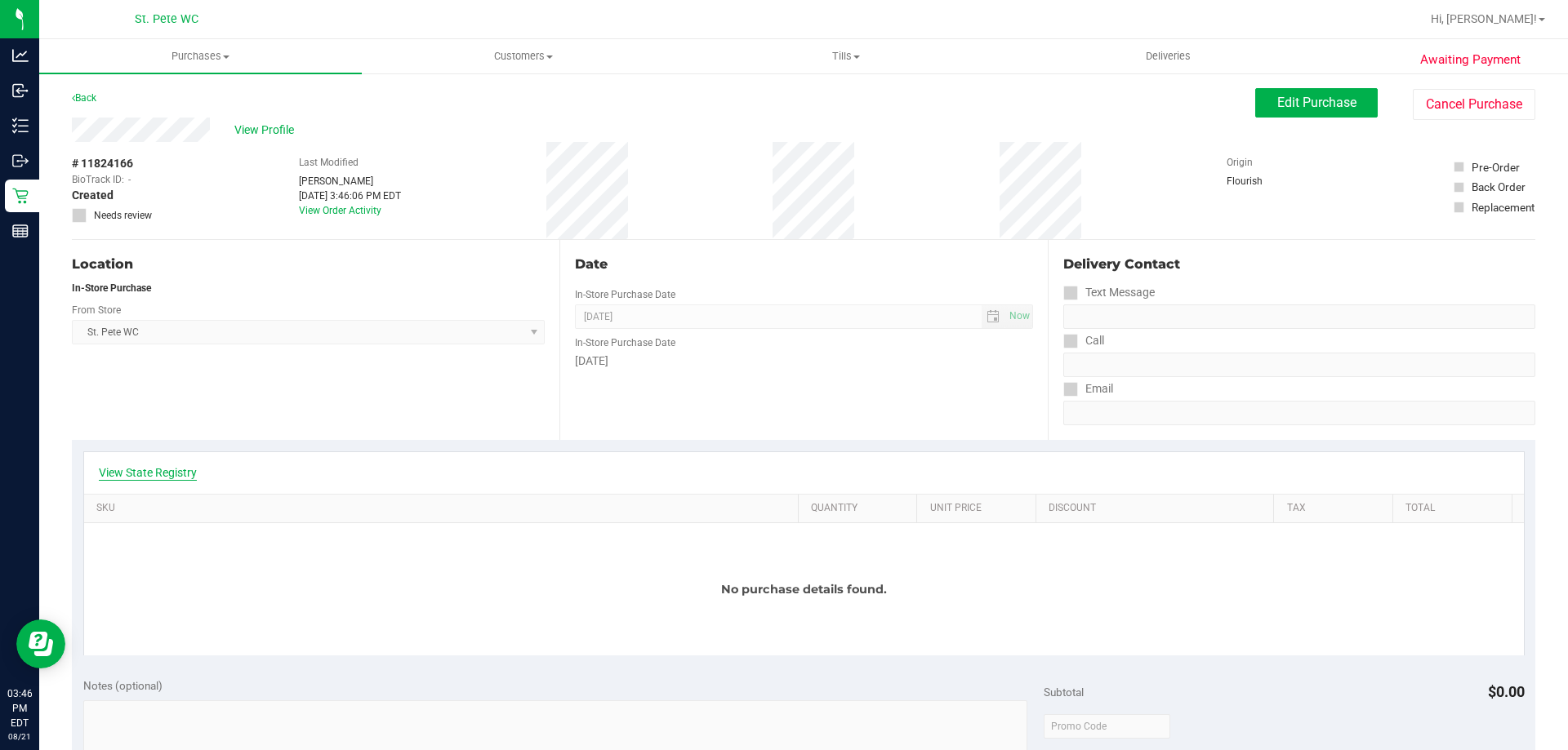
click at [135, 469] on link "View State Registry" at bounding box center [147, 473] width 98 height 16
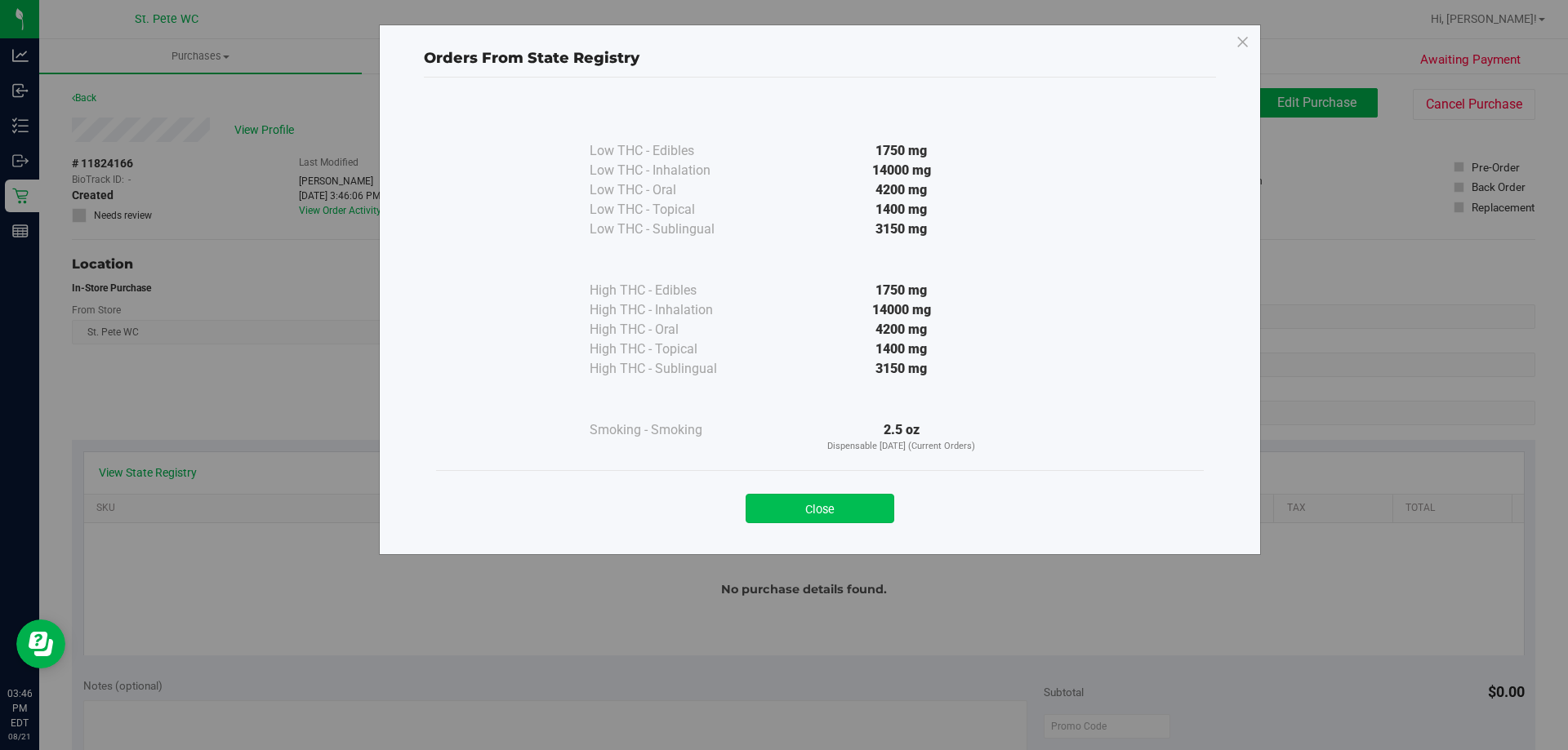
click at [816, 508] on button "Close" at bounding box center [820, 509] width 149 height 30
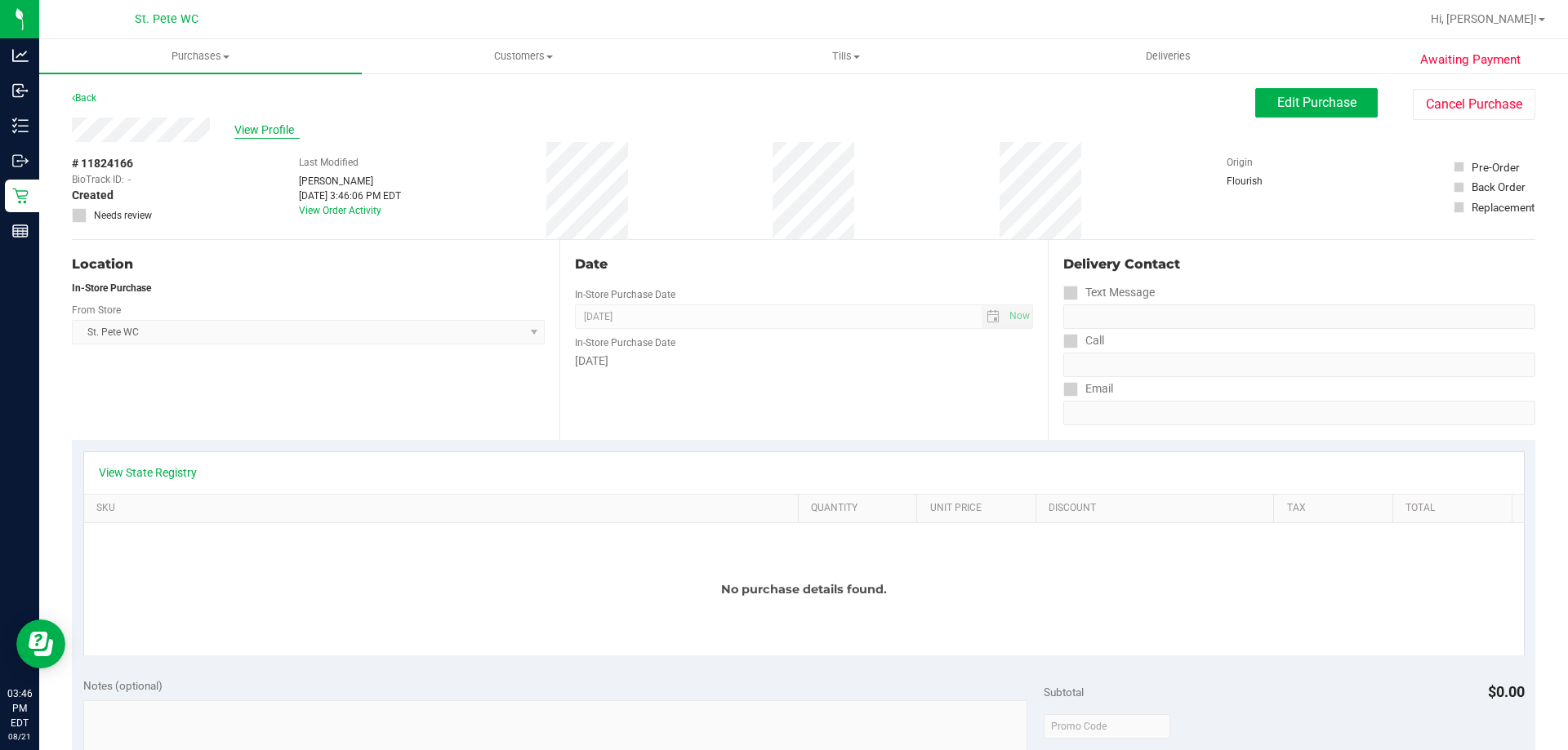
click at [252, 133] on span "View Profile" at bounding box center [267, 130] width 66 height 17
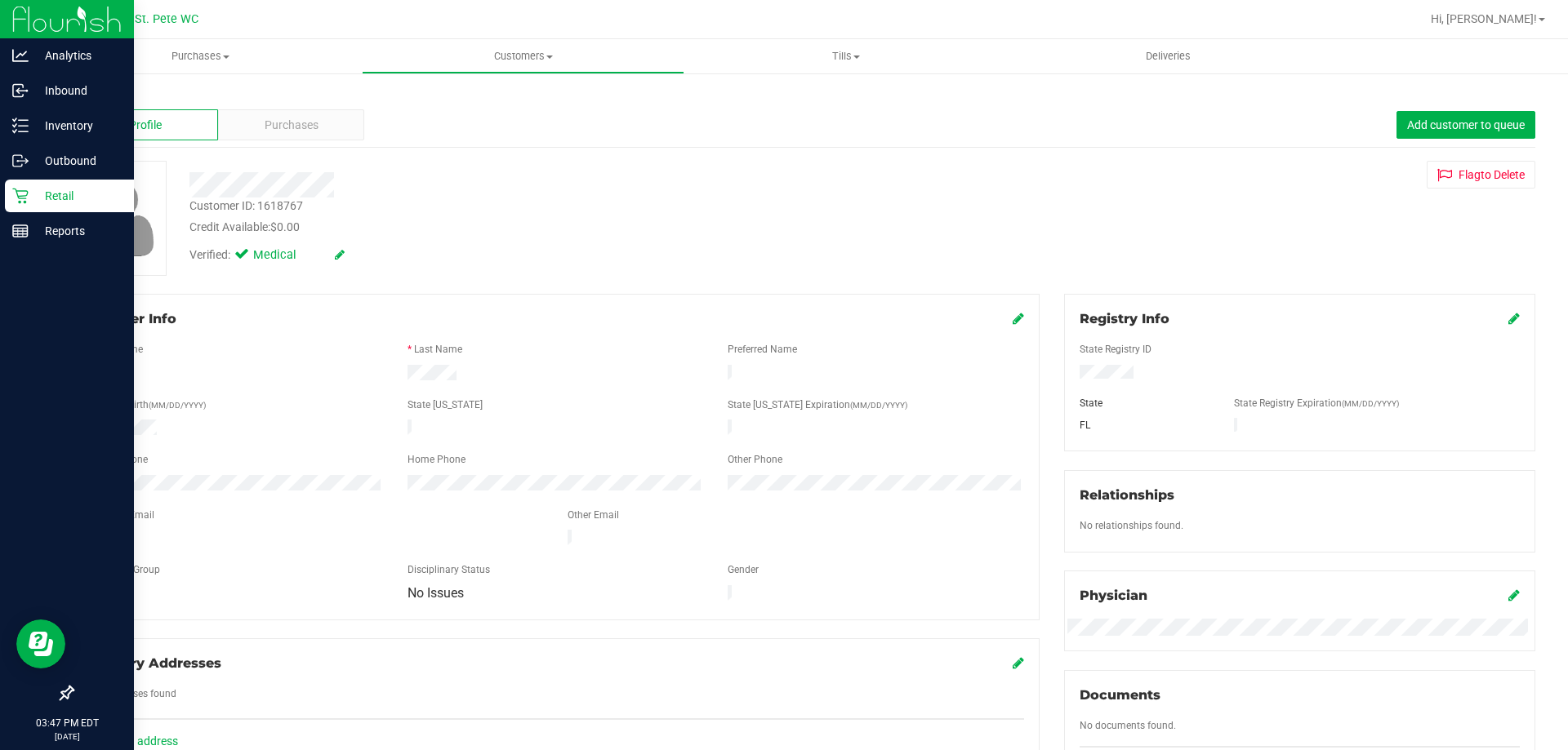
click at [41, 188] on p "Retail" at bounding box center [77, 196] width 98 height 20
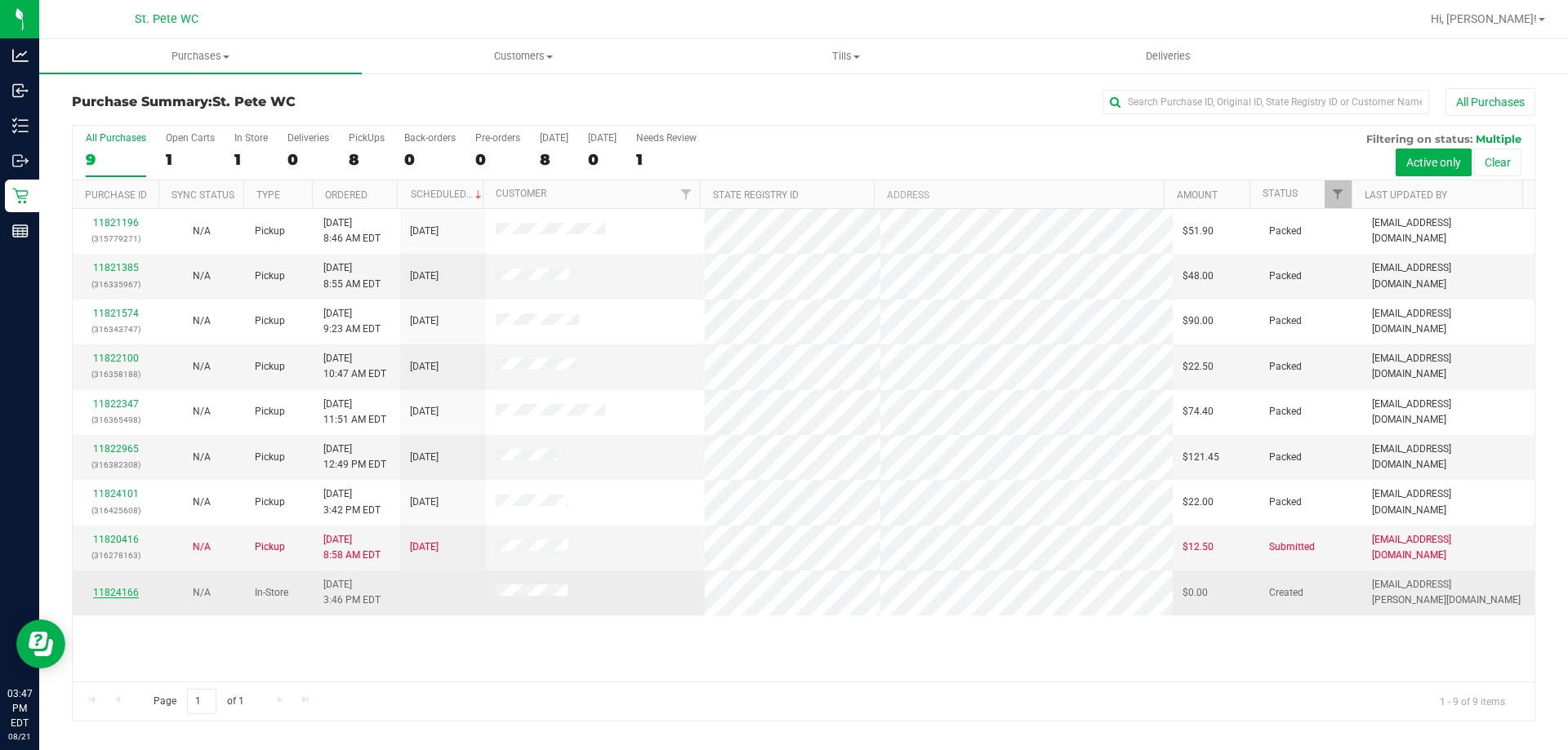
click at [113, 596] on link "11824166" at bounding box center [116, 592] width 46 height 11
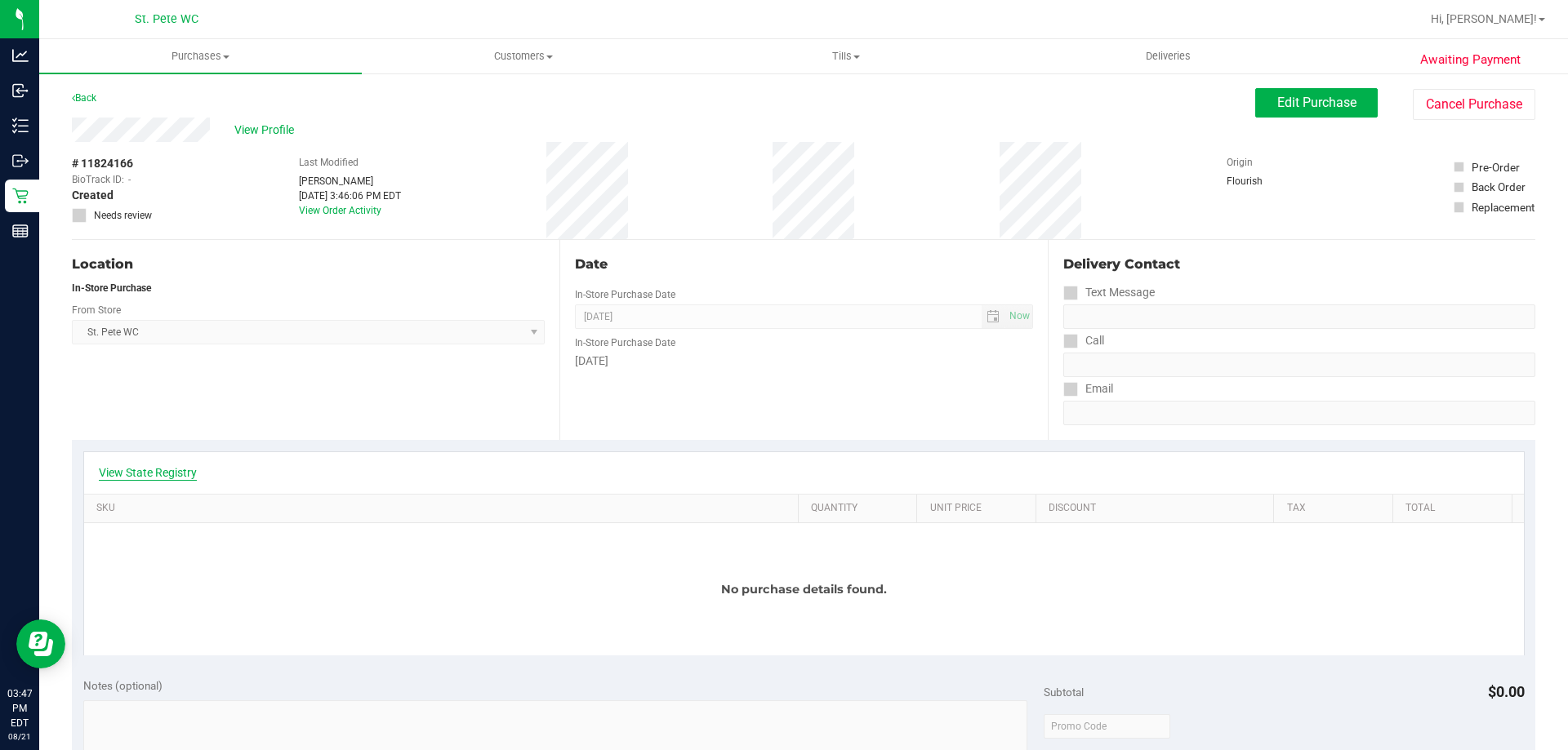
click at [157, 476] on link "View State Registry" at bounding box center [147, 473] width 98 height 16
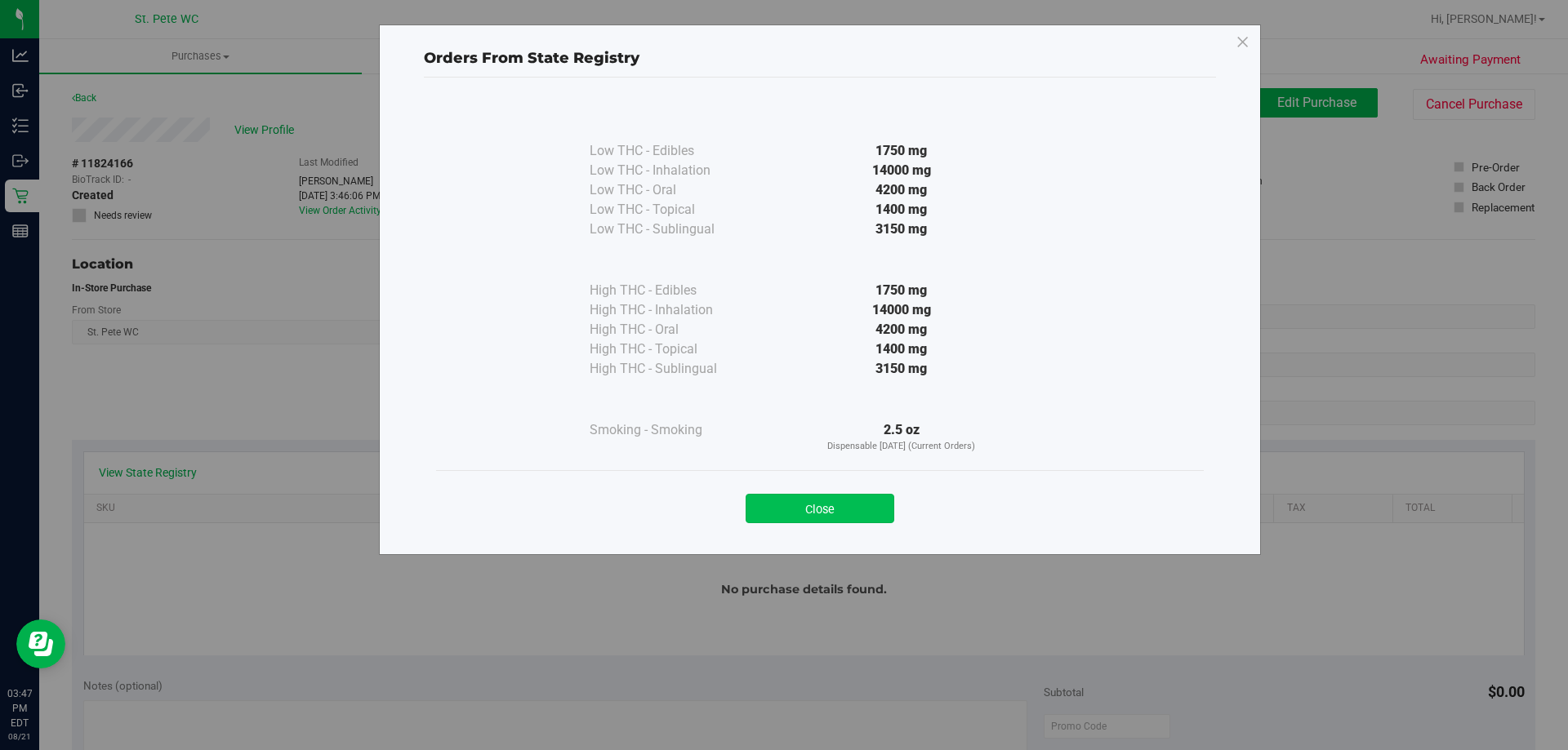
click at [830, 502] on button "Close" at bounding box center [820, 509] width 149 height 30
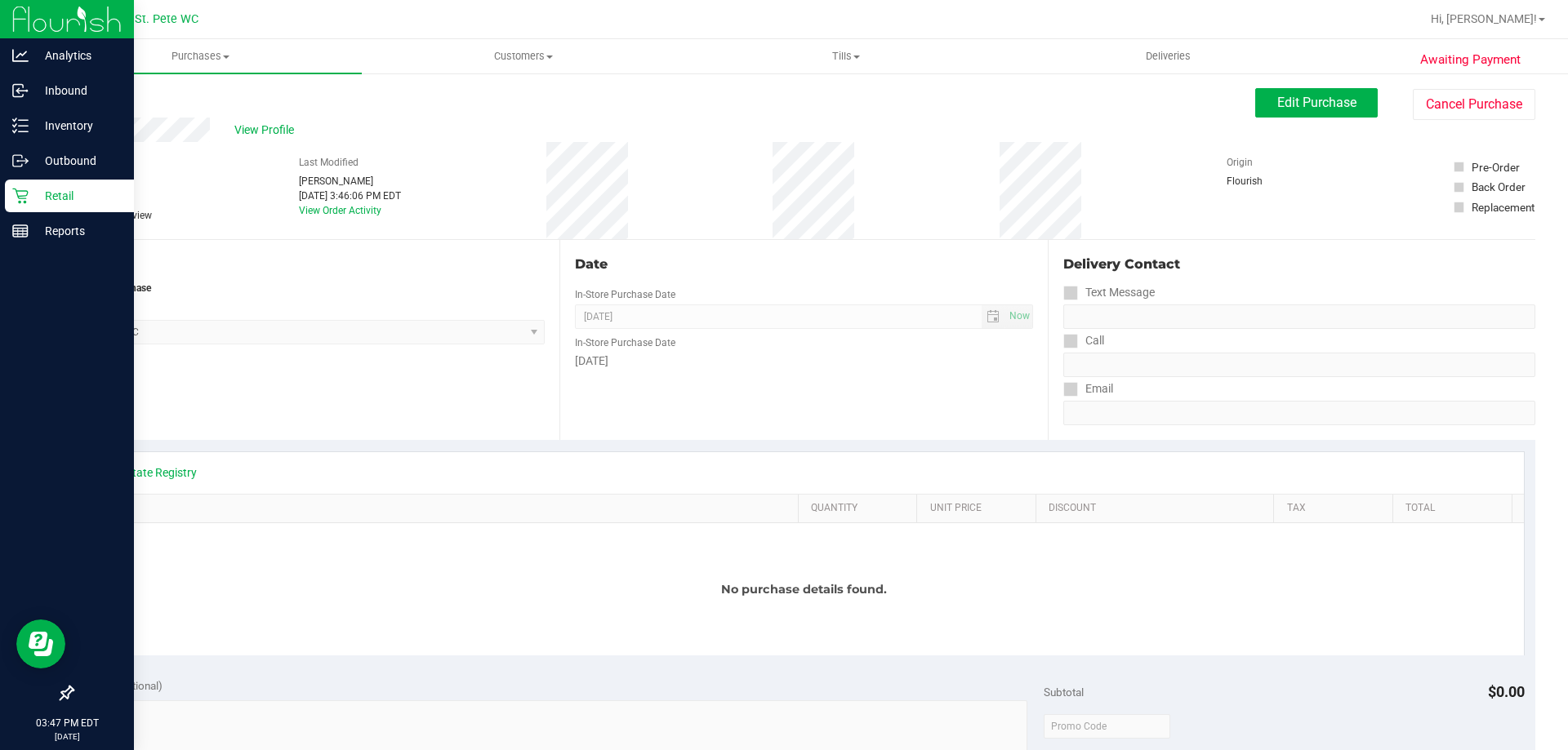
click at [52, 204] on p "Retail" at bounding box center [77, 196] width 98 height 20
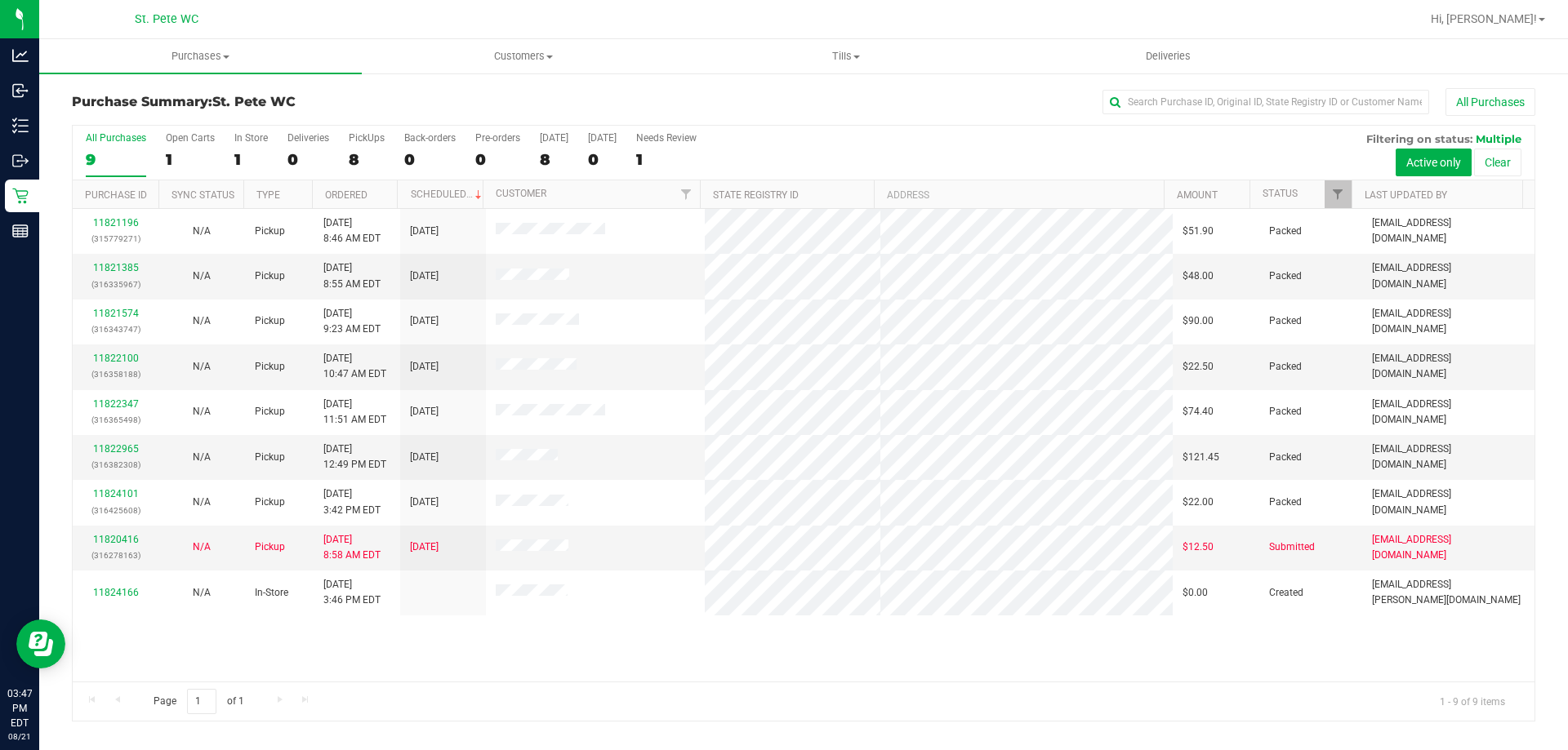
click at [472, 690] on div "Page 1 of 1 1 - 9 of 9 items" at bounding box center [803, 702] width 1461 height 39
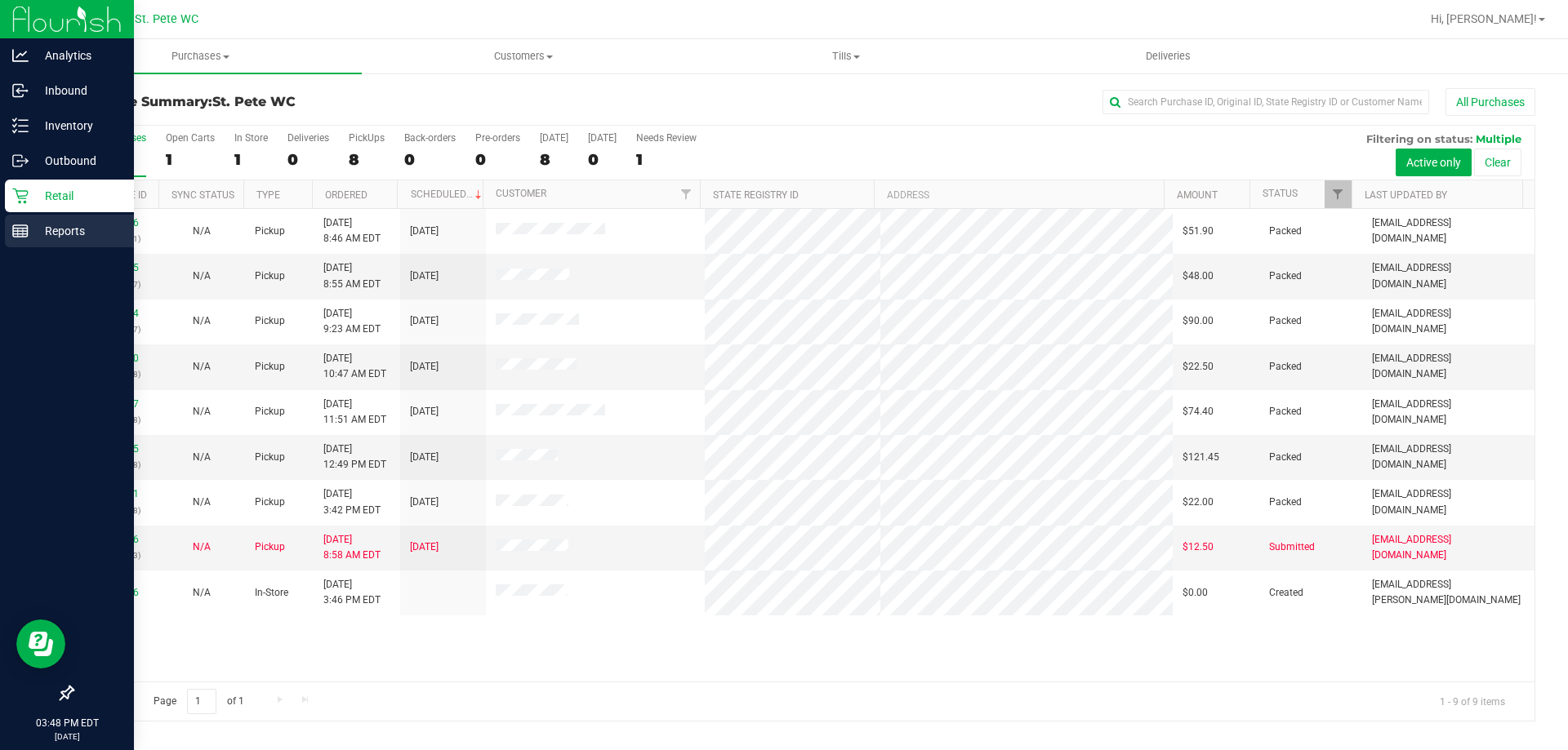
click at [78, 237] on p "Reports" at bounding box center [77, 231] width 98 height 20
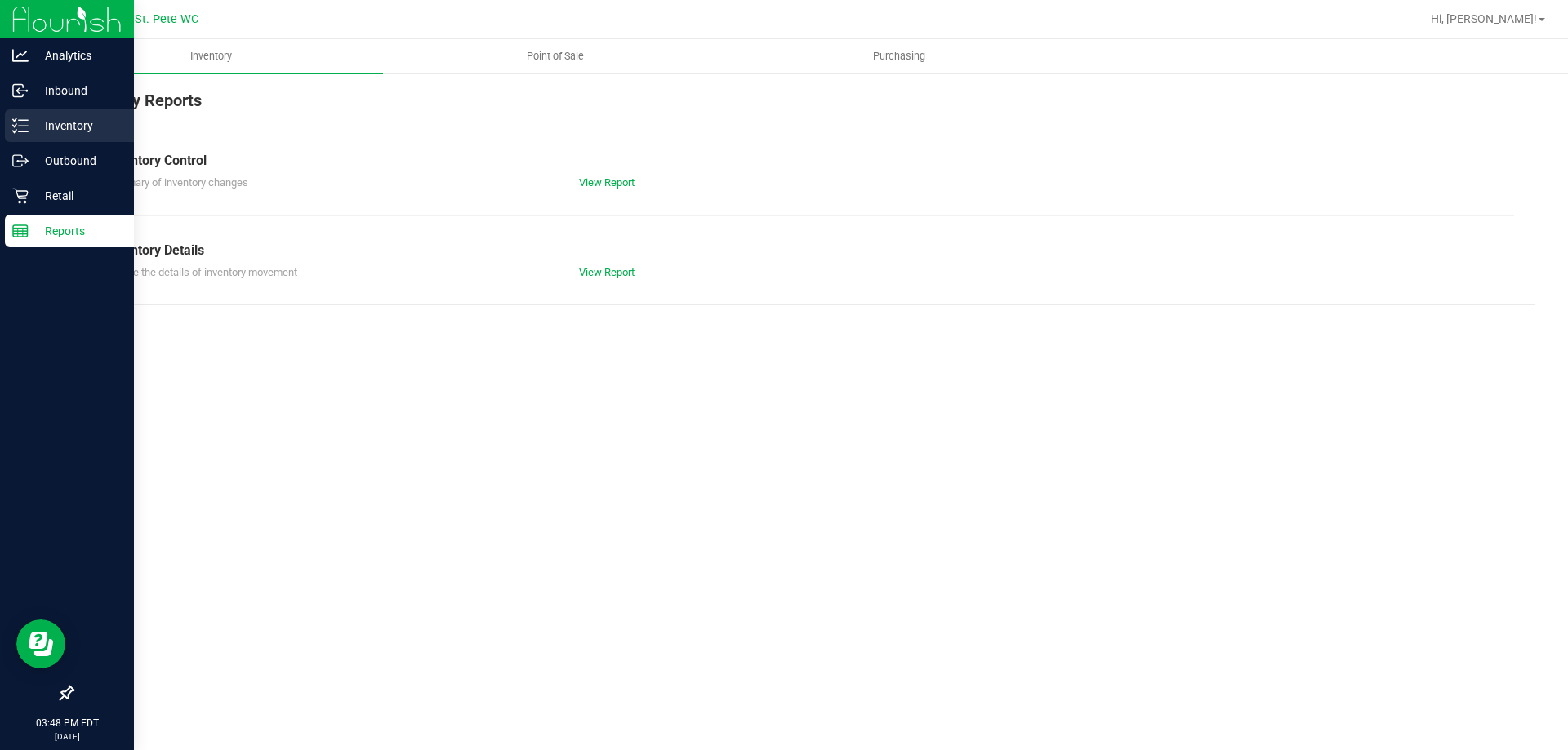
click at [0, 131] on link "Inventory" at bounding box center [66, 126] width 134 height 35
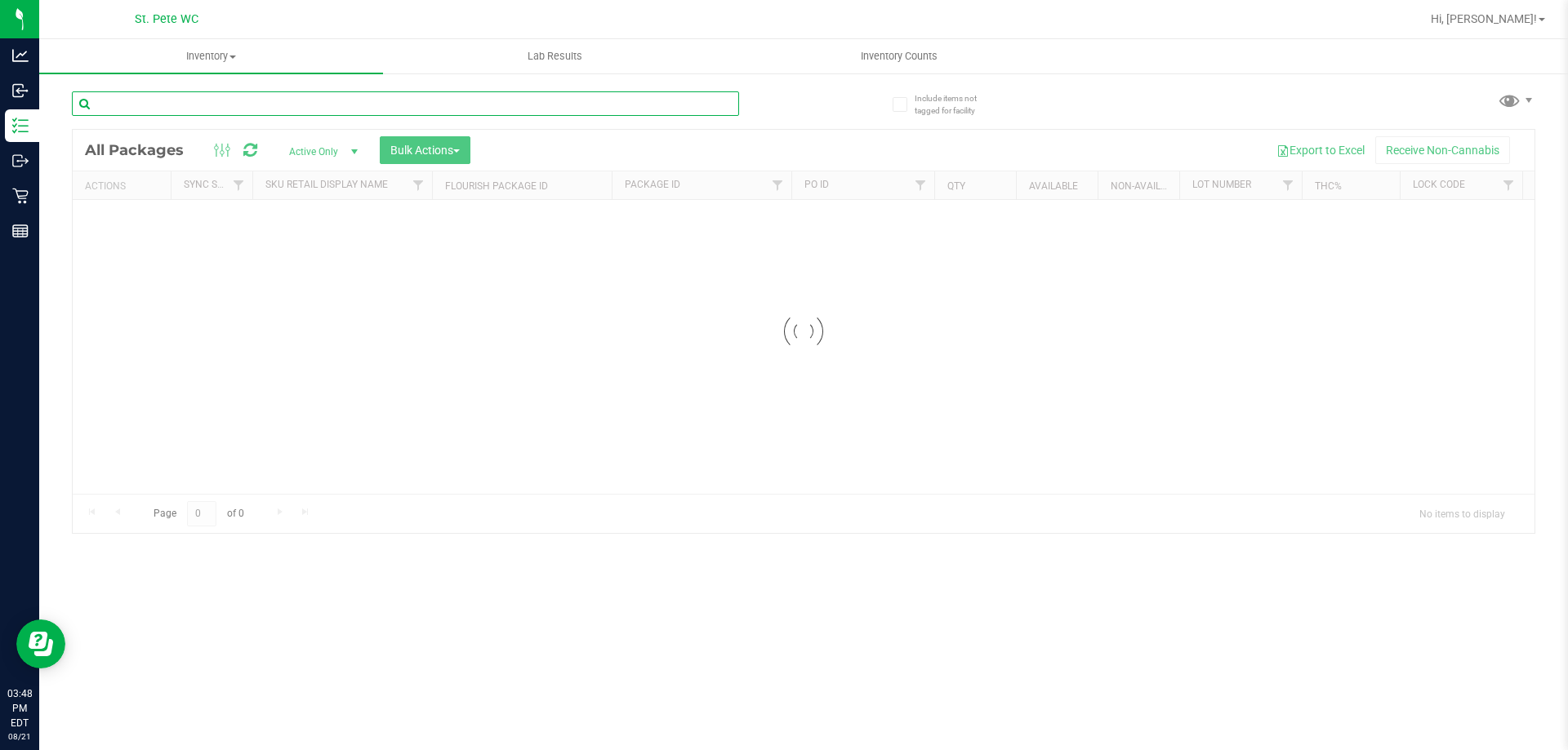
click at [229, 105] on input "text" at bounding box center [405, 103] width 667 height 25
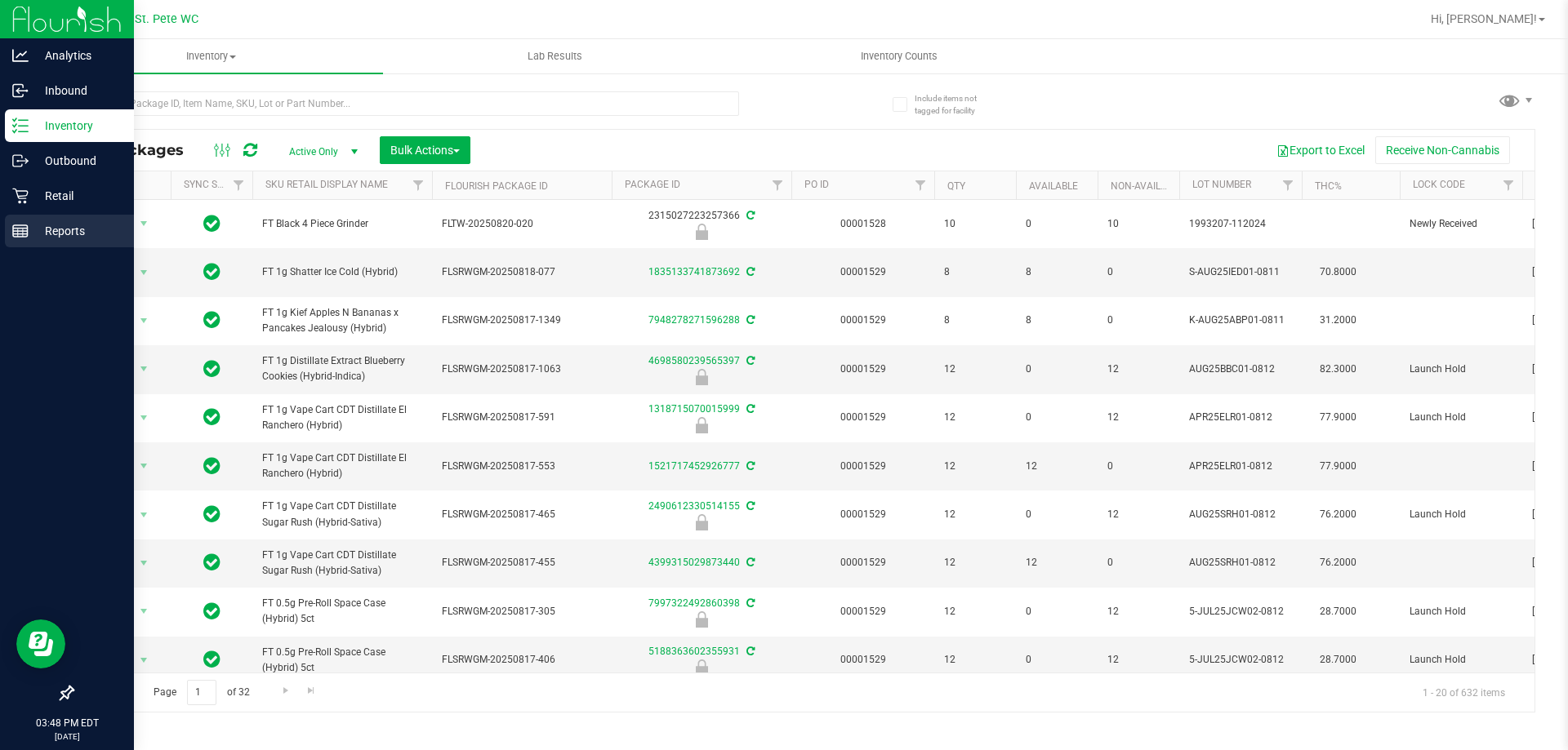
click at [5, 237] on div "Reports" at bounding box center [69, 231] width 129 height 33
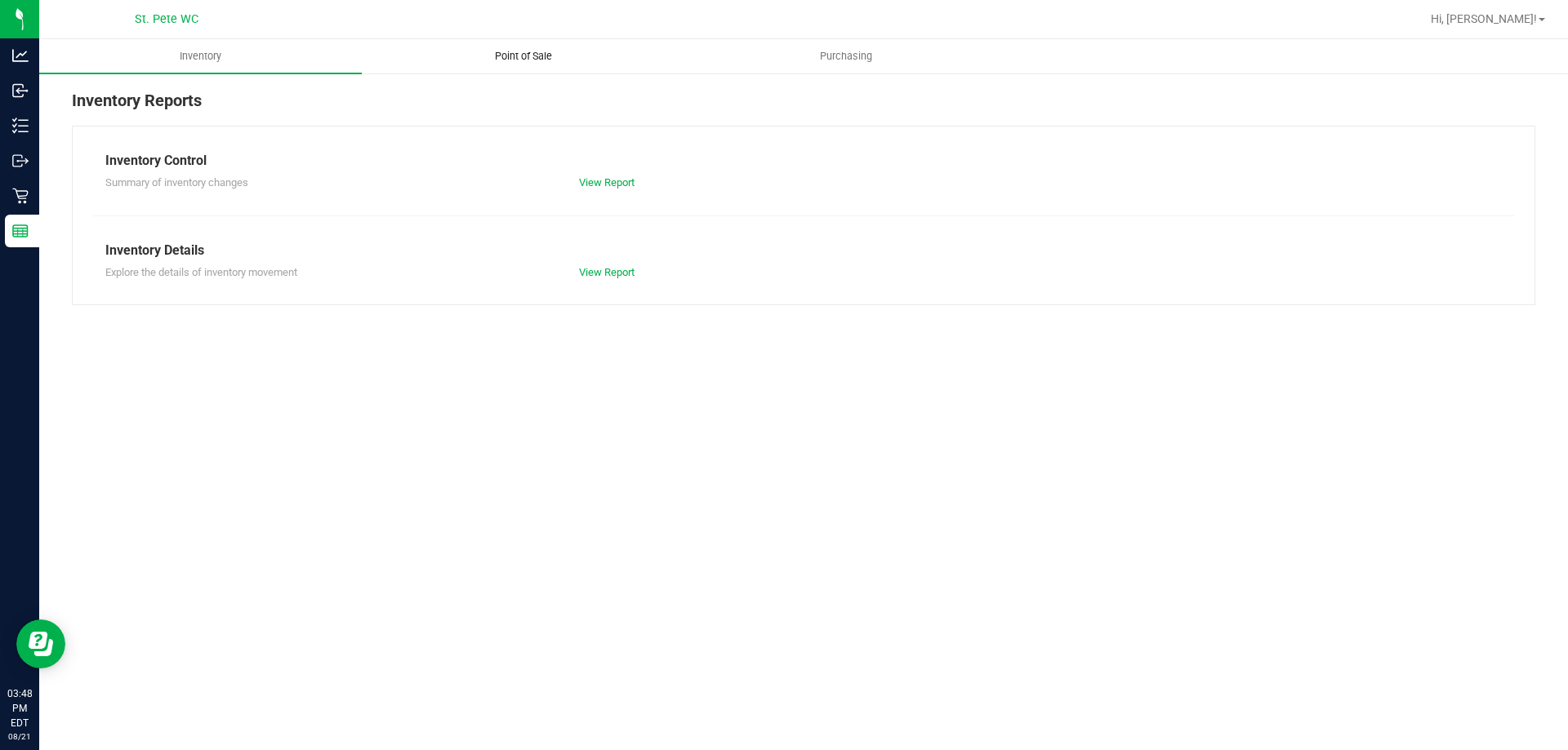
click at [519, 62] on span "Point of Sale" at bounding box center [523, 57] width 101 height 15
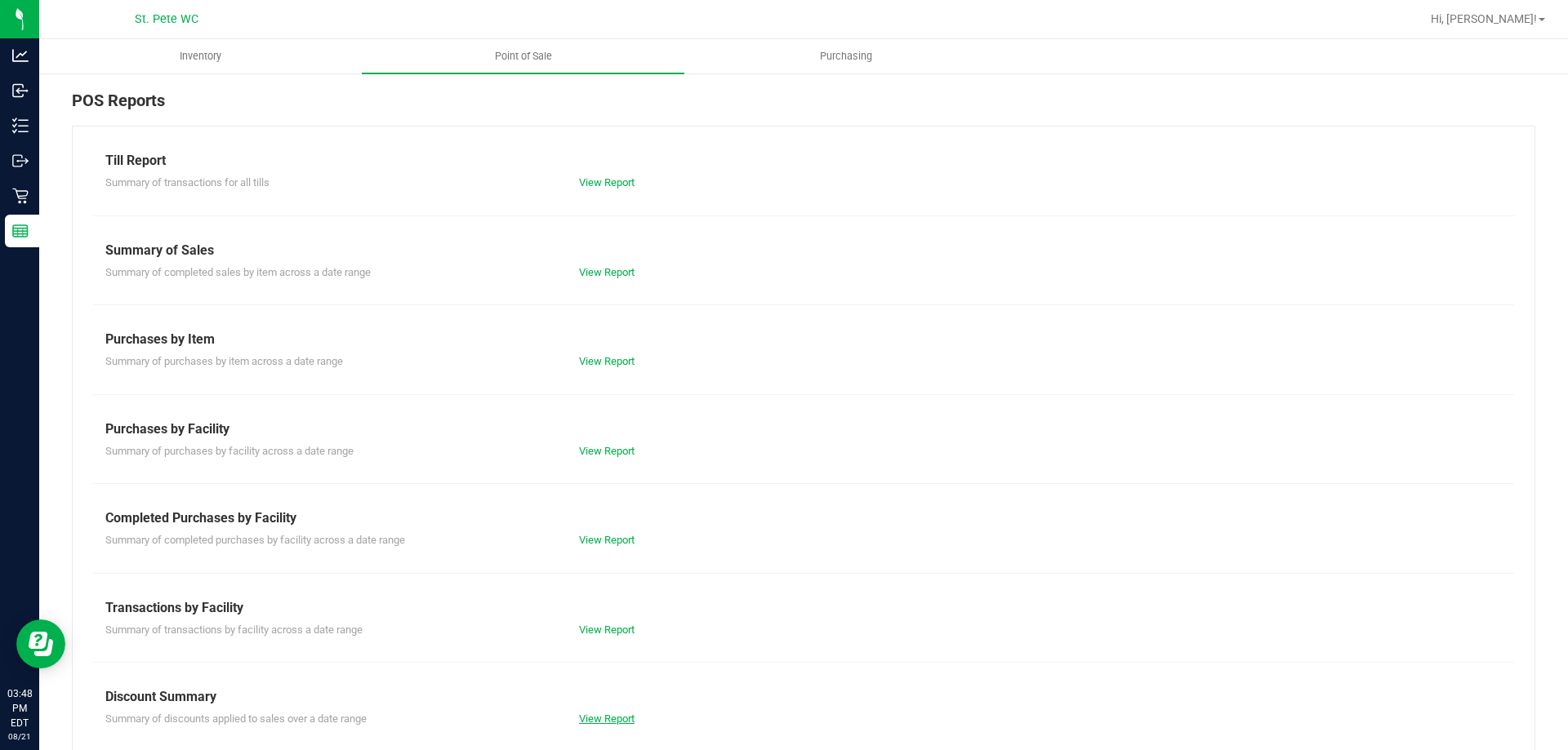
click at [594, 715] on link "View Report" at bounding box center [607, 719] width 56 height 12
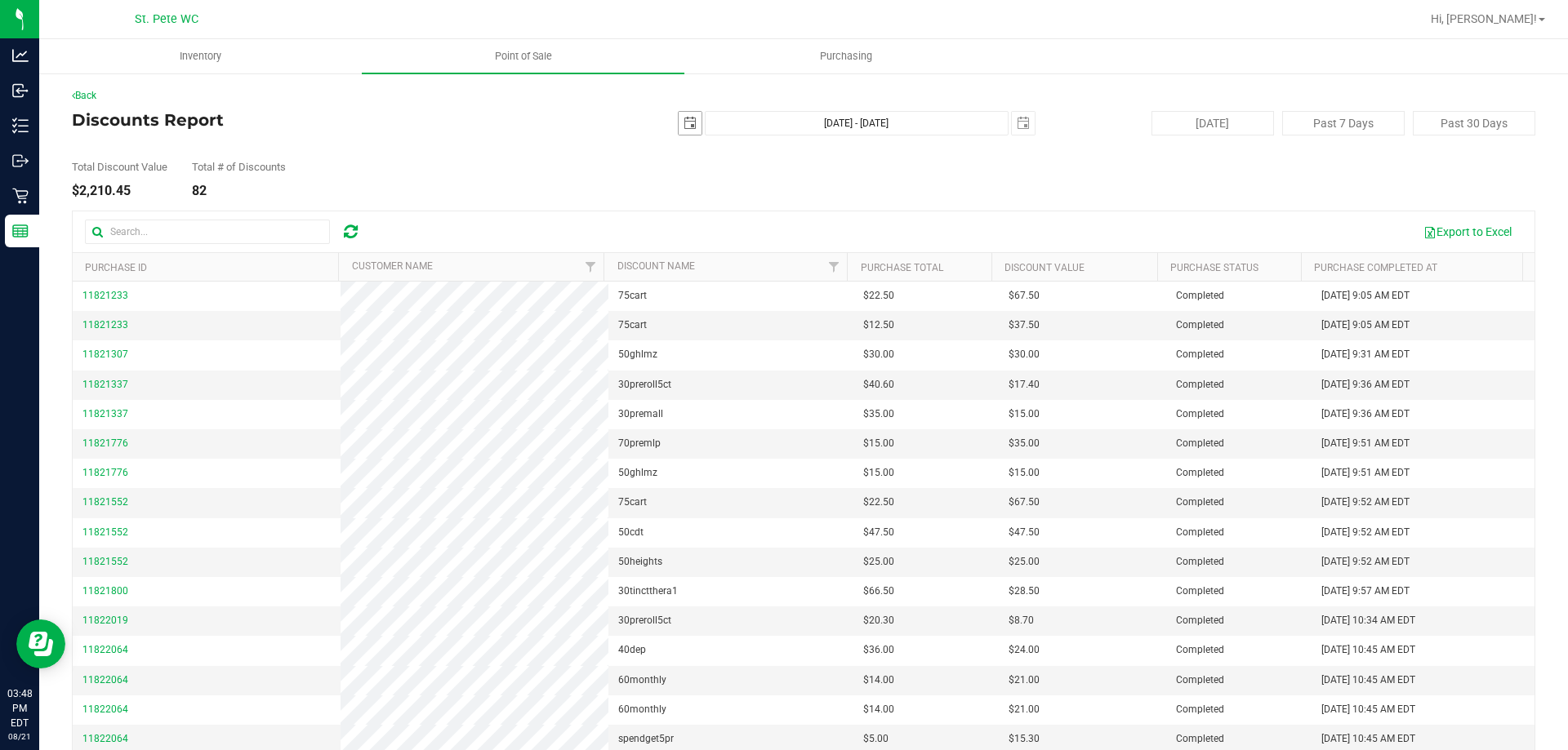
click at [686, 132] on span "select" at bounding box center [690, 123] width 23 height 23
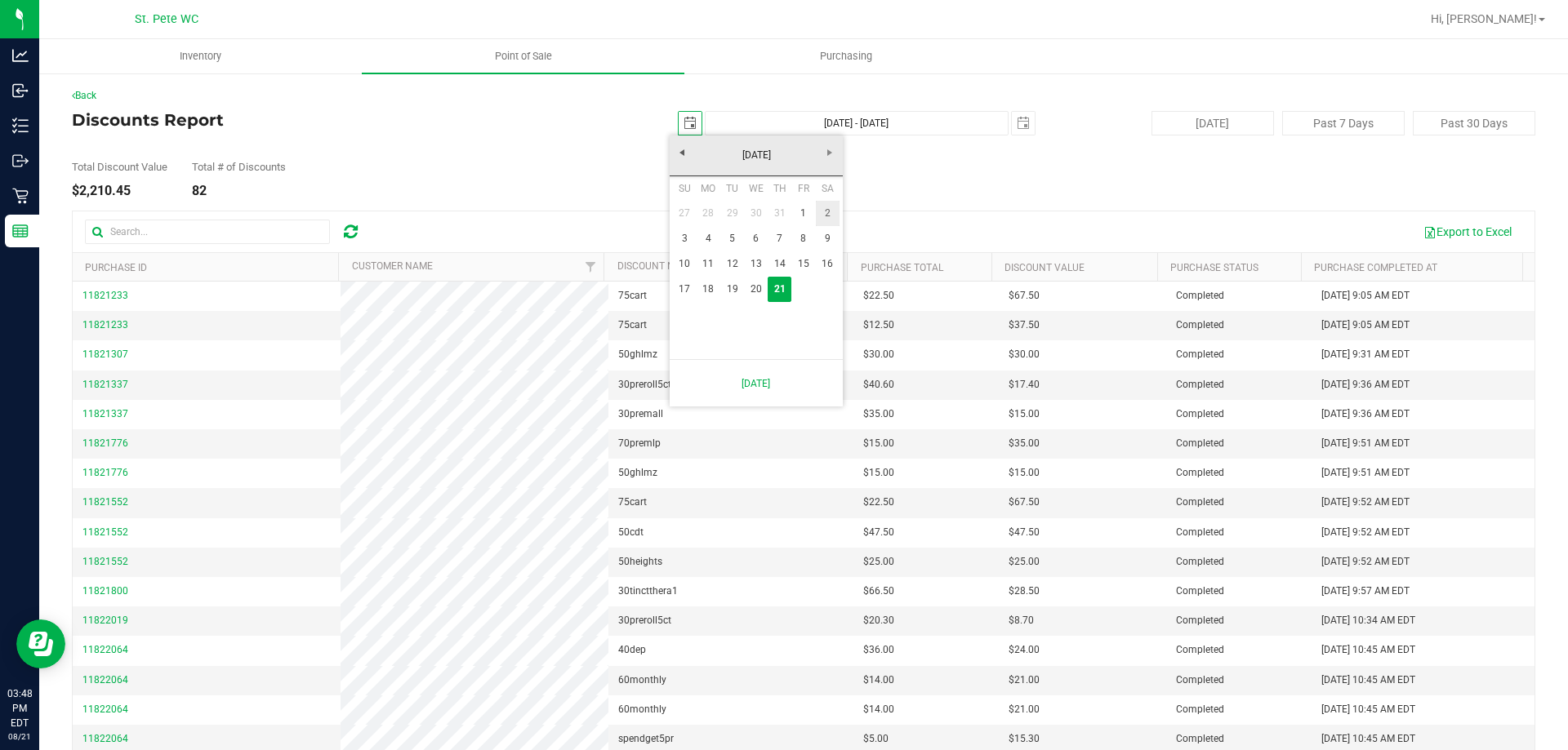
click at [816, 217] on link "2" at bounding box center [827, 213] width 24 height 25
type input "[DATE]"
type input "[DATE] - [DATE]"
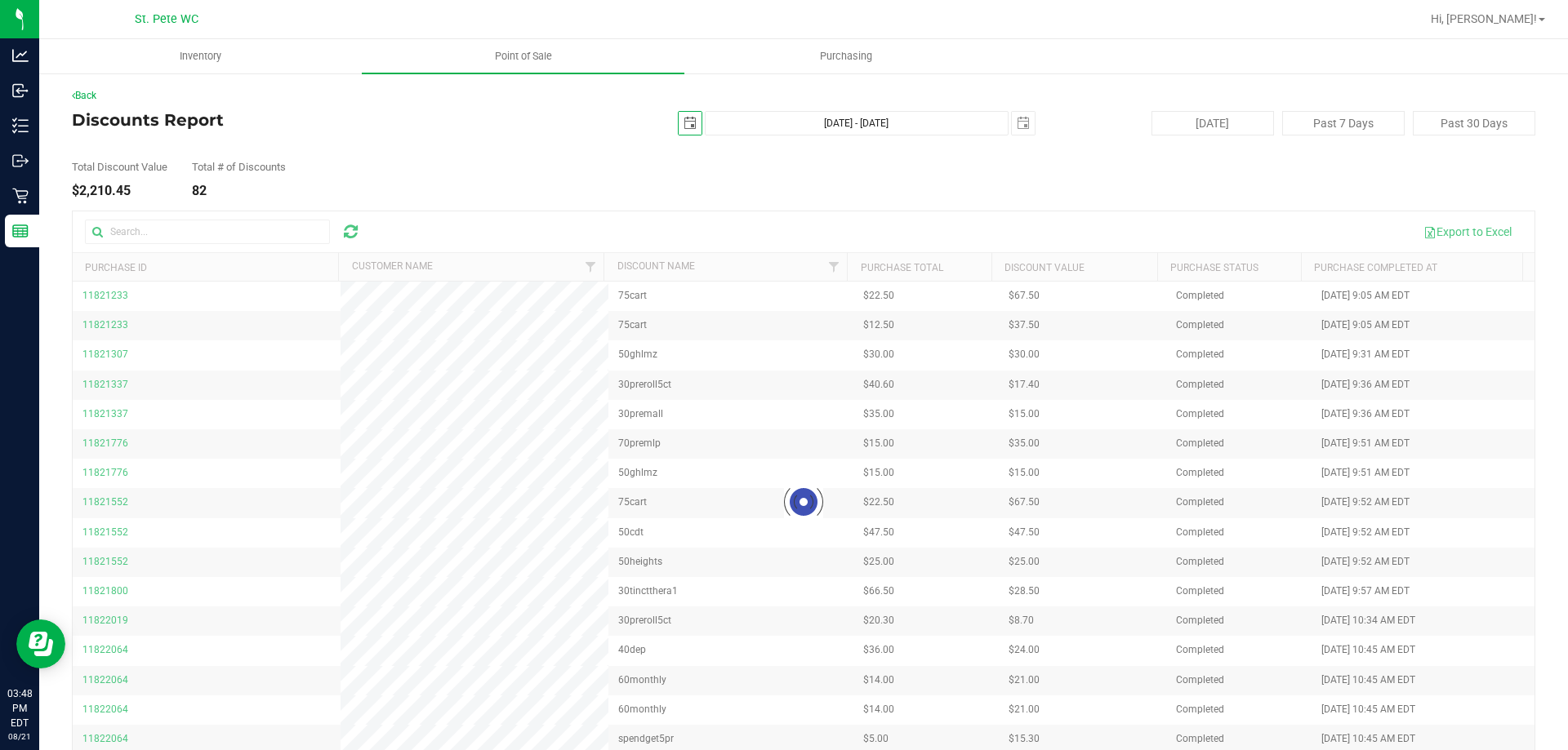
click at [692, 128] on span "select" at bounding box center [690, 123] width 23 height 23
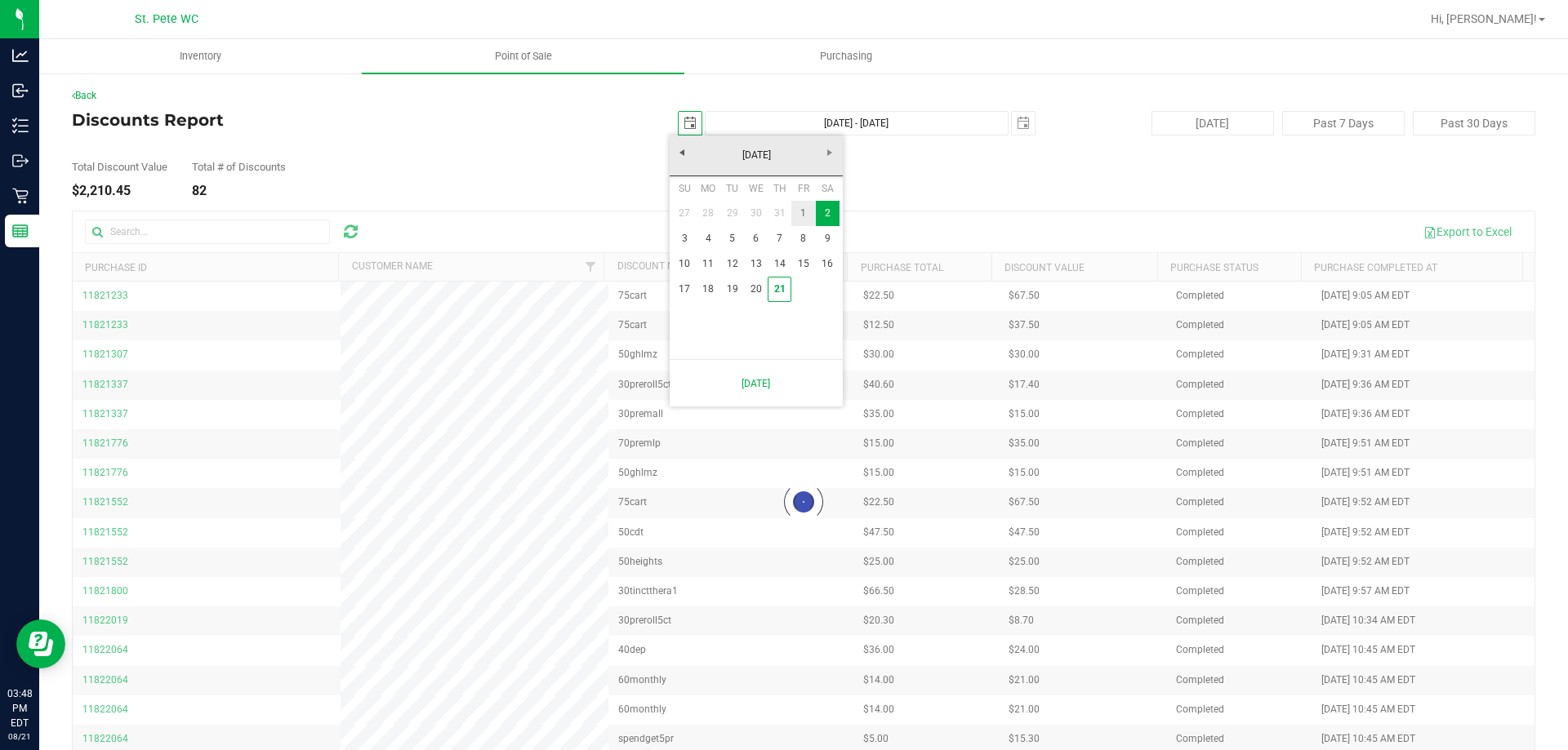
click at [799, 220] on link "1" at bounding box center [802, 213] width 24 height 25
type input "[DATE]"
type input "[DATE] - [DATE]"
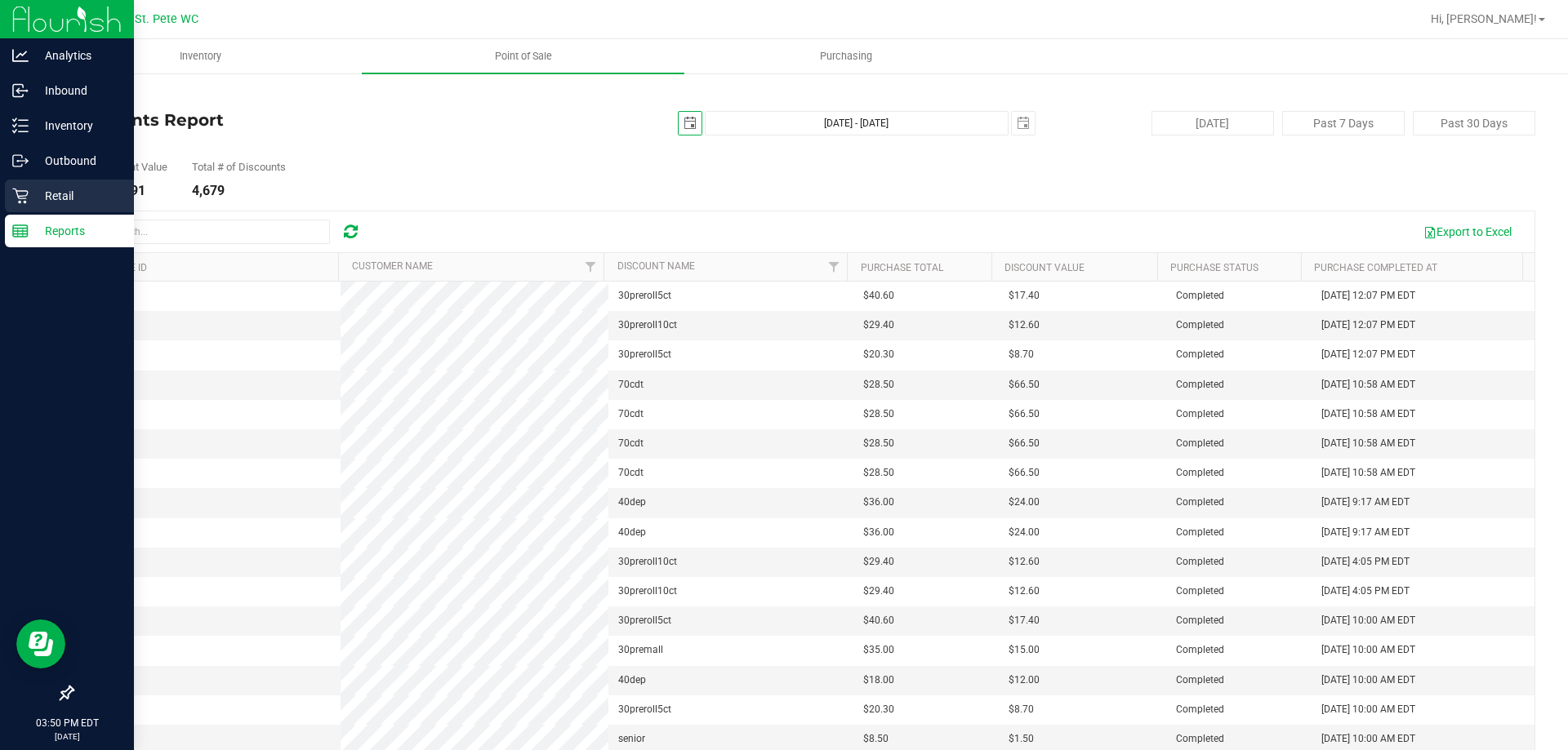
click at [21, 195] on icon at bounding box center [21, 196] width 16 height 16
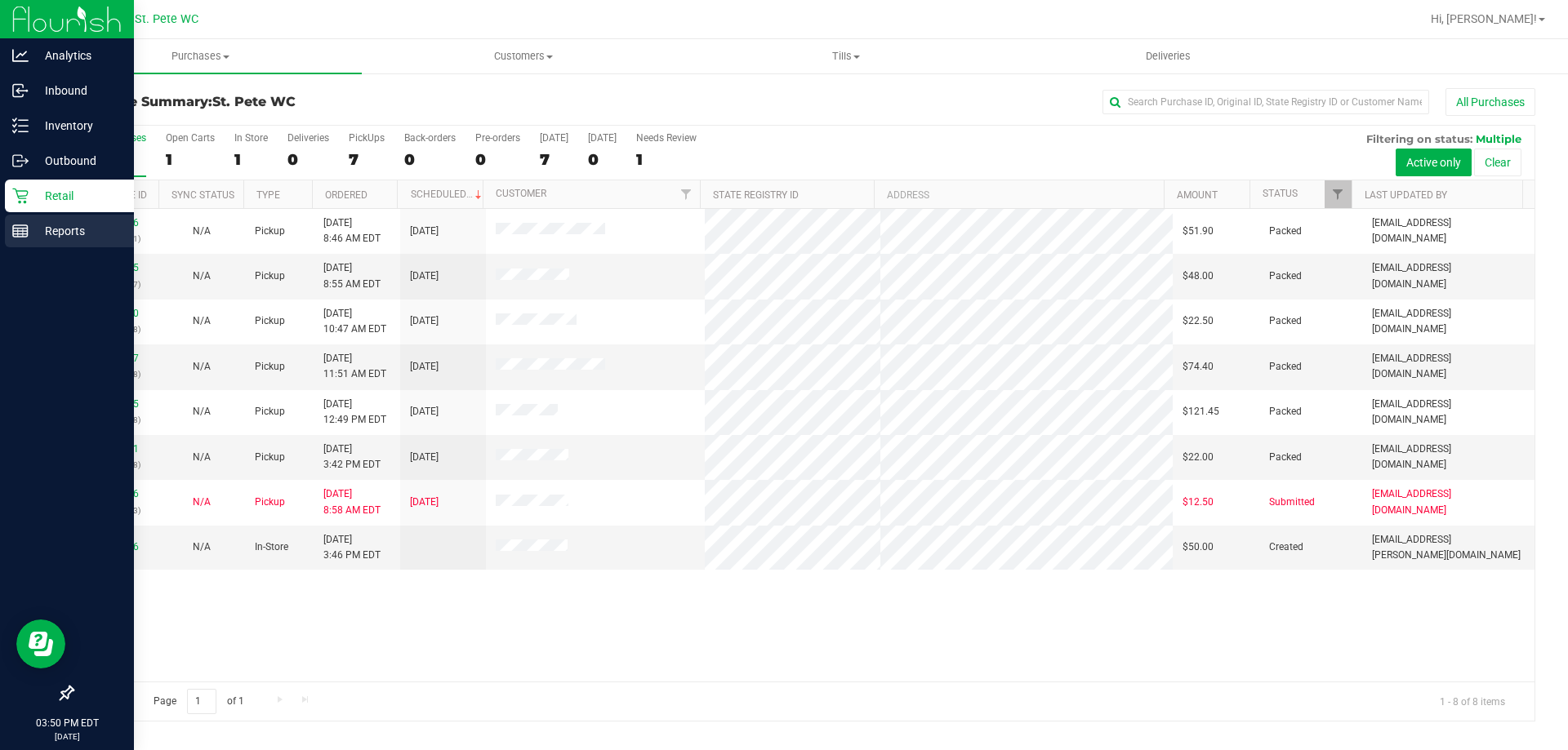
click at [19, 240] on div "Reports" at bounding box center [69, 231] width 129 height 33
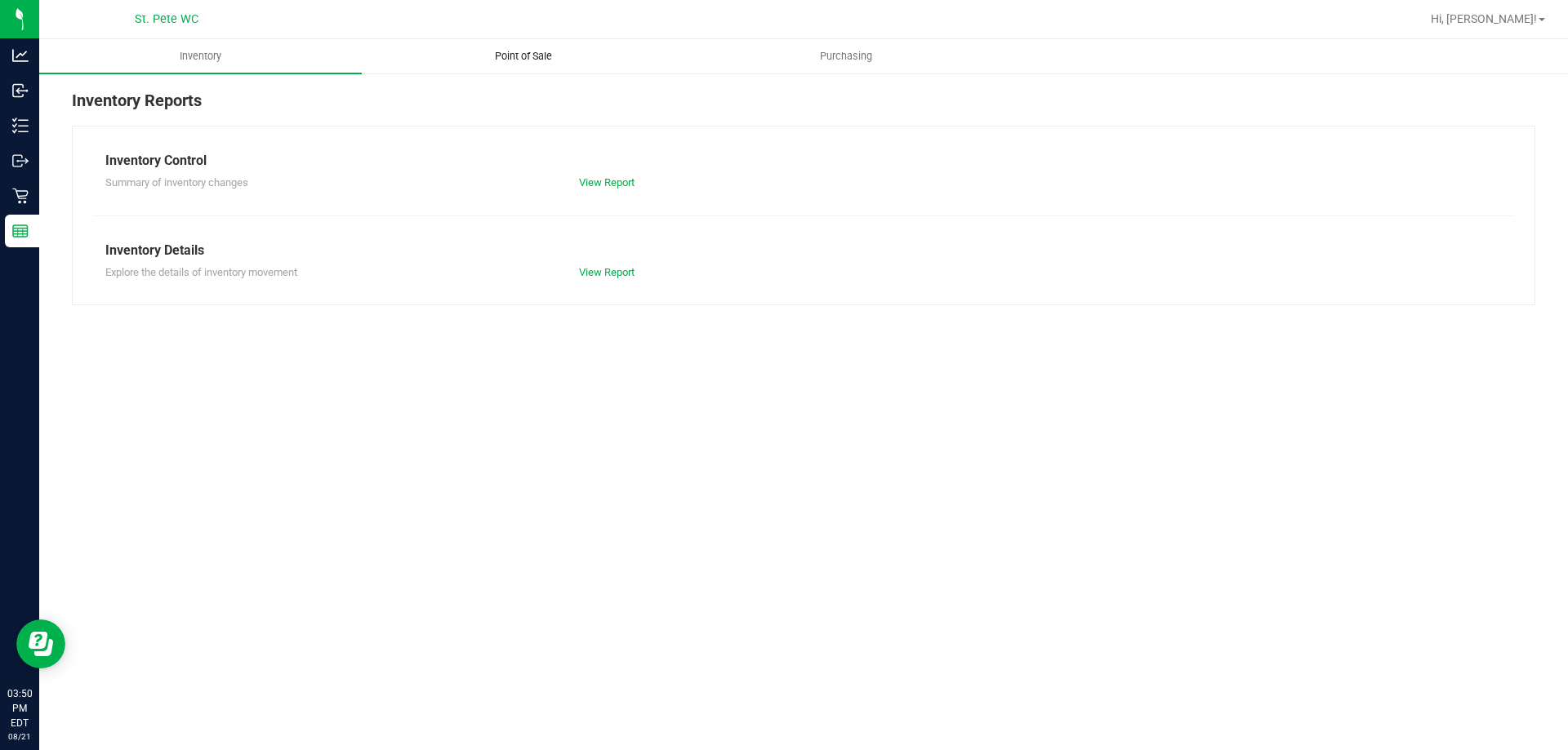
click at [520, 61] on span "Point of Sale" at bounding box center [523, 57] width 101 height 15
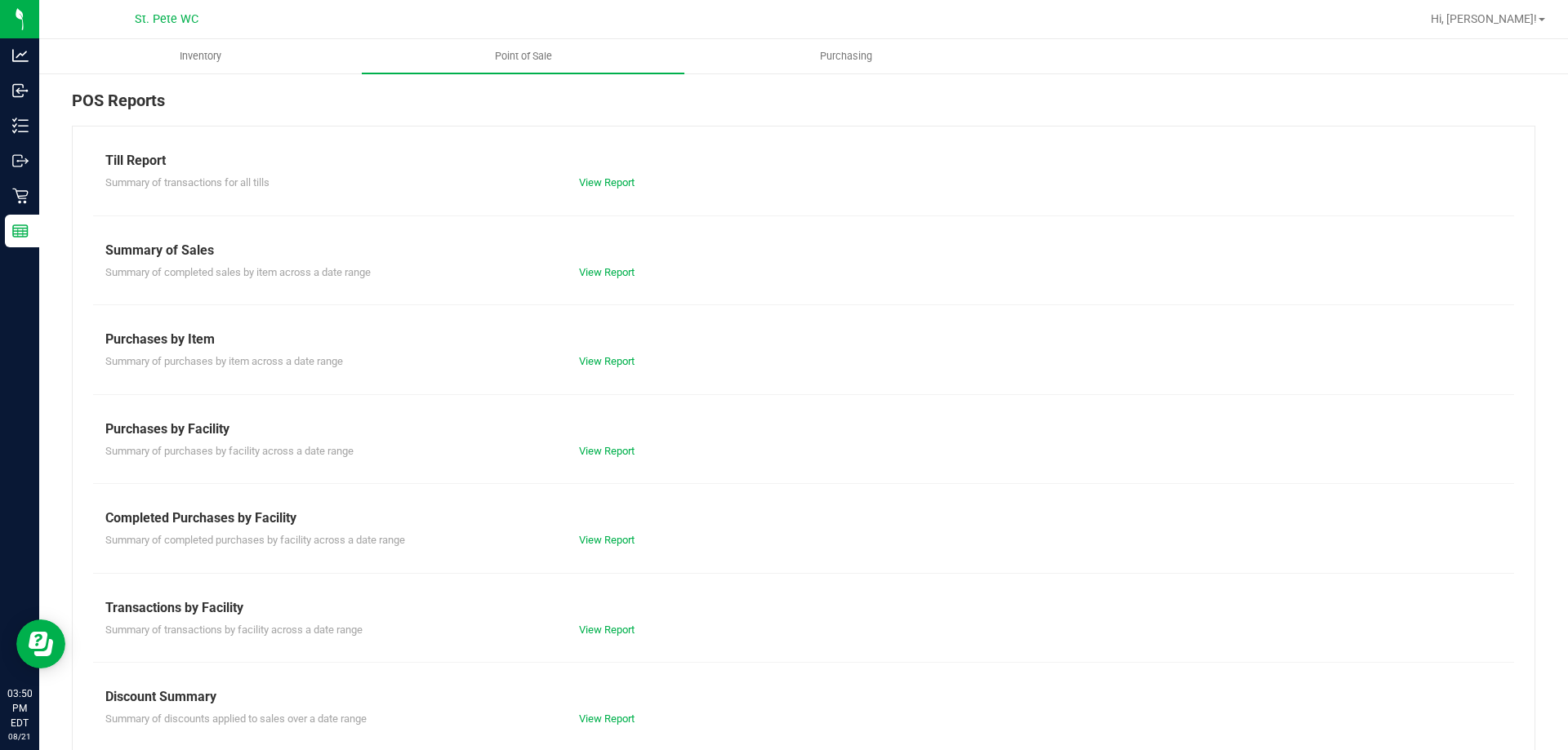
click at [597, 728] on div "Till Report Summary of transactions for all tills View Report Summary of Sales …" at bounding box center [803, 483] width 1463 height 716
click at [620, 715] on link "View Report" at bounding box center [607, 719] width 56 height 12
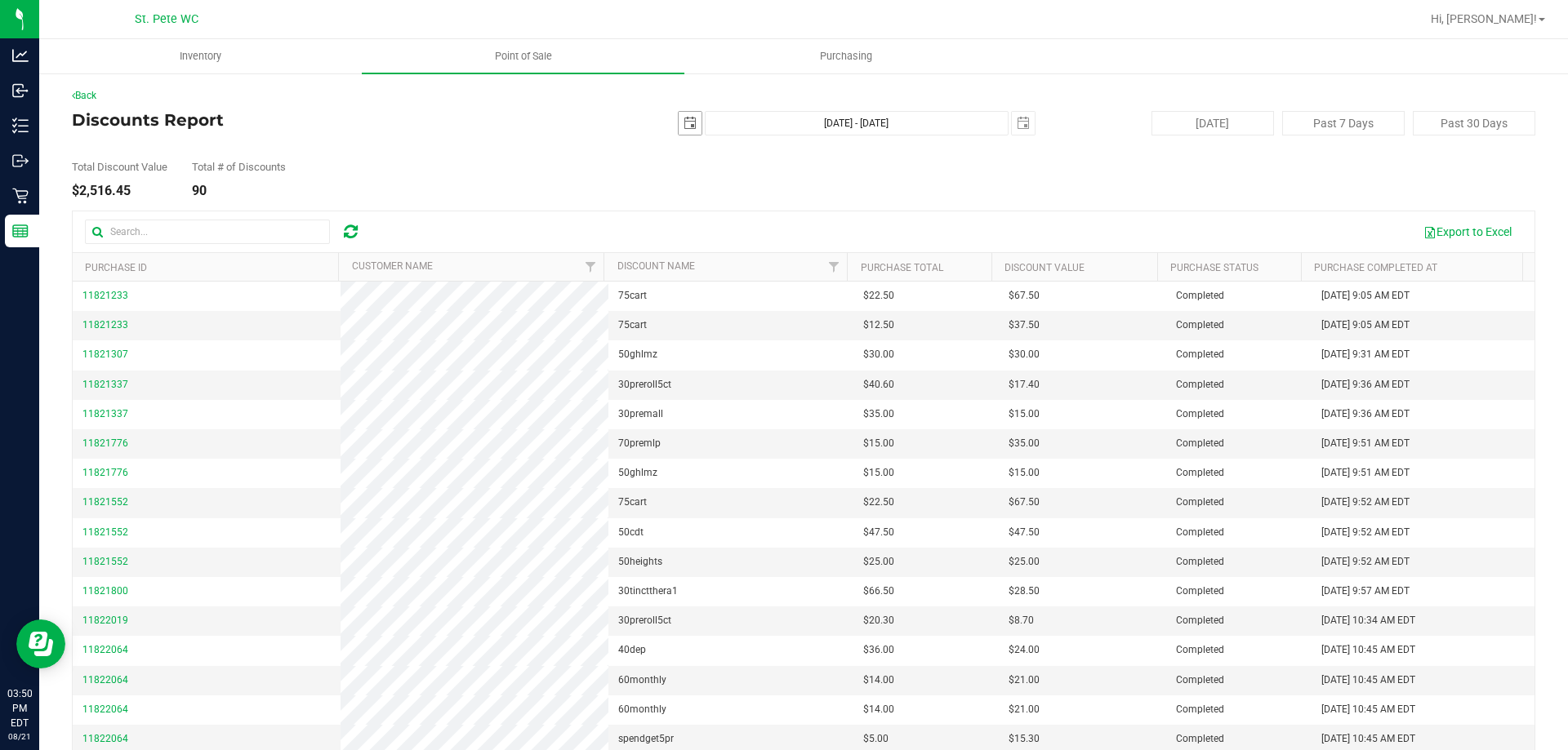
click at [688, 116] on span "select" at bounding box center [690, 123] width 23 height 23
click at [808, 204] on link "1" at bounding box center [802, 213] width 24 height 25
type input "[DATE]"
type input "[DATE] - [DATE]"
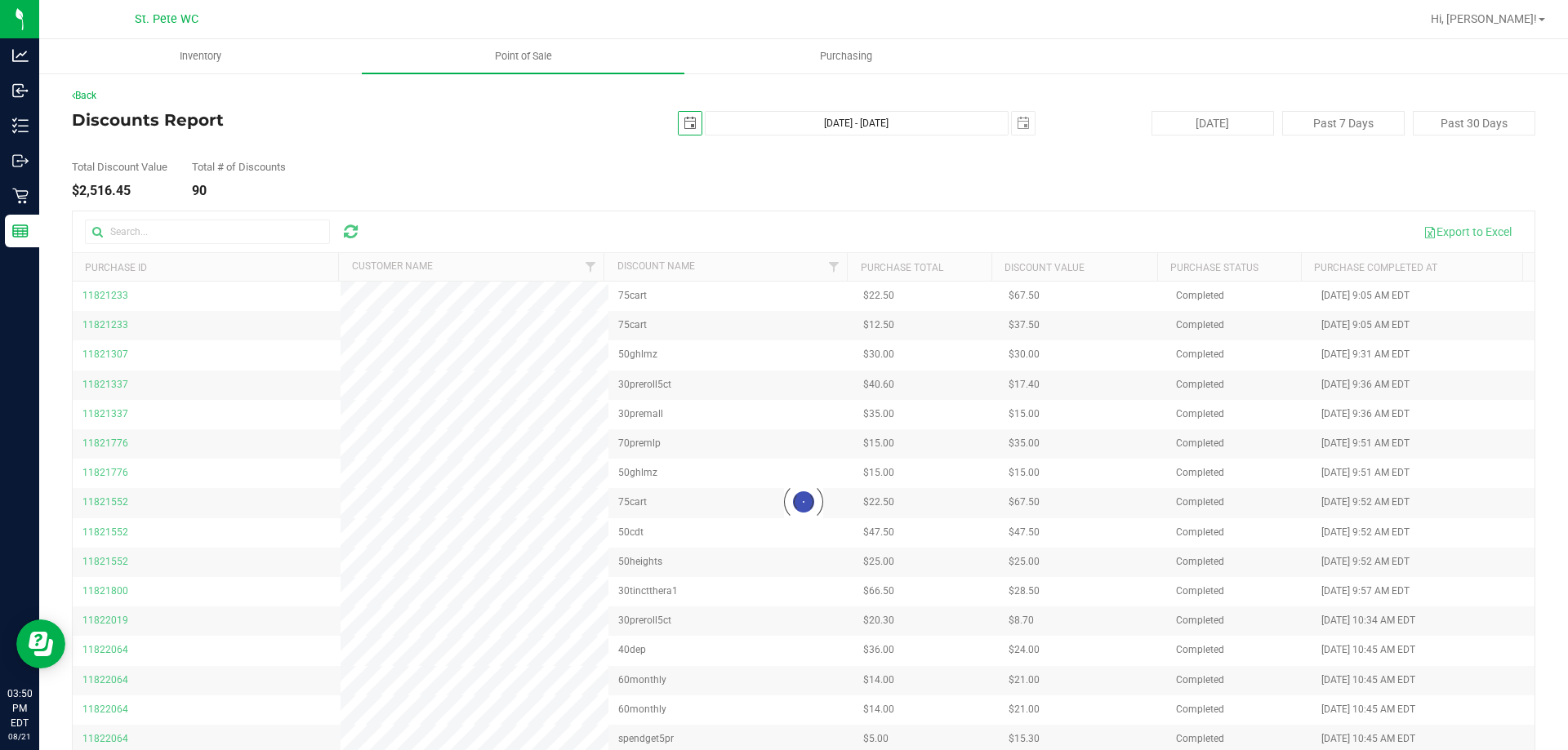
click at [796, 208] on div "Back Discounts Report [DATE] [DATE] - [DATE] [DATE] [DATE] Past 7 Days Past 30 …" at bounding box center [803, 441] width 1463 height 707
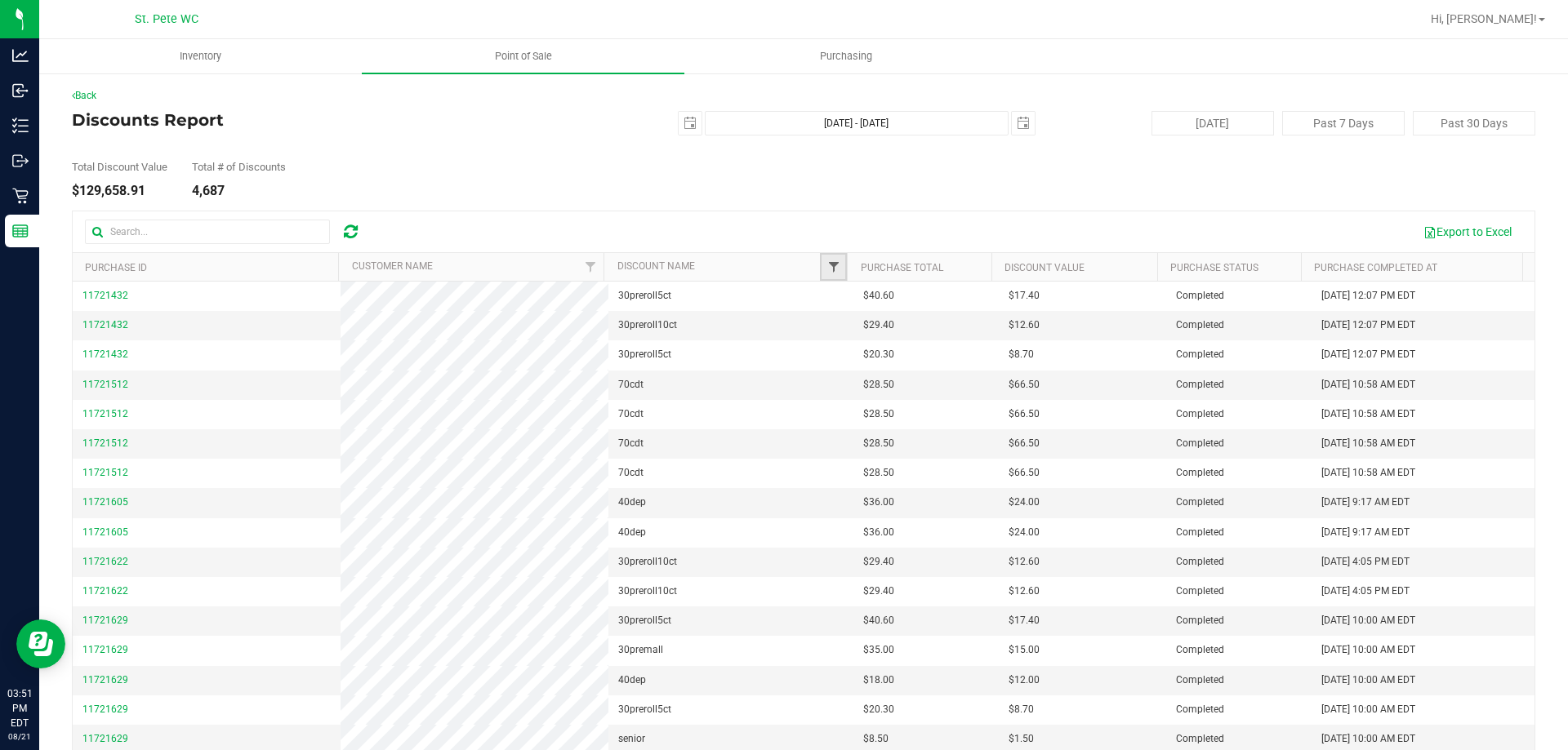
click at [827, 263] on span "Filter" at bounding box center [834, 267] width 13 height 13
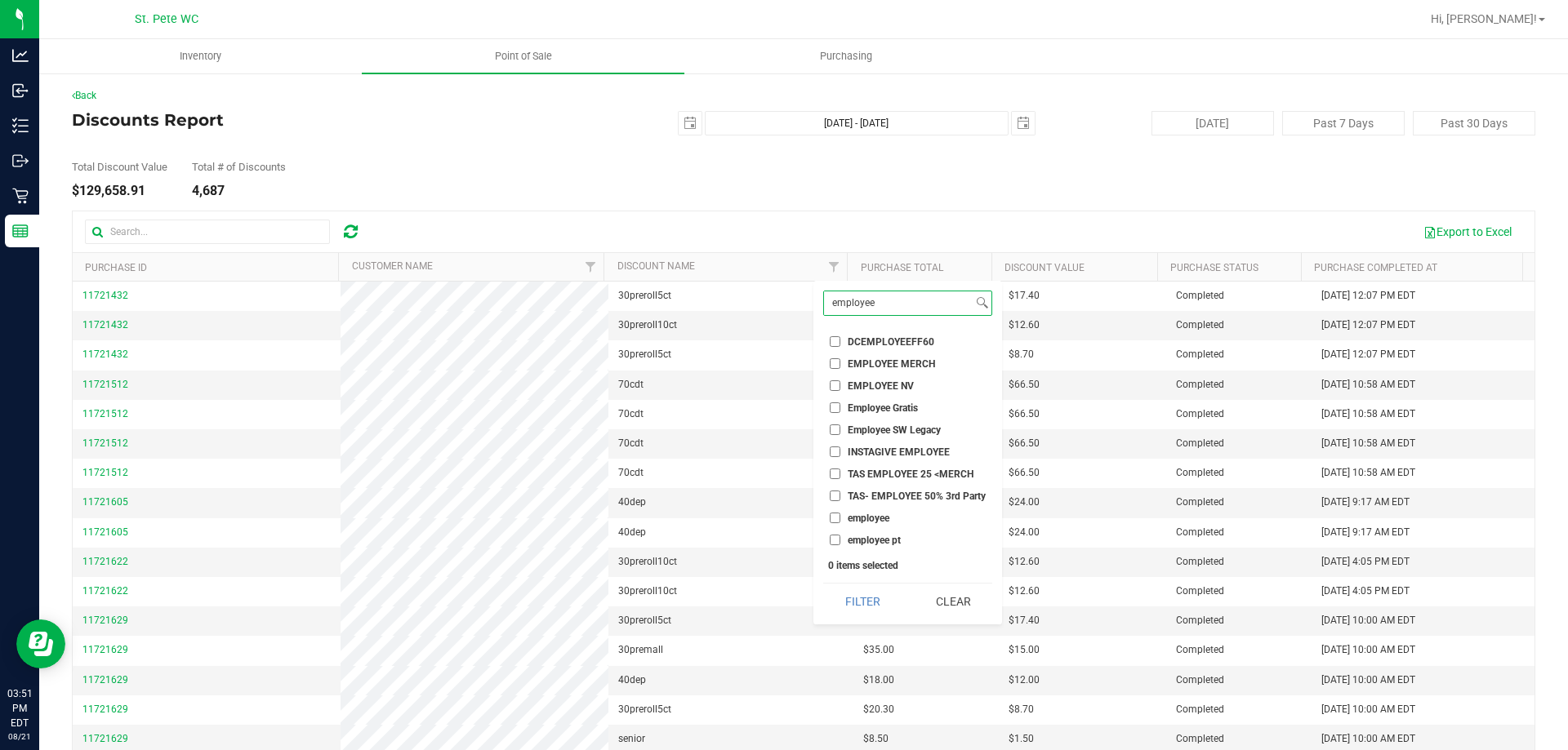
type input "employee"
click at [848, 518] on span "employee" at bounding box center [868, 519] width 42 height 10
click at [840, 518] on input "employee" at bounding box center [834, 518] width 11 height 11
checkbox input "true"
click at [834, 540] on input "employee pt" at bounding box center [834, 540] width 11 height 11
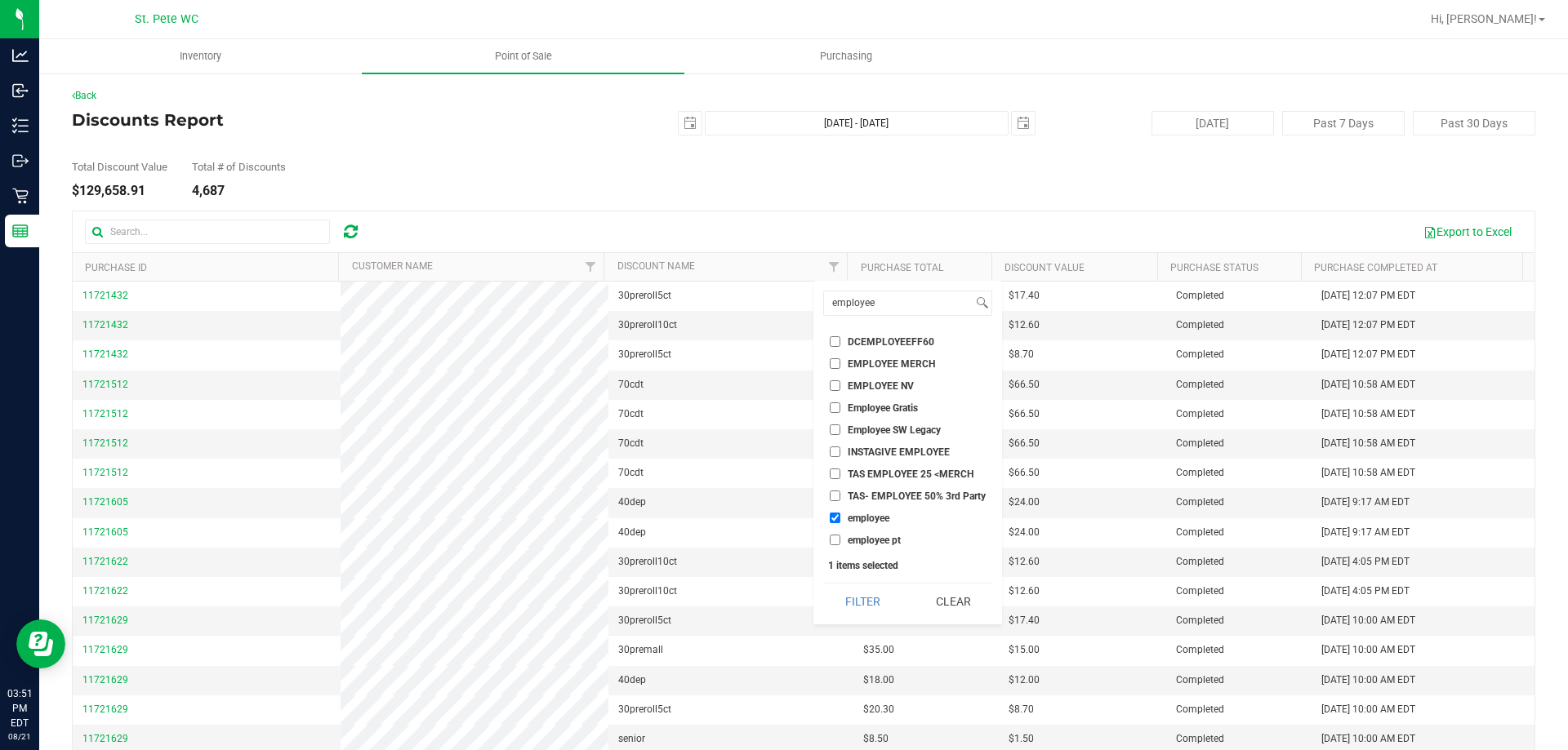
checkbox input "true"
click at [862, 611] on button "Filter" at bounding box center [862, 601] width 79 height 36
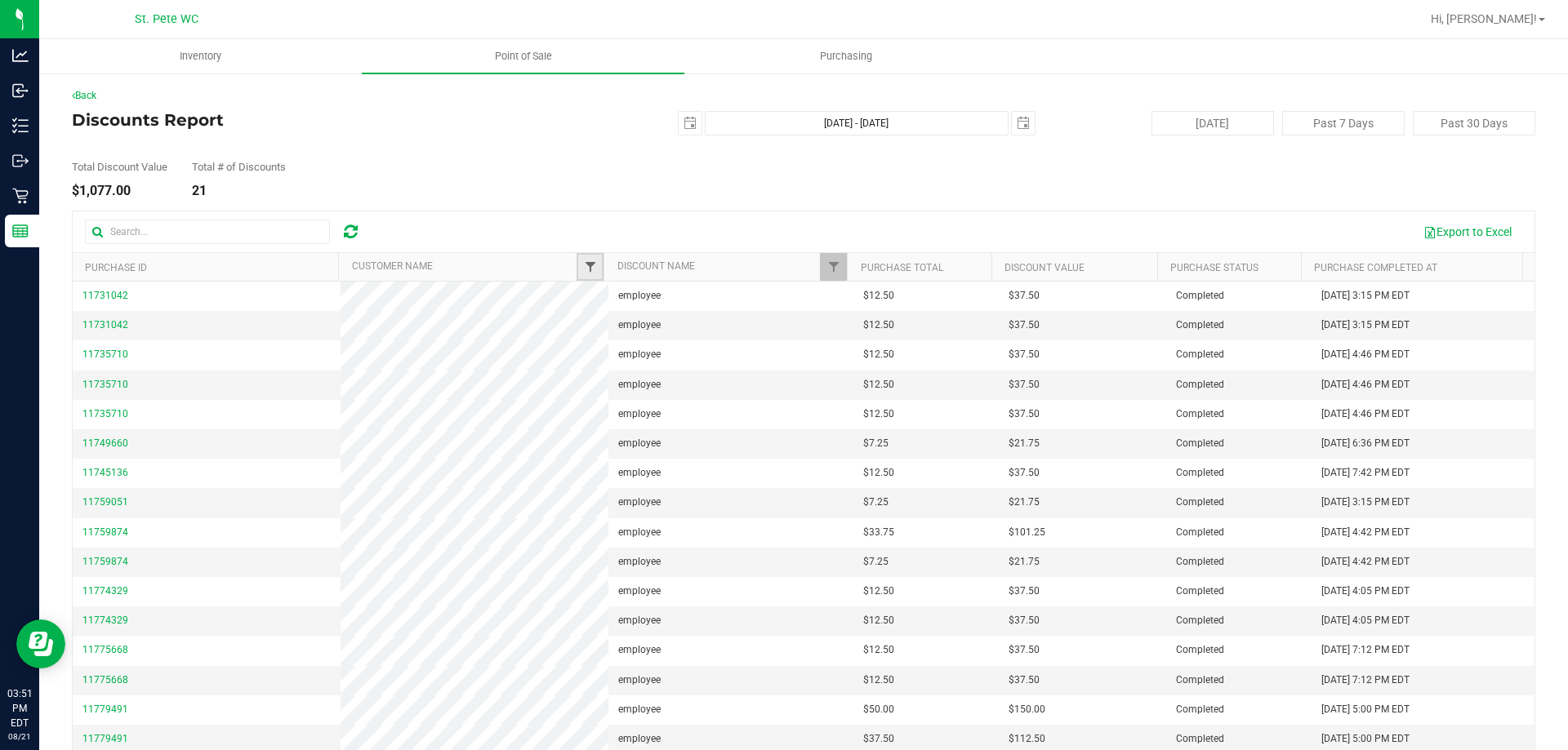
click at [583, 264] on span "Filter" at bounding box center [590, 267] width 13 height 13
type input "cj"
click at [630, 344] on button "Filter" at bounding box center [621, 346] width 79 height 36
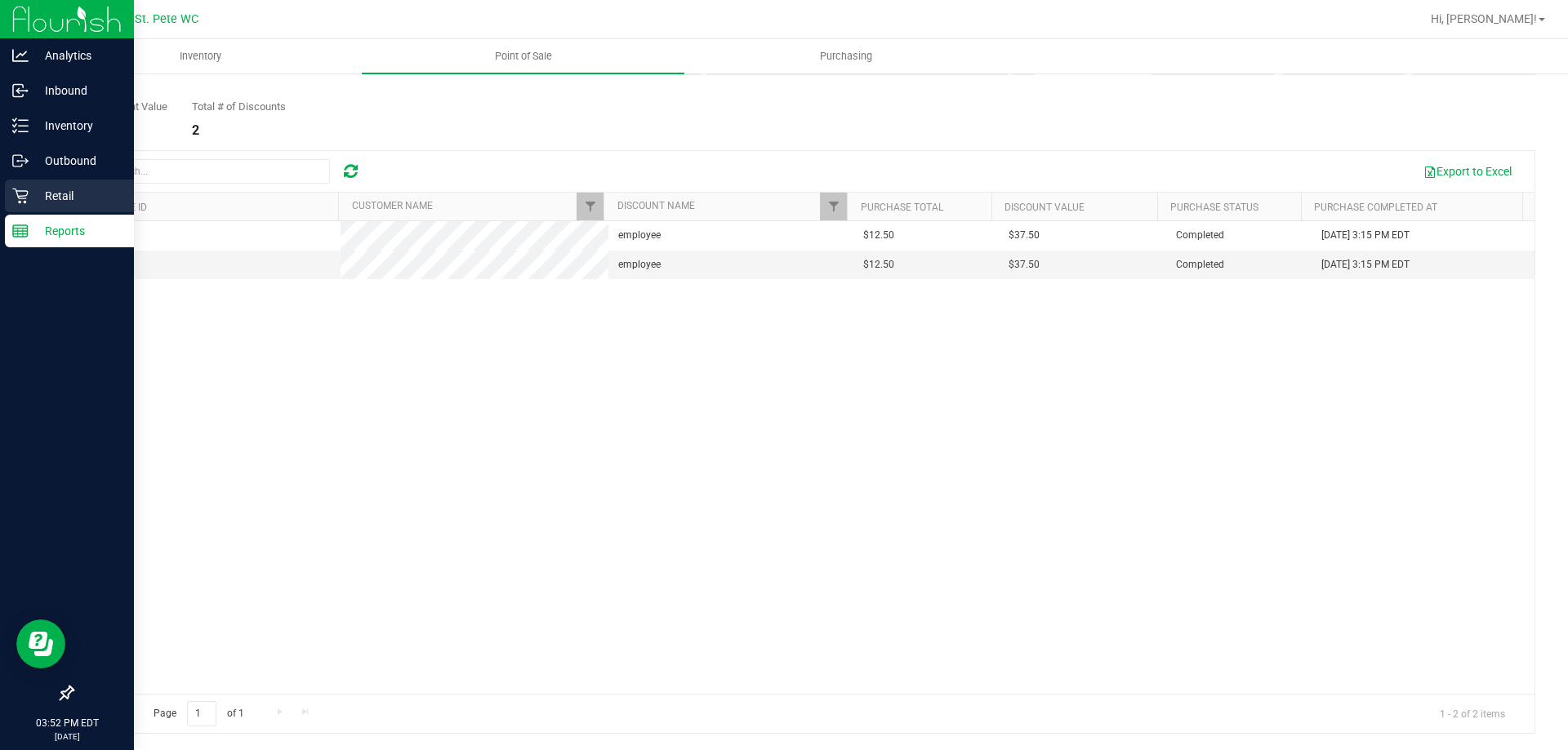
click at [41, 204] on p "Retail" at bounding box center [77, 196] width 98 height 20
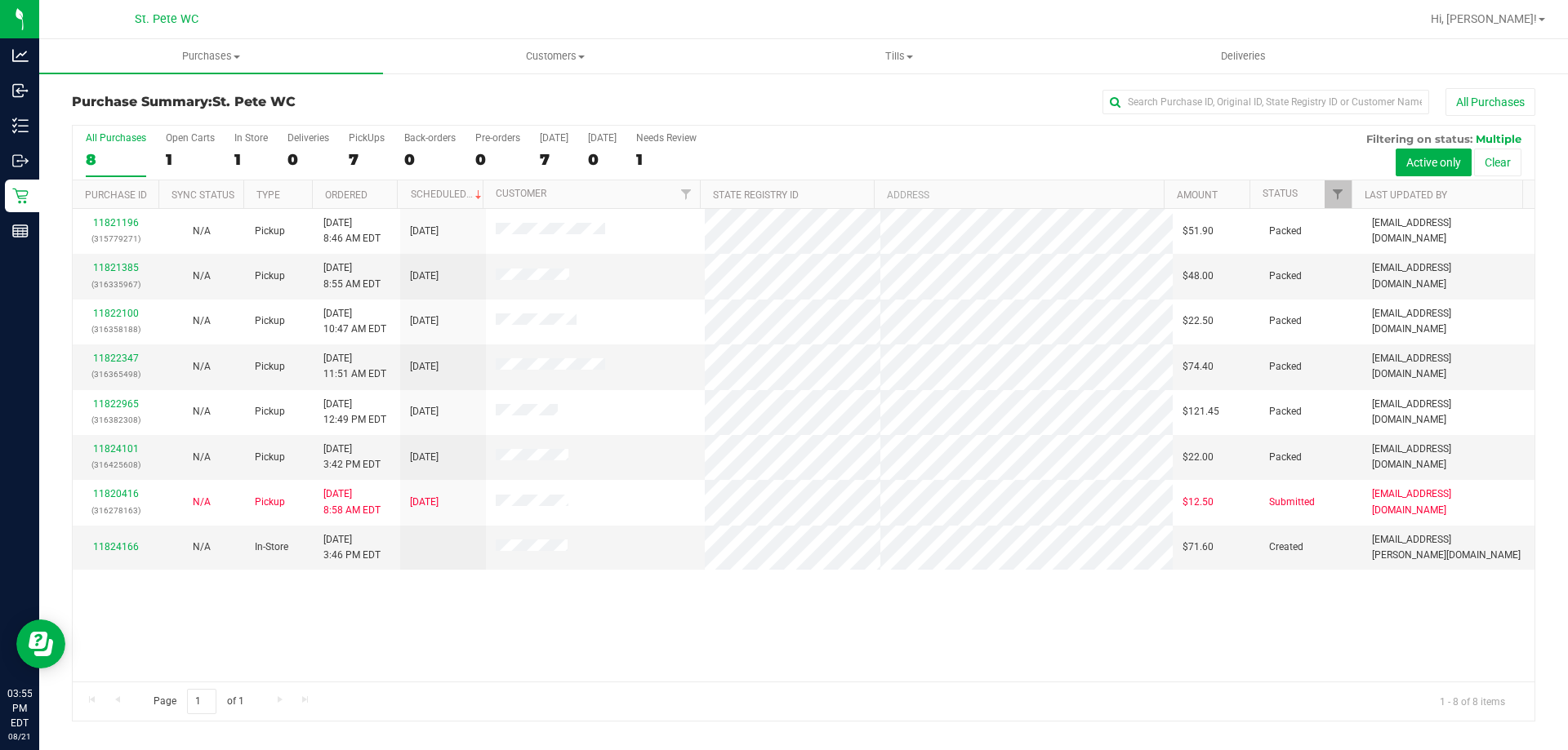
click at [89, 137] on div "All Purchases" at bounding box center [116, 138] width 61 height 11
click at [0, 0] on input "All Purchases 8" at bounding box center [0, 0] width 0 height 0
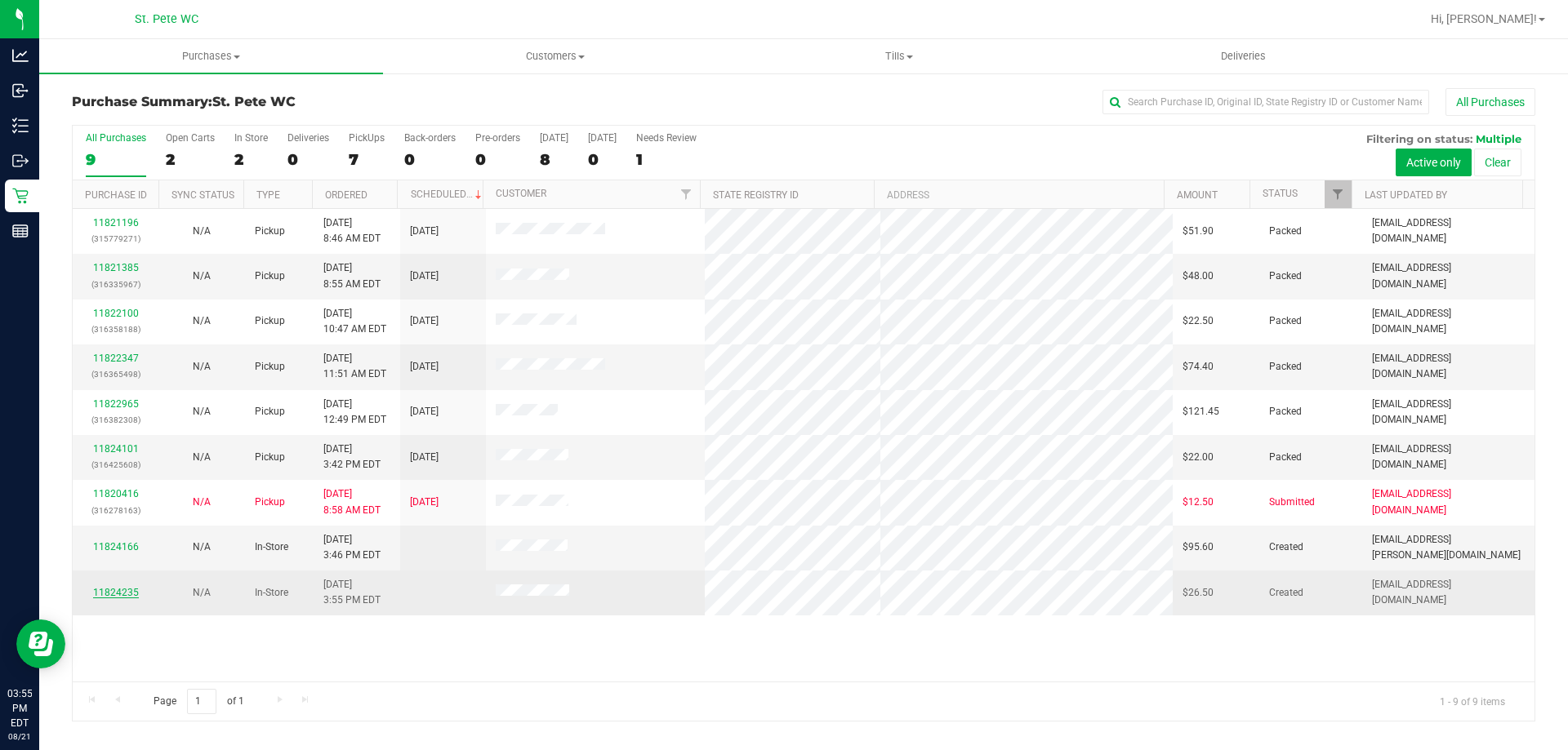
click at [113, 588] on link "11824235" at bounding box center [116, 592] width 46 height 11
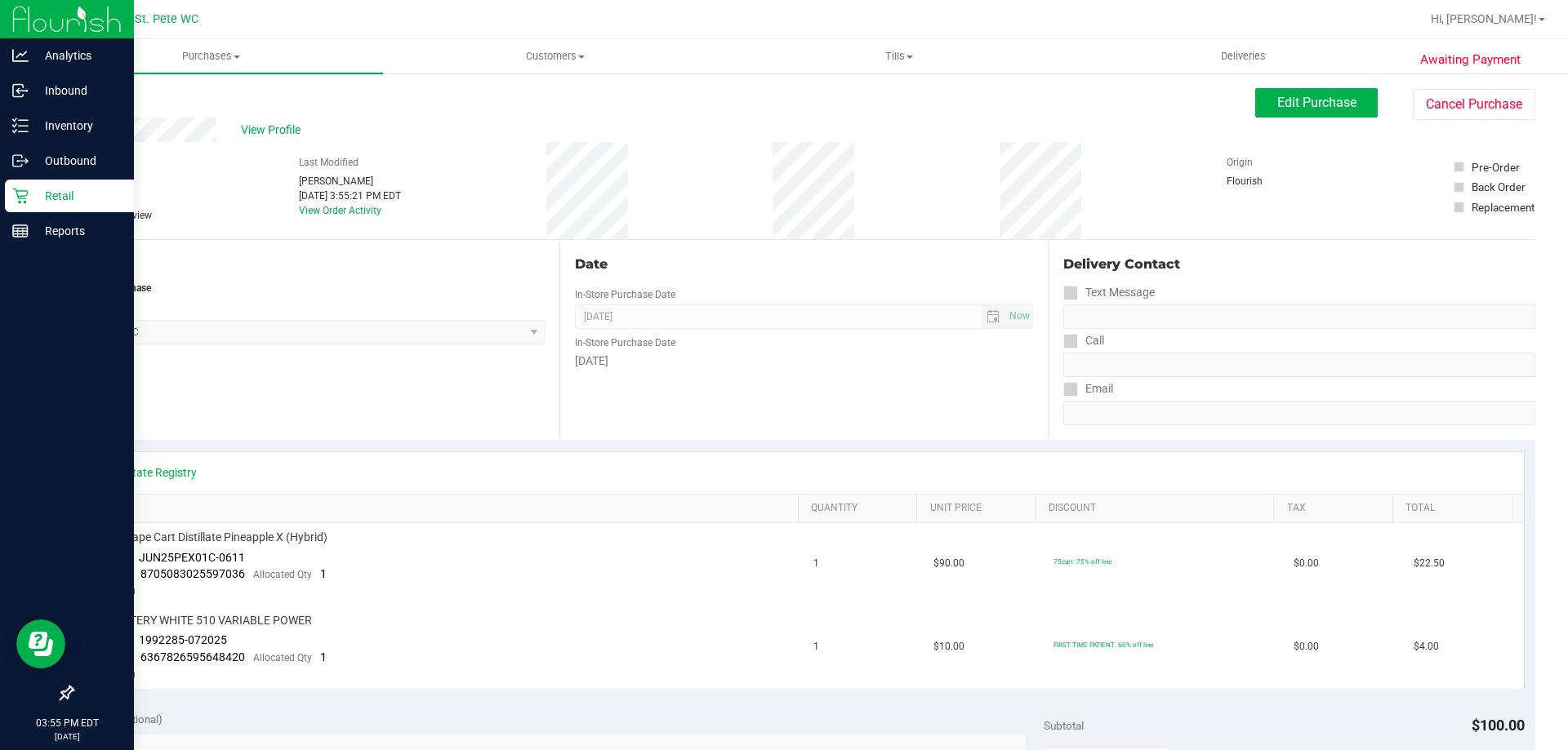
click at [15, 199] on icon at bounding box center [21, 196] width 16 height 16
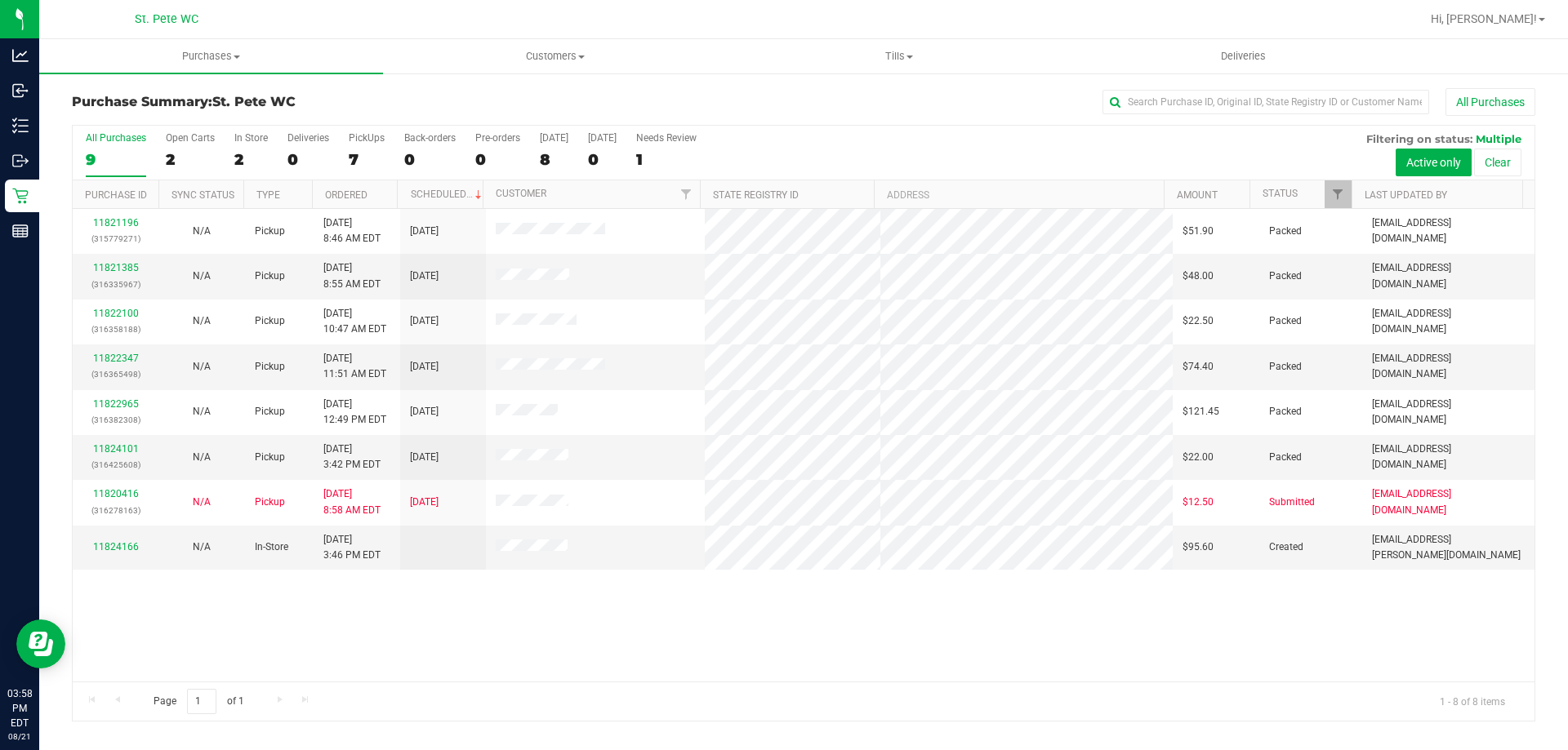
click at [304, 647] on div "11821196 (315779271) N/A Pickup [DATE] 8:46 AM EDT 8/21/2025 $51.90 Packed [EMA…" at bounding box center [803, 446] width 1461 height 473
click at [321, 657] on div "11821196 (315779271) N/A Pickup [DATE] 8:46 AM EDT 8/21/2025 $51.90 Packed [EMA…" at bounding box center [803, 446] width 1461 height 473
click at [353, 155] on div "7" at bounding box center [367, 159] width 36 height 19
click at [0, 0] on input "PickUps 7" at bounding box center [0, 0] width 0 height 0
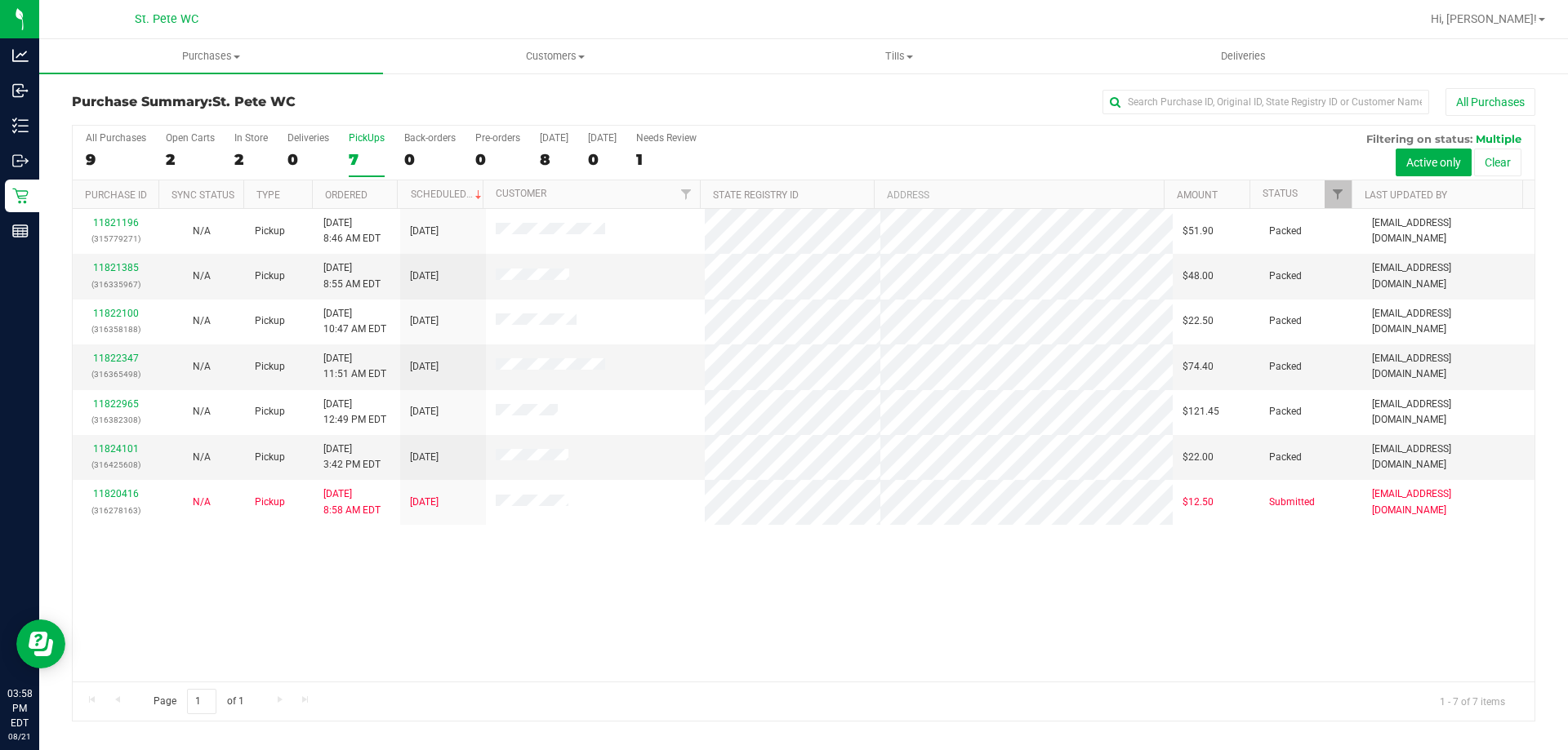
click at [333, 583] on div "11821196 (315779271) N/A Pickup [DATE] 8:46 AM EDT 8/21/2025 $51.90 Packed [EMA…" at bounding box center [803, 446] width 1461 height 473
click at [88, 146] on label "All Purchases 8" at bounding box center [116, 154] width 61 height 45
click at [0, 0] on input "All Purchases 8" at bounding box center [0, 0] width 0 height 0
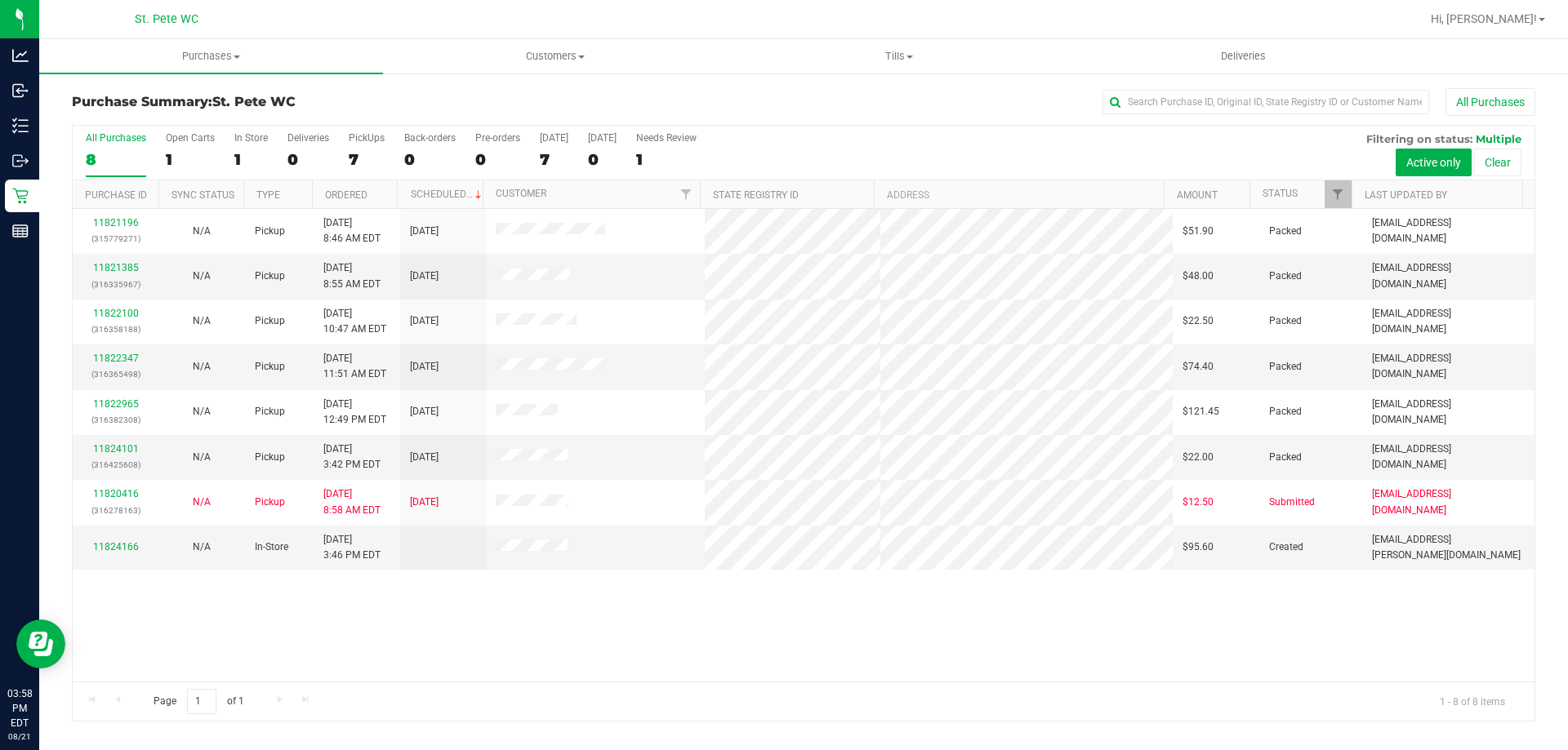
click at [359, 606] on div "11821196 (315779271) N/A Pickup [DATE] 8:46 AM EDT 8/21/2025 $51.90 Packed [EMA…" at bounding box center [803, 446] width 1461 height 473
click at [470, 613] on div "11821196 (315779271) N/A Pickup [DATE] 8:46 AM EDT 8/21/2025 $51.90 Packed [EMA…" at bounding box center [803, 446] width 1461 height 473
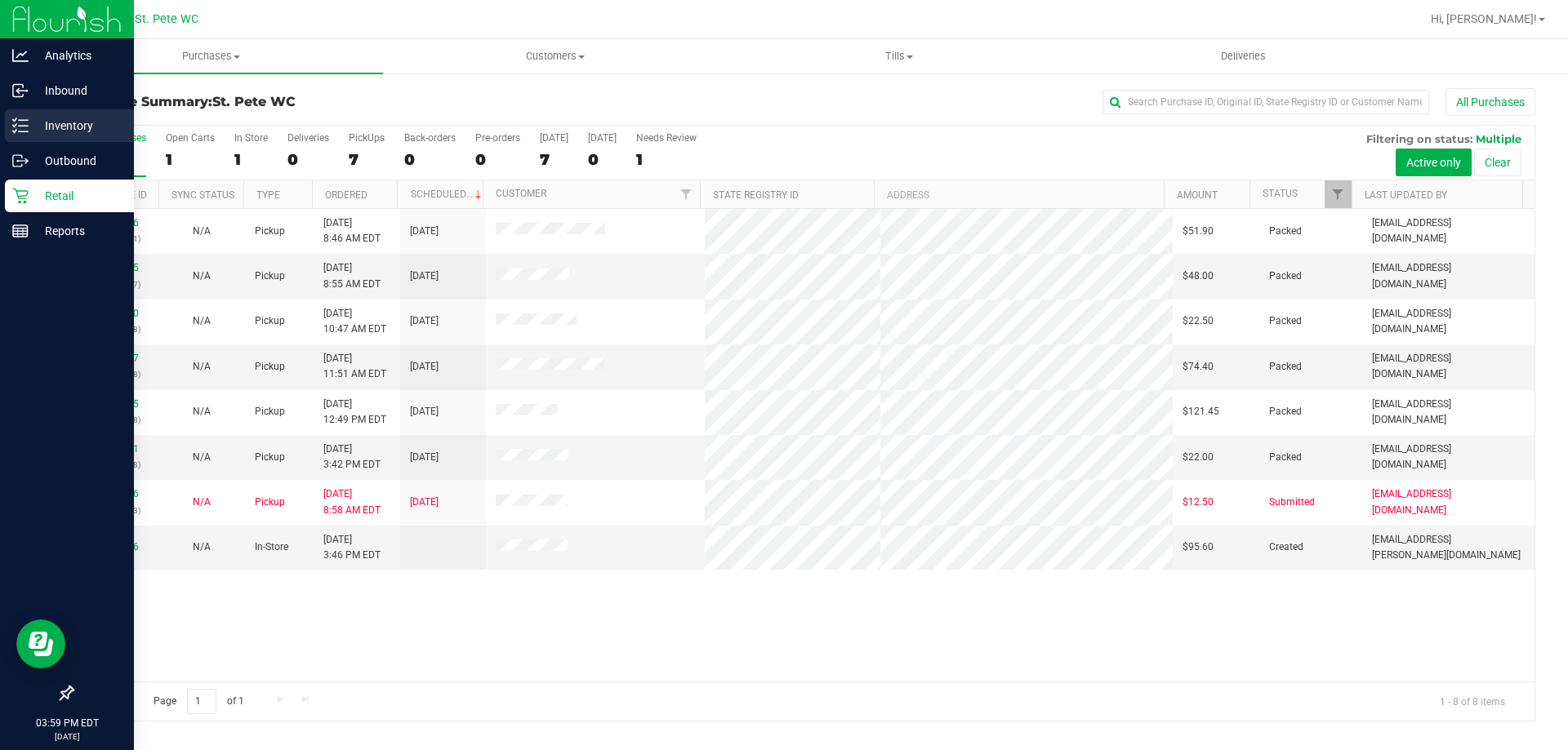
click at [82, 130] on p "Inventory" at bounding box center [77, 126] width 98 height 20
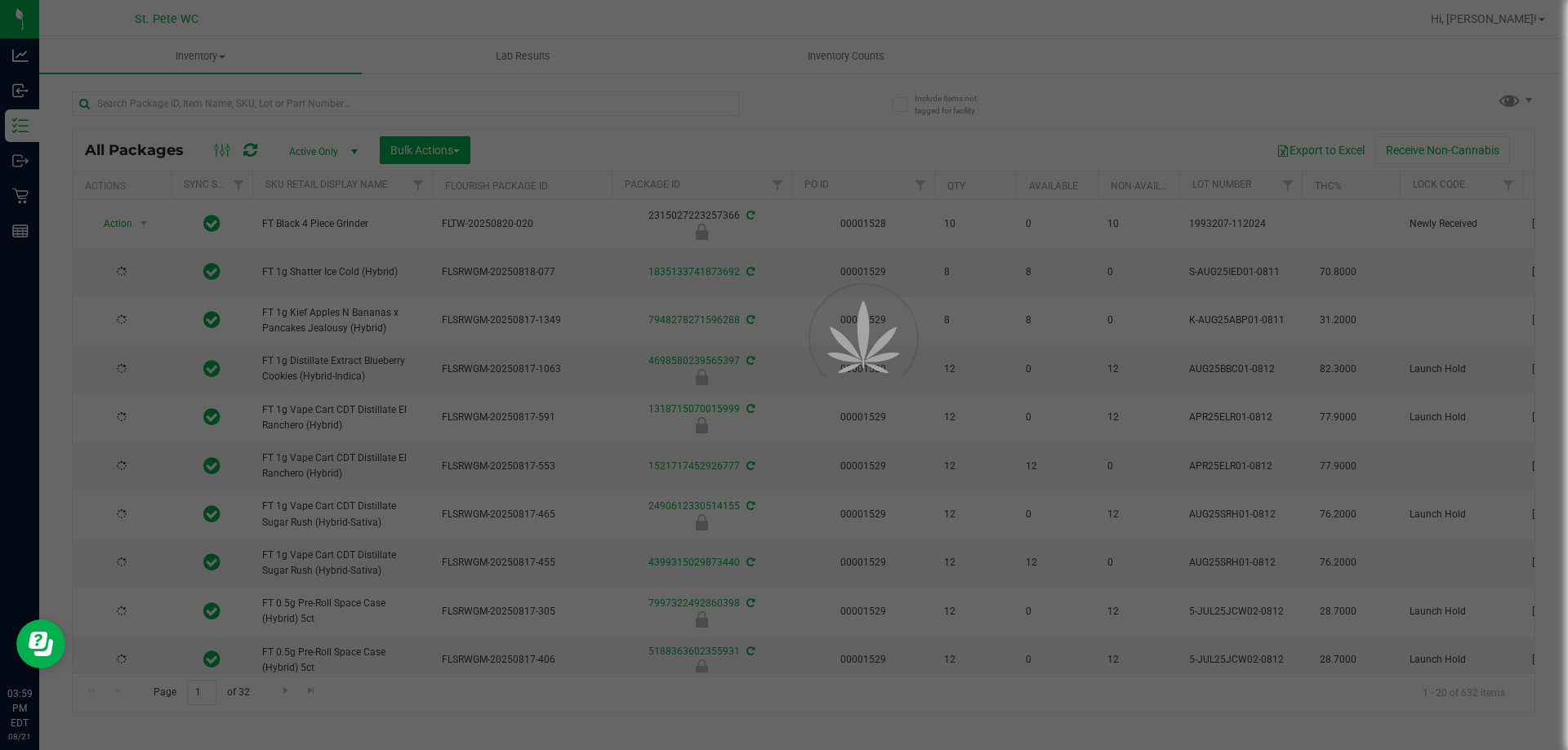
click at [220, 103] on div at bounding box center [784, 375] width 1568 height 750
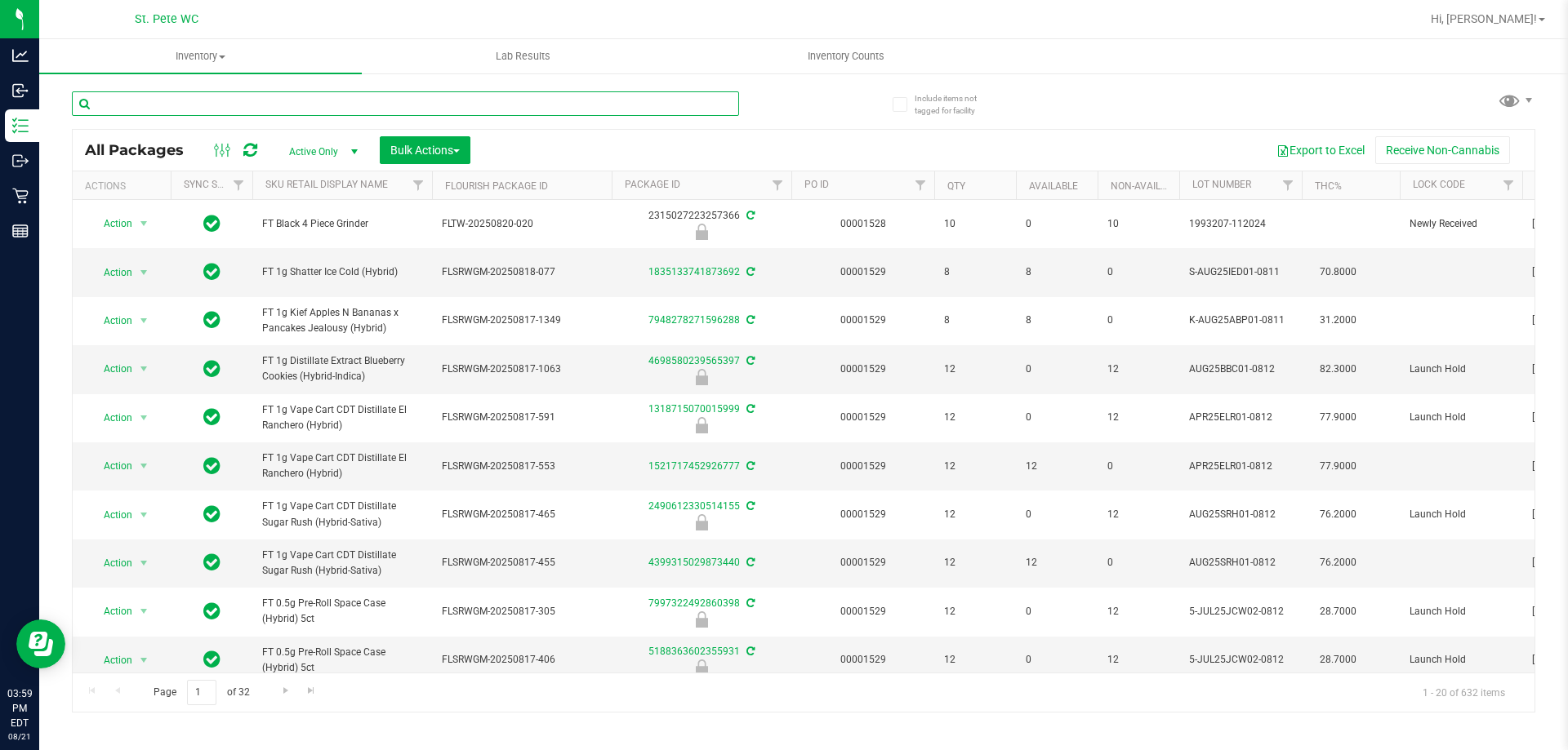
click at [220, 103] on input "text" at bounding box center [405, 103] width 667 height 25
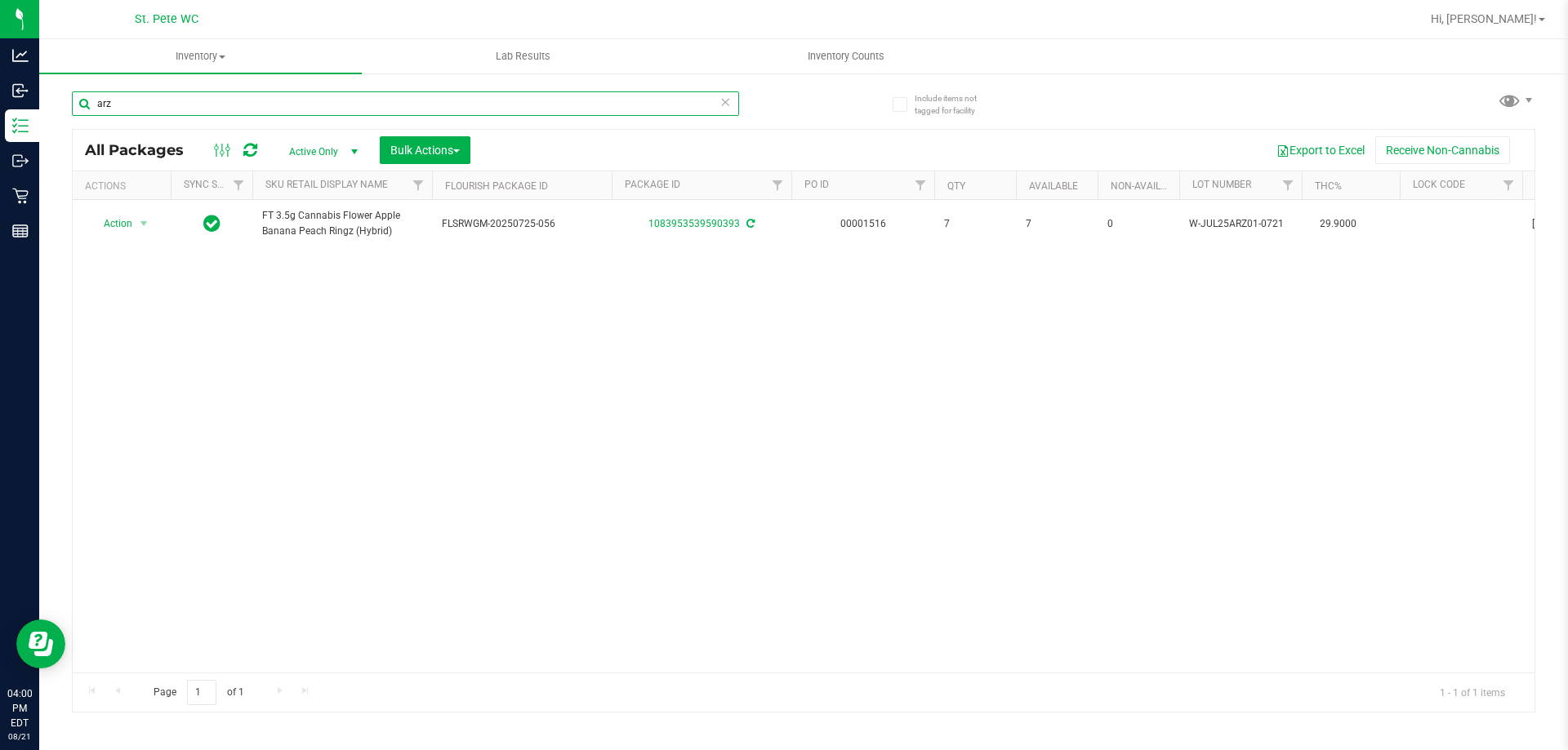
click at [224, 107] on input "arz" at bounding box center [405, 103] width 667 height 25
type input "arz"
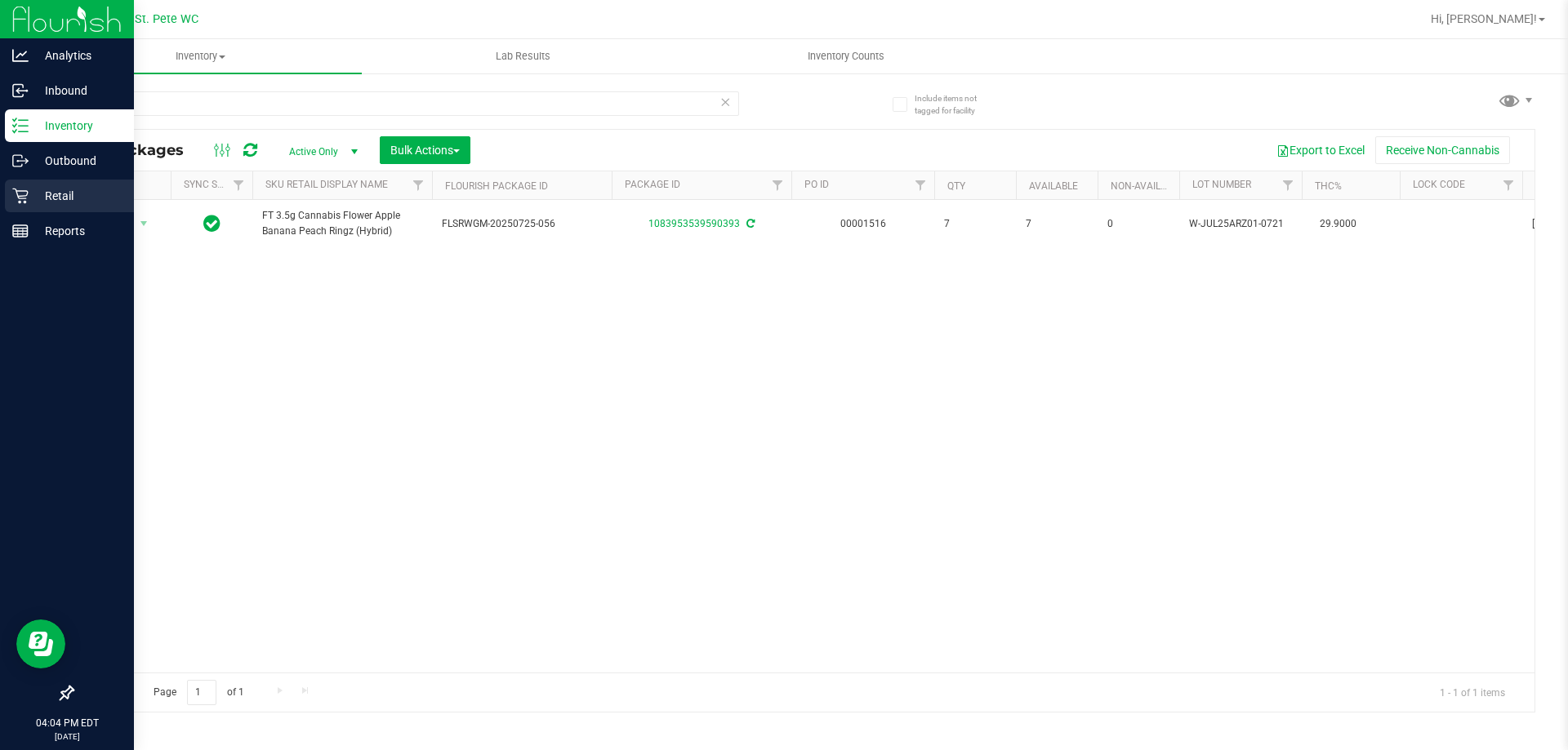
click at [18, 196] on icon at bounding box center [20, 196] width 16 height 16
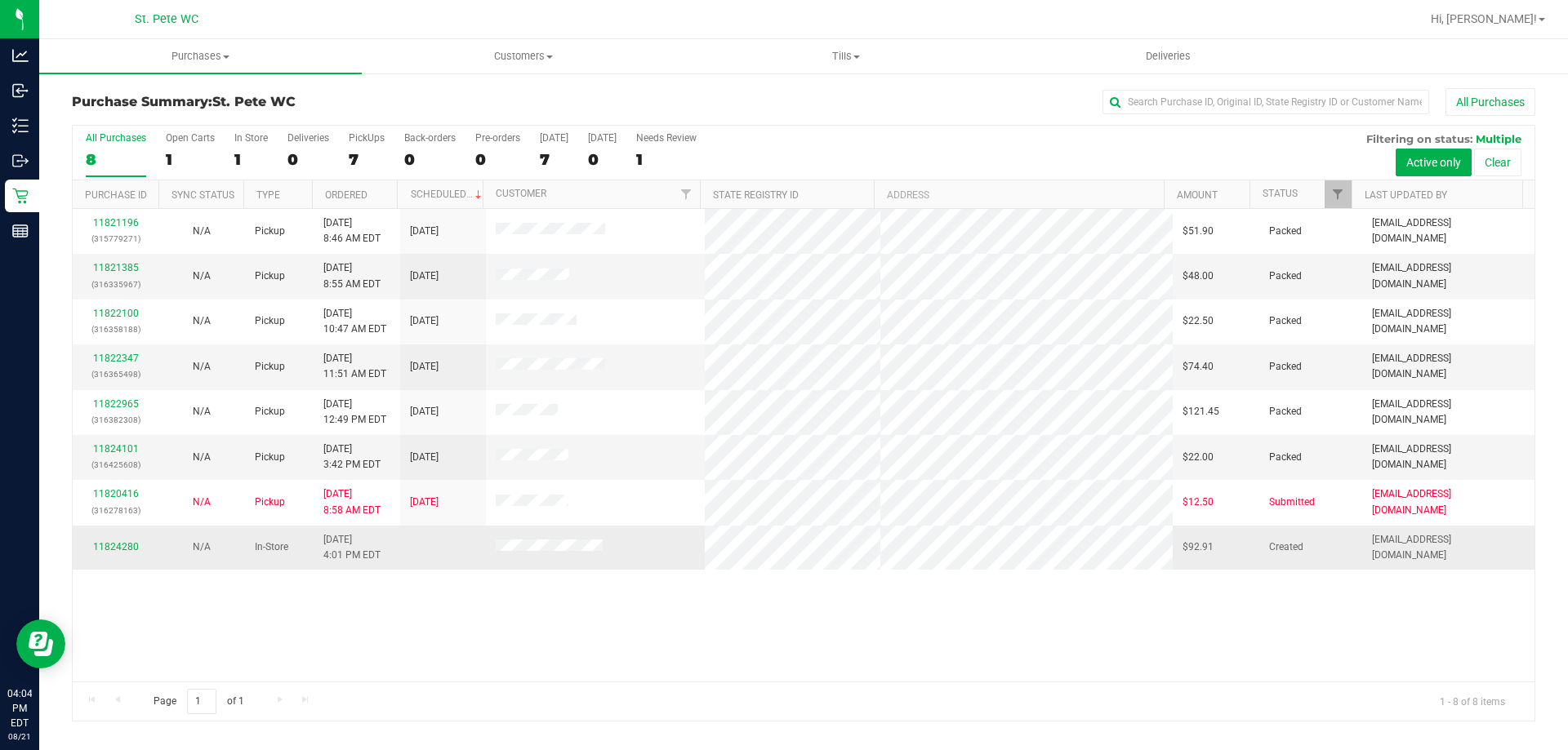
click at [107, 538] on td "11824280" at bounding box center [116, 548] width 85 height 44
click at [105, 554] on div "11824280" at bounding box center [116, 547] width 66 height 16
click at [113, 546] on link "11824280" at bounding box center [116, 547] width 46 height 11
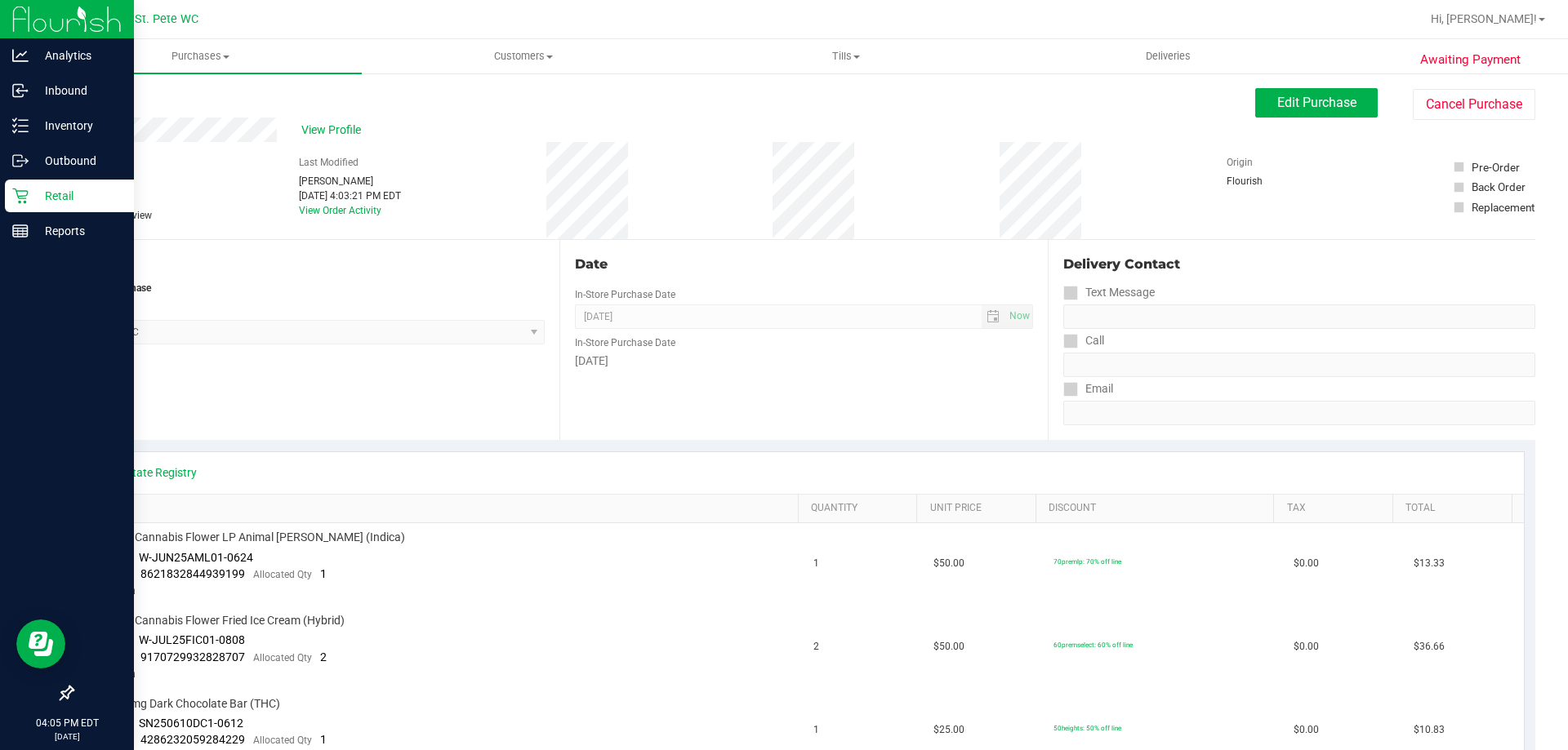
click at [28, 203] on icon at bounding box center [21, 196] width 16 height 16
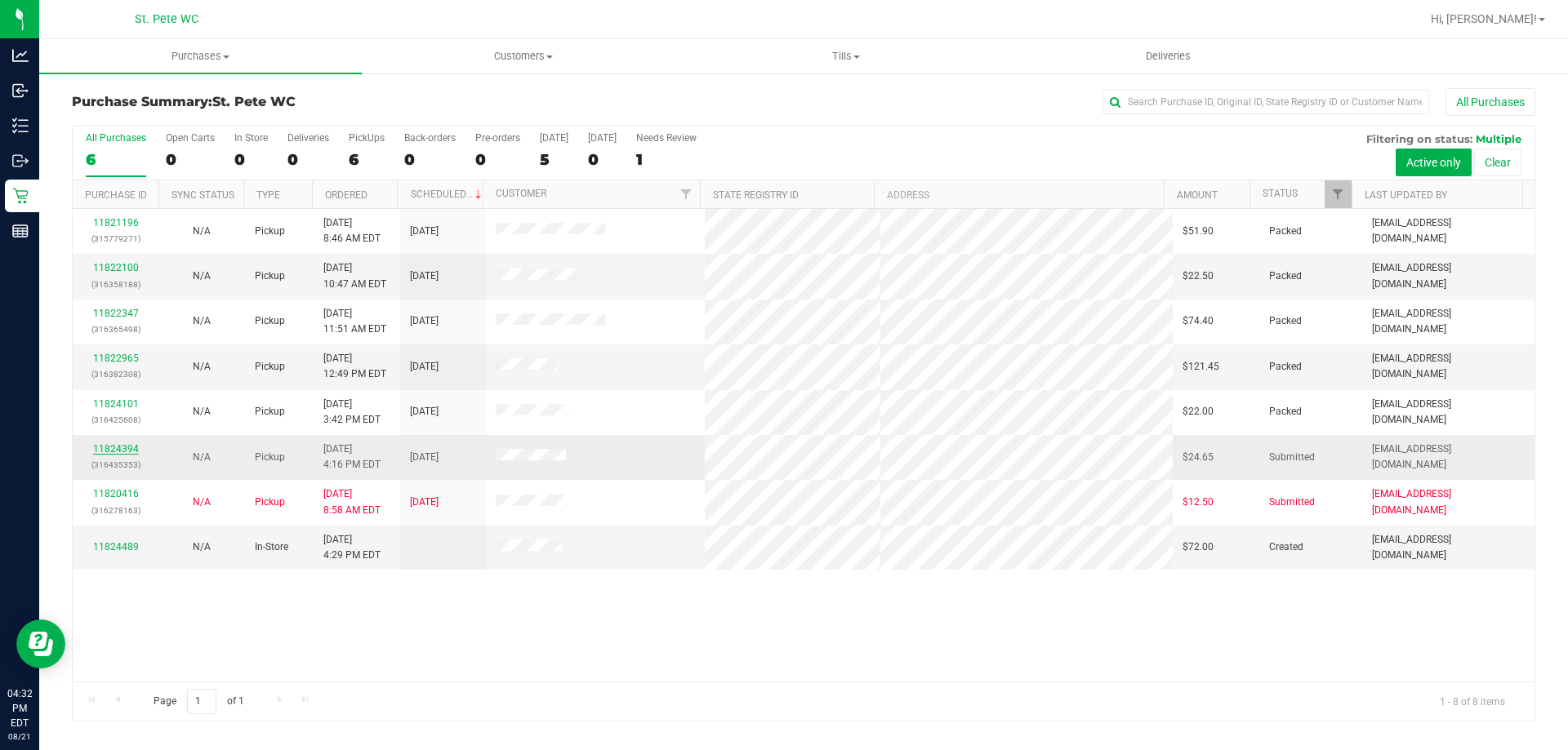
click at [128, 450] on link "11824394" at bounding box center [116, 449] width 46 height 11
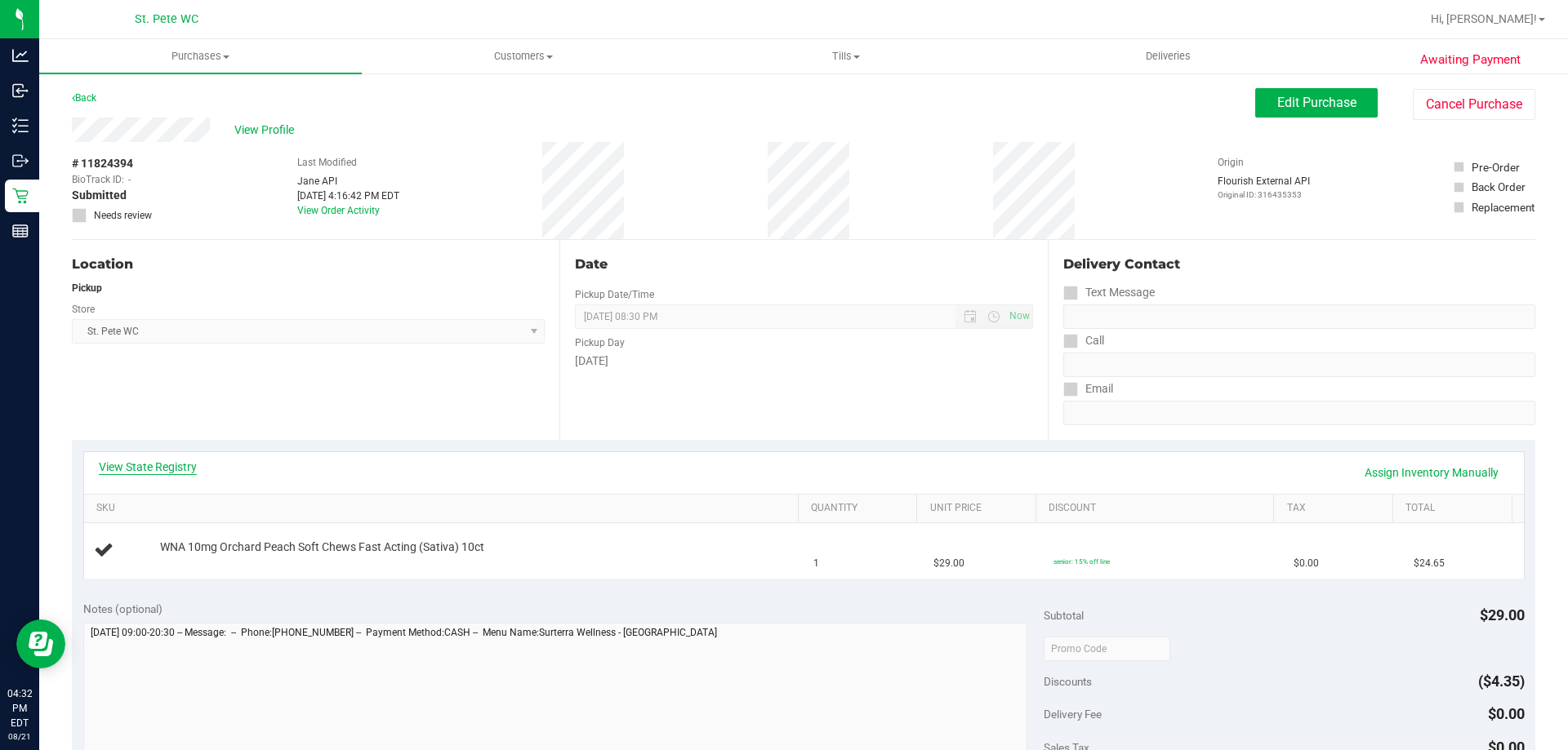
click at [150, 466] on link "View State Registry" at bounding box center [147, 467] width 98 height 16
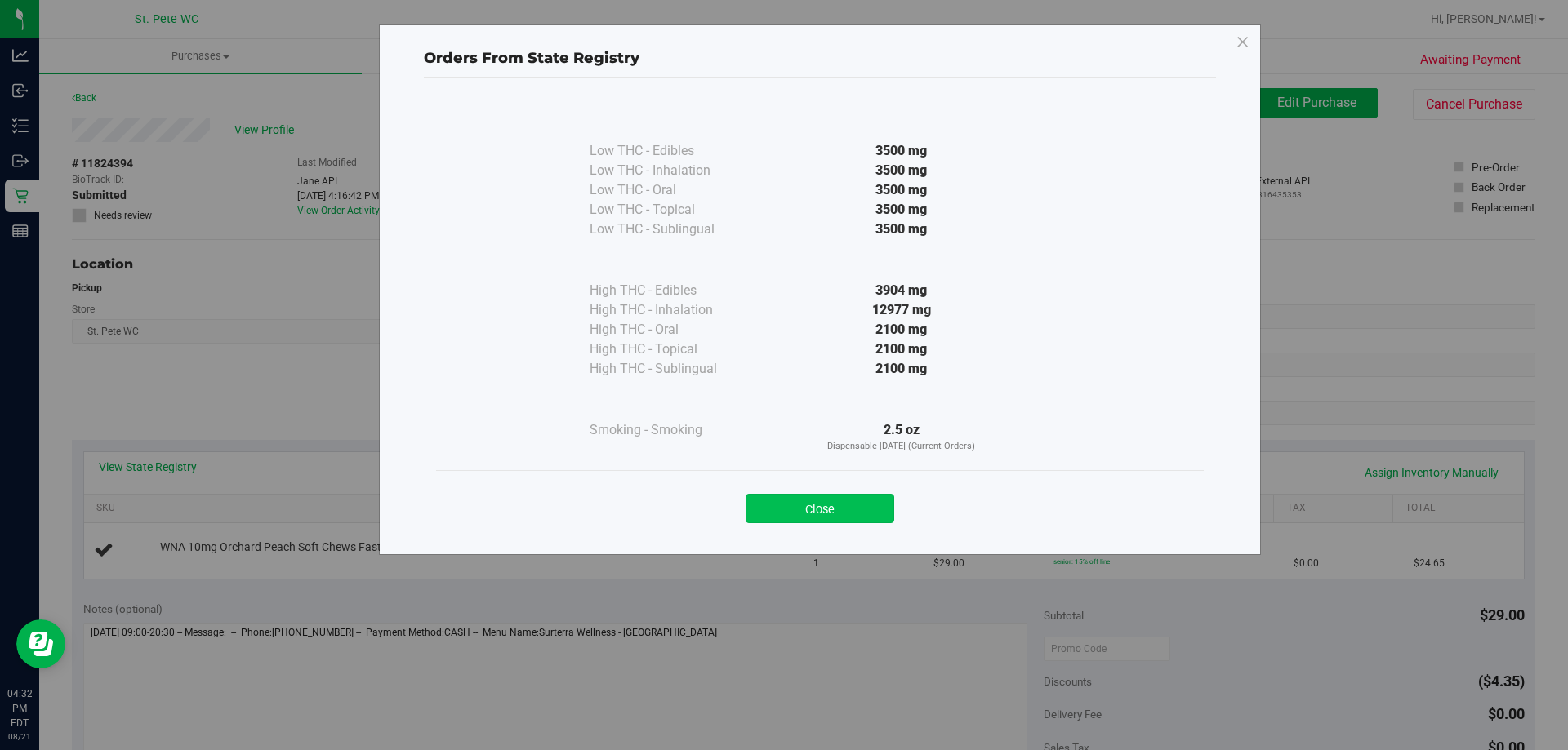
click at [816, 496] on button "Close" at bounding box center [820, 509] width 149 height 30
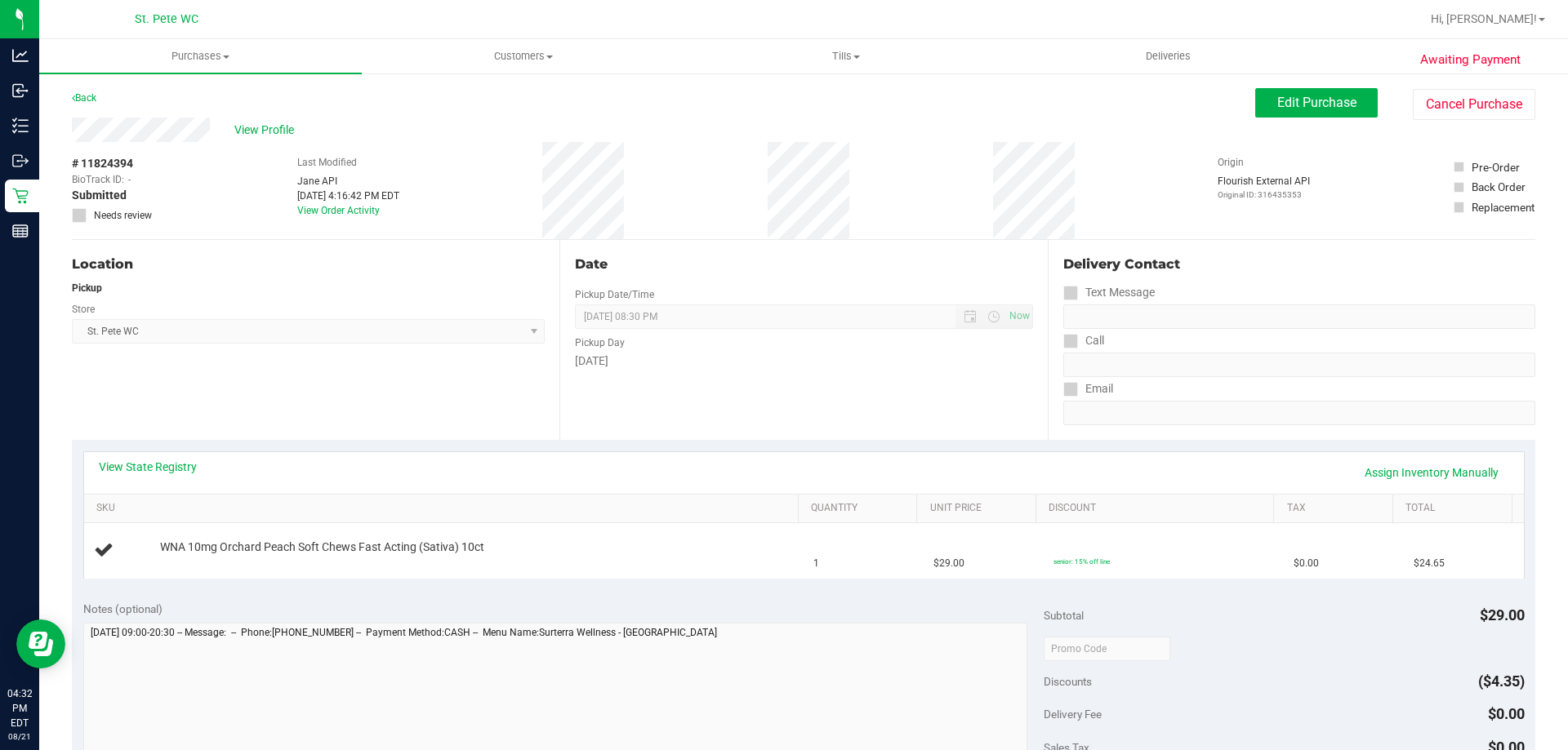
click at [816, 449] on div "View State Registry Assign Inventory Manually SKU Quantity Unit Price Discount …" at bounding box center [803, 514] width 1463 height 149
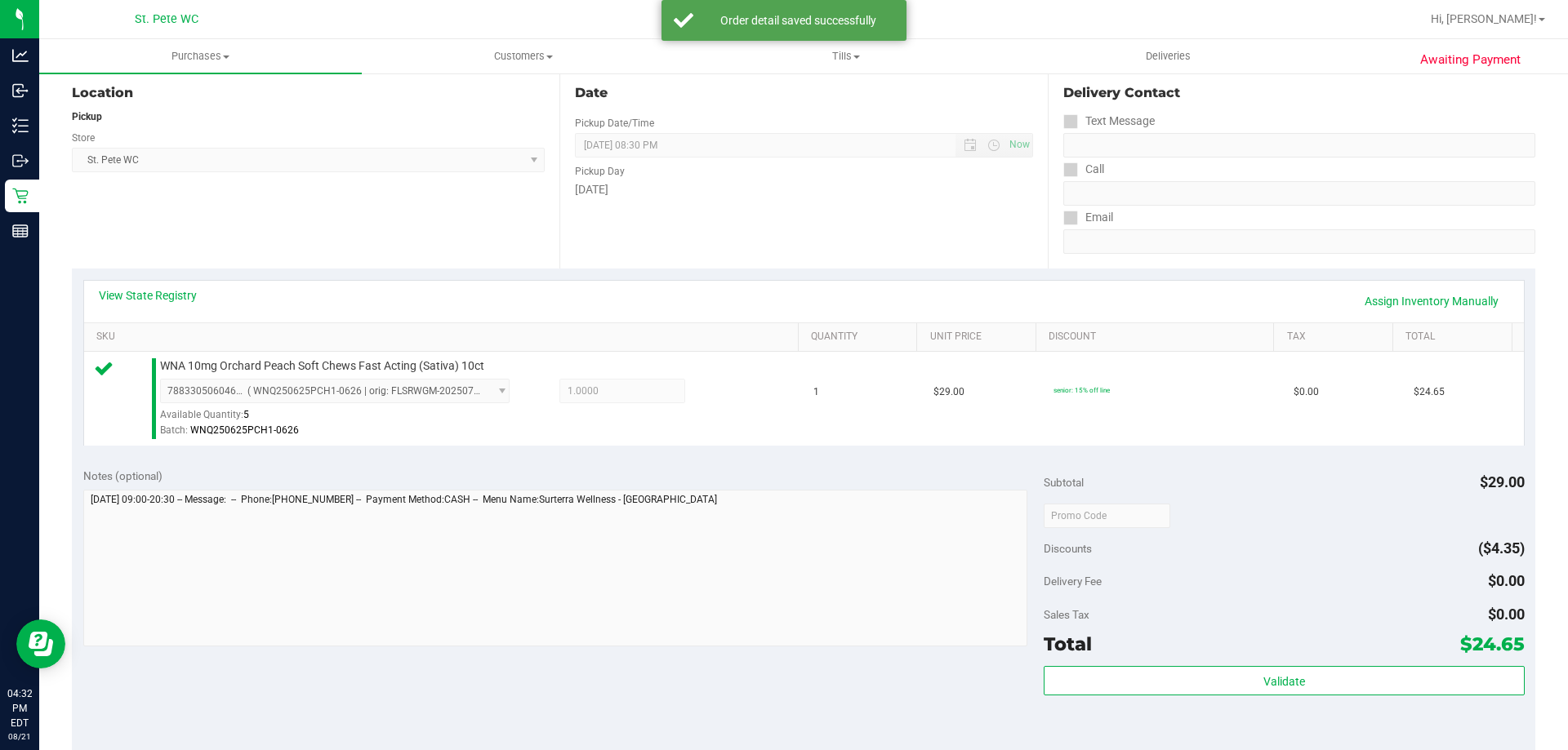
scroll to position [327, 0]
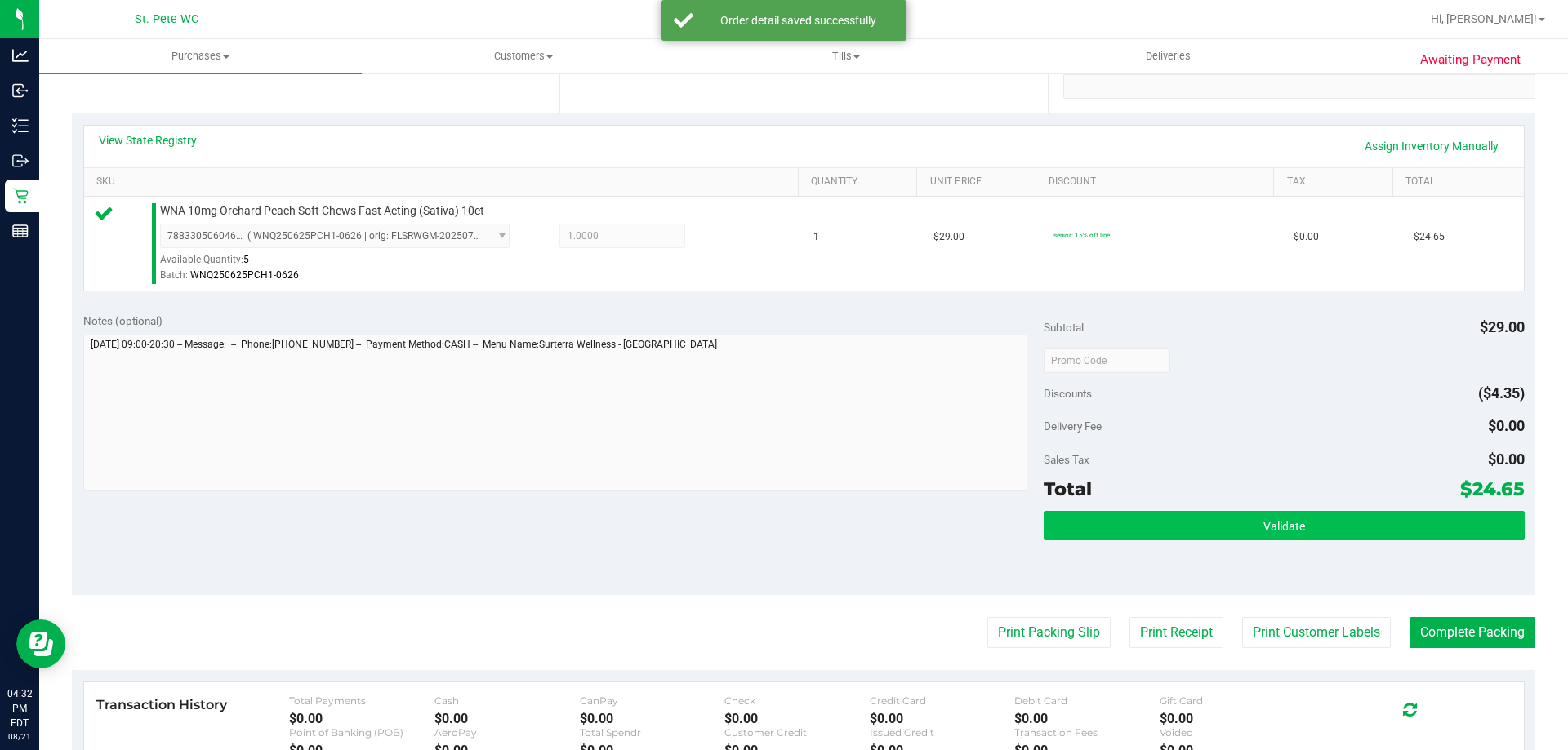
click at [1162, 510] on div "Subtotal $29.00 Discounts ($4.35) Delivery Fee $0.00 Sales Tax $0.00 Total $24.…" at bounding box center [1283, 448] width 480 height 272
click at [1156, 524] on button "Validate" at bounding box center [1283, 526] width 480 height 30
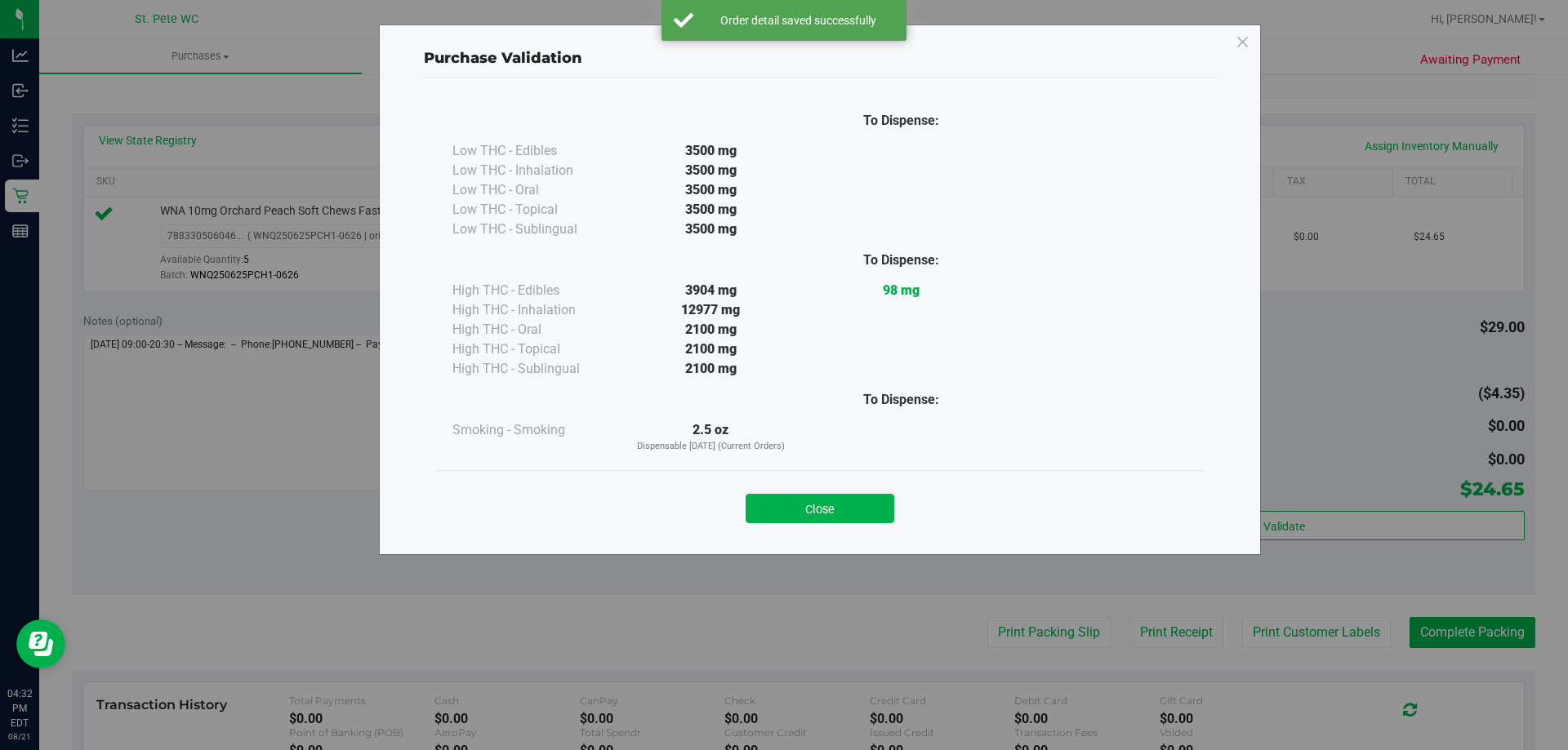
drag, startPoint x: 801, startPoint y: 498, endPoint x: 1020, endPoint y: 551, distance: 225.3
click at [802, 498] on button "Close" at bounding box center [820, 509] width 149 height 30
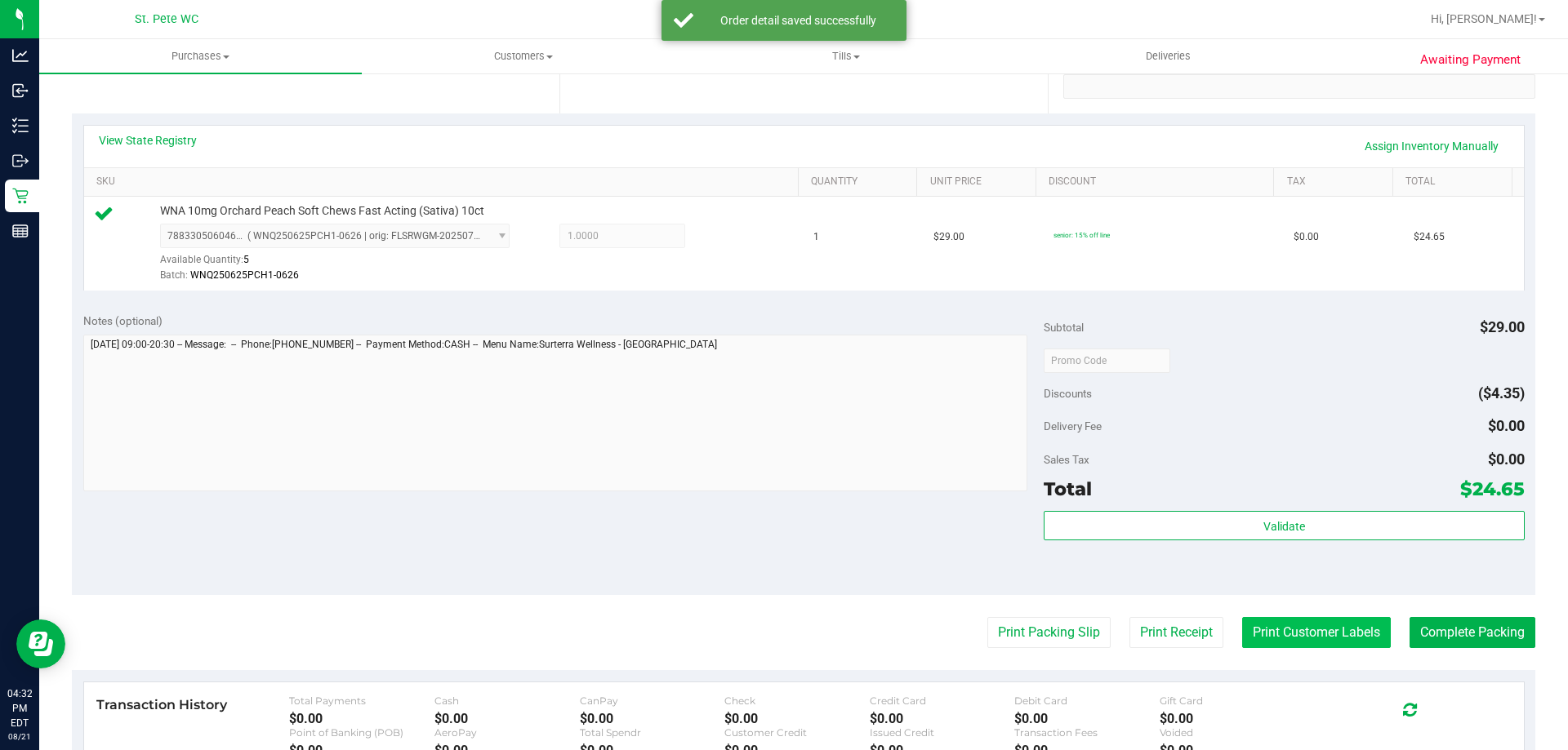
click at [1265, 620] on button "Print Customer Labels" at bounding box center [1316, 633] width 149 height 31
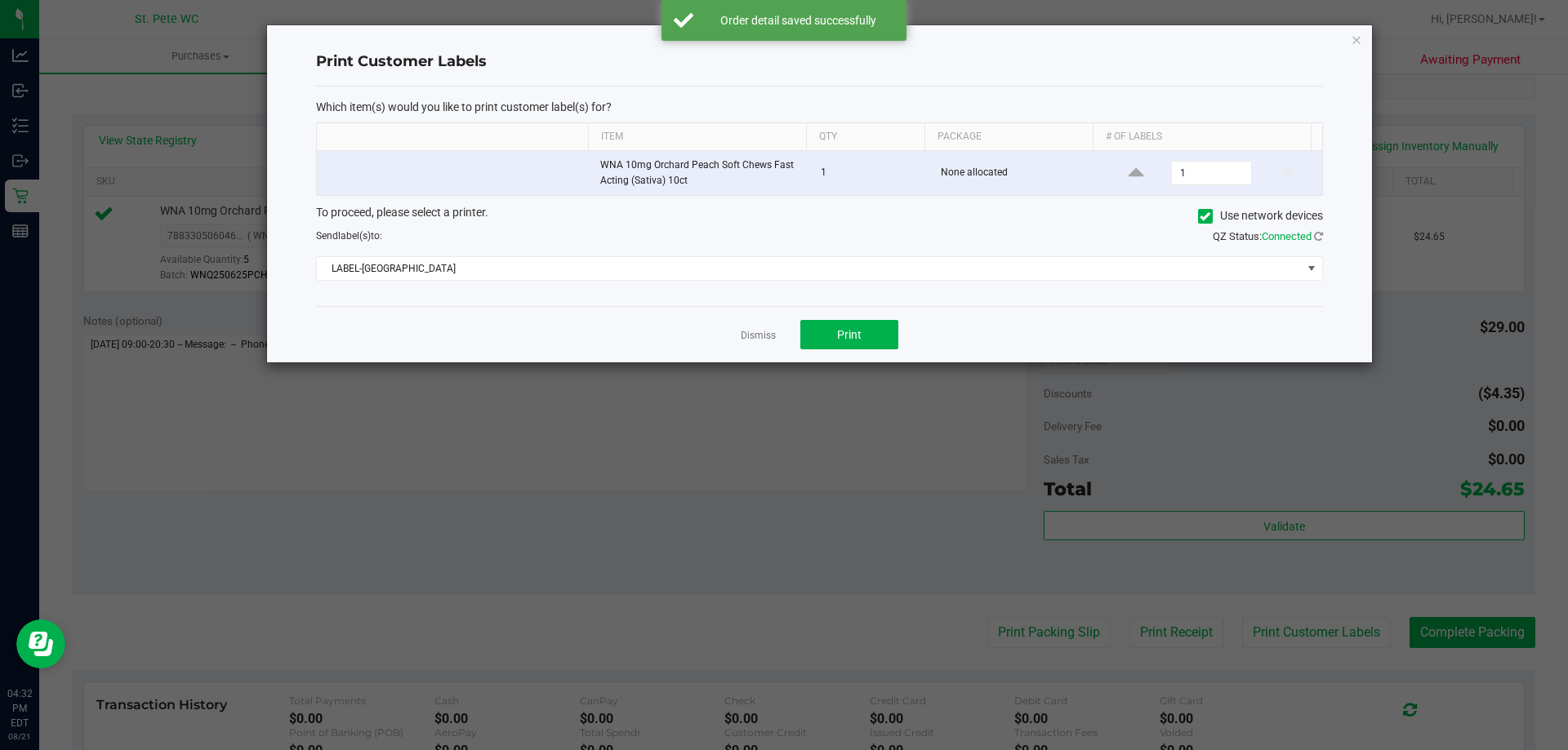
click at [857, 352] on div "Dismiss Print" at bounding box center [819, 334] width 1007 height 57
click at [849, 333] on span "Print" at bounding box center [849, 335] width 25 height 13
click at [1356, 39] on icon "button" at bounding box center [1356, 39] width 11 height 20
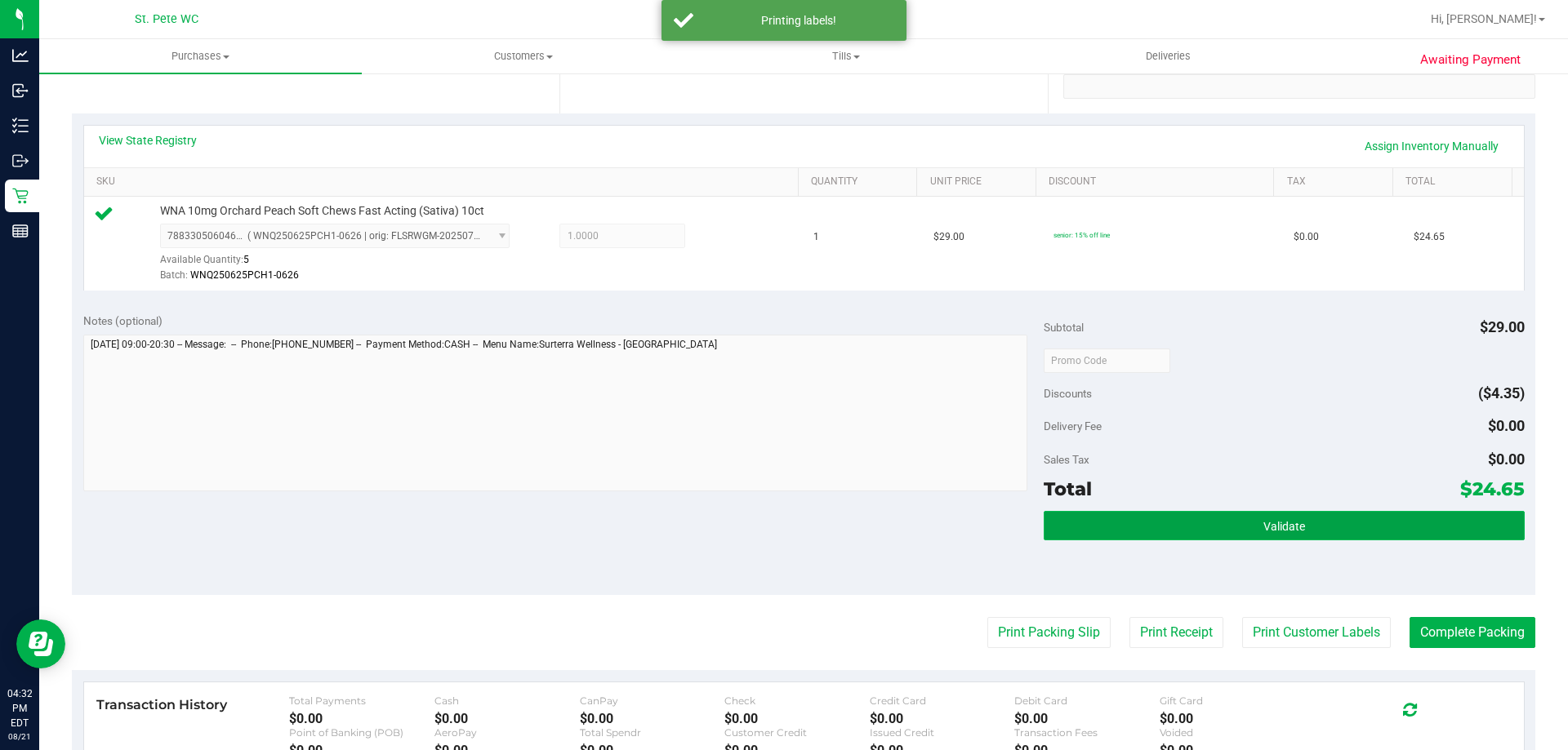
click at [1253, 512] on button "Validate" at bounding box center [1283, 526] width 480 height 30
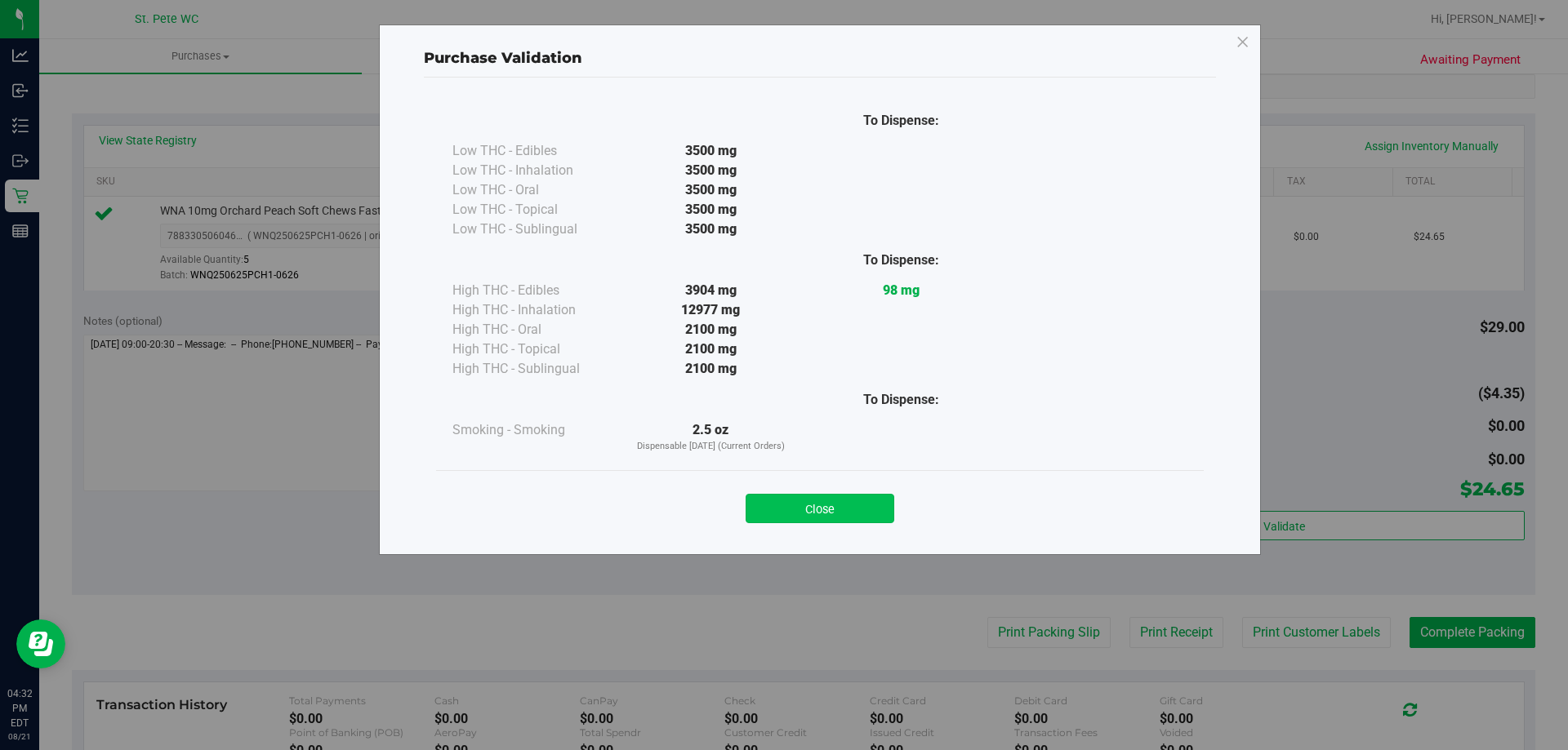
click at [848, 501] on button "Close" at bounding box center [820, 509] width 149 height 30
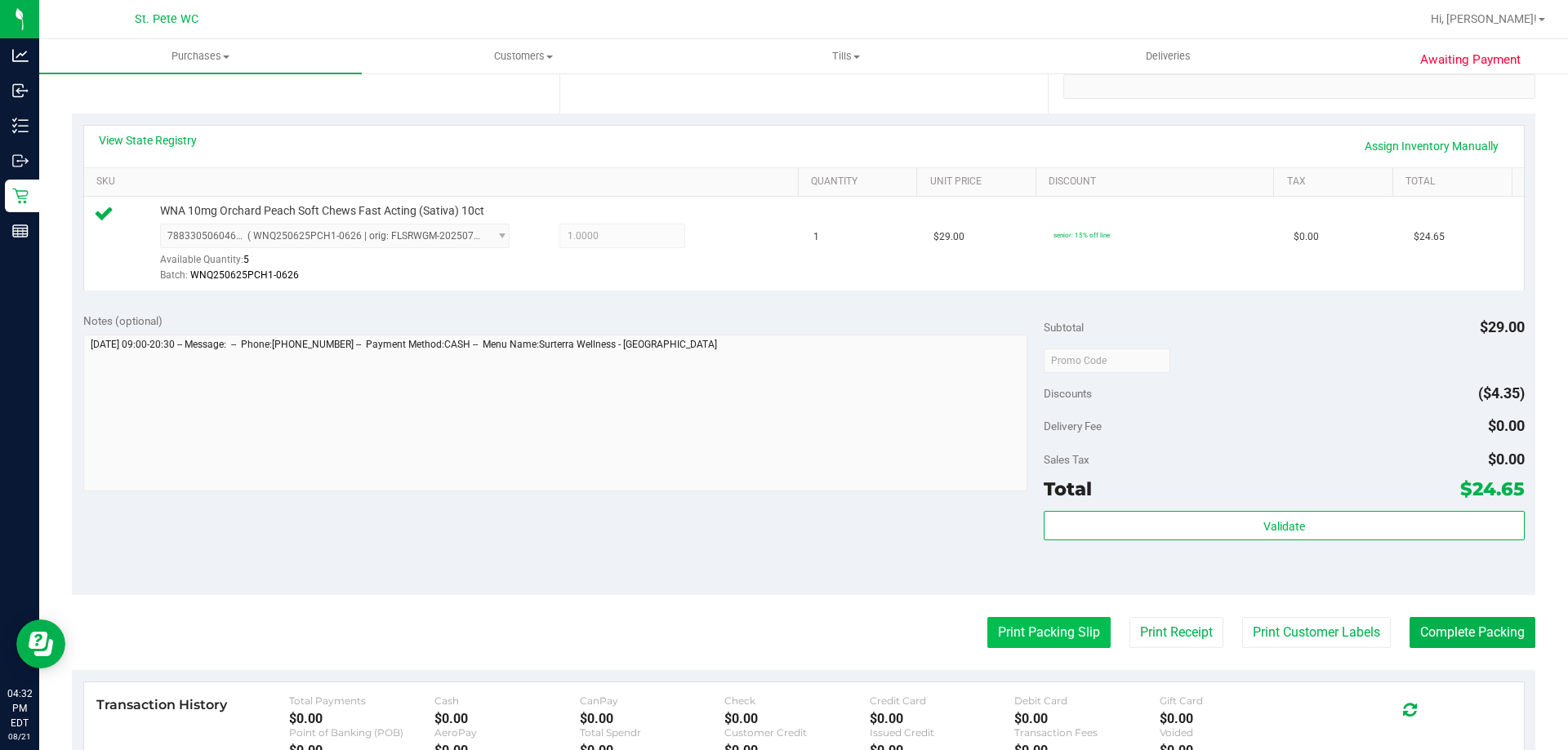
click at [1006, 639] on button "Print Packing Slip" at bounding box center [1049, 633] width 123 height 31
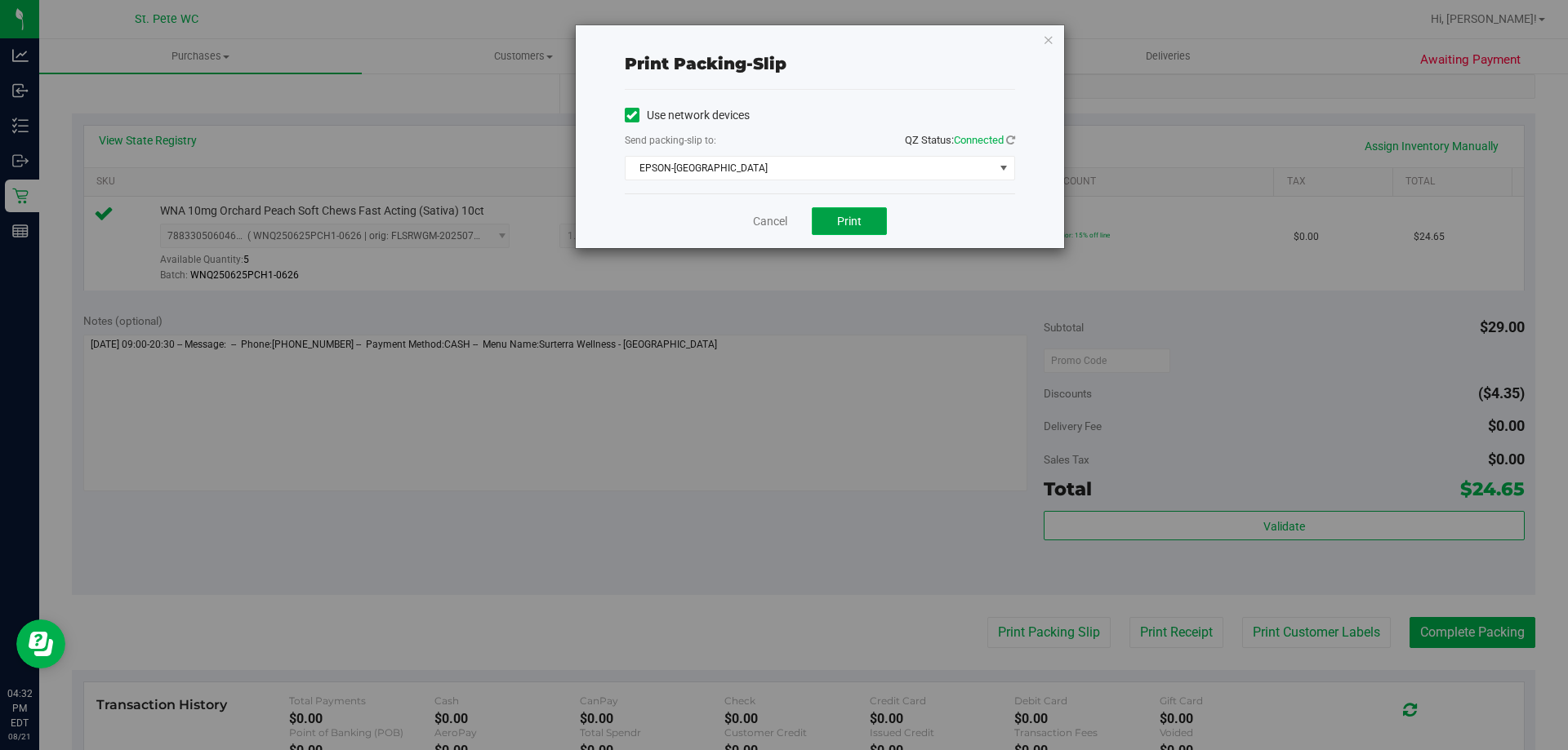
click at [849, 220] on span "Print" at bounding box center [849, 222] width 25 height 13
click at [1072, 39] on div "Print packing-slip Use network devices Send packing-slip to: QZ Status: Connect…" at bounding box center [789, 375] width 1579 height 750
click at [1049, 36] on icon "button" at bounding box center [1049, 39] width 11 height 20
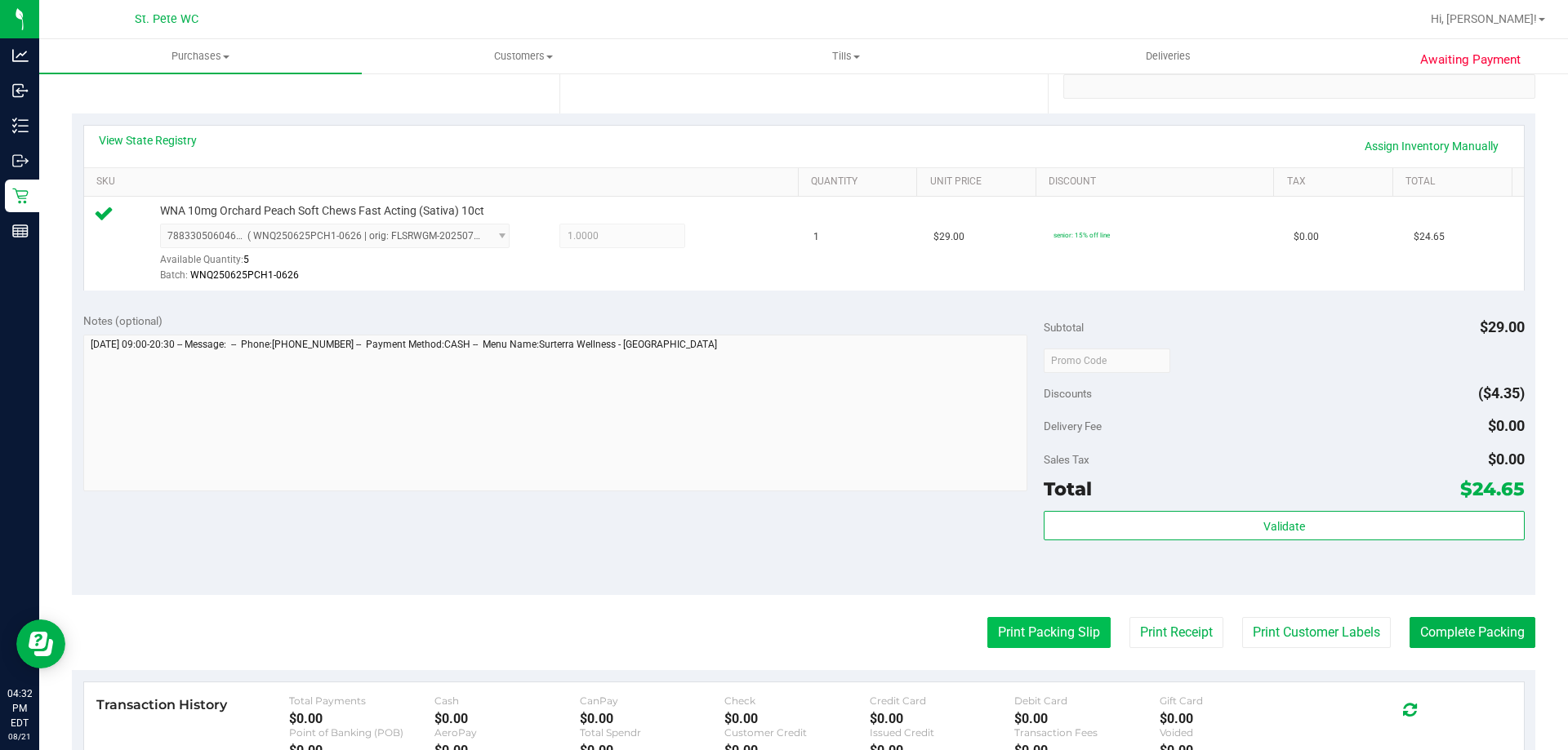
click at [1013, 631] on button "Print Packing Slip" at bounding box center [1049, 633] width 123 height 31
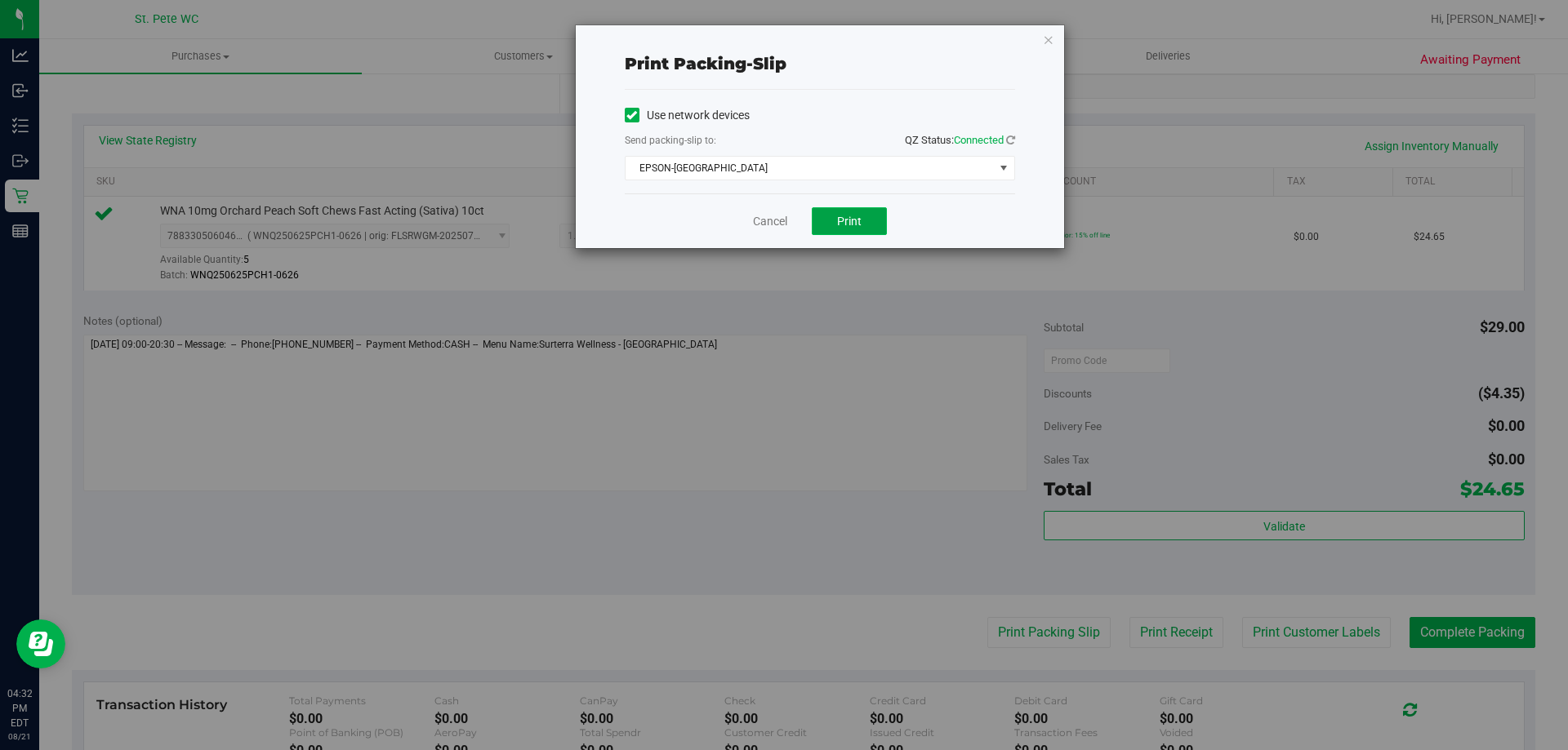
click at [833, 223] on button "Print" at bounding box center [849, 222] width 75 height 28
click at [1044, 39] on icon "button" at bounding box center [1049, 39] width 11 height 20
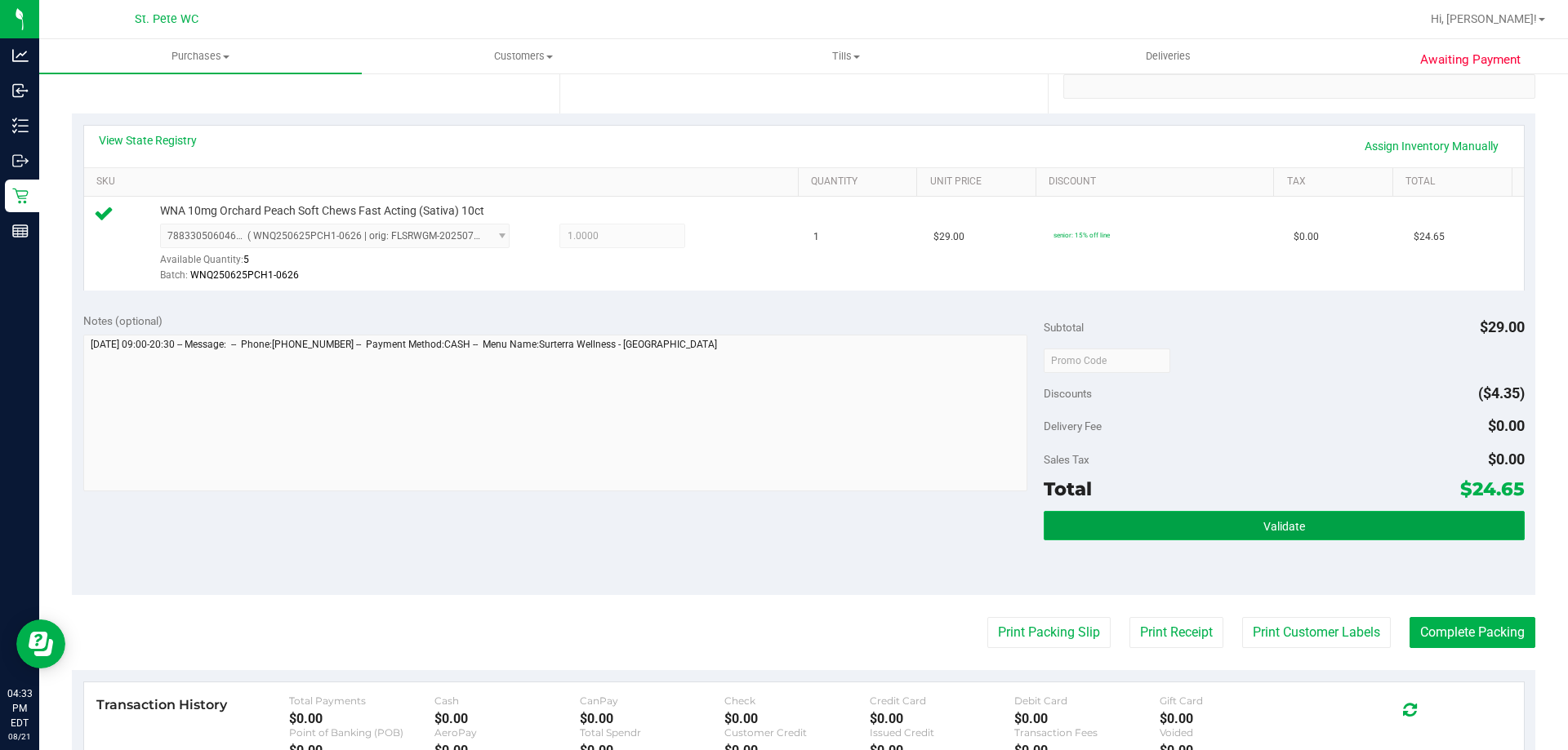
click at [1178, 524] on button "Validate" at bounding box center [1283, 526] width 480 height 30
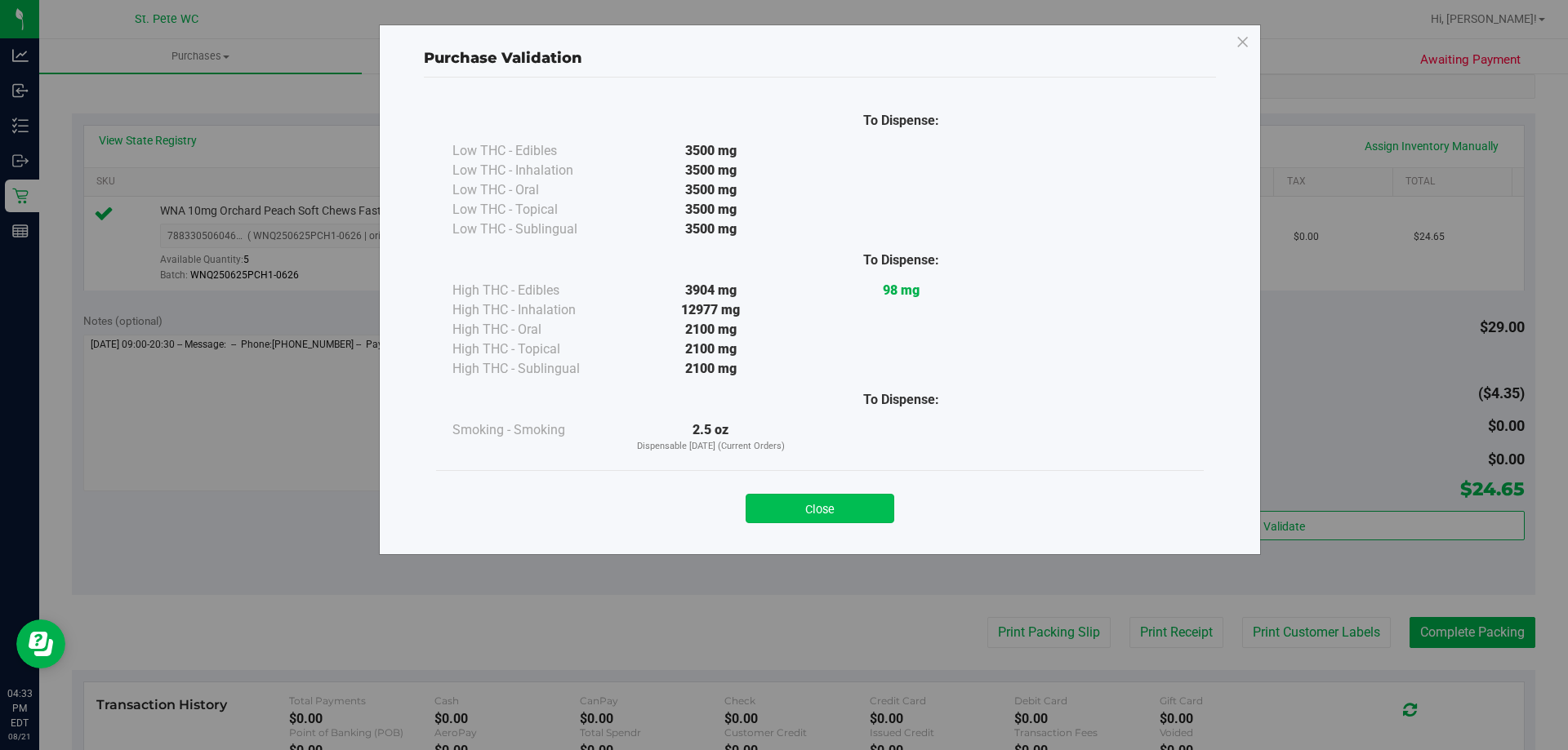
click at [801, 509] on button "Close" at bounding box center [820, 509] width 149 height 30
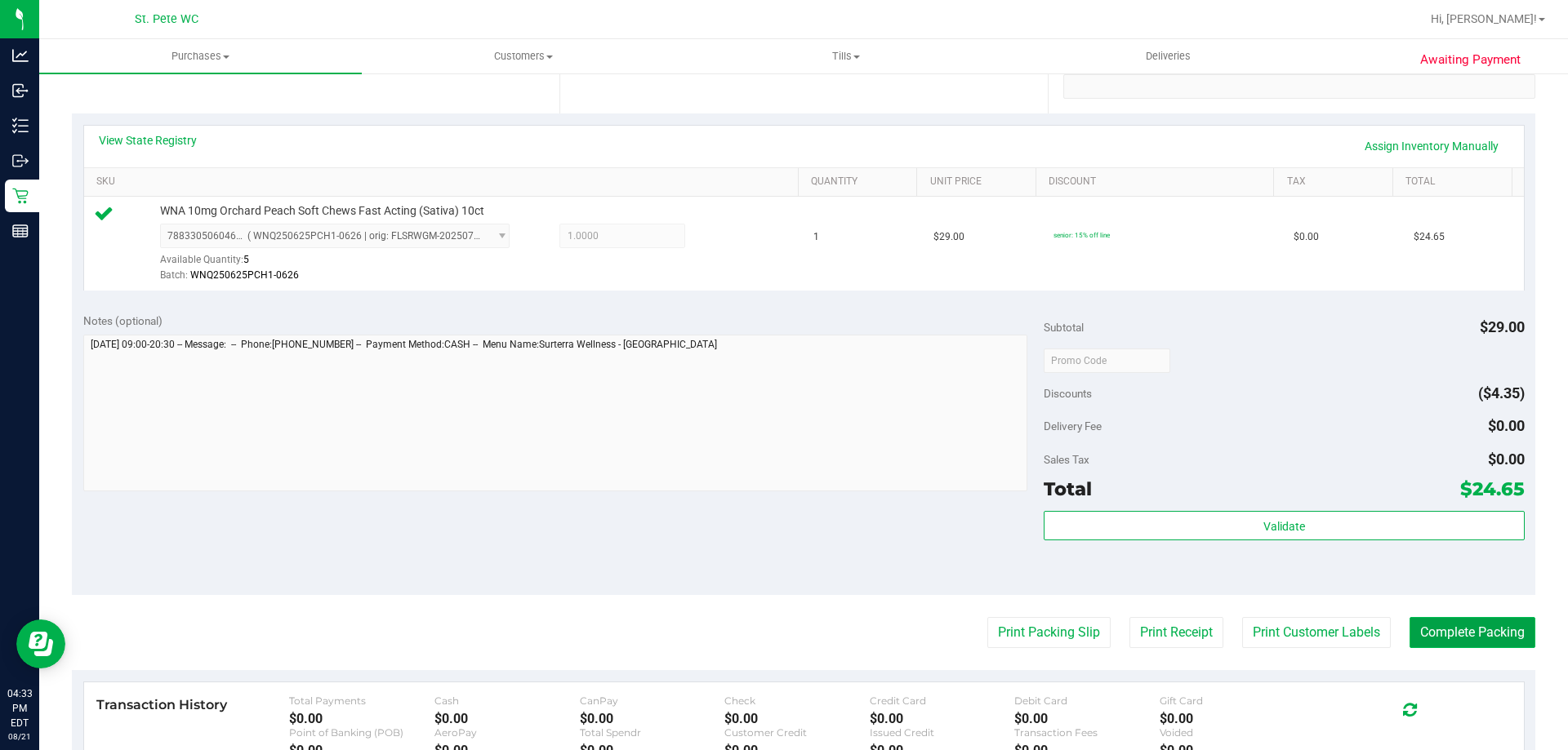
click at [1475, 622] on button "Complete Packing" at bounding box center [1472, 633] width 126 height 31
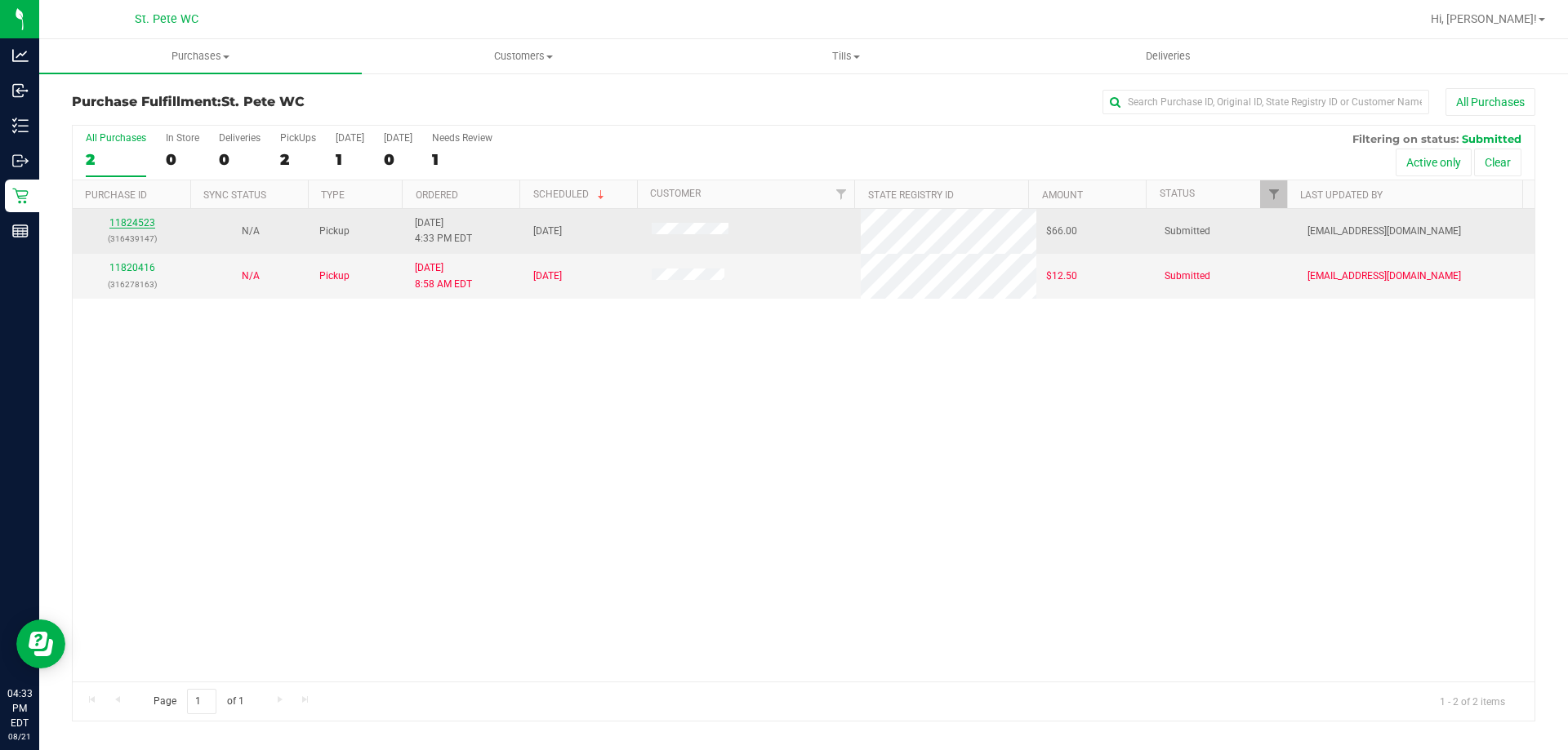
click at [116, 219] on link "11824523" at bounding box center [132, 223] width 46 height 11
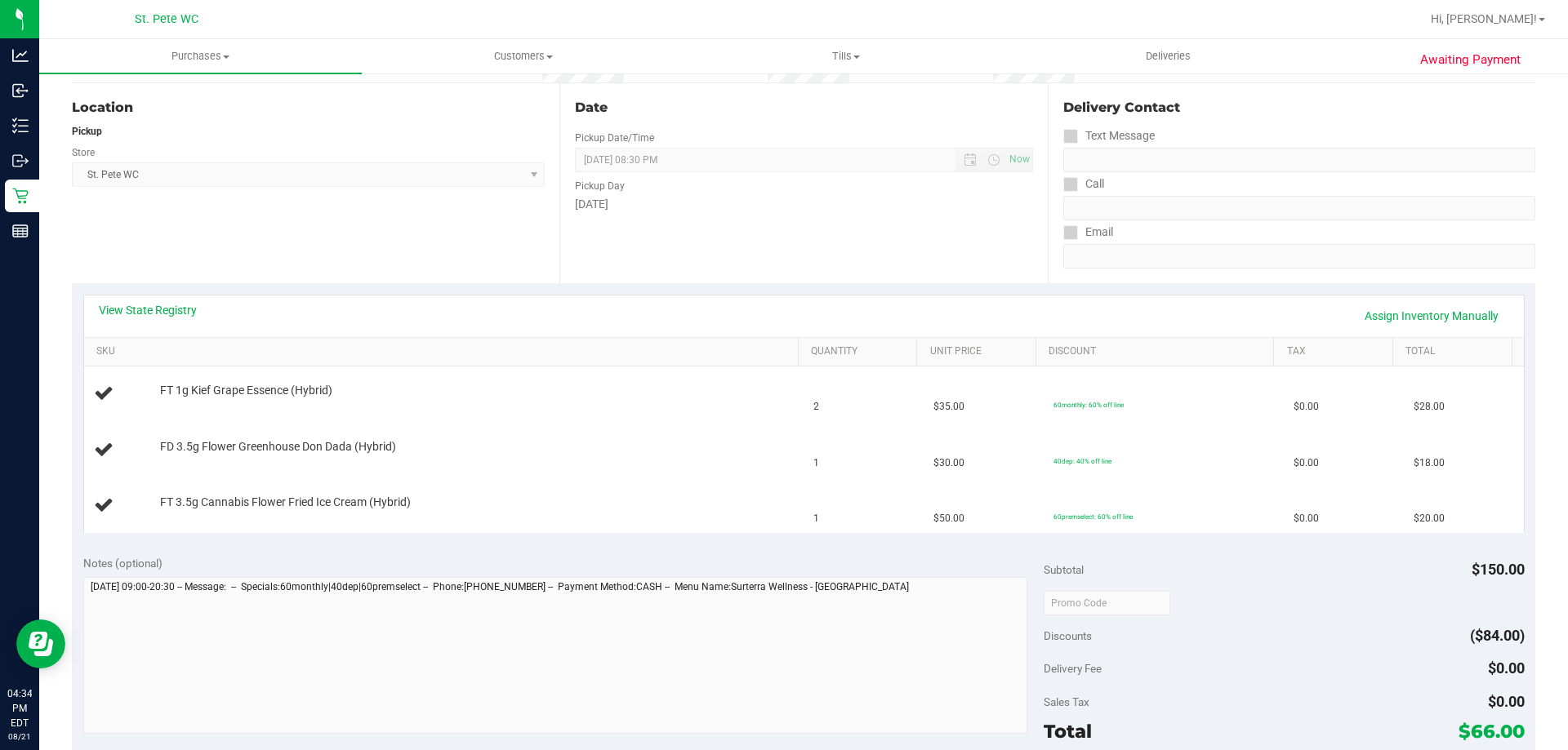
scroll to position [245, 0]
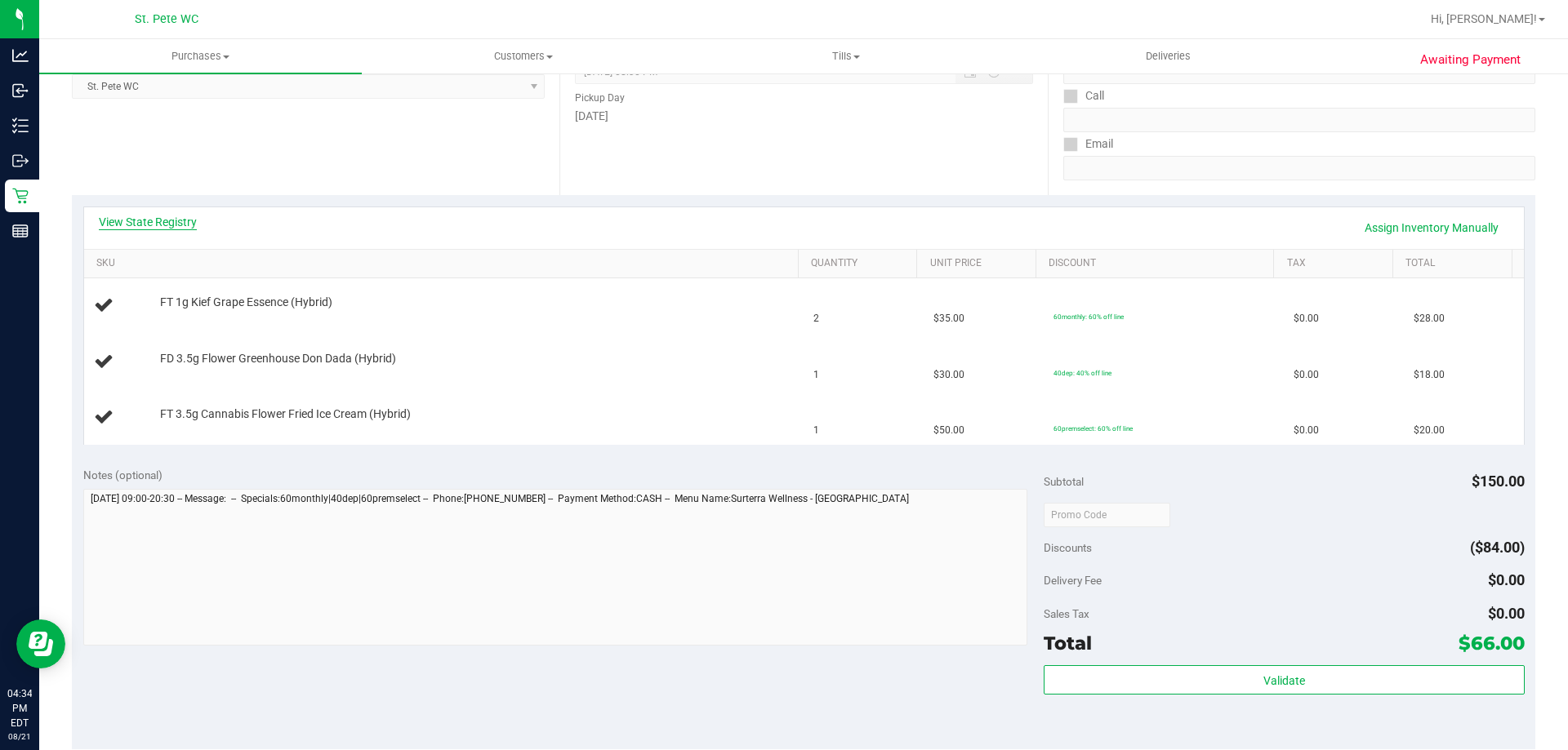
click at [163, 225] on link "View State Registry" at bounding box center [147, 222] width 98 height 16
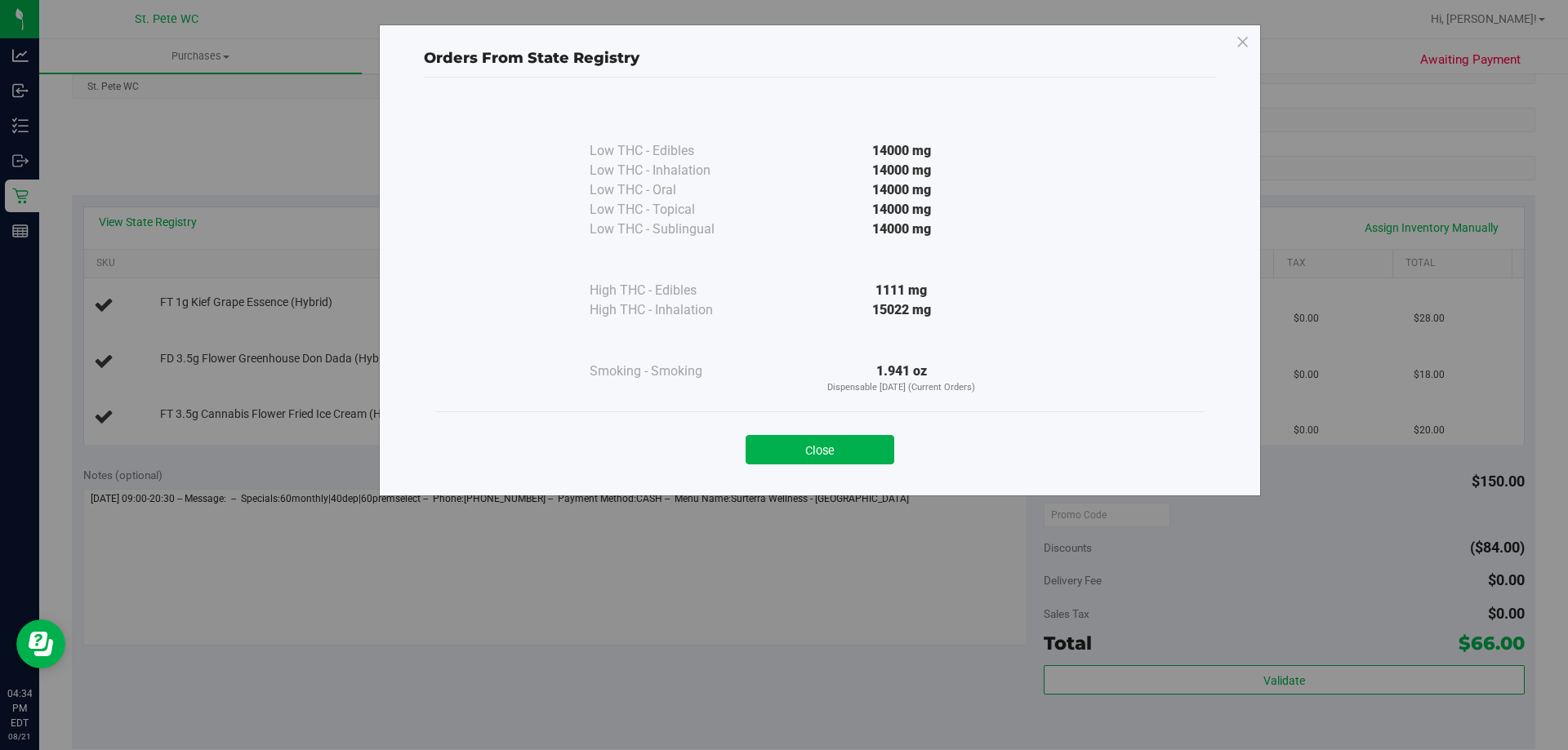
drag, startPoint x: 880, startPoint y: 457, endPoint x: 873, endPoint y: 466, distance: 11.4
click at [876, 459] on button "Close" at bounding box center [820, 450] width 149 height 30
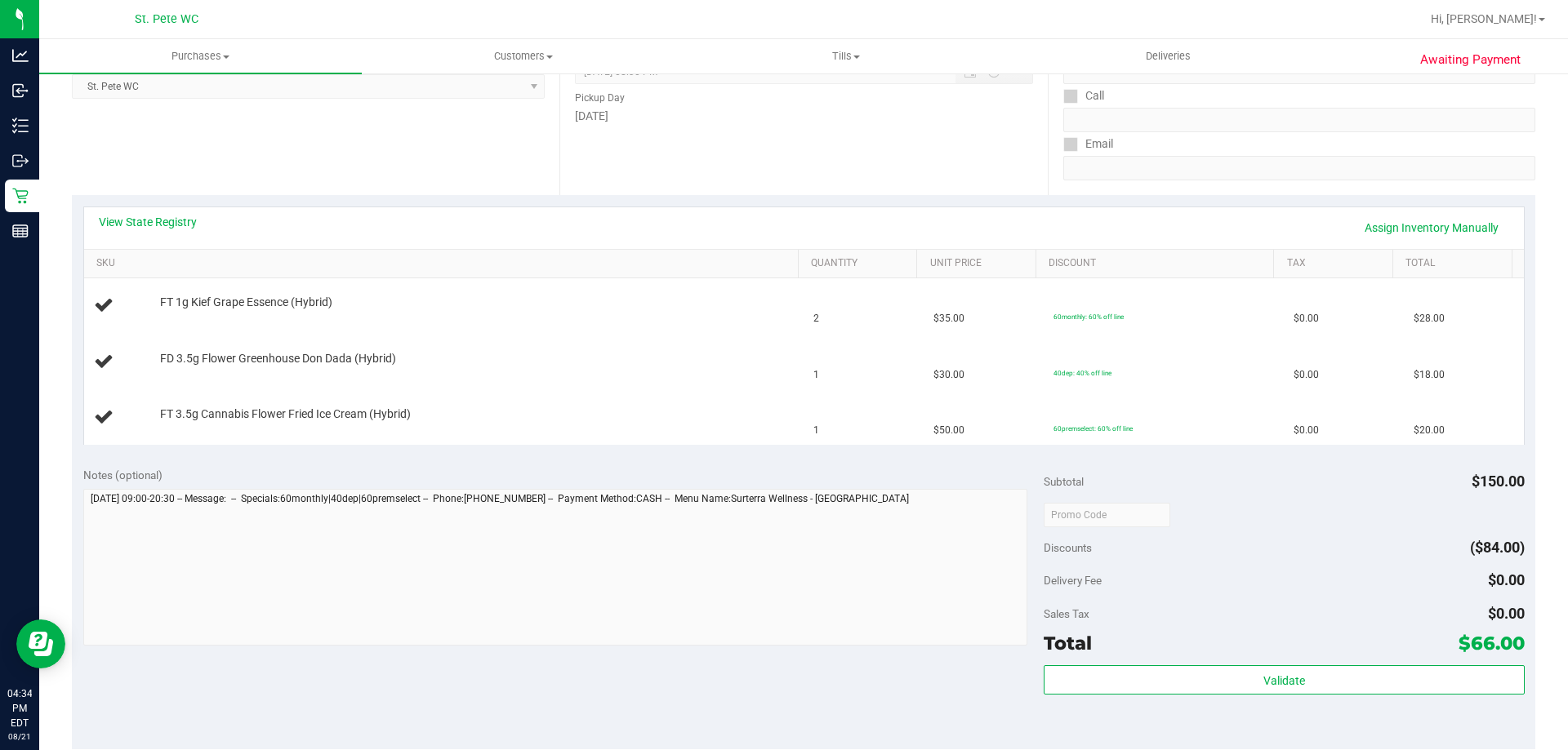
click at [484, 460] on div "Notes (optional) Subtotal $150.00 Discounts ($84.00) Delivery Fee $0.00 Sales T…" at bounding box center [803, 602] width 1463 height 294
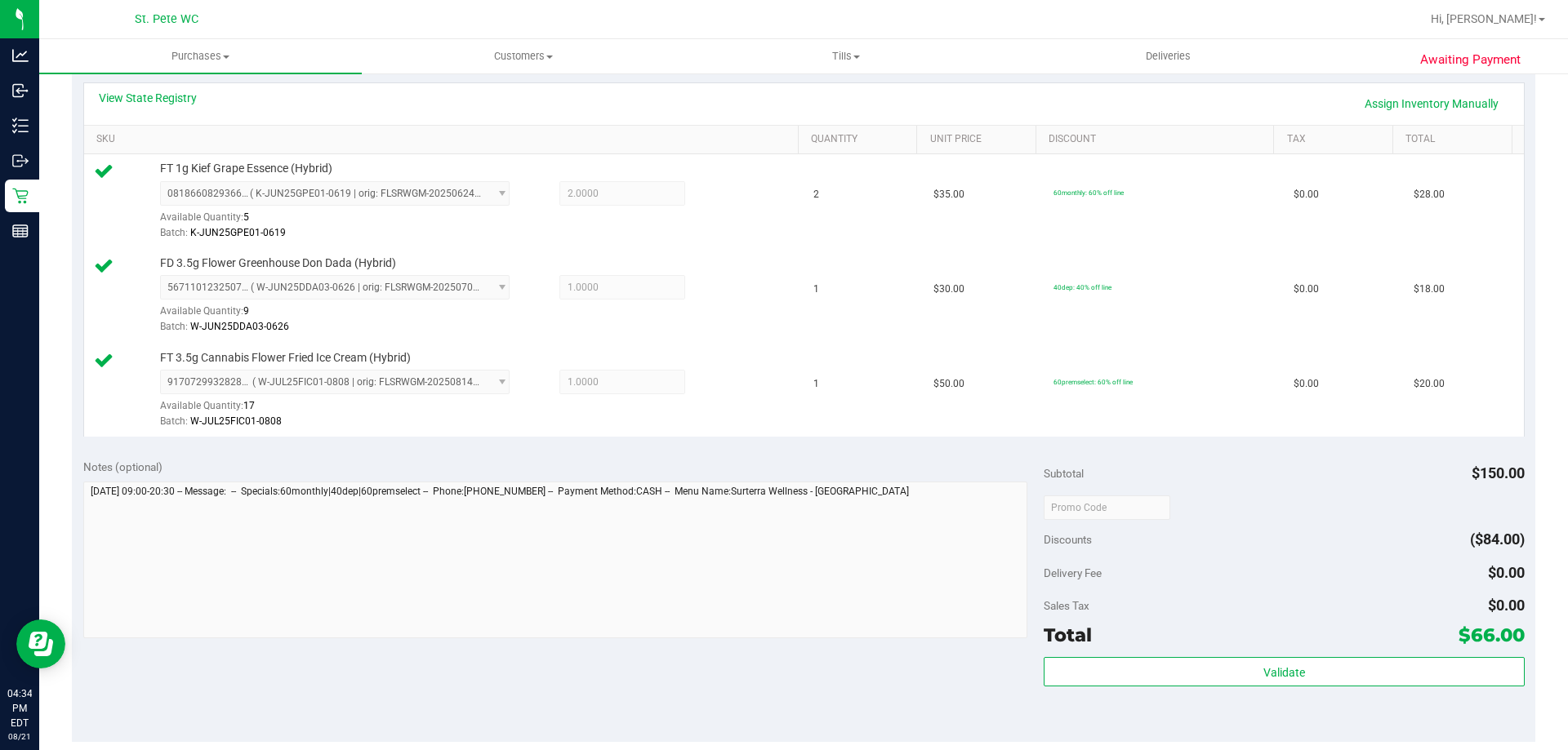
scroll to position [490, 0]
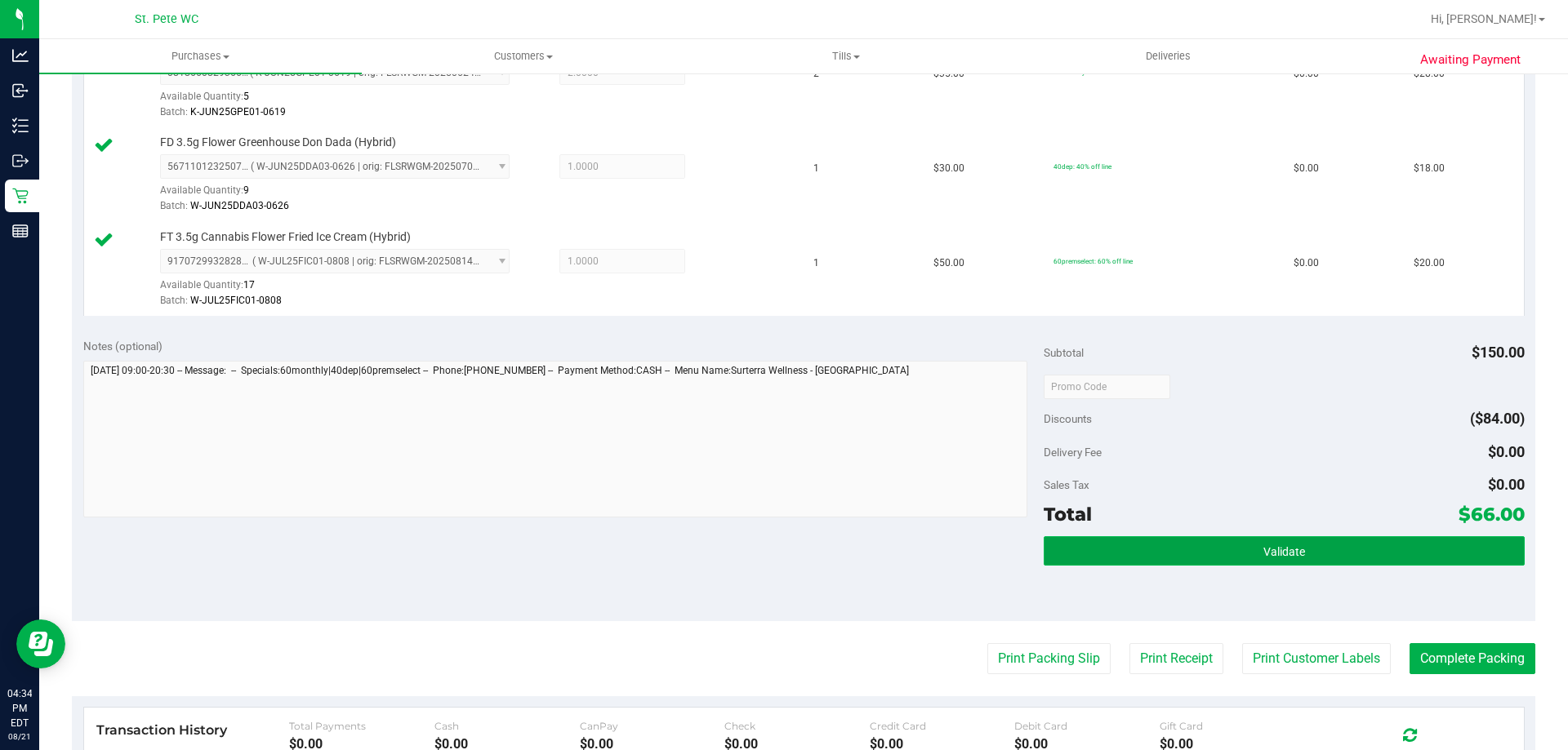
click at [1398, 544] on button "Validate" at bounding box center [1283, 551] width 480 height 30
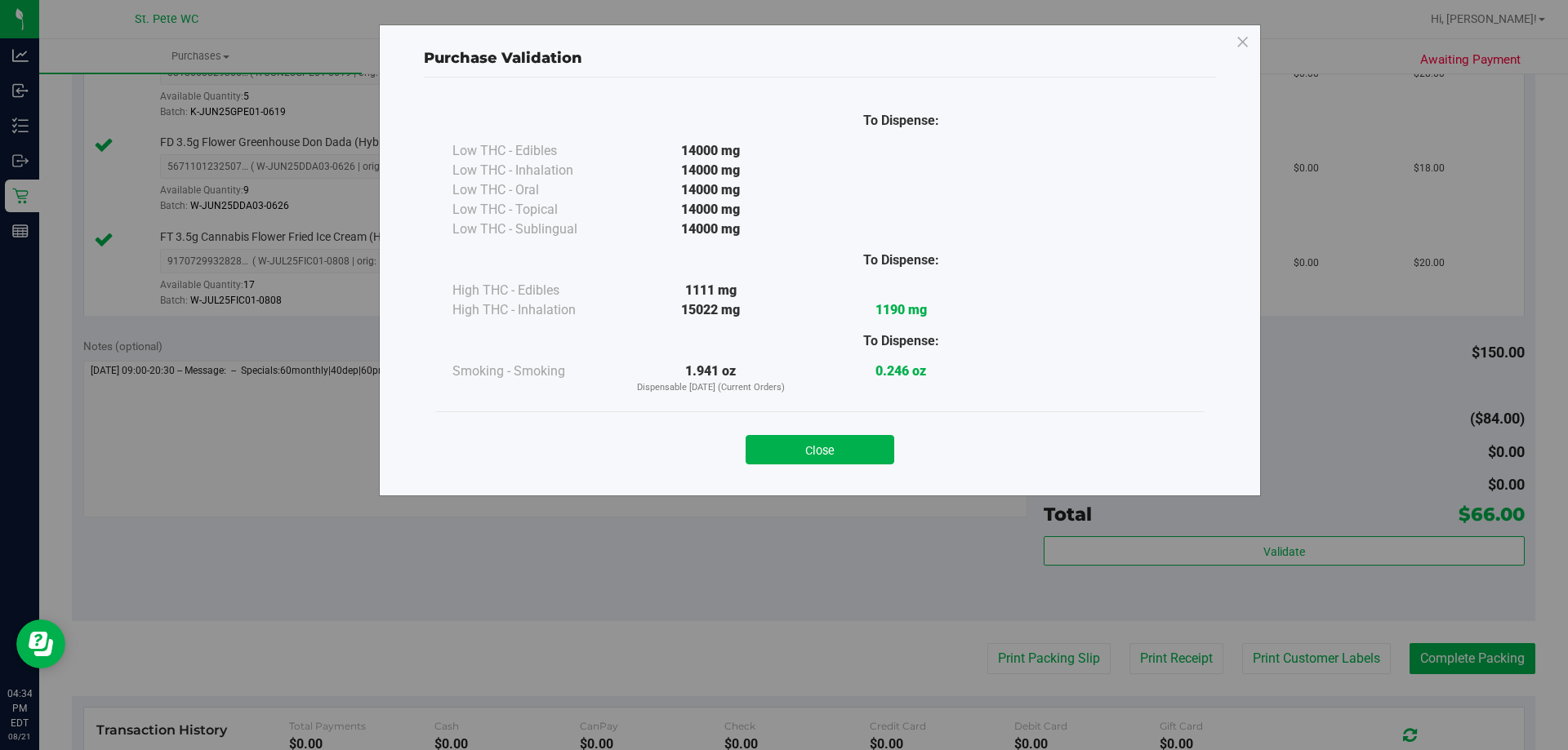
click at [805, 408] on div "To Dispense: Low THC - Edibles 14000 mg" at bounding box center [819, 255] width 767 height 312
click at [868, 447] on button "Close" at bounding box center [820, 450] width 149 height 30
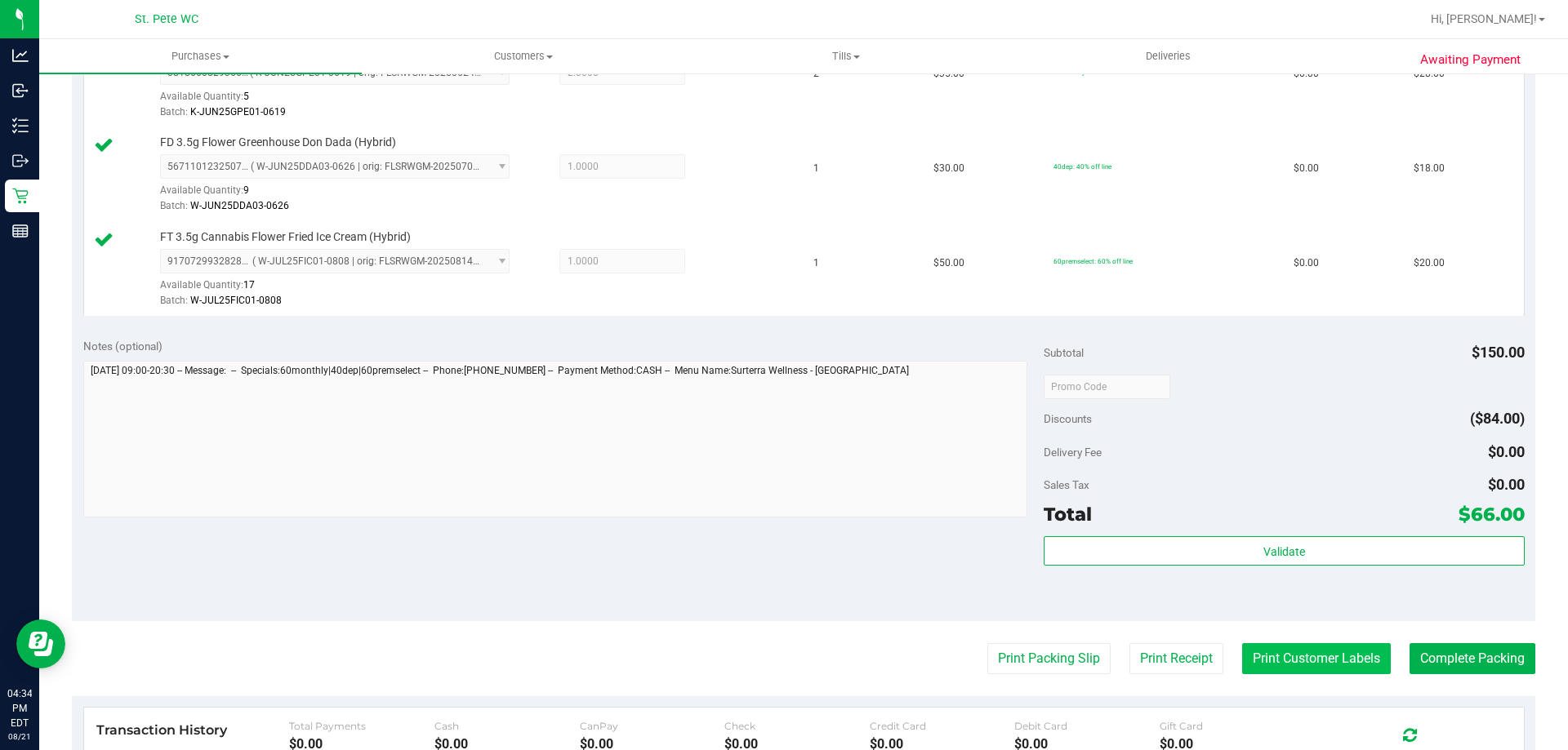
click at [1356, 656] on button "Print Customer Labels" at bounding box center [1316, 659] width 149 height 31
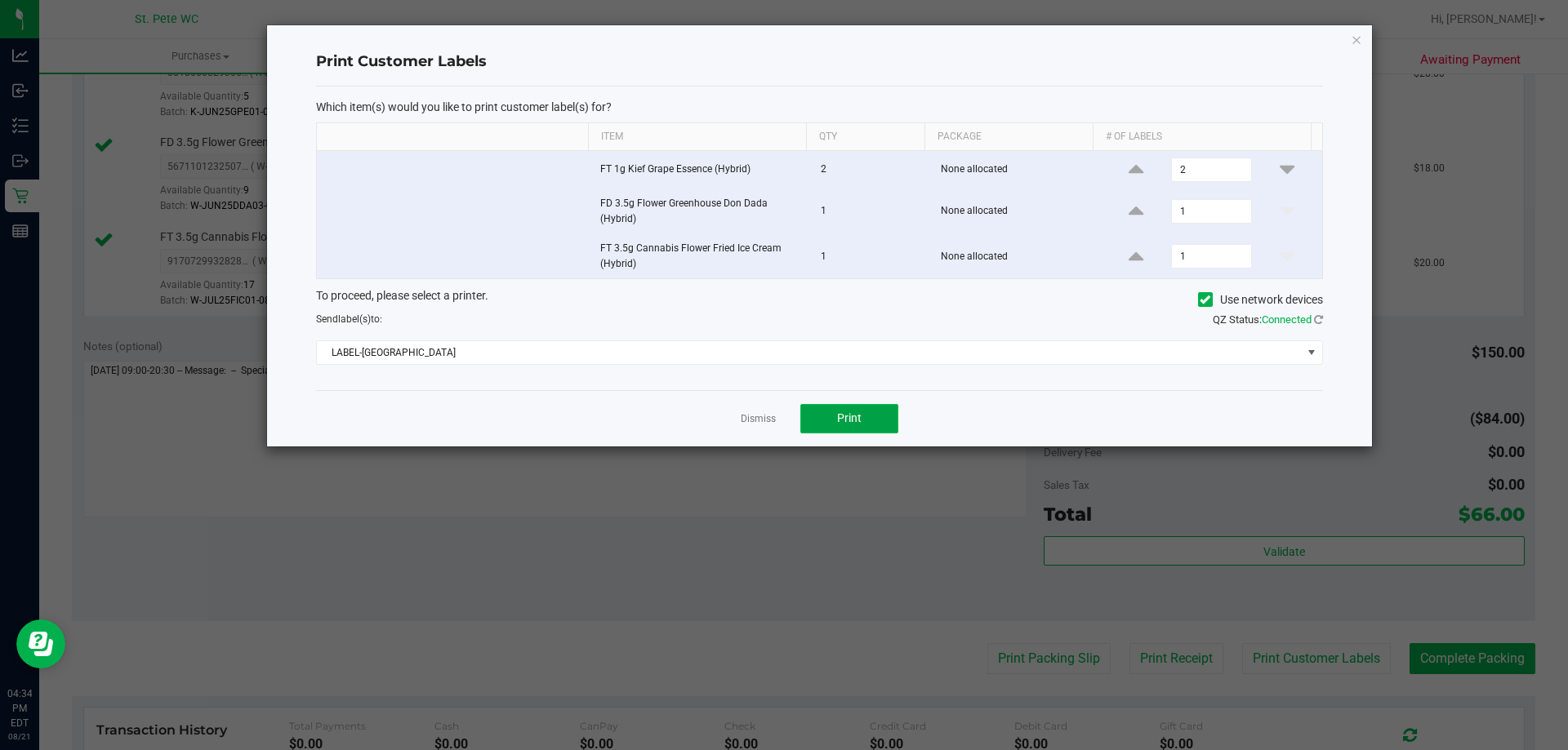
click at [861, 407] on button "Print" at bounding box center [848, 419] width 98 height 30
click at [1357, 43] on icon "button" at bounding box center [1356, 39] width 11 height 20
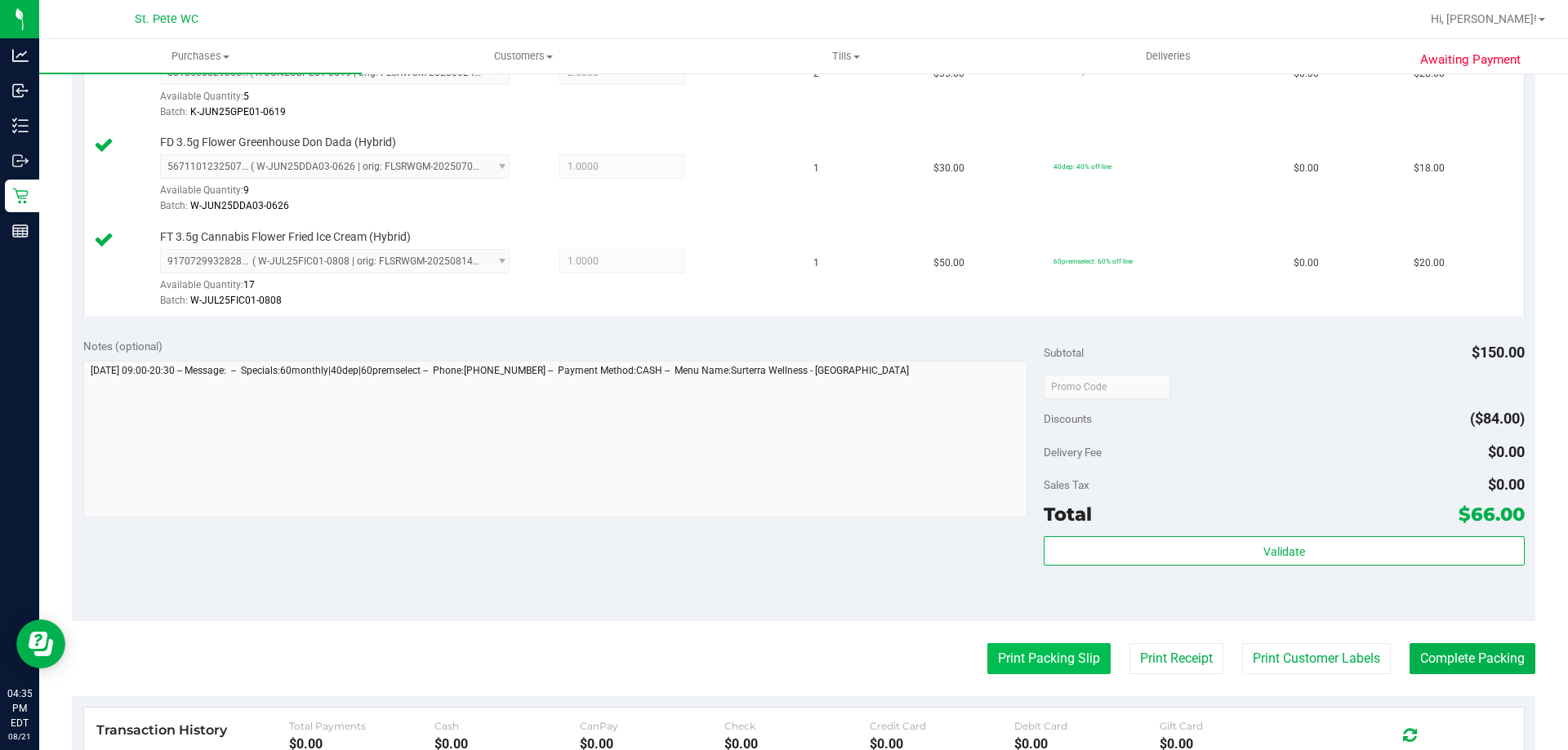
click at [1036, 653] on button "Print Packing Slip" at bounding box center [1049, 659] width 123 height 31
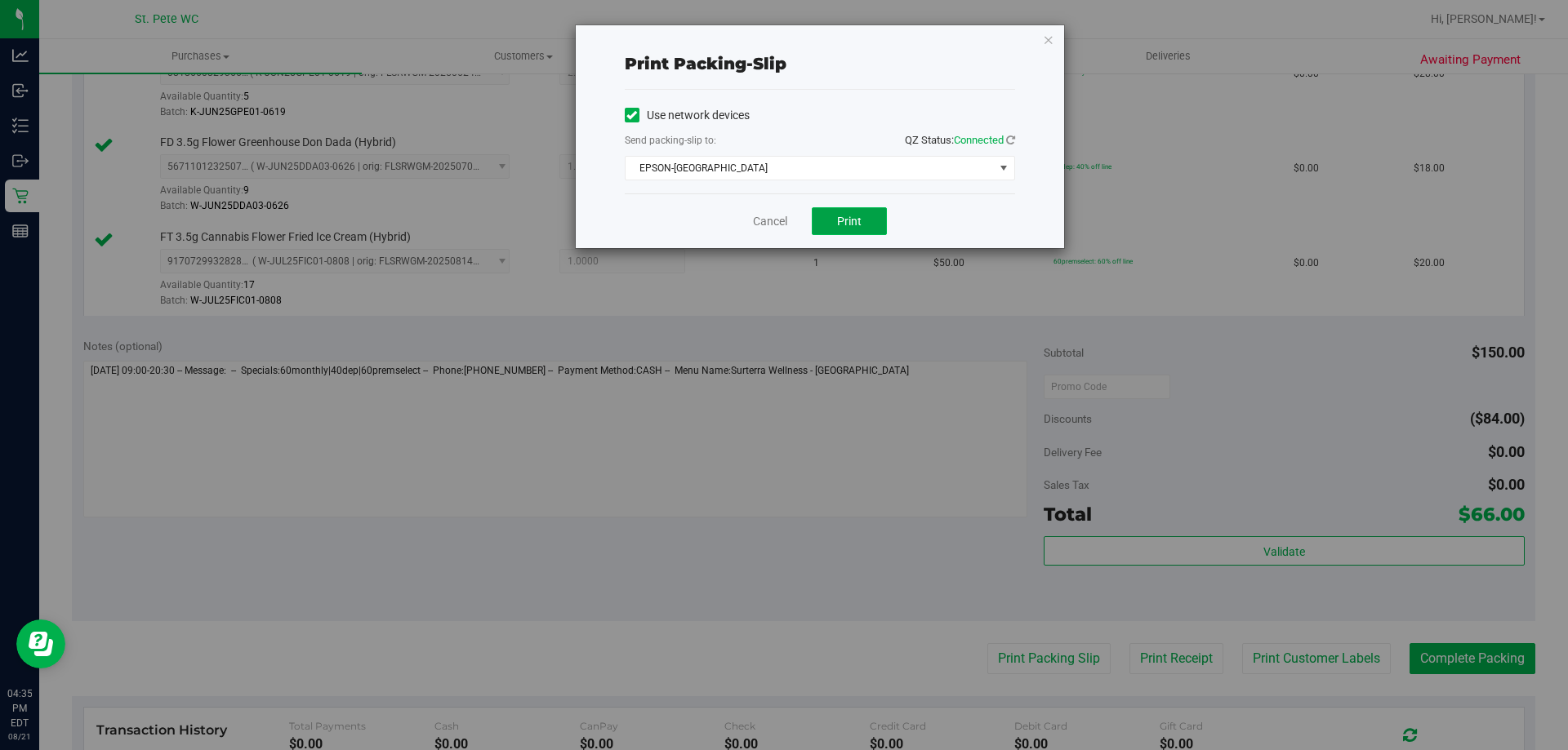
click at [856, 211] on button "Print" at bounding box center [849, 222] width 75 height 28
click at [1047, 39] on icon "button" at bounding box center [1049, 39] width 11 height 20
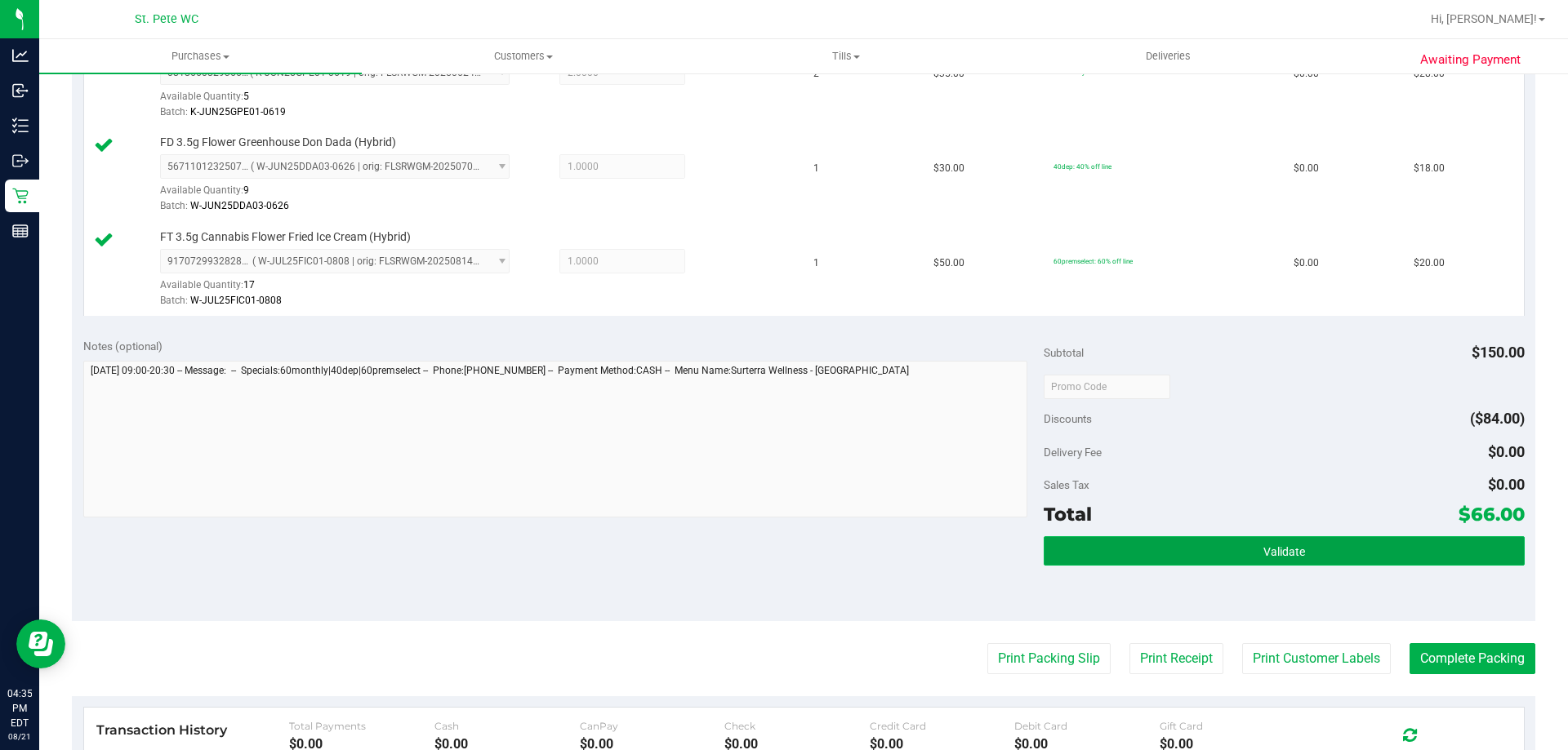
click at [1217, 561] on button "Validate" at bounding box center [1283, 551] width 480 height 30
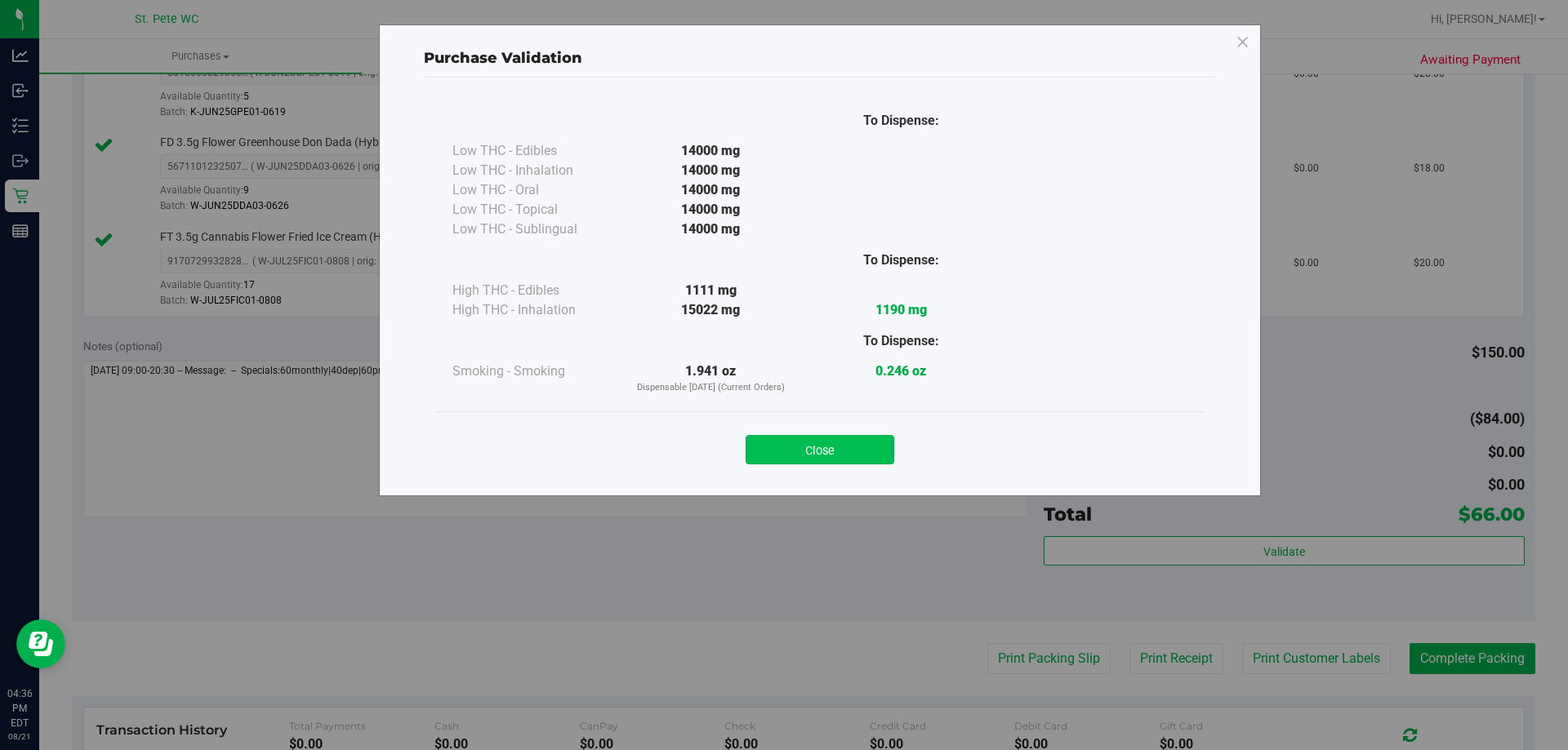
click at [787, 455] on button "Close" at bounding box center [820, 450] width 149 height 30
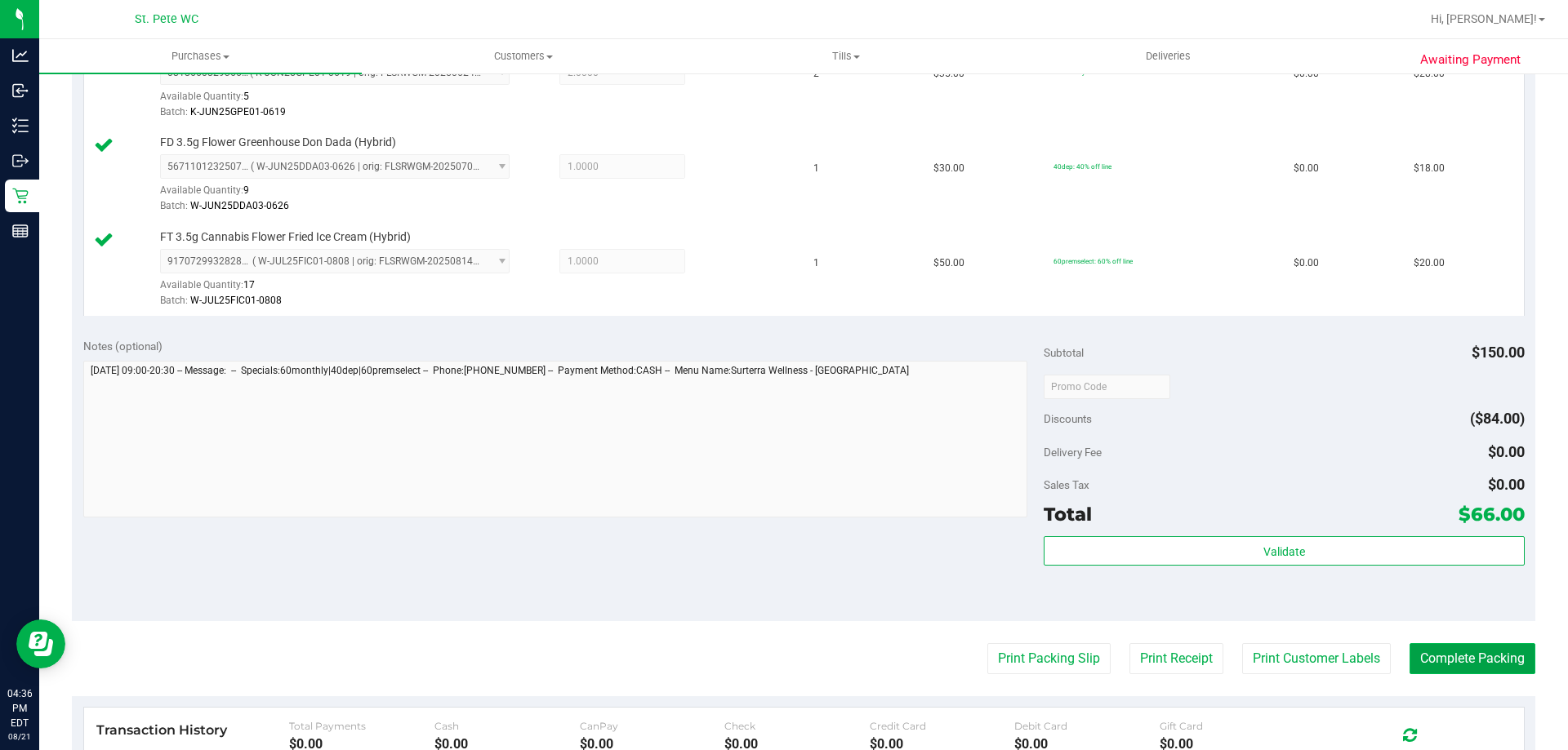
click at [1451, 661] on button "Complete Packing" at bounding box center [1472, 659] width 126 height 31
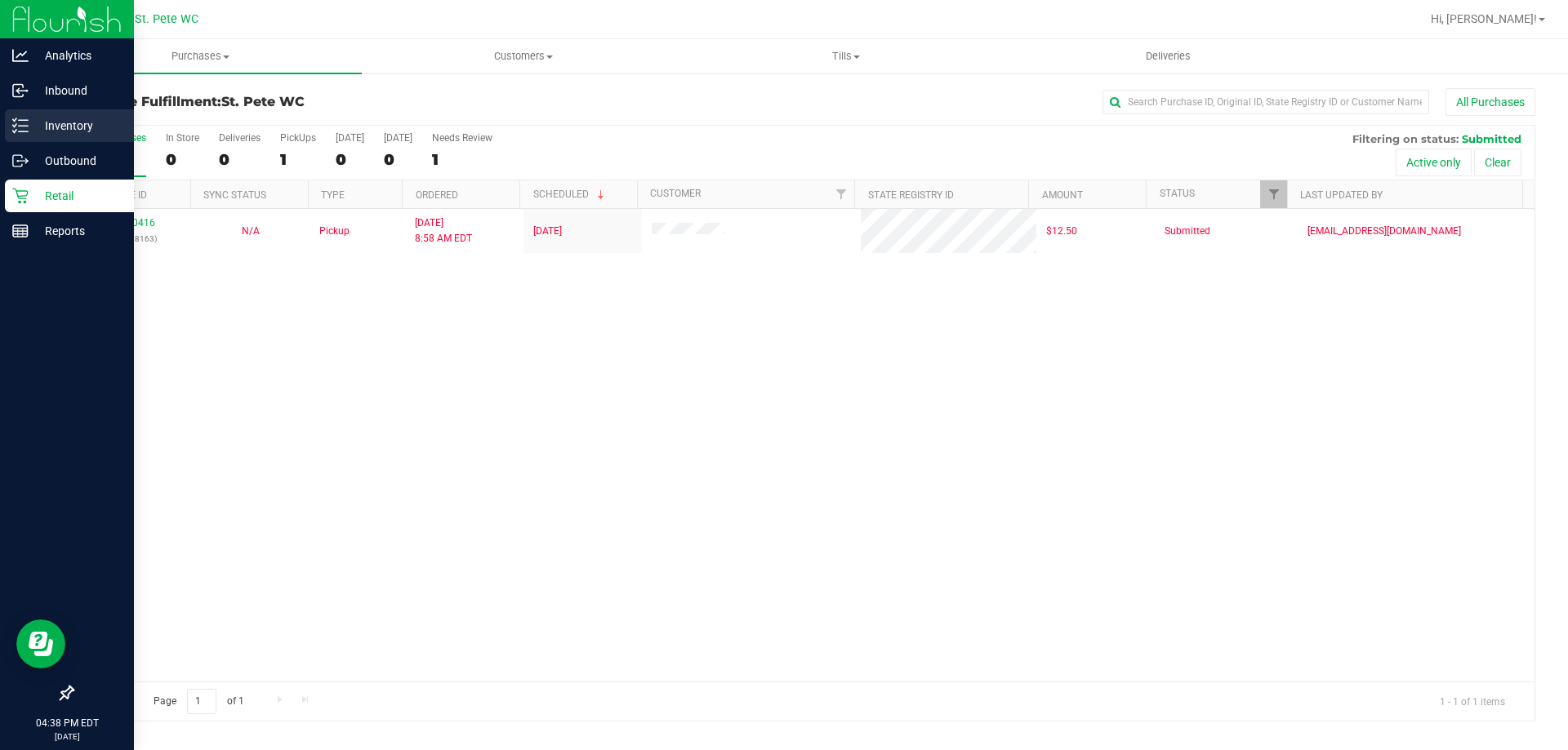
click at [20, 121] on icon at bounding box center [21, 126] width 16 height 16
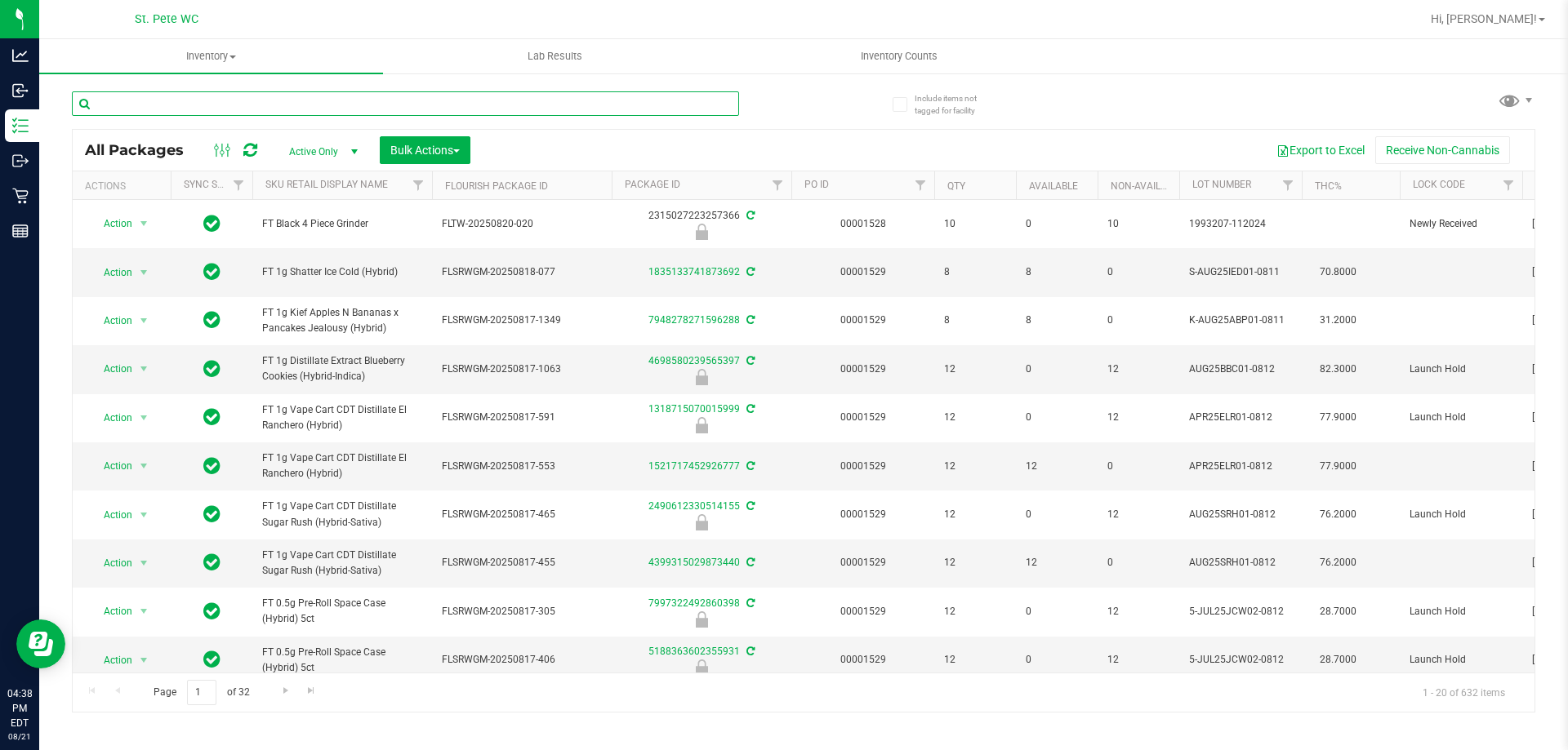
click at [334, 108] on input "text" at bounding box center [405, 103] width 667 height 25
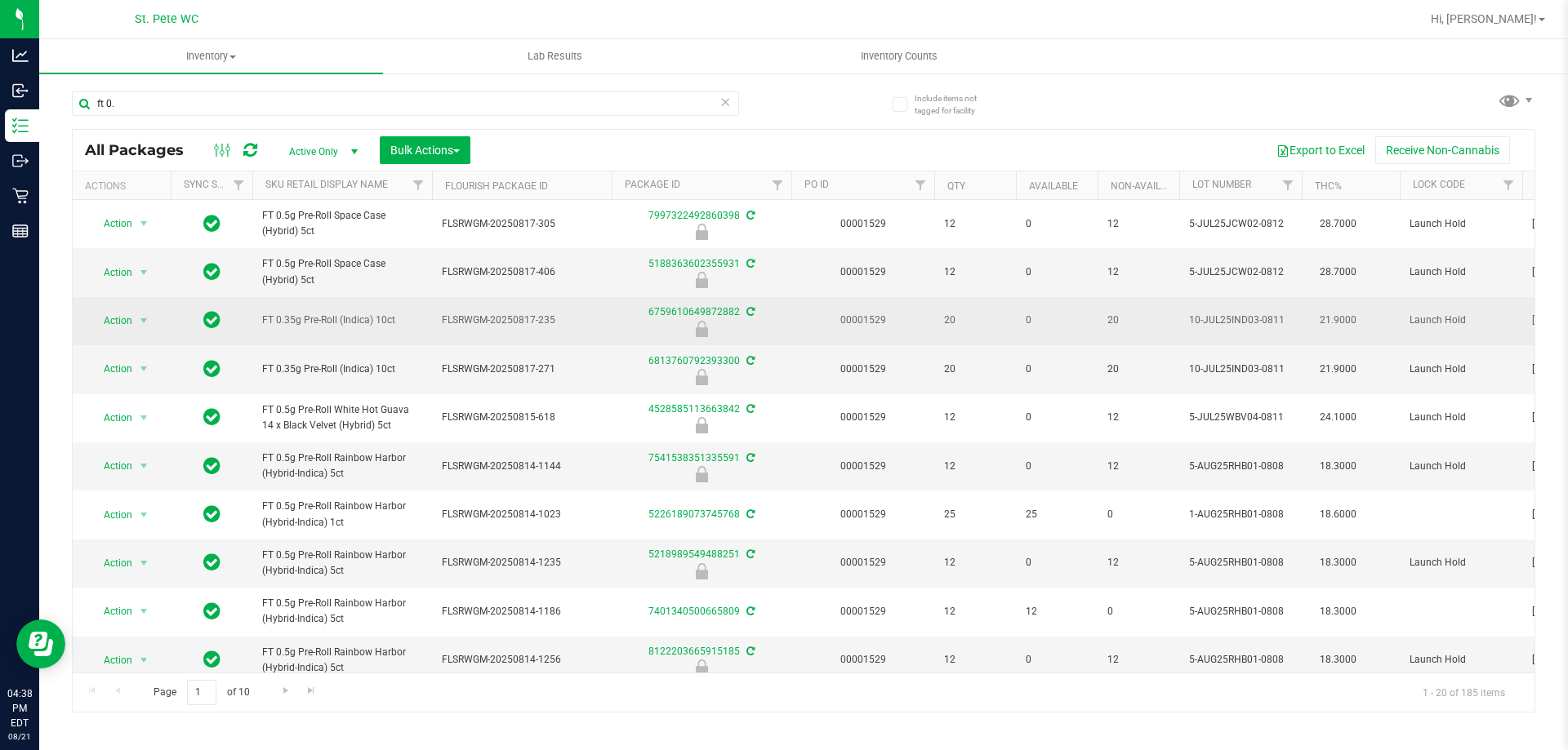
drag, startPoint x: 405, startPoint y: 313, endPoint x: 265, endPoint y: 318, distance: 140.1
click at [252, 330] on td "FT 0.35g Pre-Roll (Indica) 10ct" at bounding box center [341, 321] width 180 height 48
copy span "FT 0.35g Pre-Roll (Indica) 10ct"
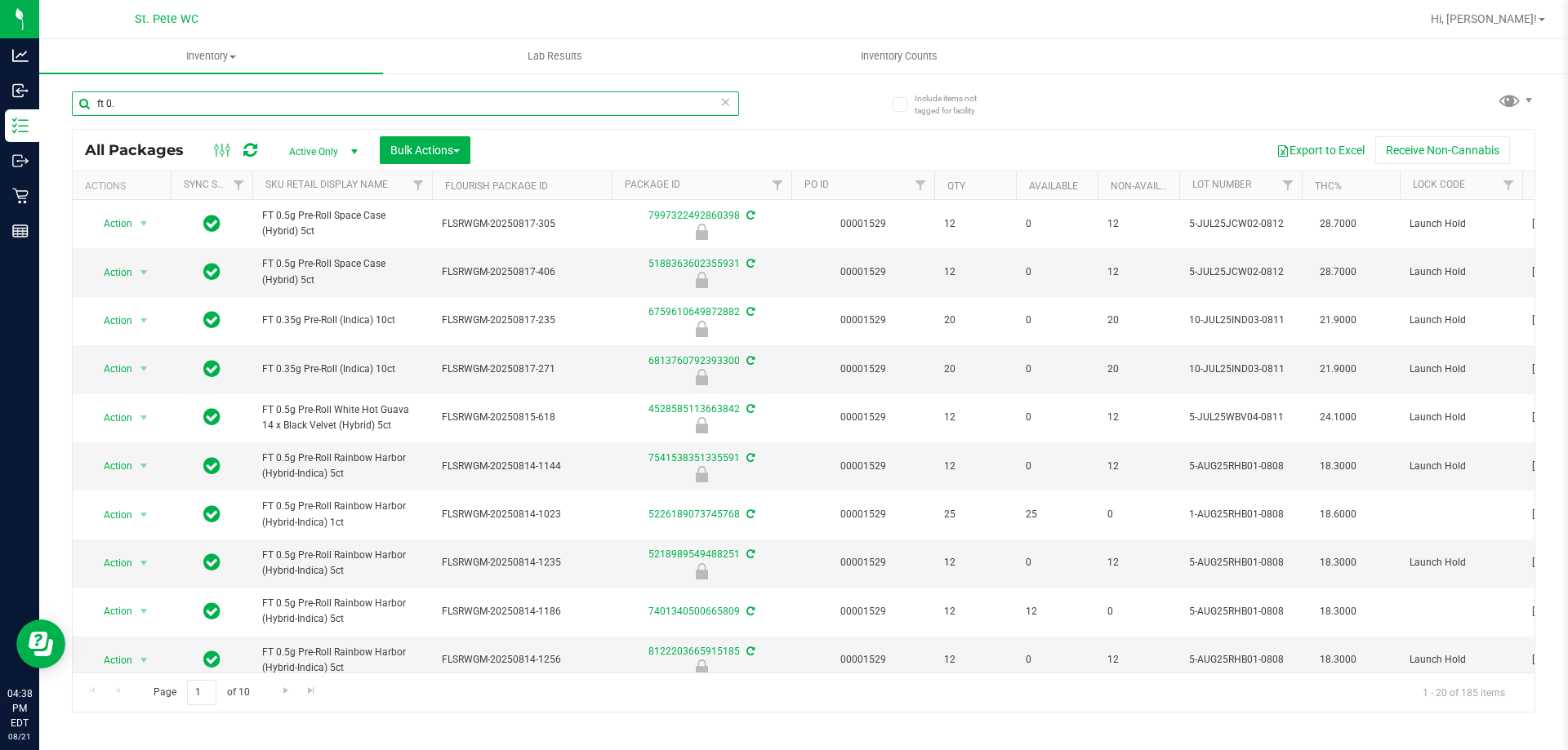
click at [120, 103] on input "ft 0." at bounding box center [405, 103] width 667 height 25
paste input "FT 0.35g Pre-Roll (Indica) 10ct"
click at [195, 104] on input "FT 0.35g Pre-Roll (Indica) 10ct" at bounding box center [405, 103] width 667 height 25
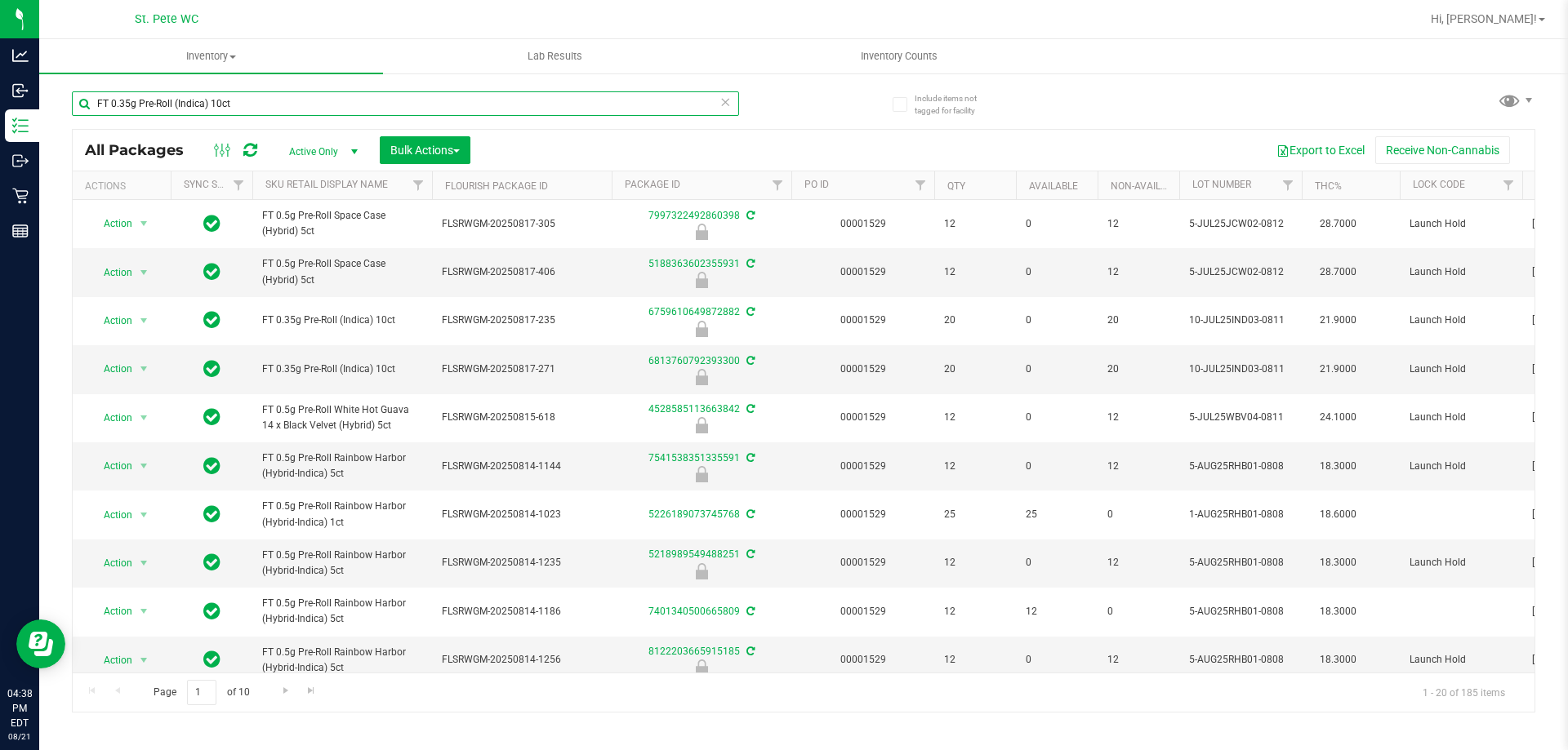
click at [195, 104] on input "FT 0.35g Pre-Roll (Indica) 10ct" at bounding box center [405, 103] width 667 height 25
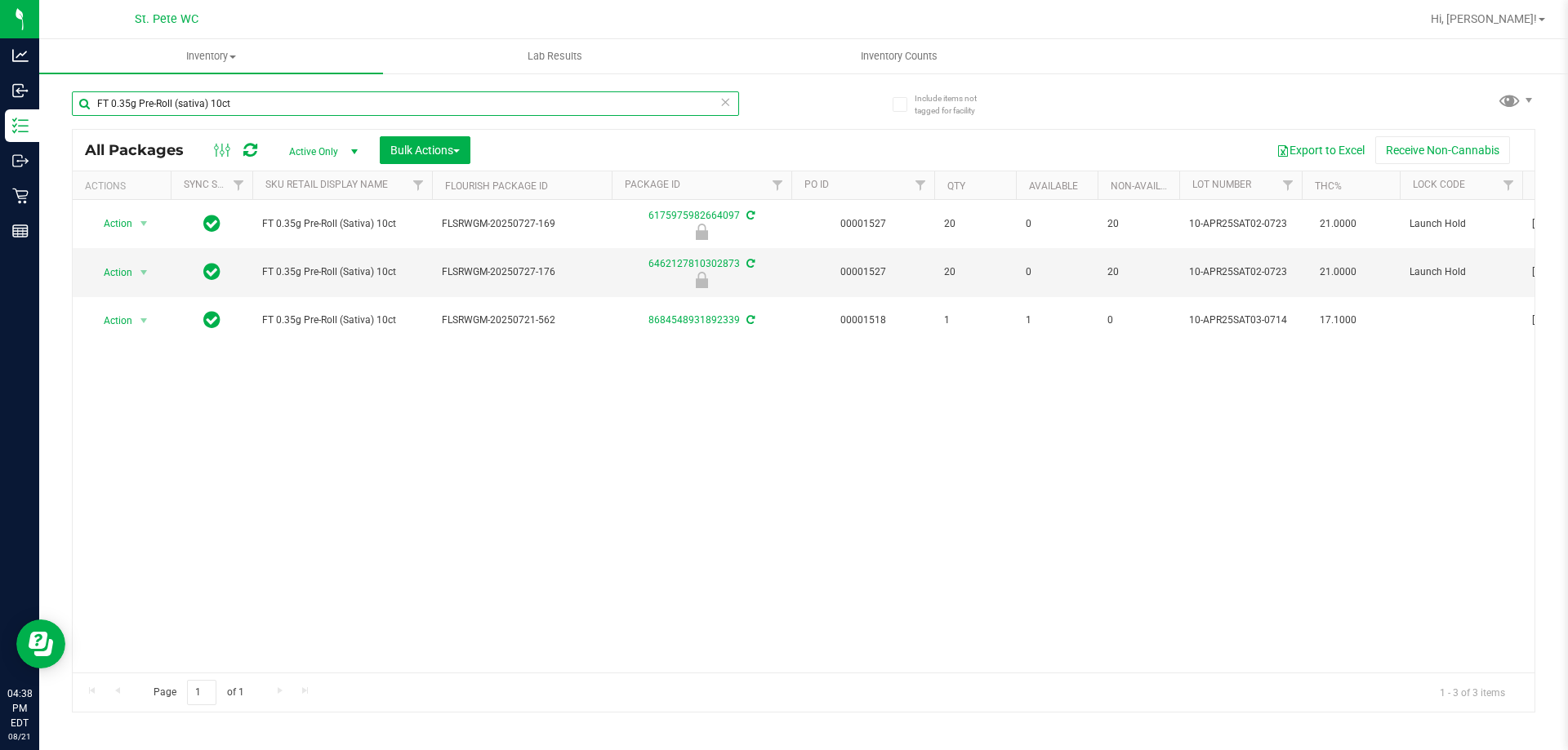
type input "FT 0.35g Pre-Roll (sativa) 10ct"
click at [332, 459] on div "Action Action Edit attributes Global inventory Locate package Package audit log…" at bounding box center [803, 437] width 1461 height 473
click at [111, 283] on span "Action" at bounding box center [111, 272] width 44 height 23
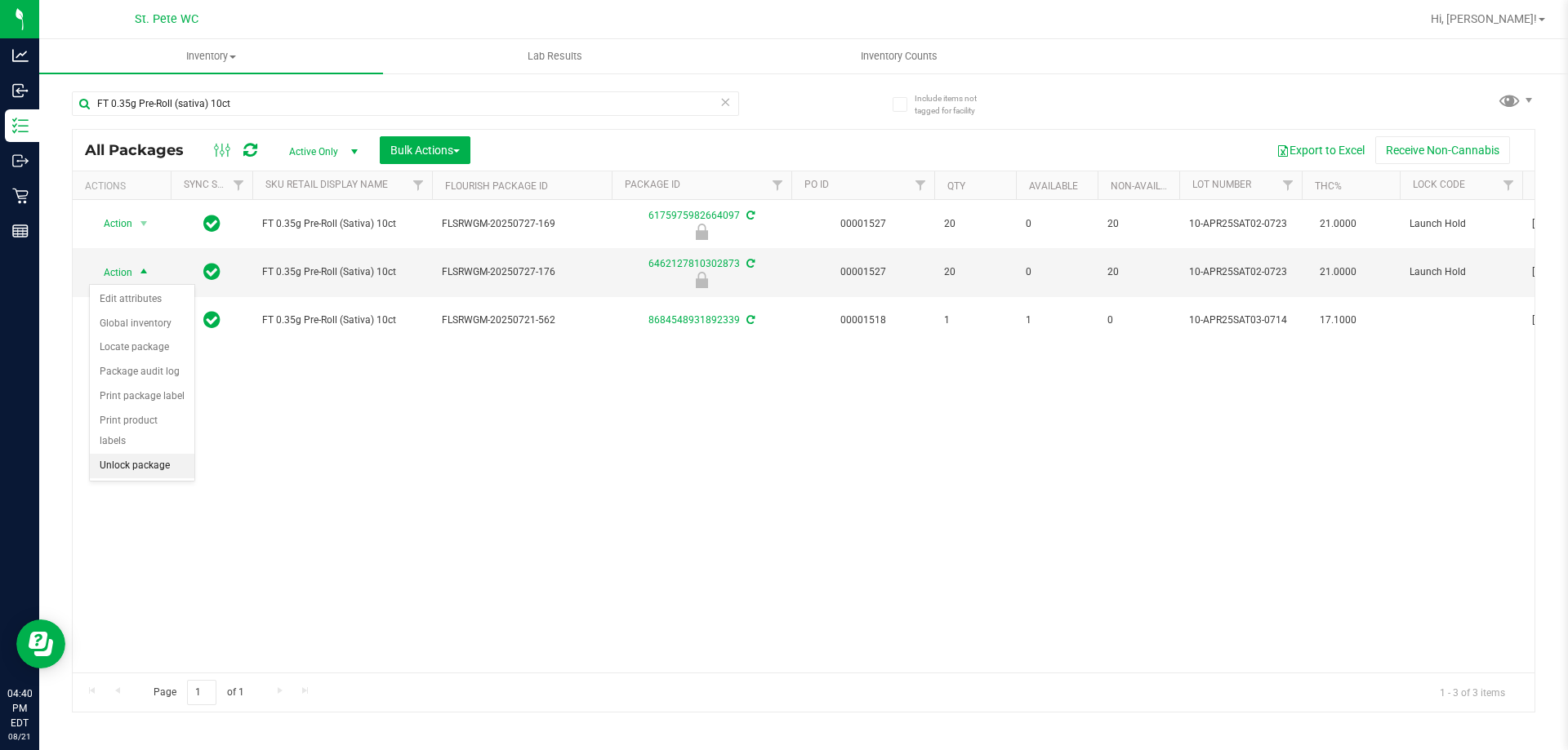
click at [126, 454] on li "Unlock package" at bounding box center [141, 466] width 104 height 25
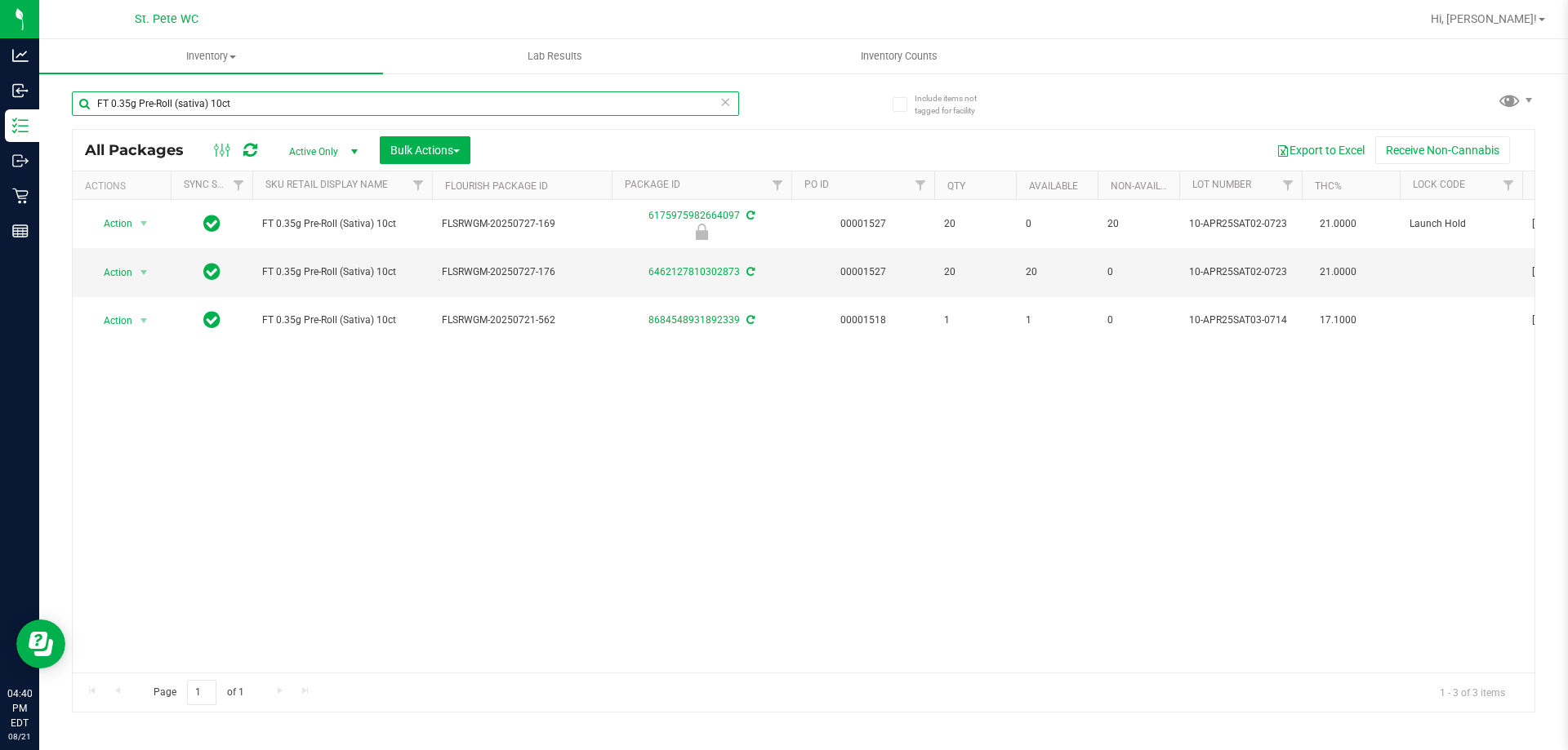
click at [345, 106] on input "FT 0.35g Pre-Roll (sativa) 10ct" at bounding box center [405, 103] width 667 height 25
type input "2558"
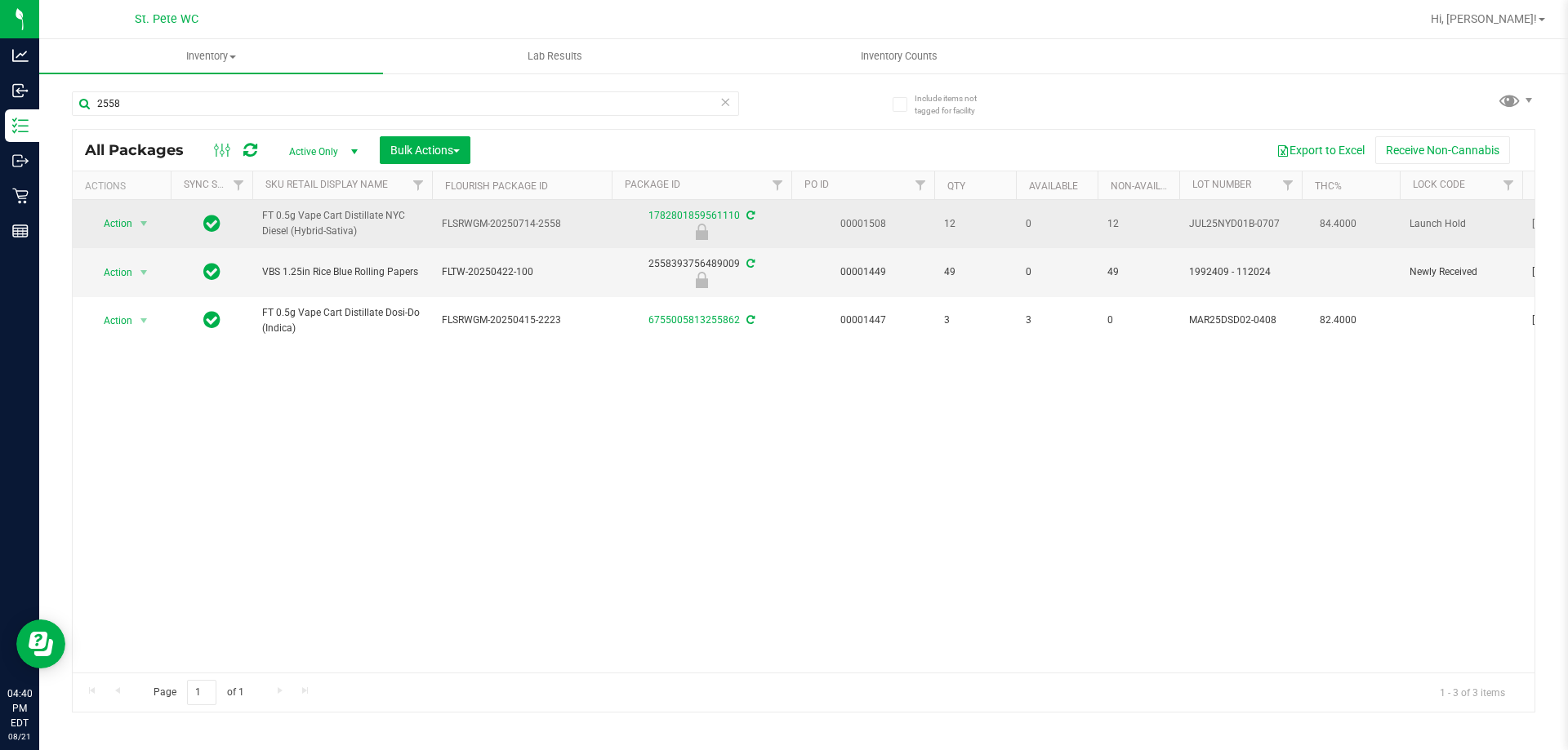
click at [117, 223] on span "Action" at bounding box center [111, 224] width 44 height 23
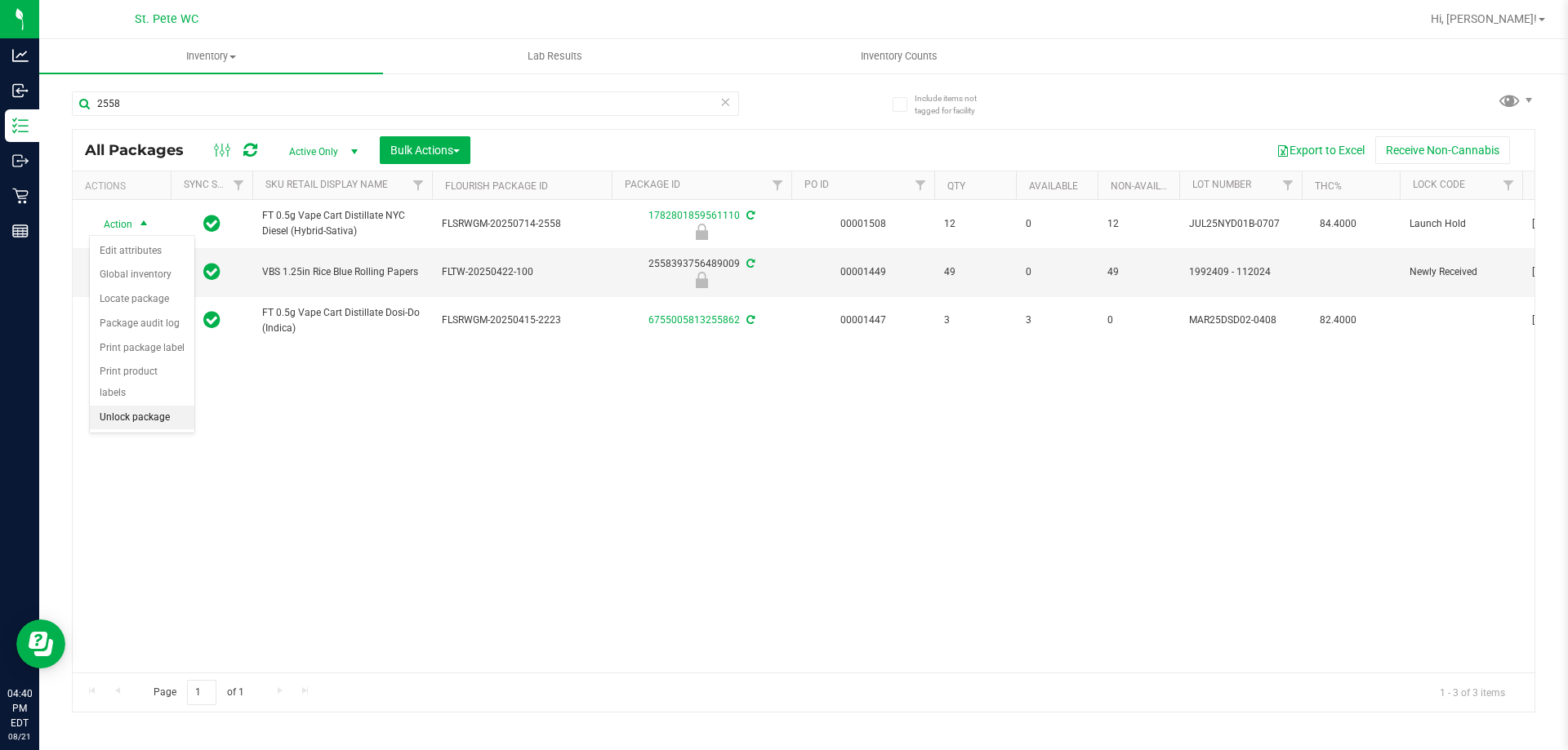
click at [151, 406] on li "Unlock package" at bounding box center [141, 418] width 104 height 25
